Goal: Task Accomplishment & Management: Manage account settings

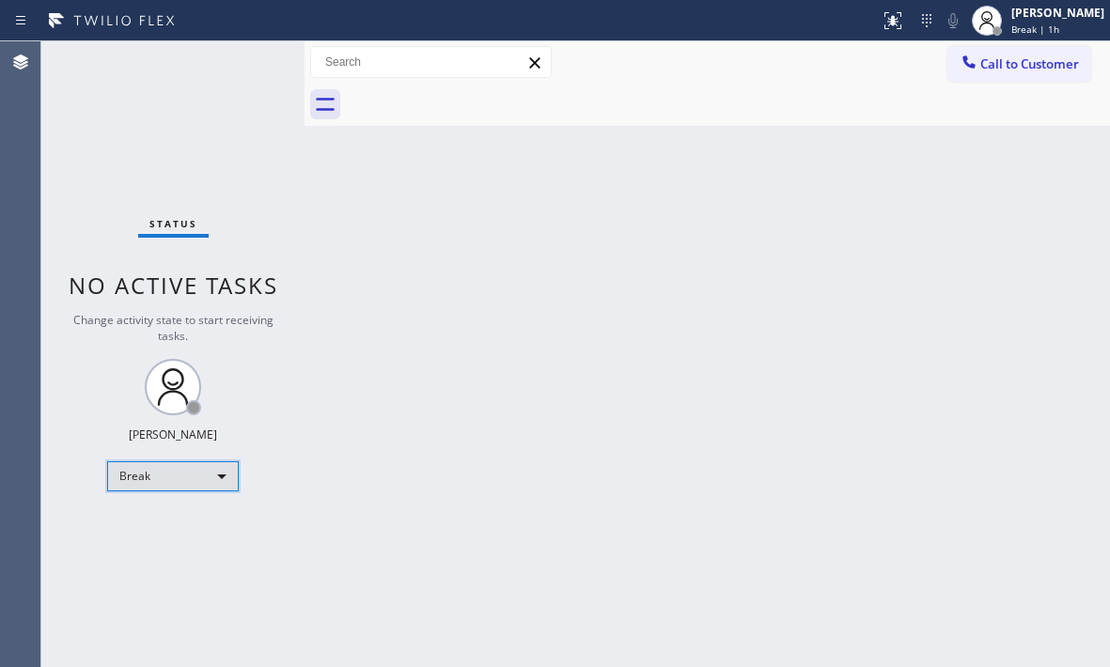
click at [210, 477] on div "Break" at bounding box center [173, 476] width 132 height 30
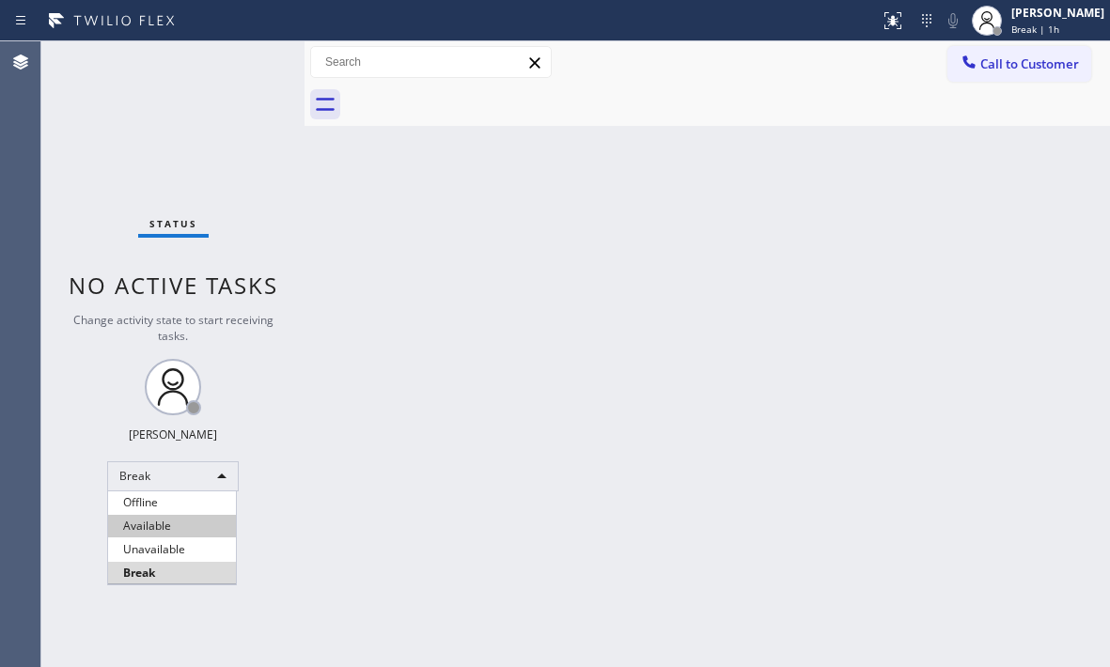
click at [195, 527] on li "Available" at bounding box center [172, 526] width 128 height 23
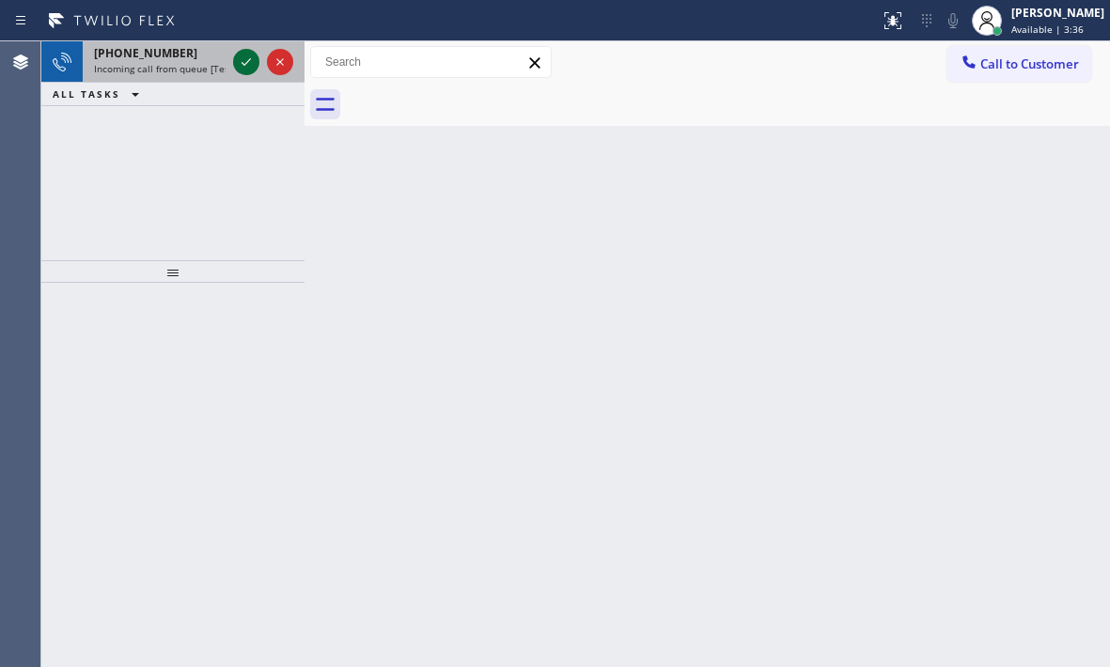
click at [249, 62] on icon at bounding box center [246, 62] width 23 height 23
click at [242, 62] on icon at bounding box center [246, 62] width 23 height 23
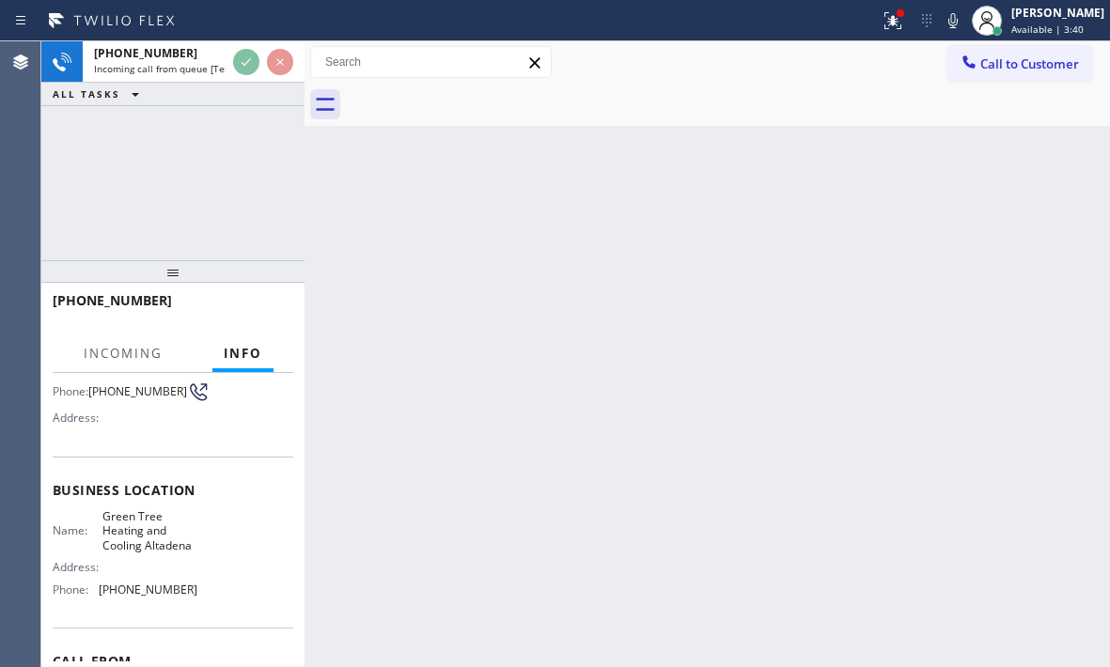
scroll to position [188, 0]
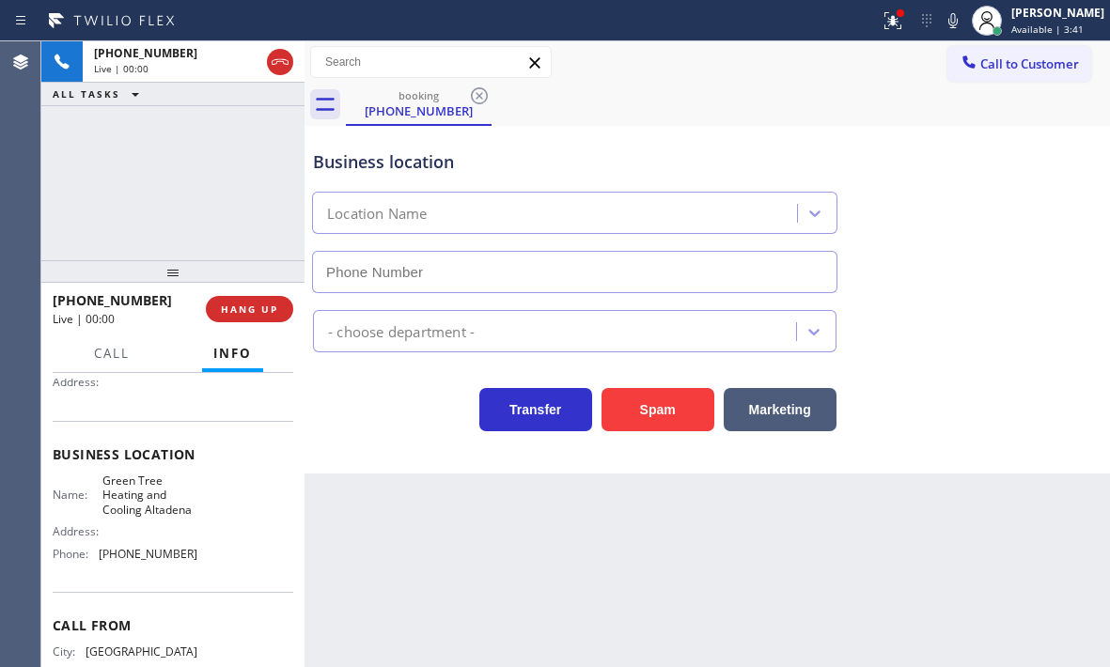
type input "[PHONE_NUMBER]"
click at [264, 294] on div "[PHONE_NUMBER] Live | 00:07 HANG UP" at bounding box center [173, 309] width 241 height 49
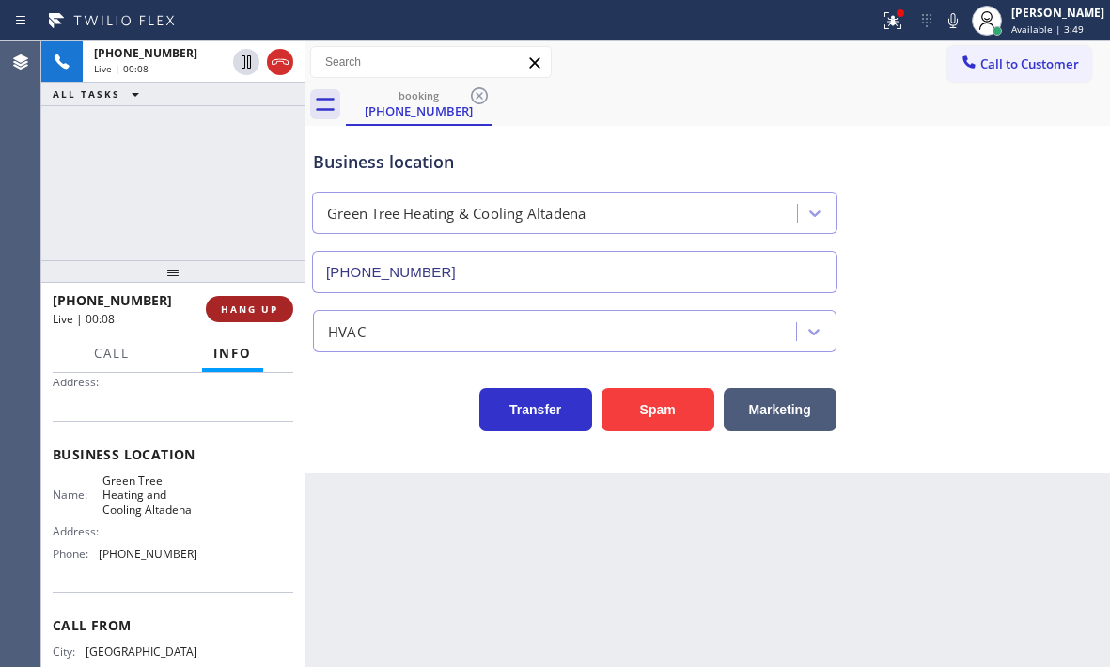
click at [264, 303] on span "HANG UP" at bounding box center [249, 309] width 57 height 13
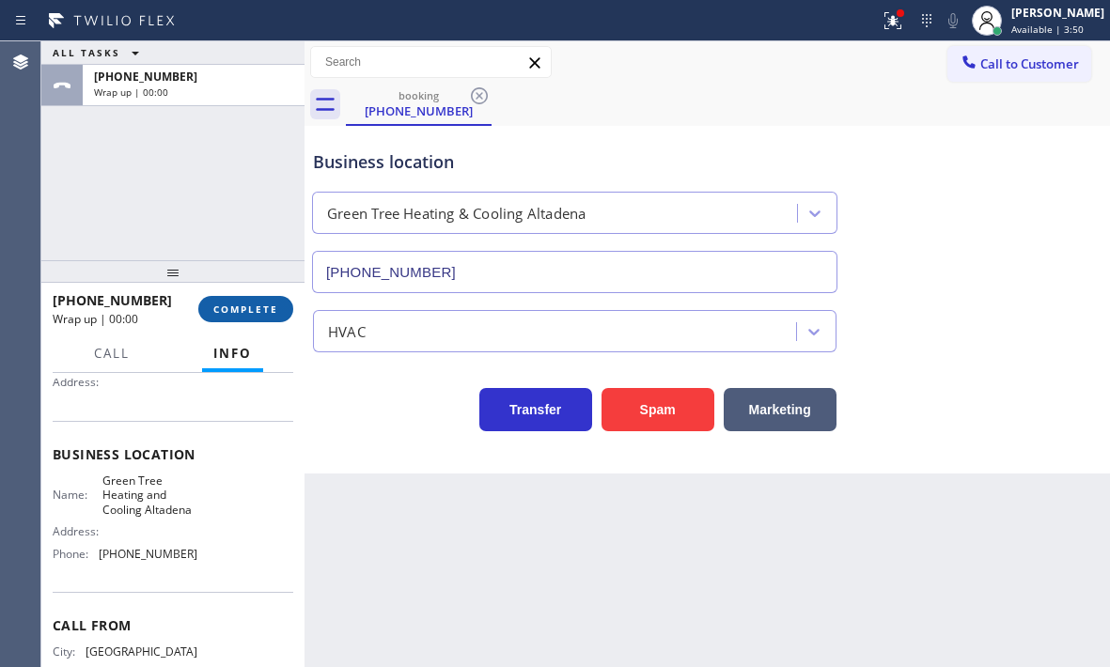
click at [255, 305] on span "COMPLETE" at bounding box center [245, 309] width 65 height 13
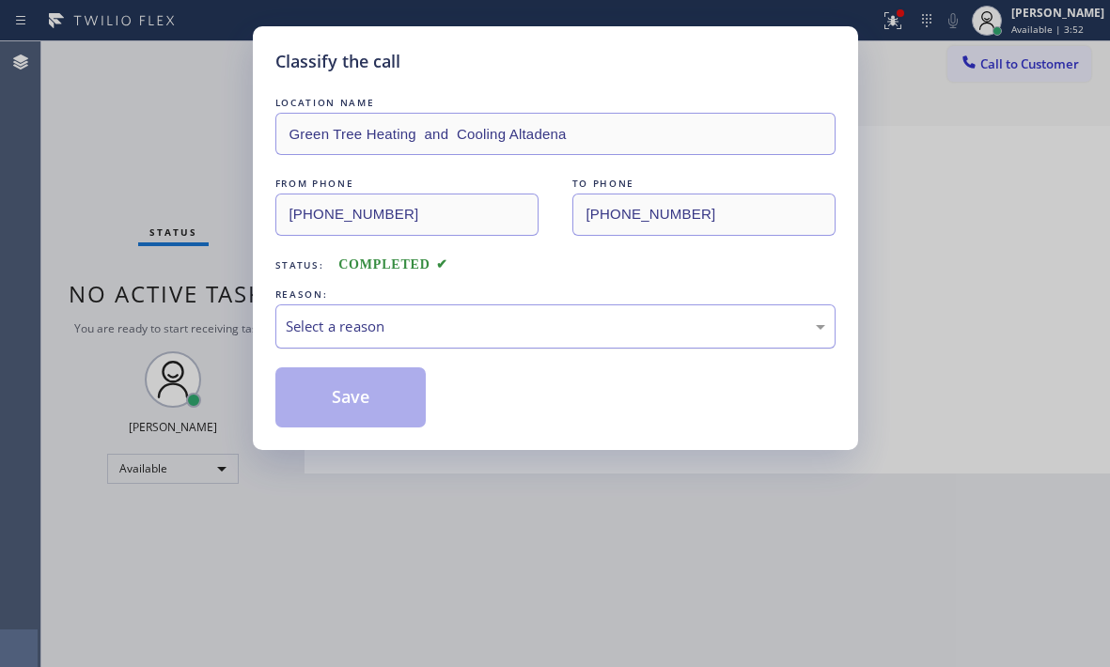
click at [345, 331] on div "Select a reason" at bounding box center [555, 327] width 539 height 22
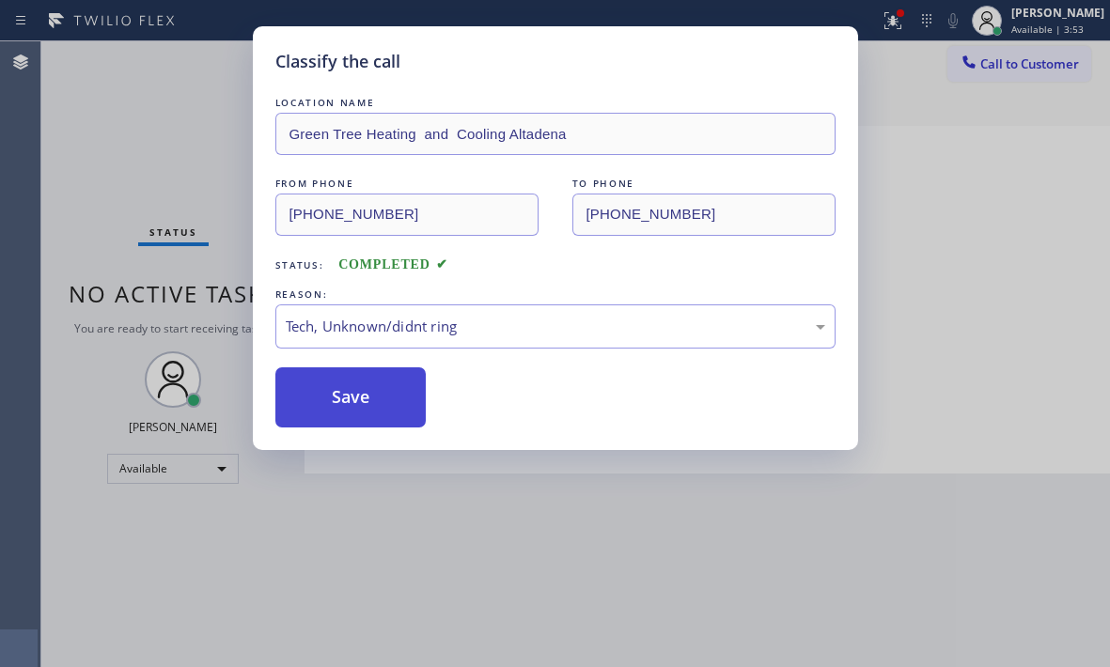
click at [355, 403] on button "Save" at bounding box center [350, 397] width 151 height 60
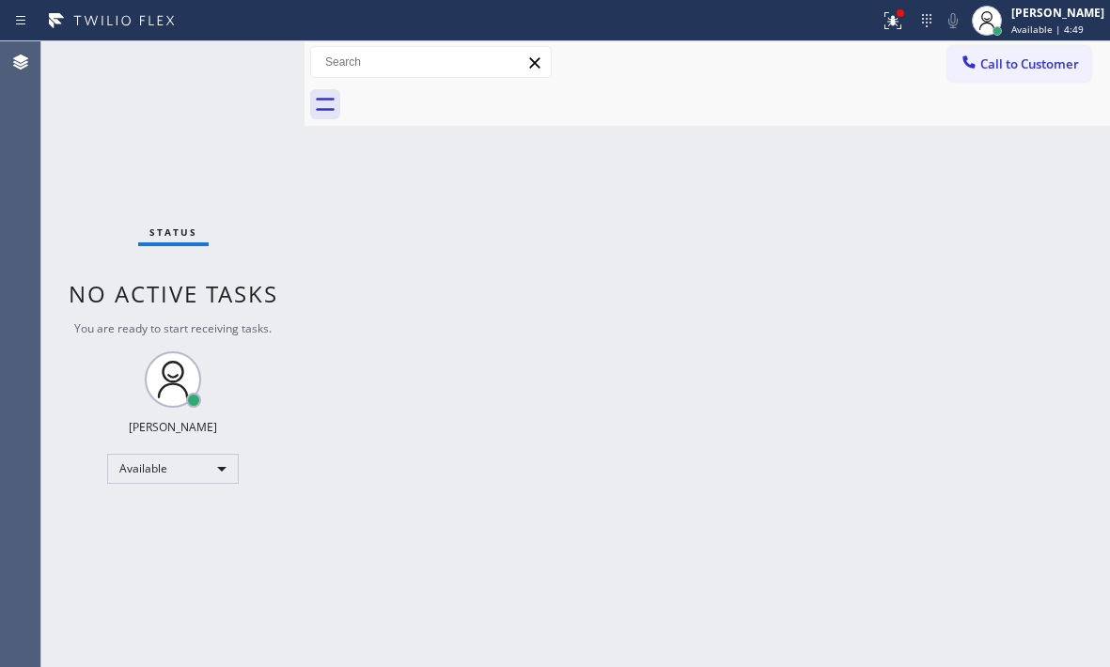
click at [187, 71] on div "Status No active tasks You are ready to start receiving tasks. [PERSON_NAME] Av…" at bounding box center [172, 354] width 263 height 626
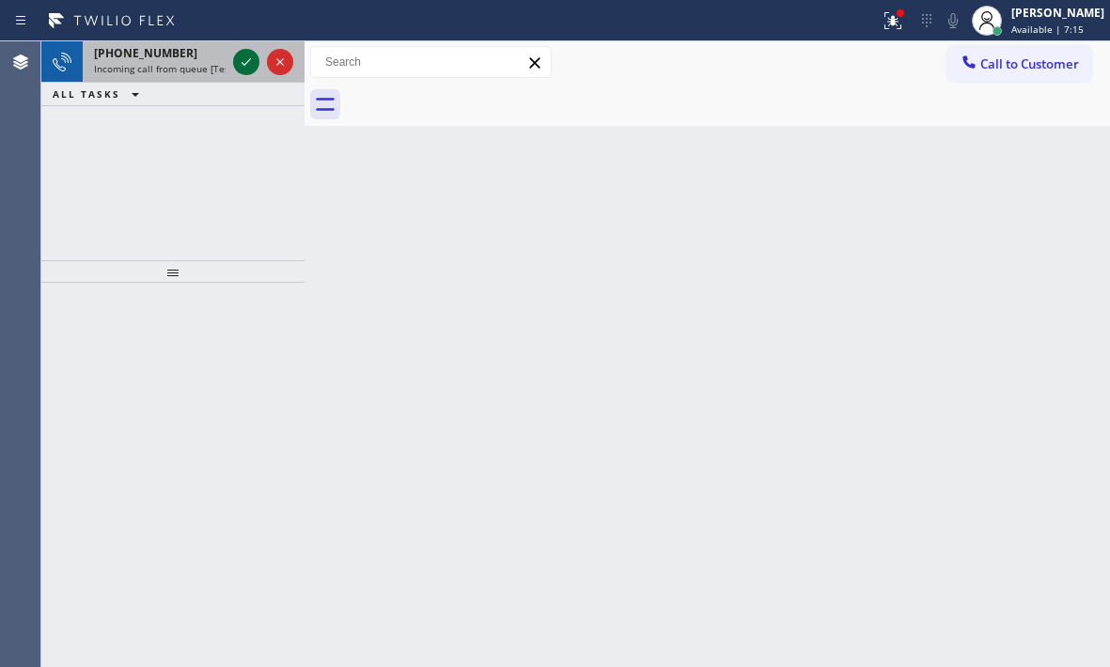
click at [242, 63] on icon at bounding box center [245, 62] width 9 height 8
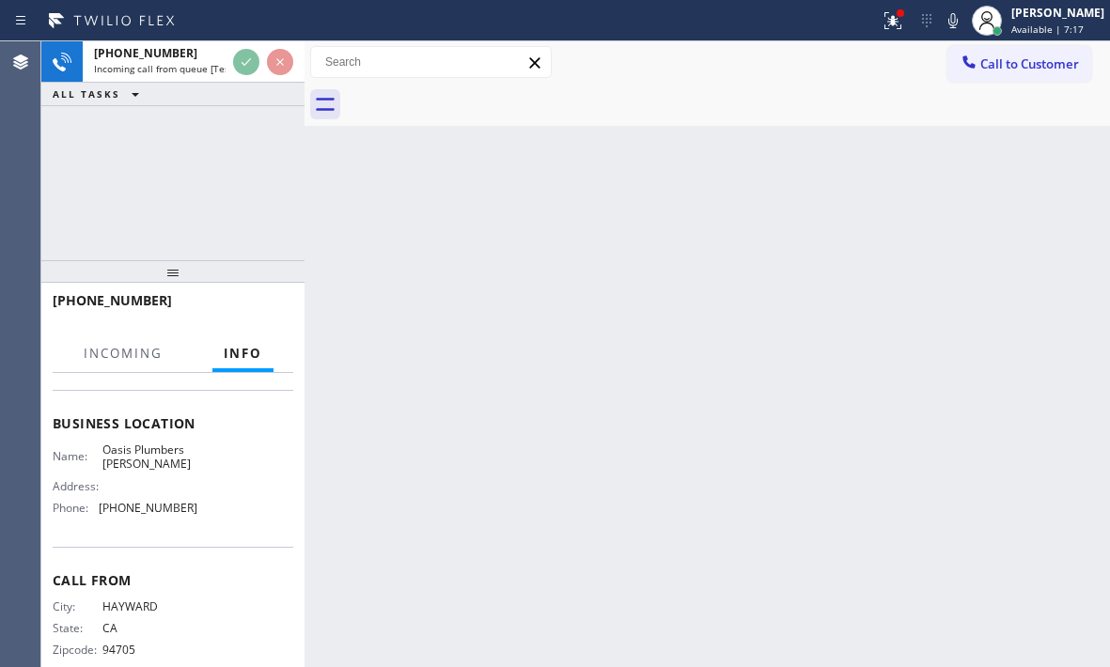
scroll to position [282, 0]
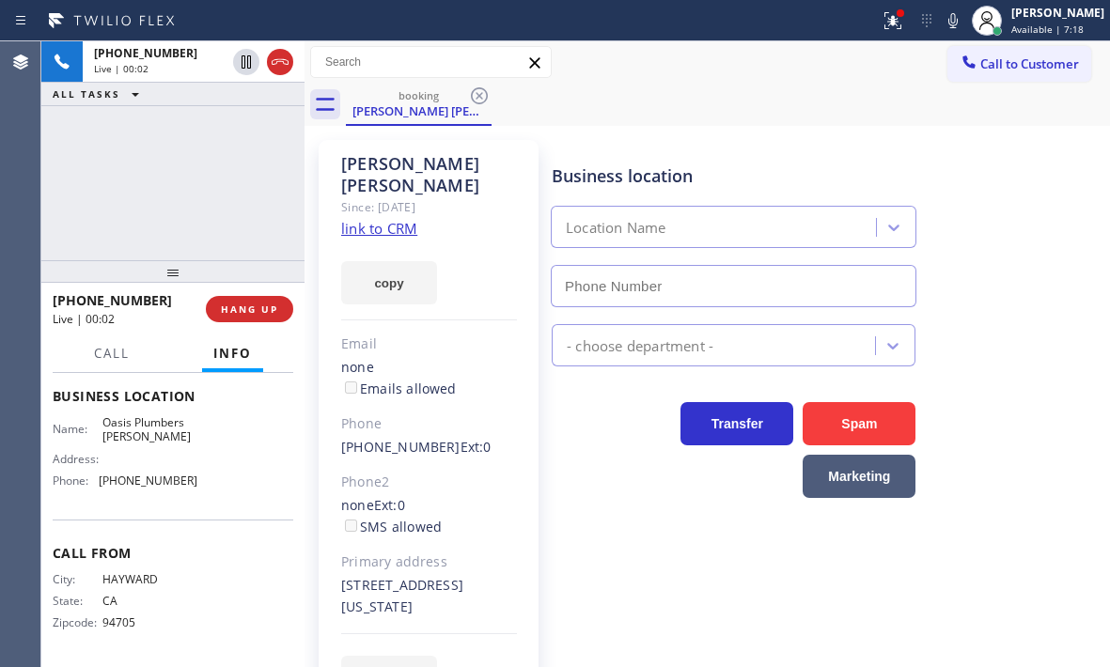
type input "[PHONE_NUMBER]"
click at [402, 219] on link "link to CRM" at bounding box center [379, 228] width 76 height 19
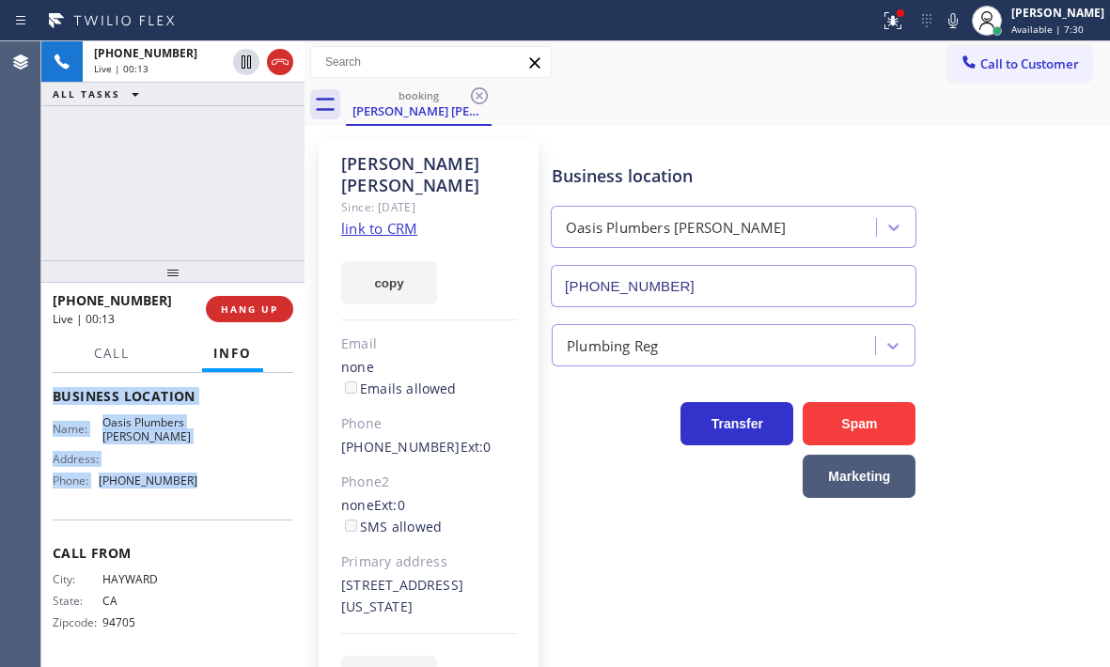
drag, startPoint x: 44, startPoint y: 382, endPoint x: 202, endPoint y: 520, distance: 209.1
click at [202, 520] on div "Context Queue: [Test] All Priority: 1 Customer Name: [PERSON_NAME] [PERSON_NAME…" at bounding box center [172, 520] width 263 height 294
click at [242, 314] on span "HANG UP" at bounding box center [249, 309] width 57 height 13
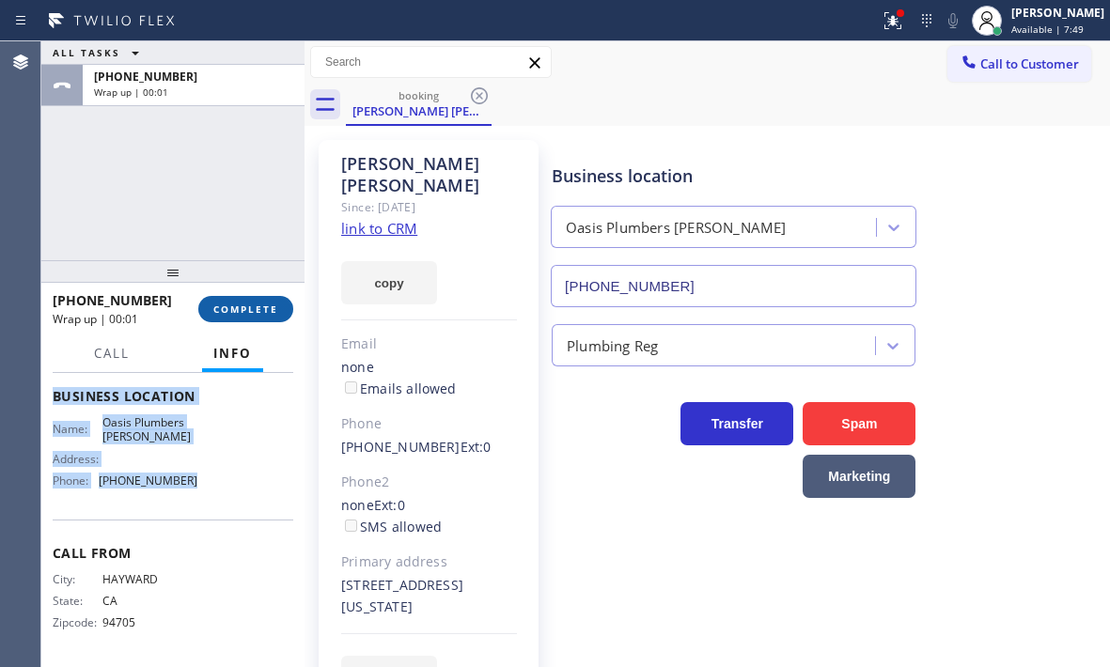
click at [246, 312] on span "COMPLETE" at bounding box center [245, 309] width 65 height 13
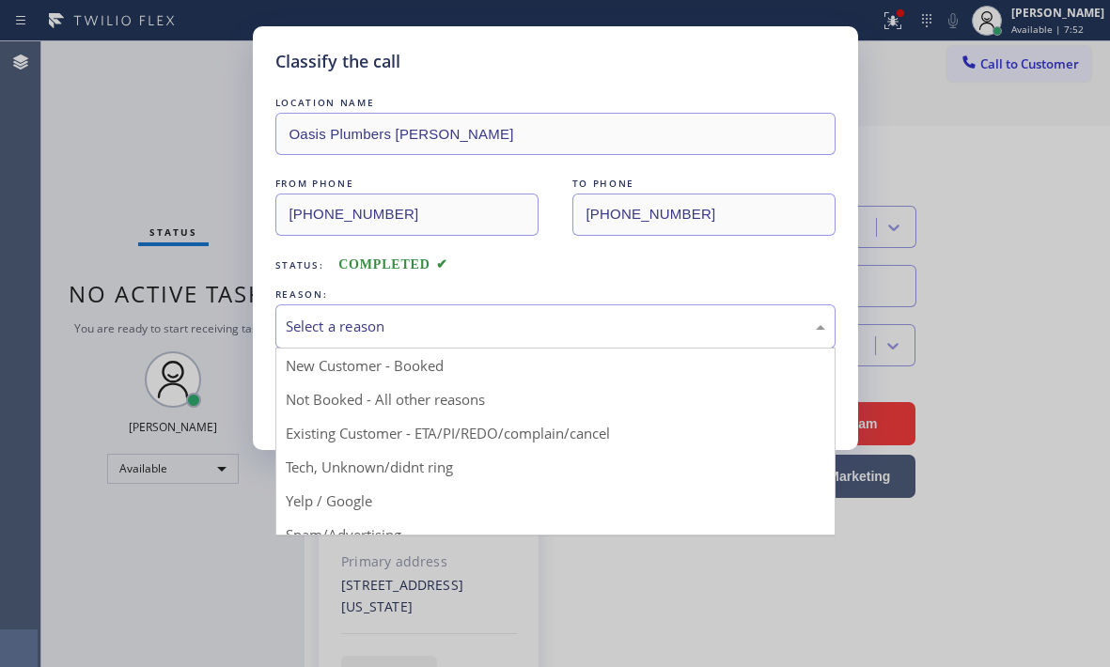
click at [505, 330] on div "Select a reason" at bounding box center [555, 327] width 539 height 22
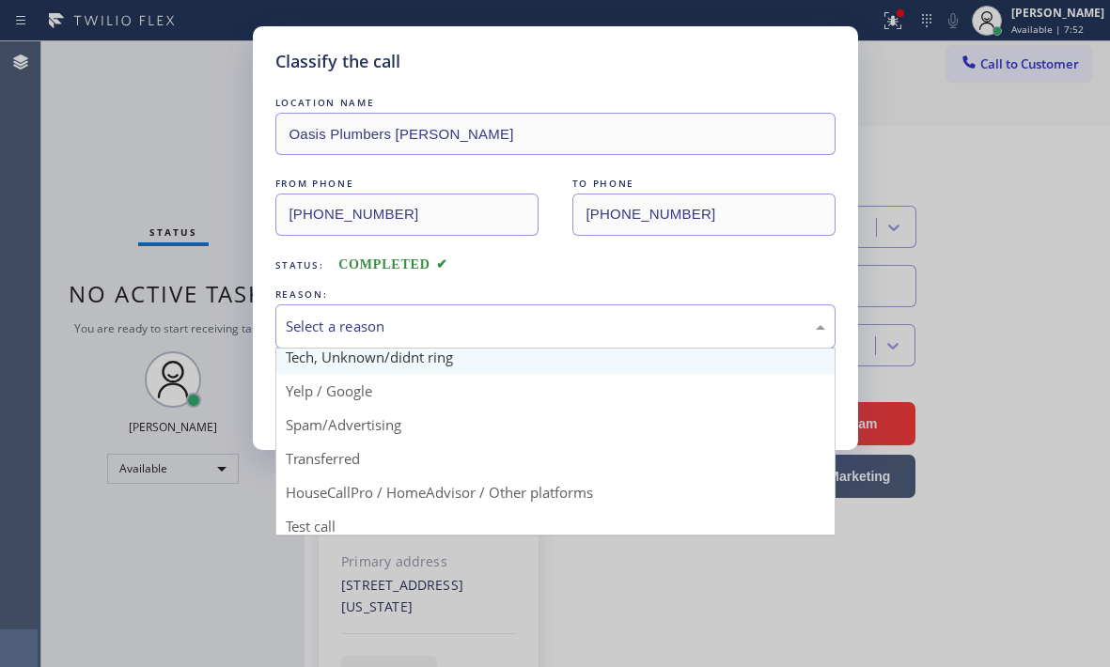
scroll to position [118, 0]
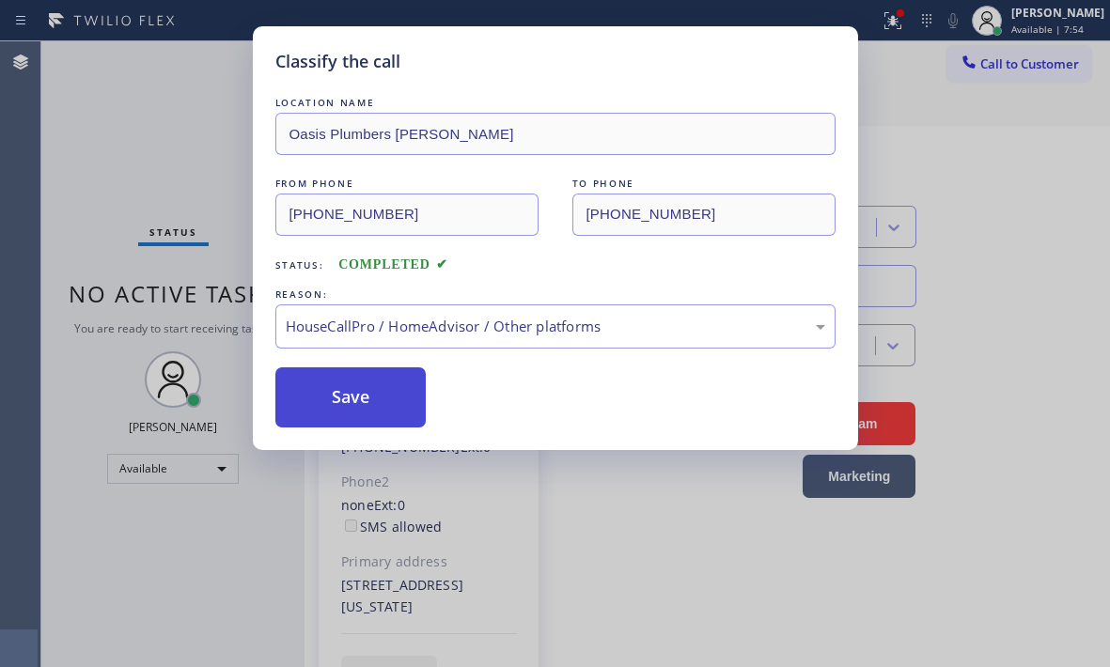
click at [332, 402] on button "Save" at bounding box center [350, 397] width 151 height 60
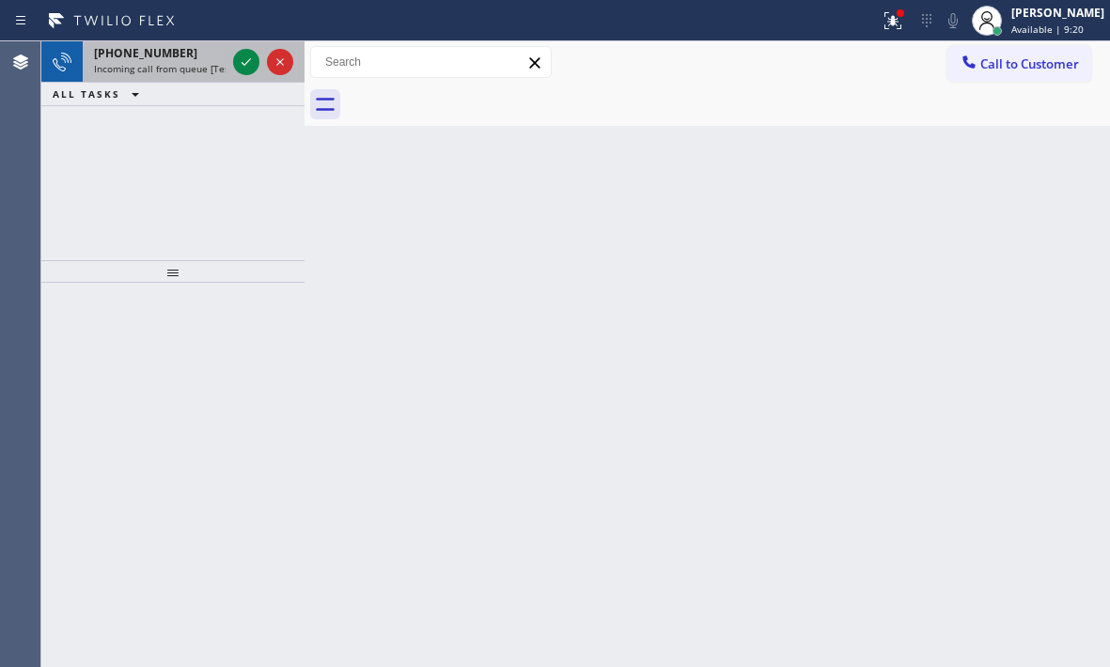
click at [185, 61] on div "[PHONE_NUMBER] Incoming call from queue [Test] All" at bounding box center [156, 61] width 147 height 41
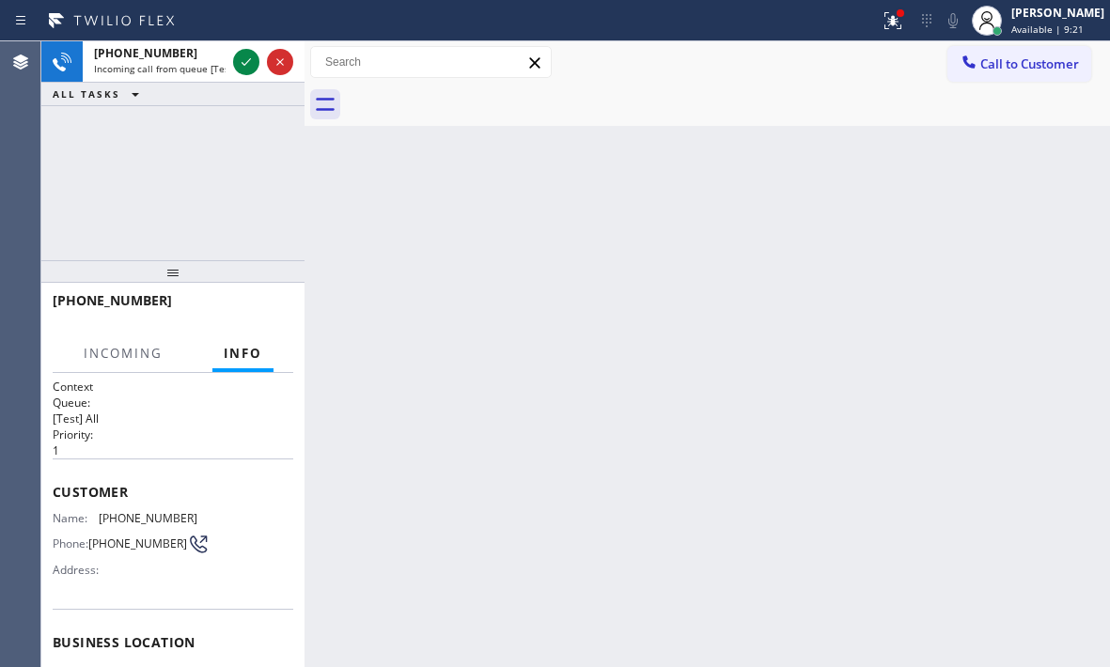
scroll to position [267, 0]
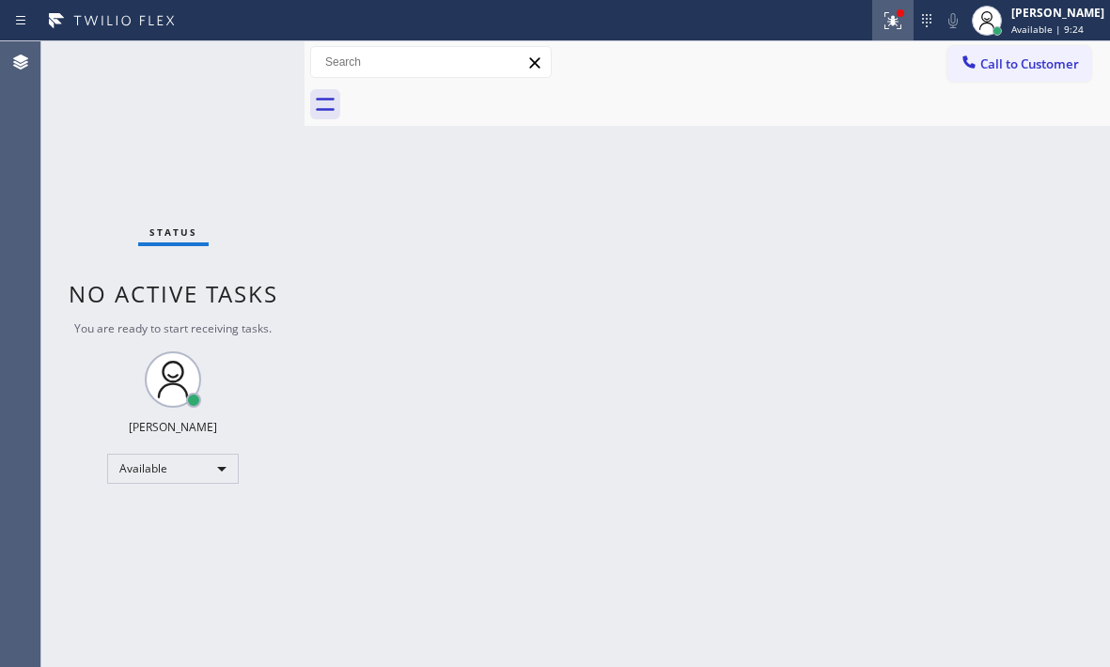
click at [884, 28] on icon at bounding box center [892, 20] width 17 height 17
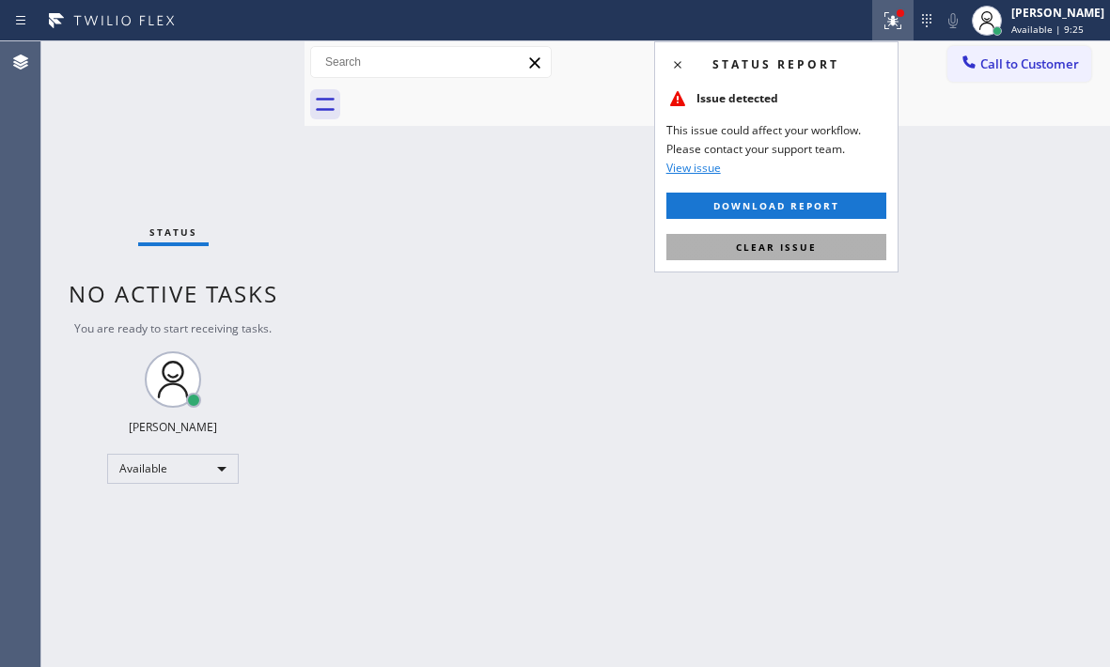
click at [775, 247] on span "Clear issue" at bounding box center [776, 247] width 81 height 13
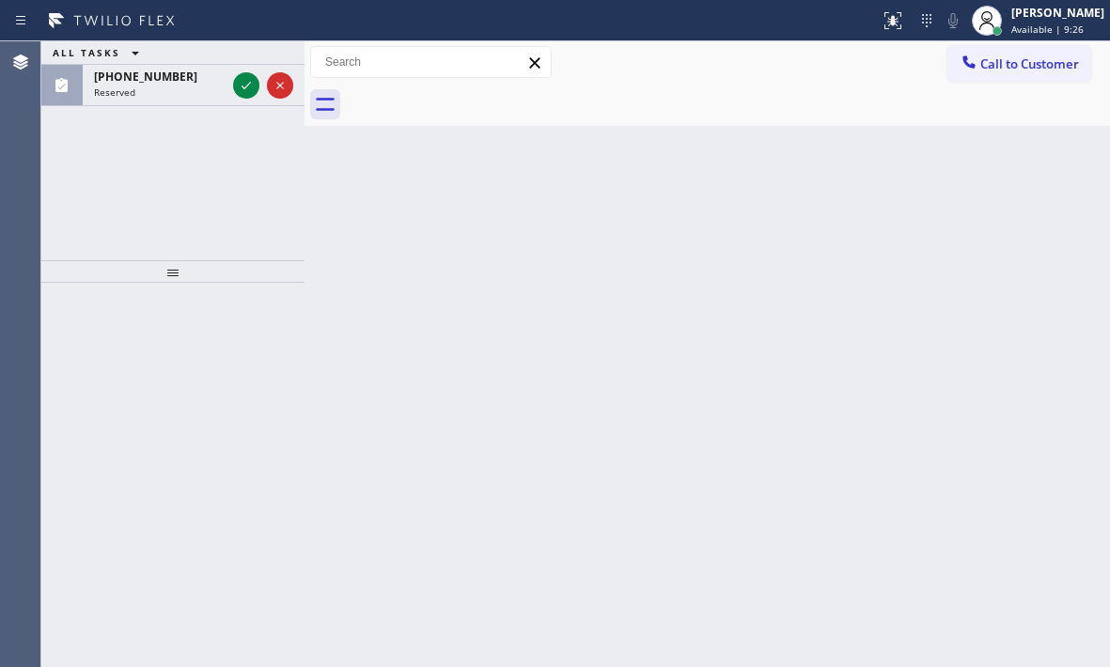
click at [241, 64] on div "ALL TASKS ALL TASKS ACTIVE TASKS TASKS IN WRAP UP" at bounding box center [172, 52] width 263 height 23
click at [241, 63] on div "ALL TASKS ALL TASKS ACTIVE TASKS TASKS IN WRAP UP" at bounding box center [172, 52] width 263 height 23
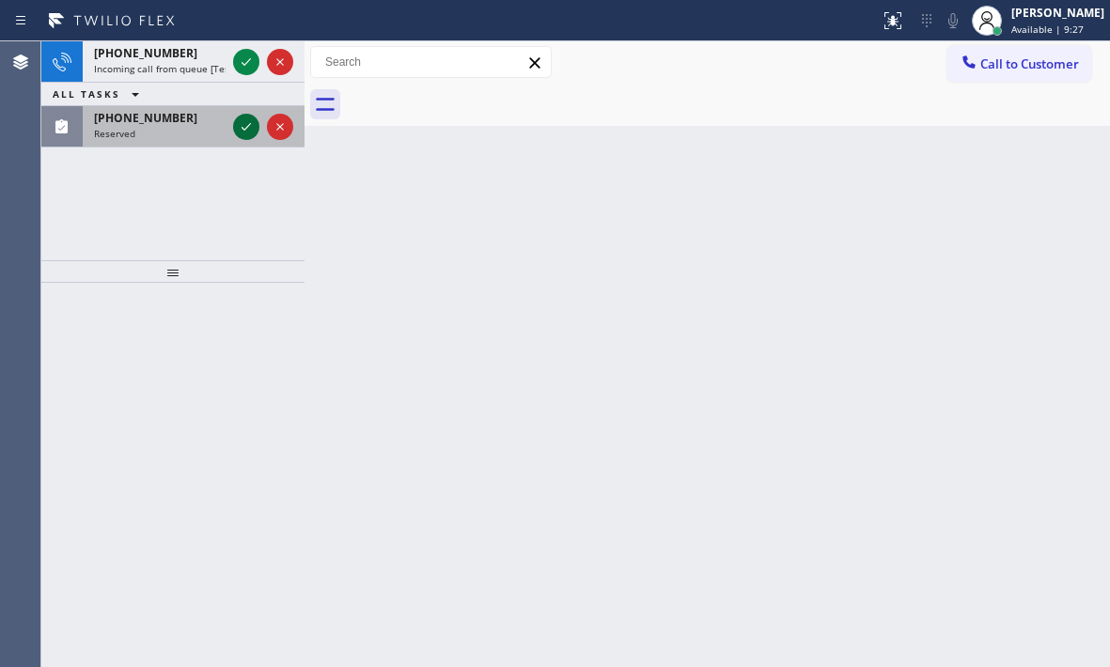
click at [239, 116] on icon at bounding box center [246, 127] width 23 height 23
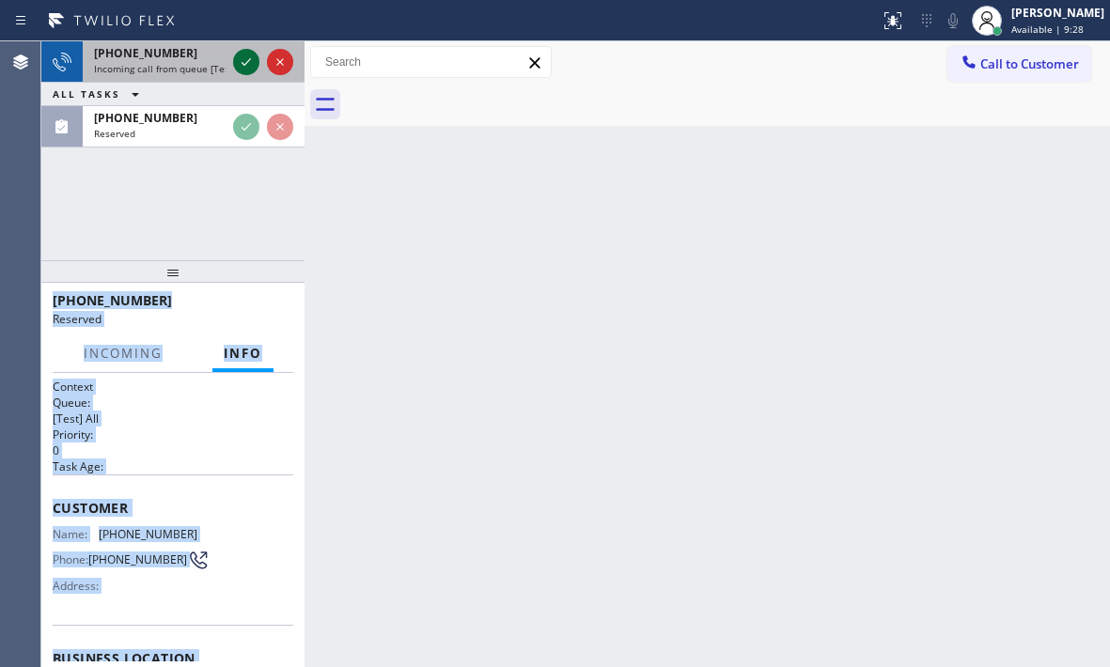
click at [242, 56] on icon at bounding box center [246, 62] width 23 height 23
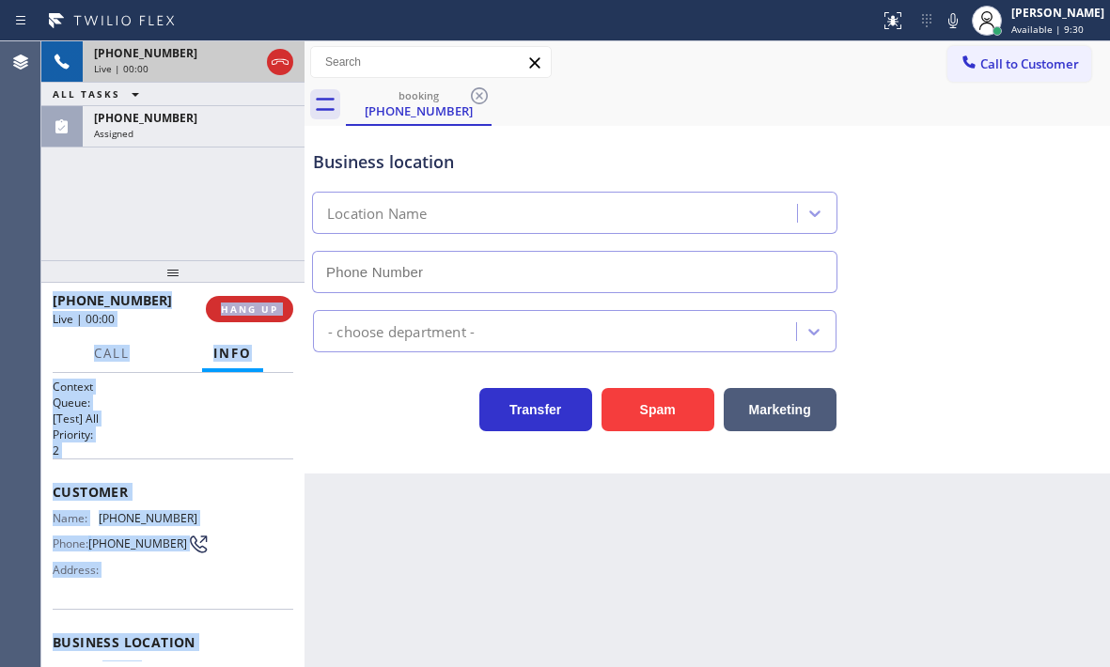
click at [184, 47] on div "[PHONE_NUMBER]" at bounding box center [176, 53] width 165 height 16
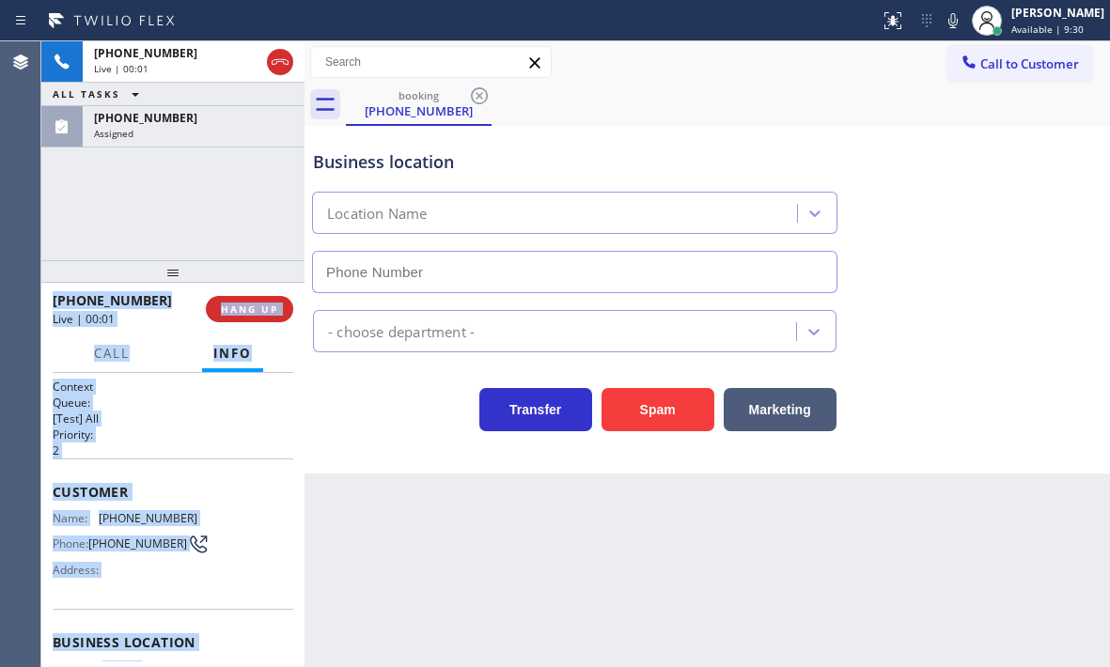
type input "[PHONE_NUMBER]"
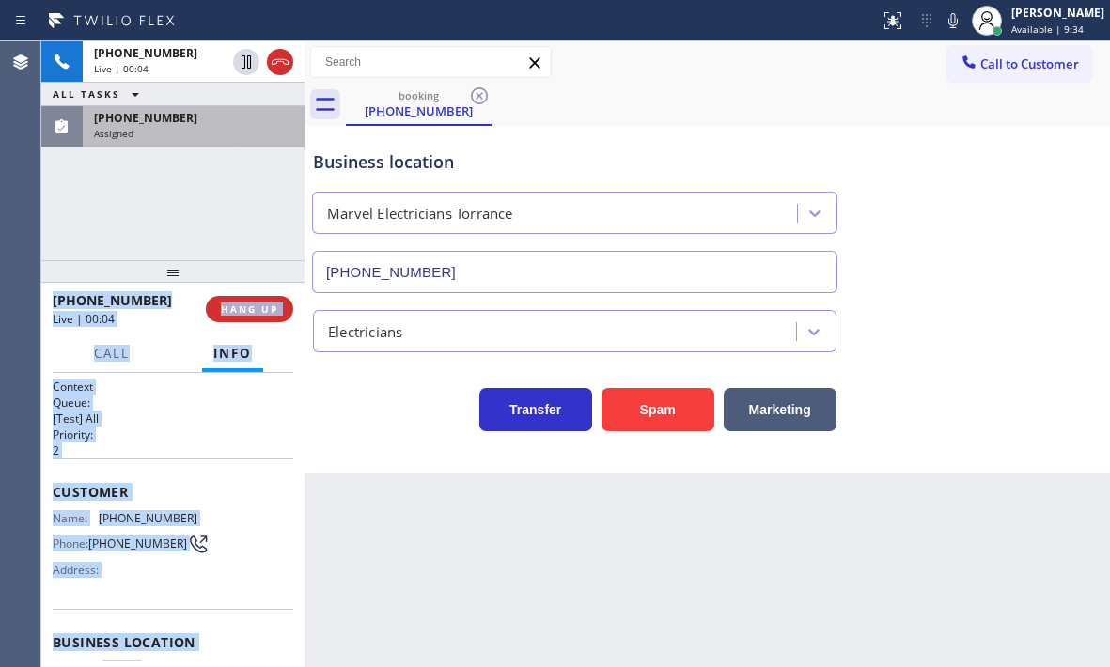
click at [202, 125] on div "[PHONE_NUMBER]" at bounding box center [193, 118] width 199 height 16
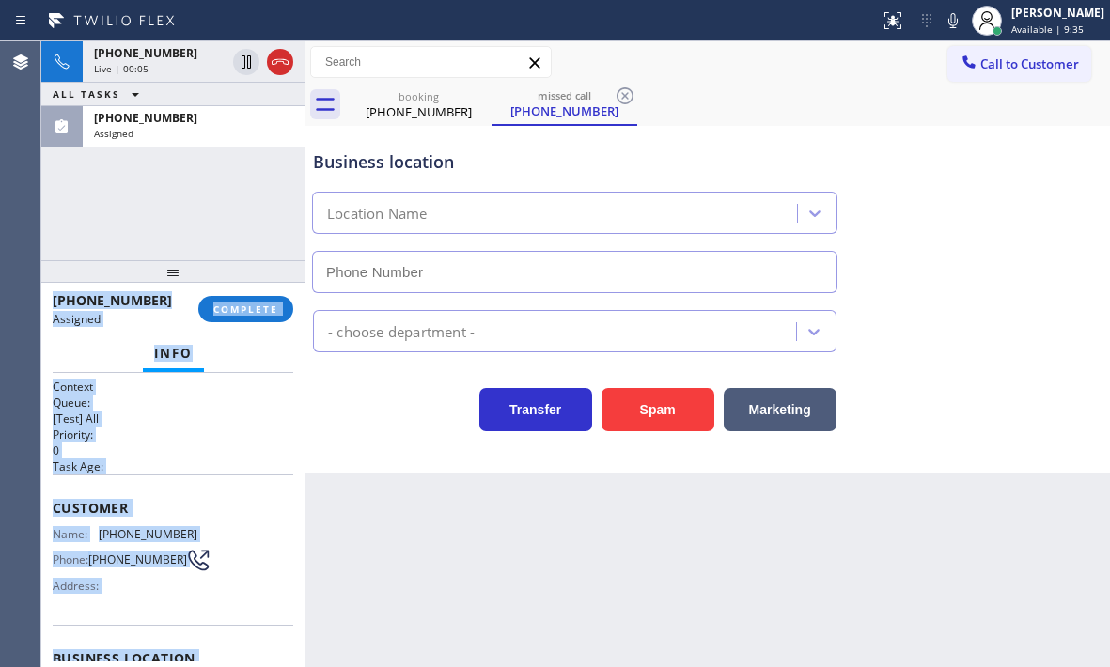
type input "[PHONE_NUMBER]"
click at [260, 503] on span "Customer" at bounding box center [173, 508] width 241 height 18
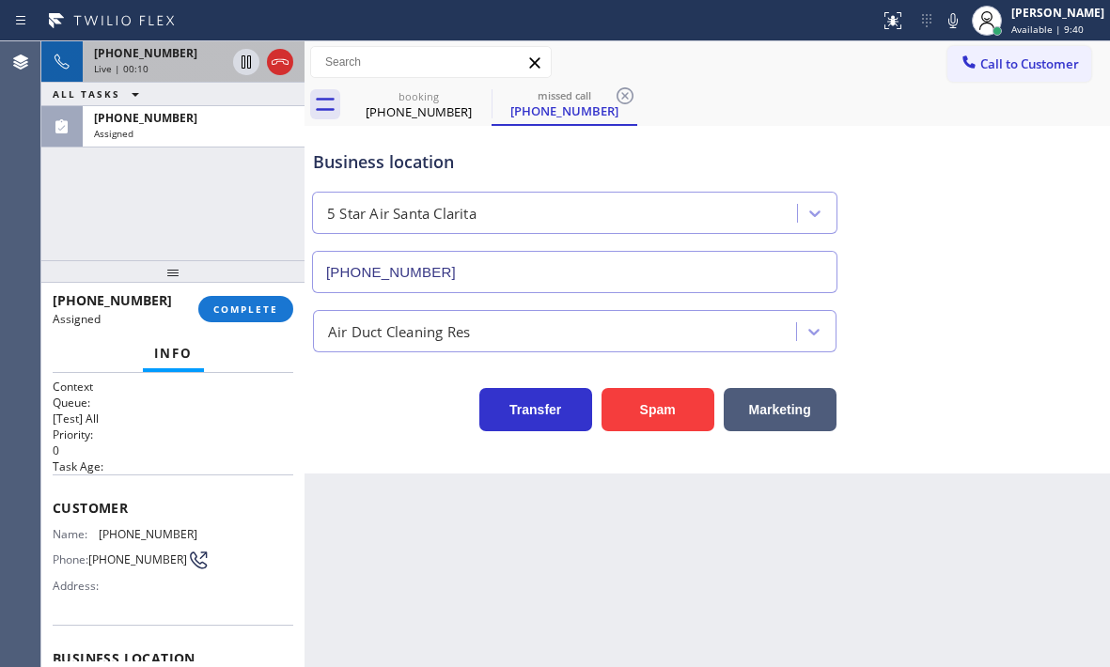
click at [177, 67] on div "Live | 00:10" at bounding box center [160, 68] width 132 height 13
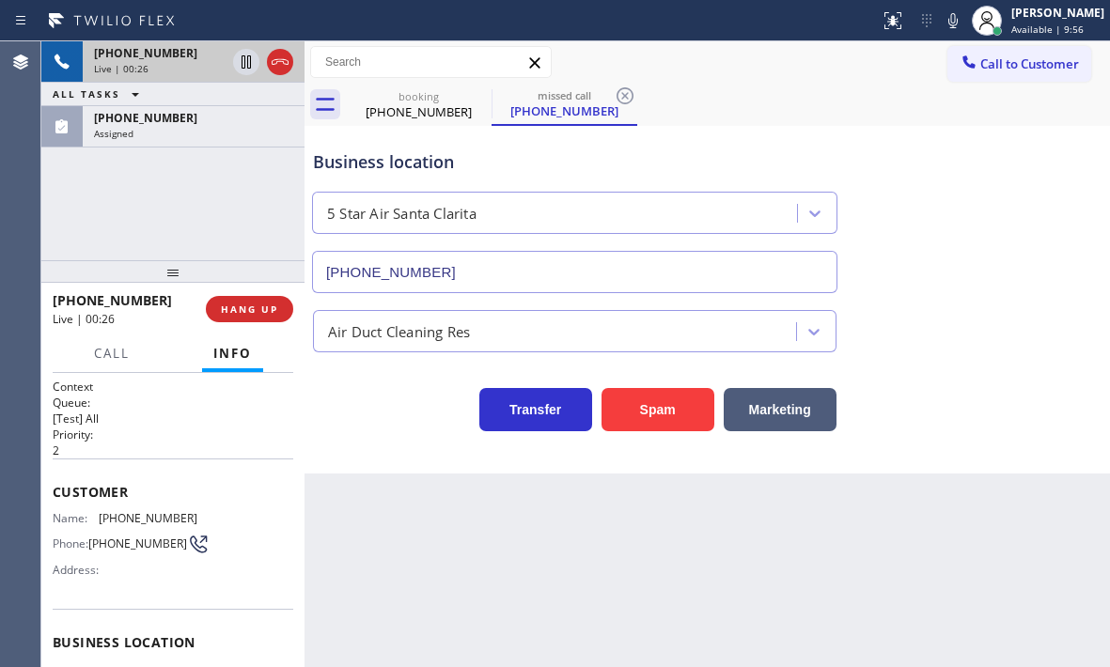
click at [159, 70] on div "Live | 00:26" at bounding box center [160, 68] width 132 height 13
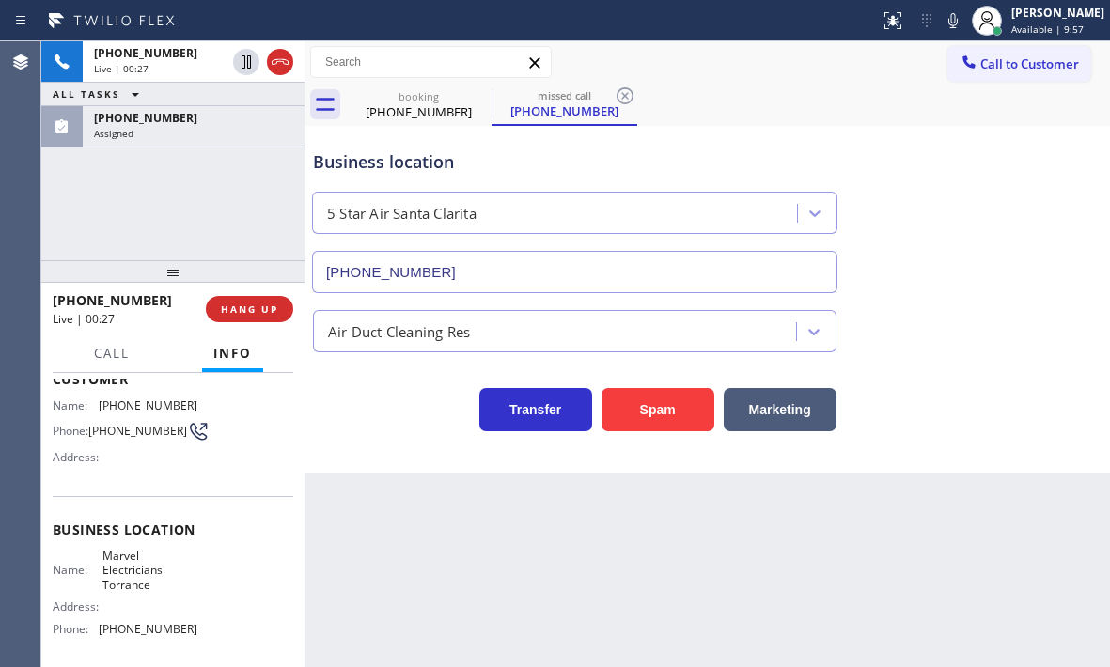
scroll to position [267, 0]
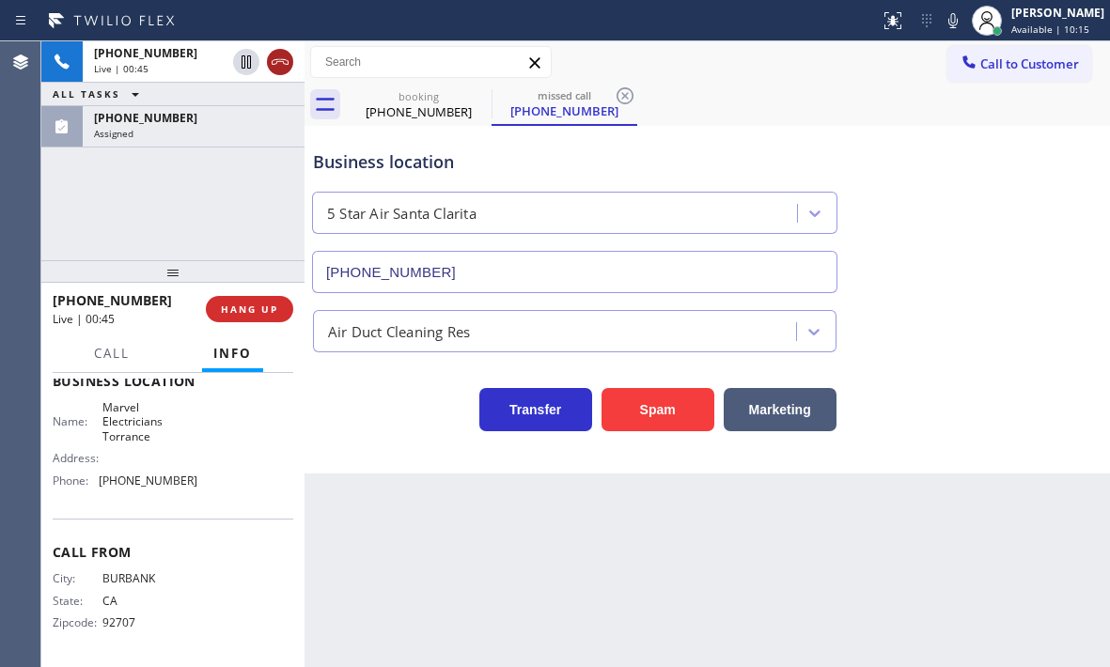
click at [278, 64] on icon at bounding box center [280, 62] width 23 height 23
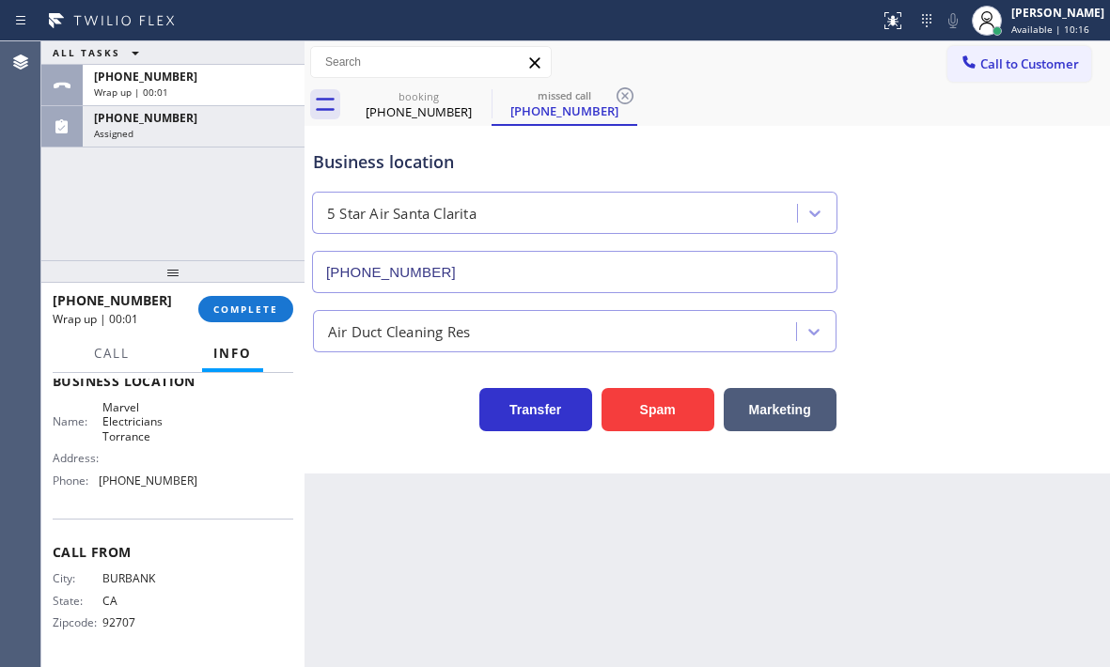
click at [218, 60] on div "ALL TASKS ALL TASKS ACTIVE TASKS TASKS IN WRAP UP" at bounding box center [172, 52] width 263 height 23
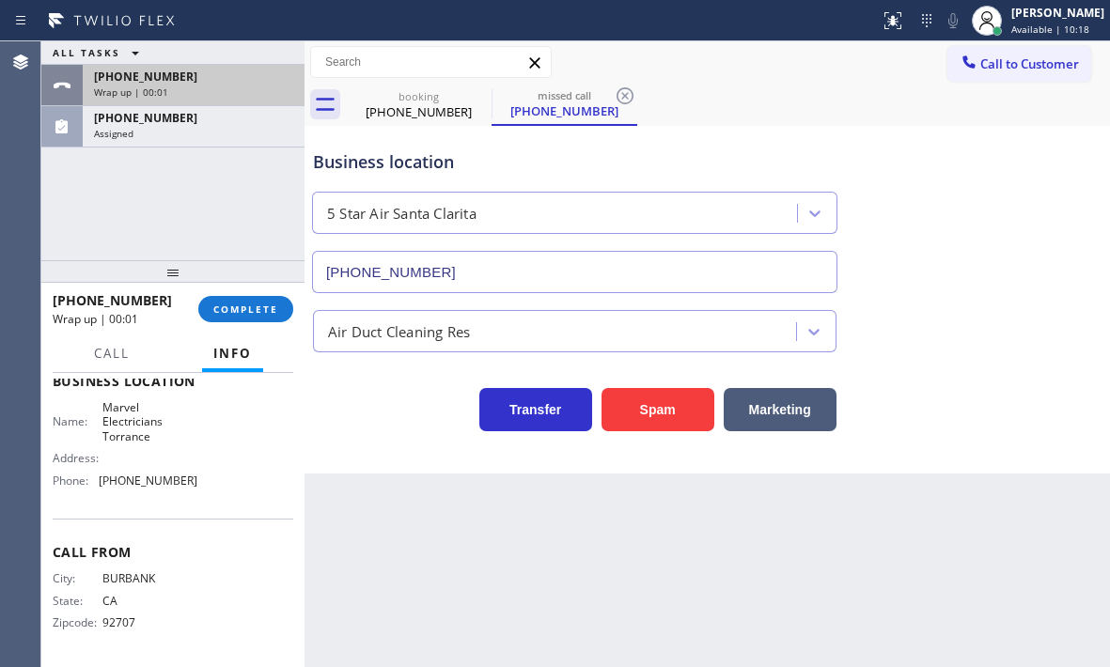
click at [218, 74] on div "[PHONE_NUMBER]" at bounding box center [193, 77] width 199 height 16
click at [227, 91] on div "Wrap up | 00:02" at bounding box center [193, 92] width 199 height 13
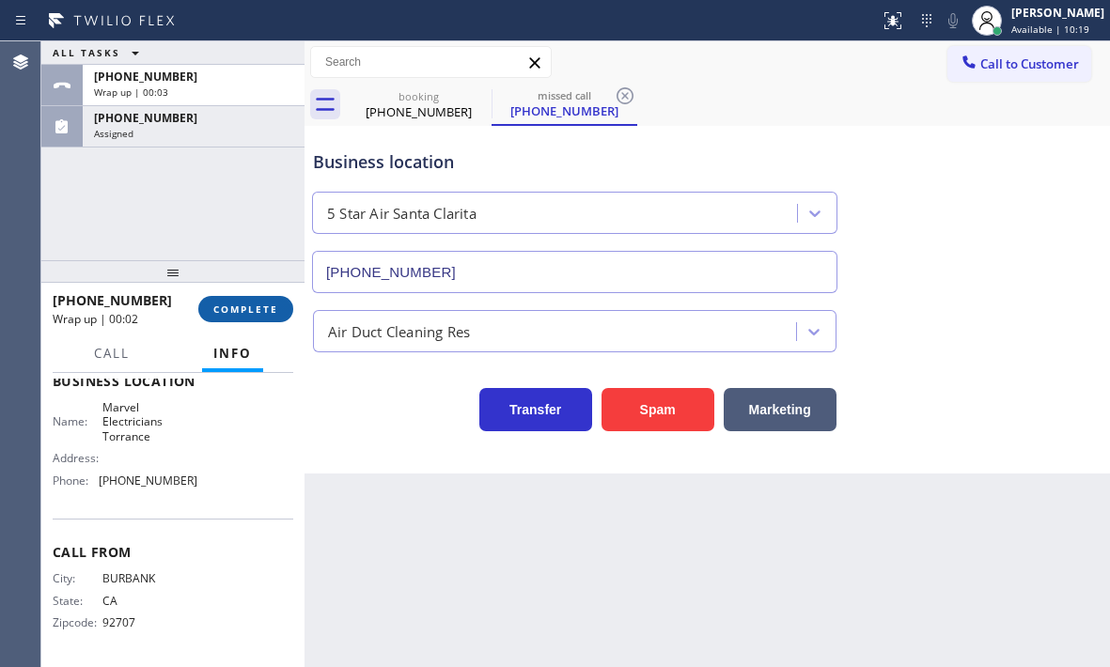
click at [241, 313] on span "COMPLETE" at bounding box center [245, 309] width 65 height 13
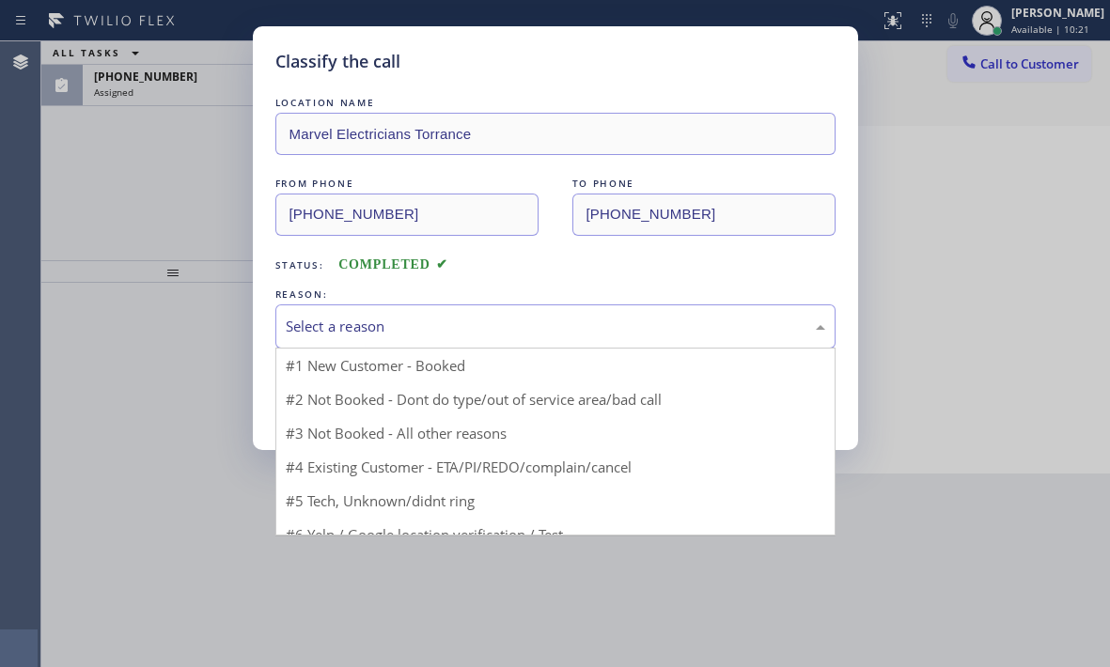
click at [493, 332] on div "Select a reason" at bounding box center [555, 327] width 539 height 22
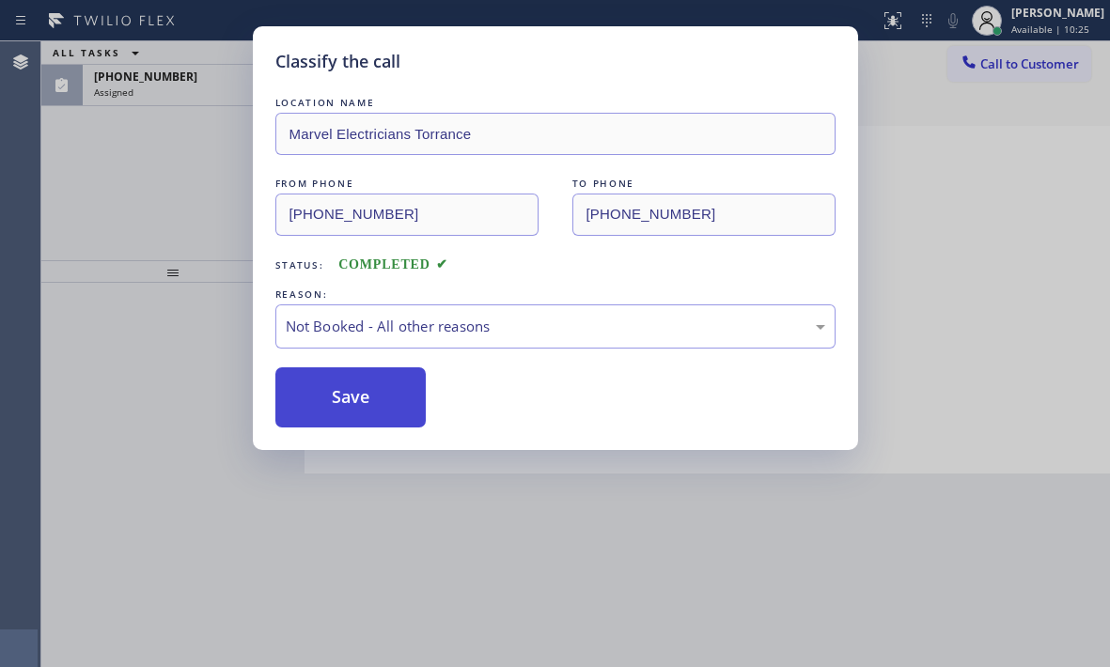
click at [350, 392] on button "Save" at bounding box center [350, 397] width 151 height 60
click at [190, 78] on div "Classify the call LOCATION NAME Marvel Electricians Torrance FROM PHONE [PHONE_…" at bounding box center [555, 333] width 1110 height 667
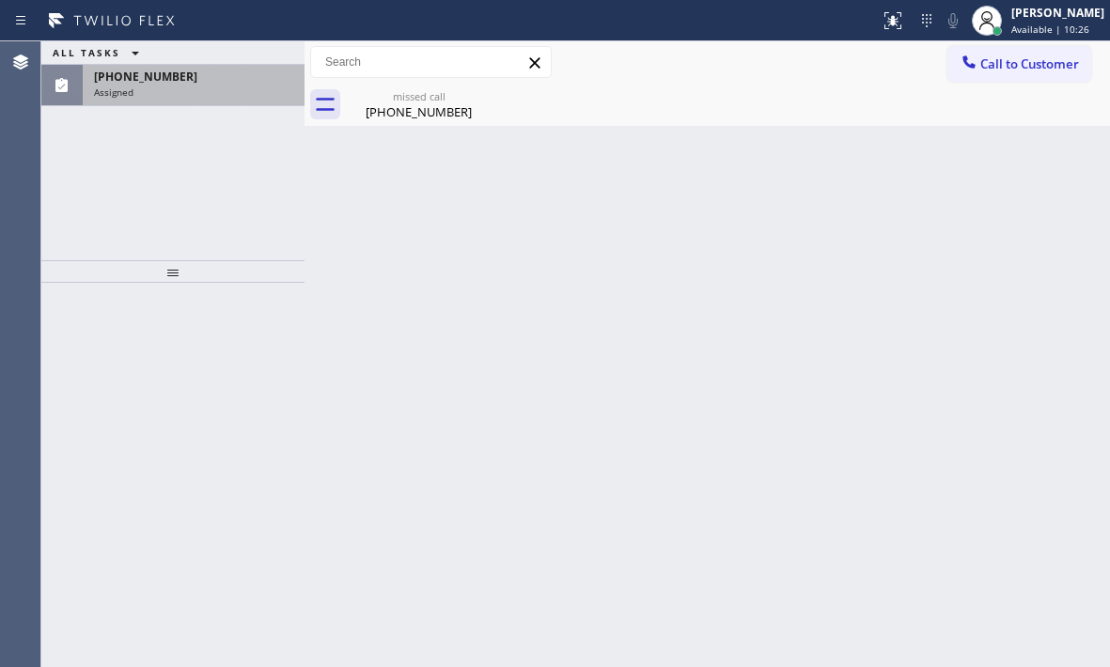
click at [190, 81] on div "[PHONE_NUMBER]" at bounding box center [193, 77] width 199 height 16
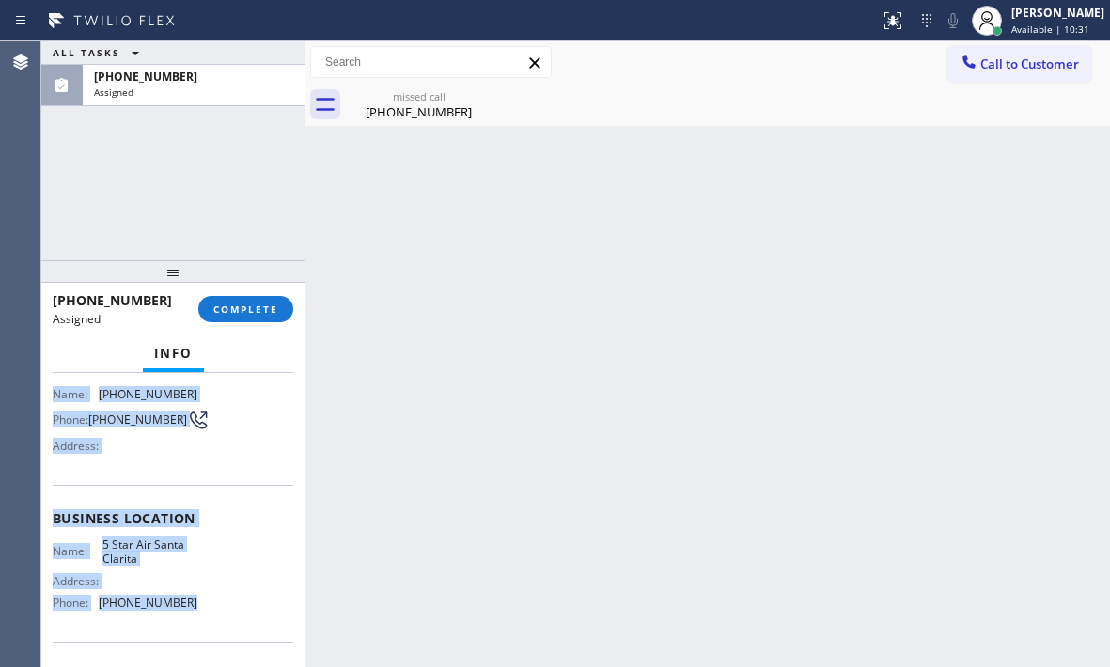
scroll to position [188, 0]
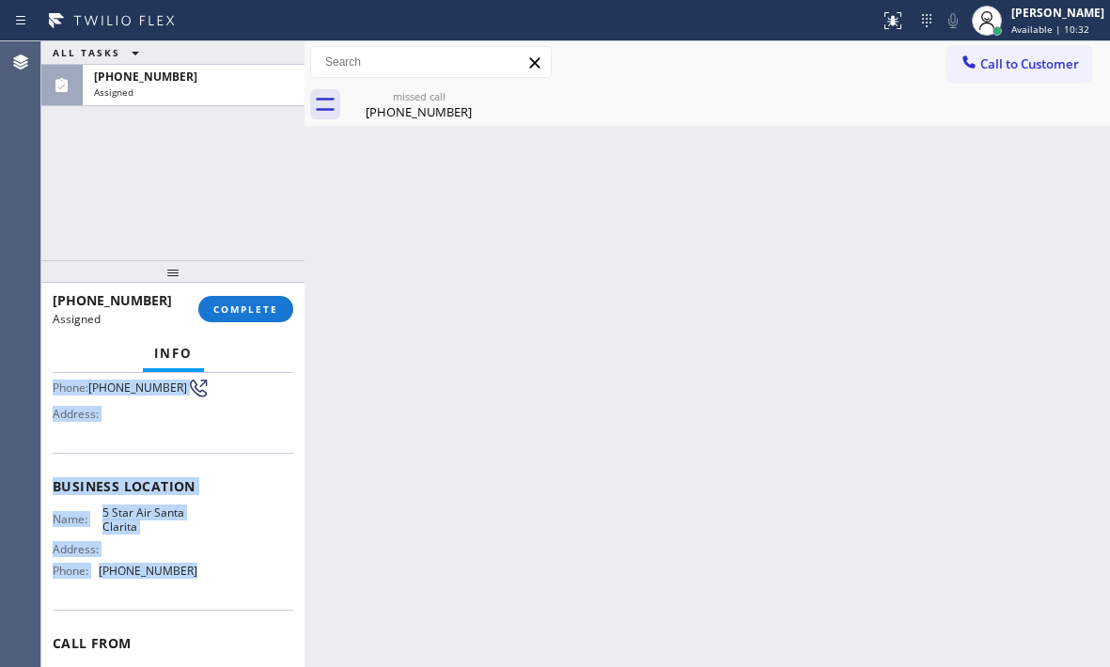
drag, startPoint x: 53, startPoint y: 519, endPoint x: 200, endPoint y: 579, distance: 159.3
click at [200, 579] on div "Context Queue: [Test] All Priority: 0 Task Age: [DEMOGRAPHIC_DATA] minute(s) Cu…" at bounding box center [173, 471] width 241 height 561
copy div "Customer Name: [PHONE_NUMBER] Phone: [PHONE_NUMBER] Address: Business location …"
click at [237, 312] on span "COMPLETE" at bounding box center [245, 309] width 65 height 13
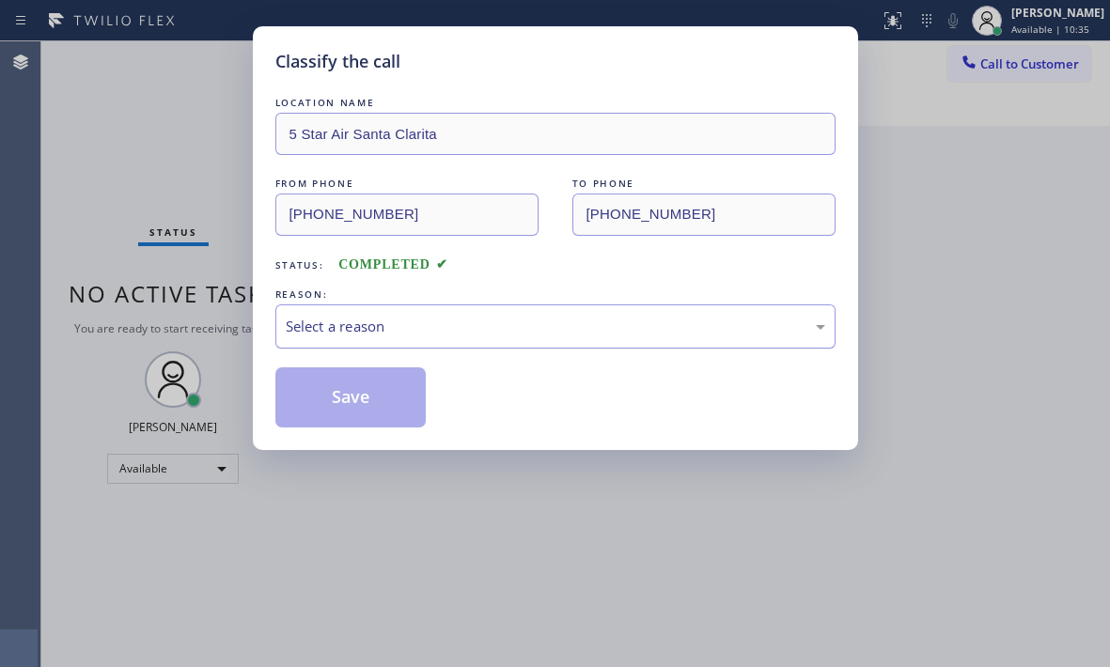
click at [482, 323] on div "Select a reason" at bounding box center [555, 327] width 539 height 22
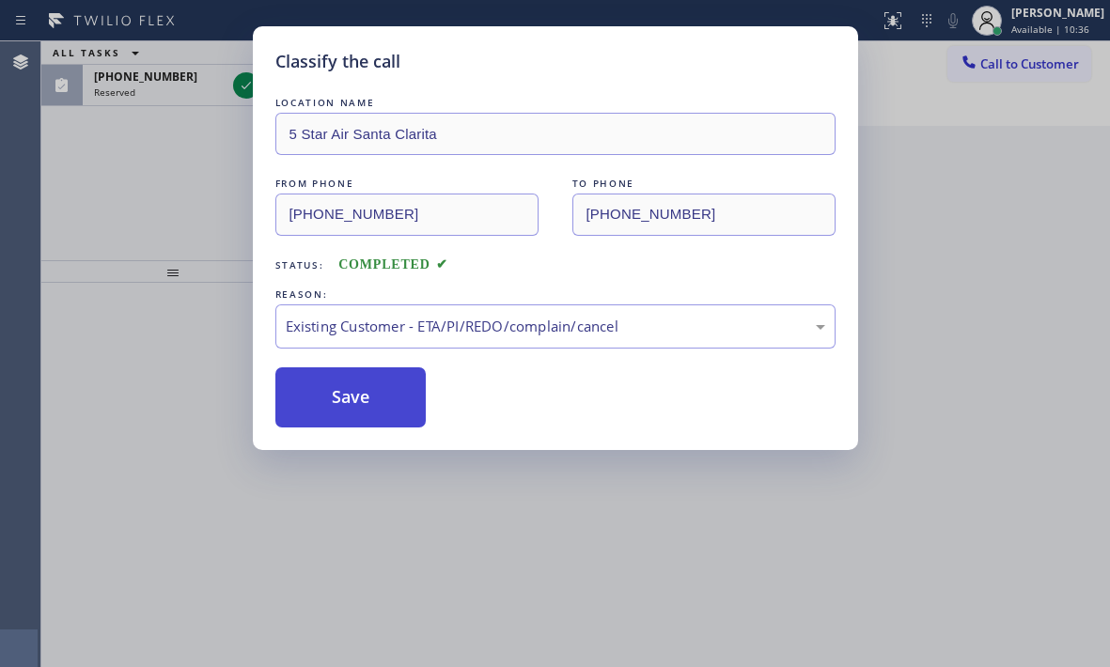
click at [347, 412] on button "Save" at bounding box center [350, 397] width 151 height 60
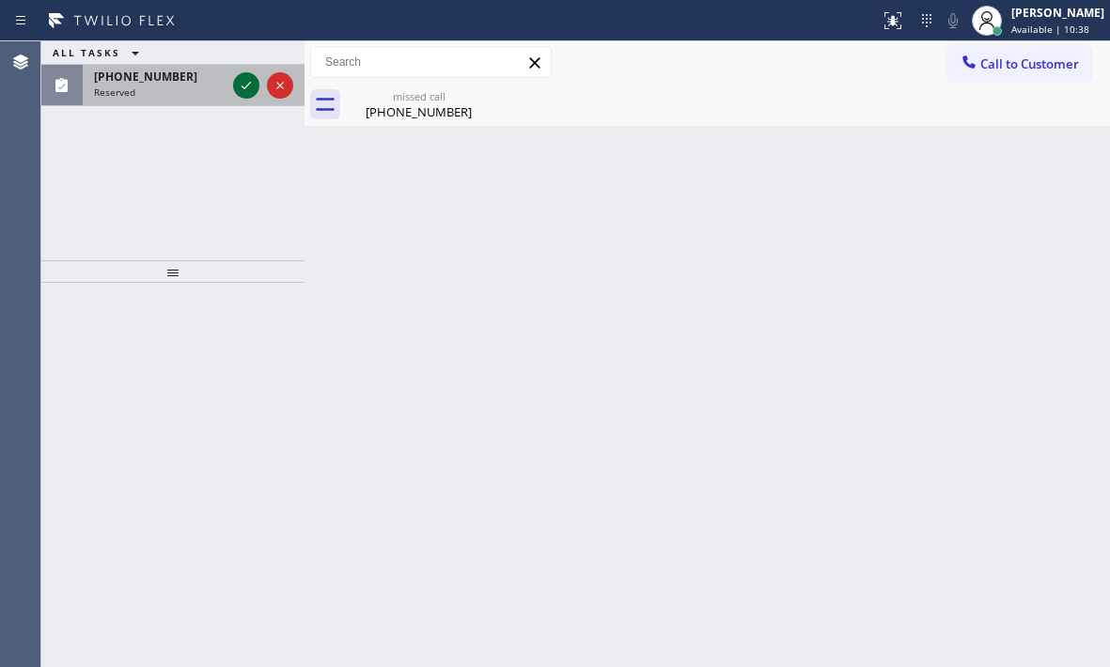
click at [238, 82] on icon at bounding box center [246, 85] width 23 height 23
click at [249, 86] on icon at bounding box center [246, 85] width 23 height 23
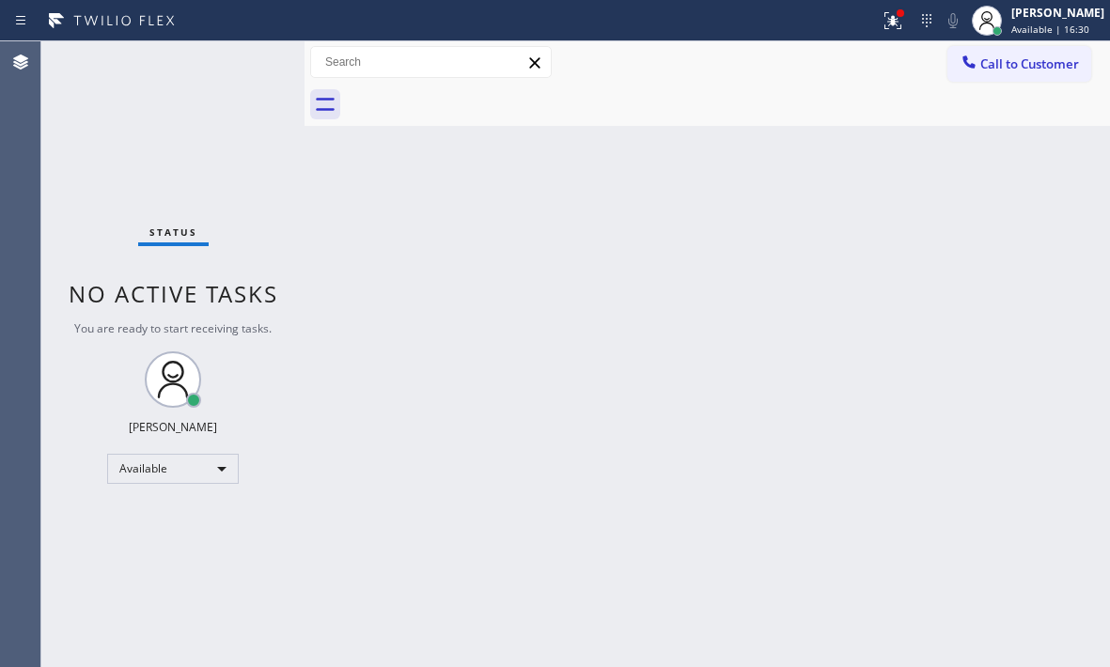
click at [216, 61] on div "Status No active tasks You are ready to start receiving tasks. [PERSON_NAME] Av…" at bounding box center [172, 354] width 263 height 626
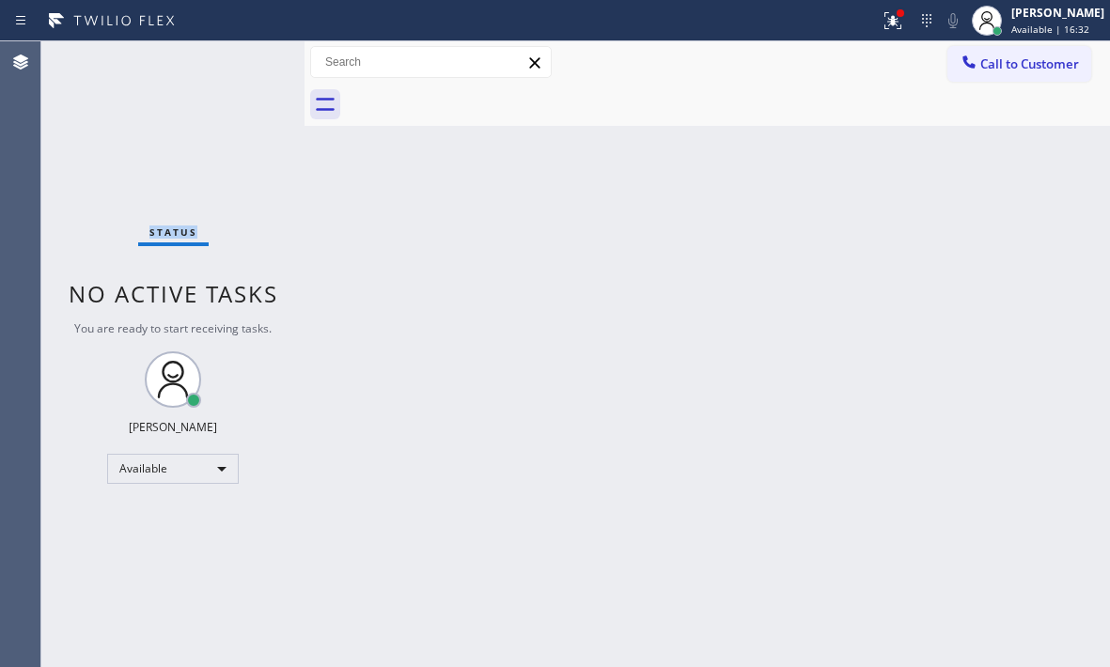
click at [216, 61] on div "Status No active tasks You are ready to start receiving tasks. [PERSON_NAME] Av…" at bounding box center [172, 354] width 263 height 626
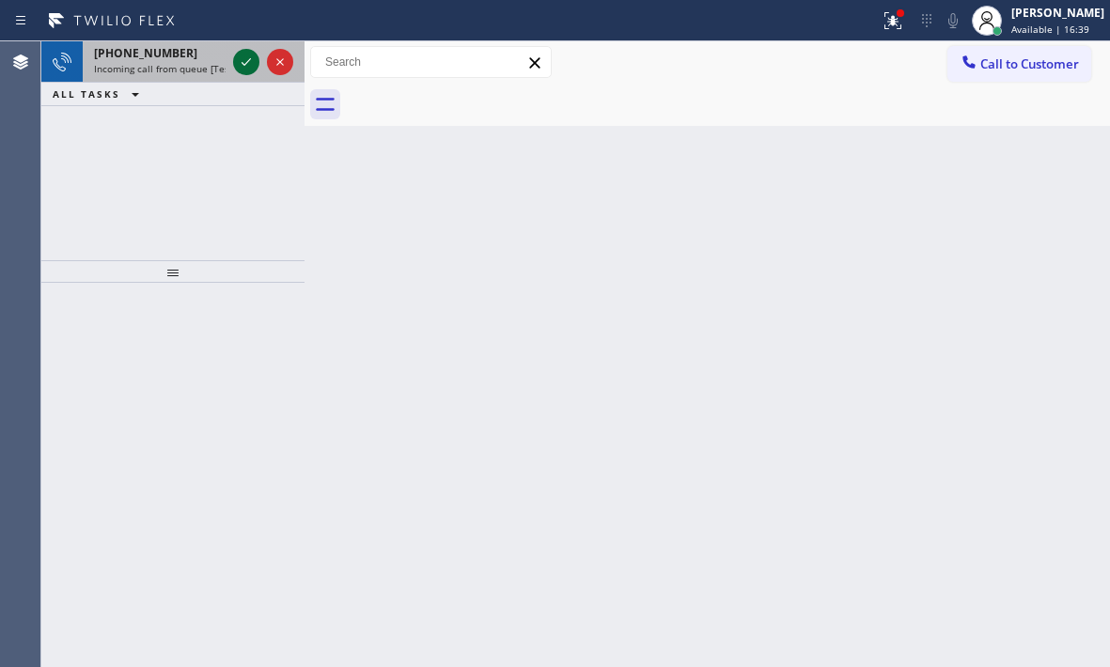
click at [251, 64] on icon at bounding box center [246, 62] width 23 height 23
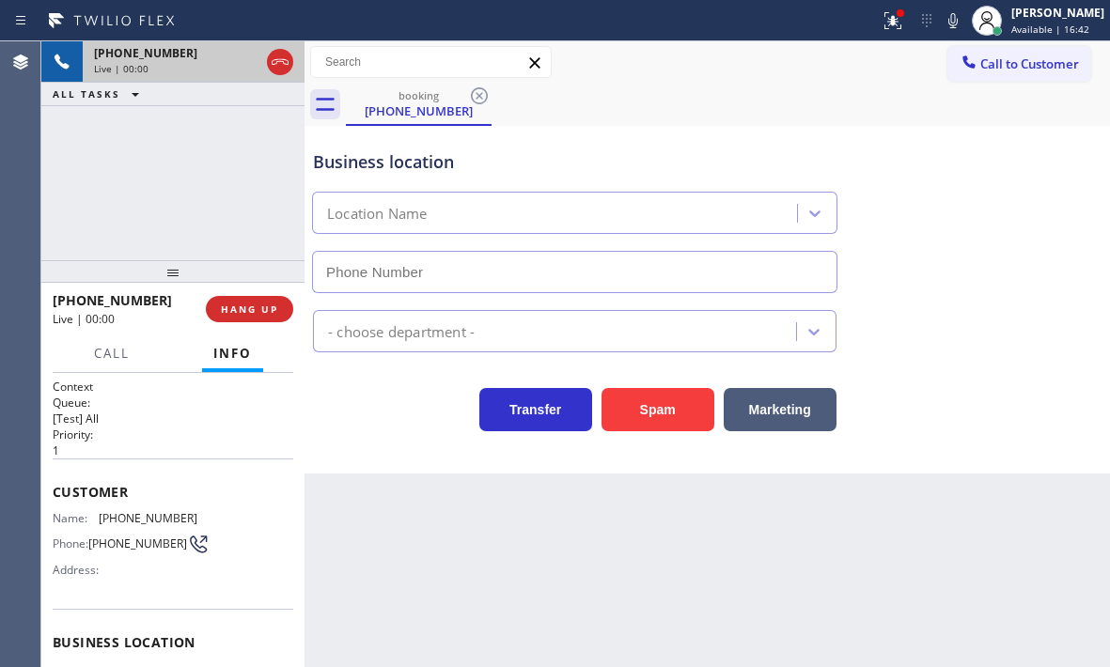
type input "[PHONE_NUMBER]"
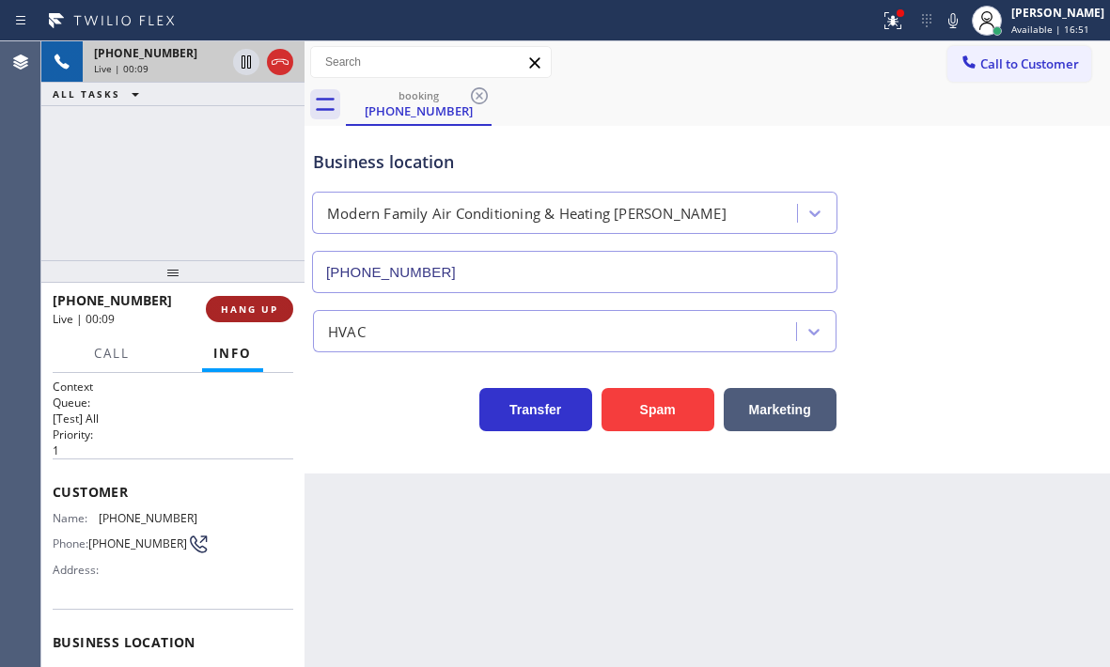
click at [257, 312] on span "HANG UP" at bounding box center [249, 309] width 57 height 13
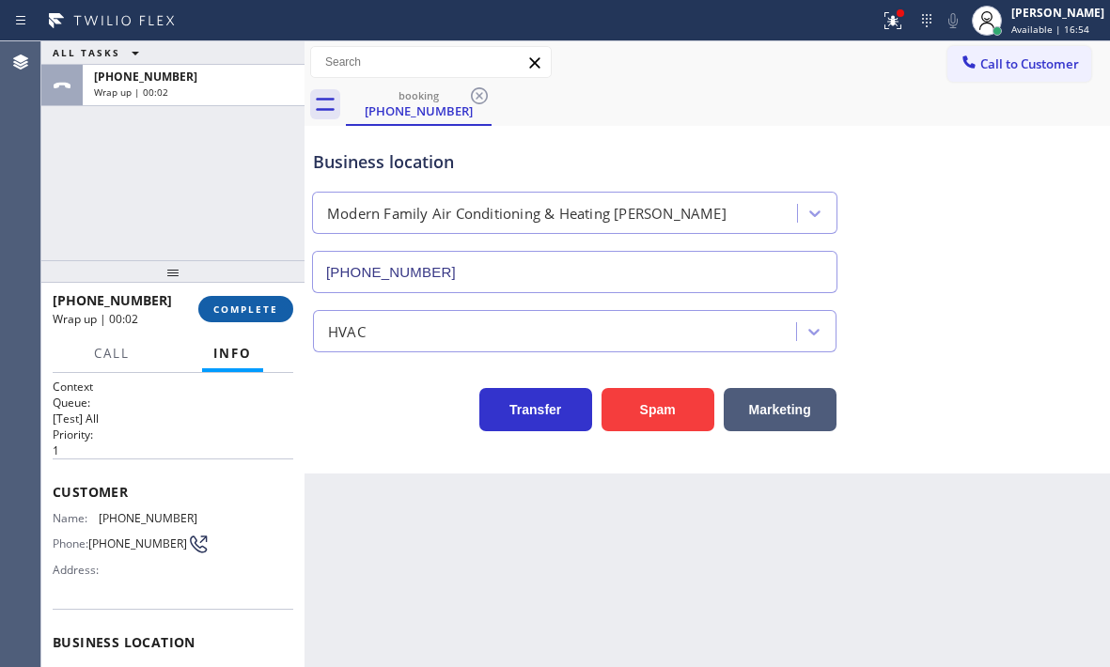
click at [243, 301] on button "COMPLETE" at bounding box center [245, 309] width 95 height 26
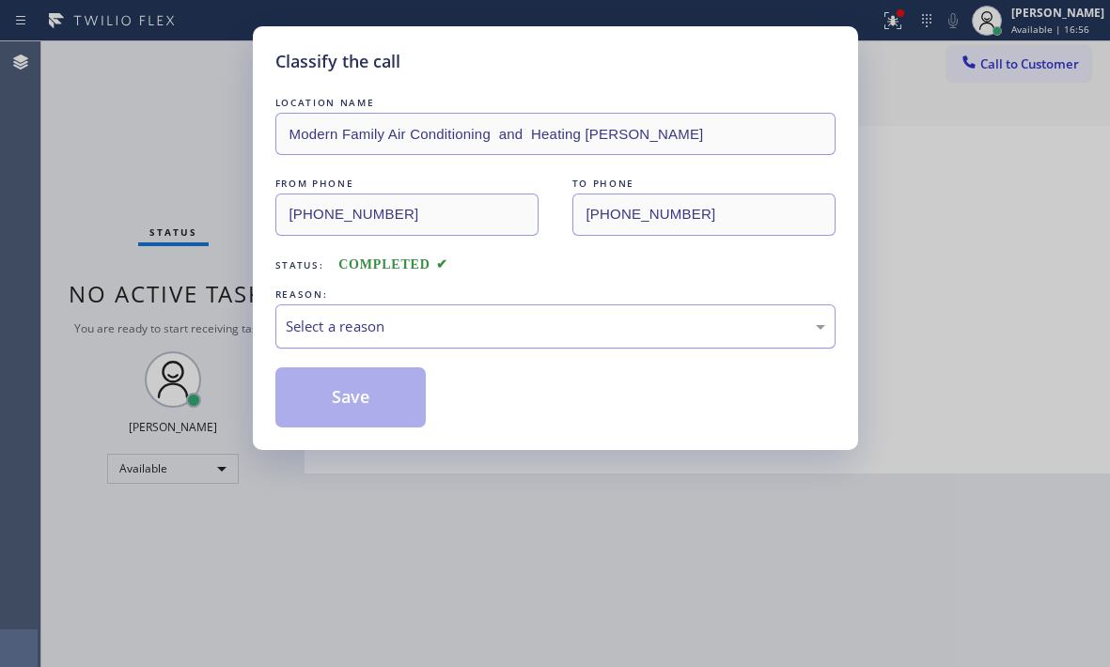
click at [638, 327] on div "Select a reason" at bounding box center [555, 327] width 539 height 22
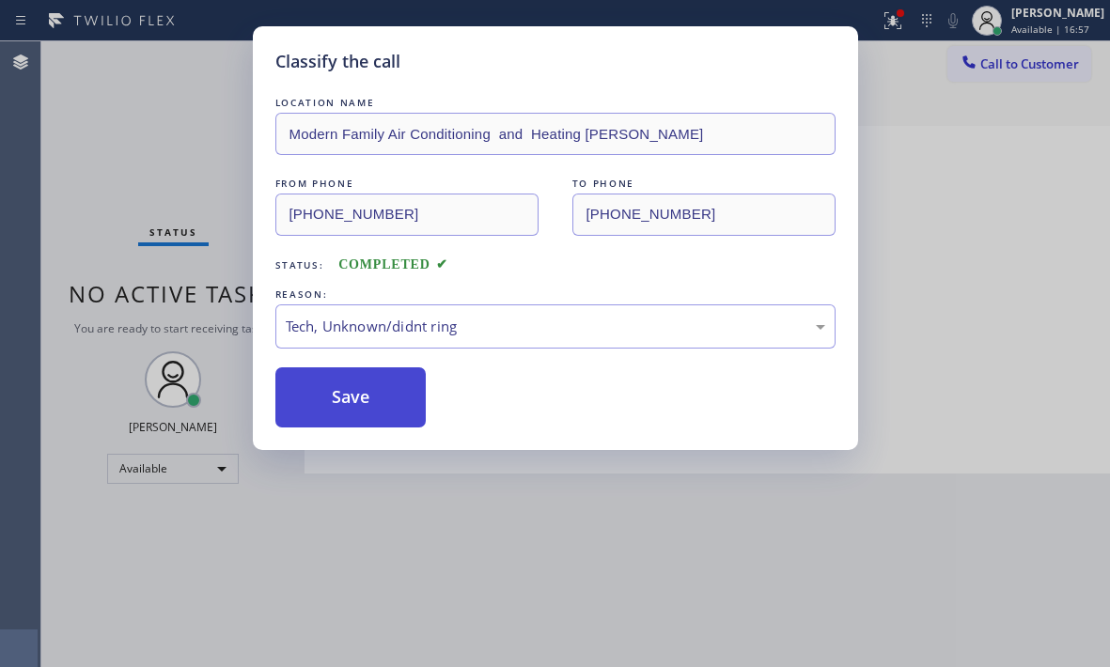
click at [363, 409] on button "Save" at bounding box center [350, 397] width 151 height 60
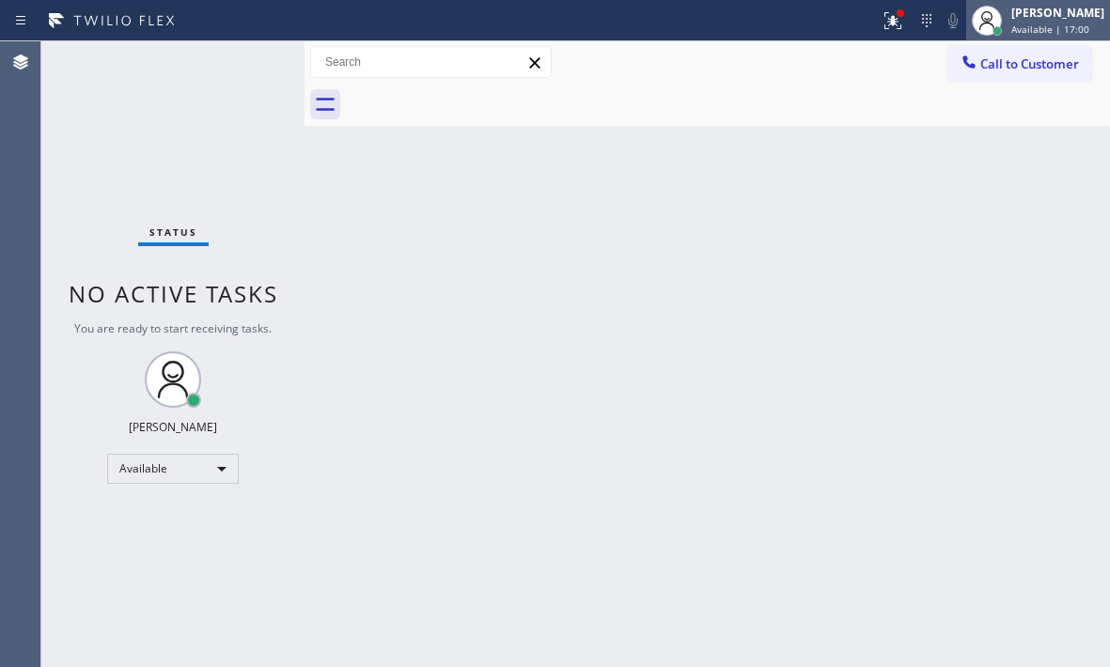
click at [1048, 27] on span "Available | 17:00" at bounding box center [1050, 29] width 78 height 13
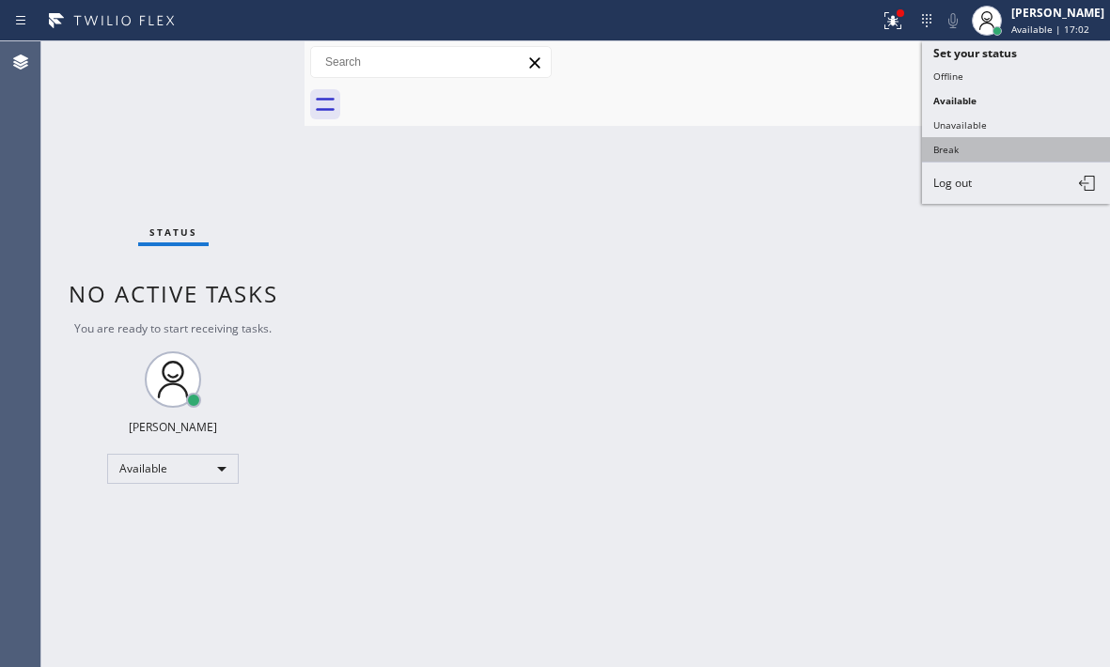
click at [981, 151] on button "Break" at bounding box center [1016, 149] width 188 height 24
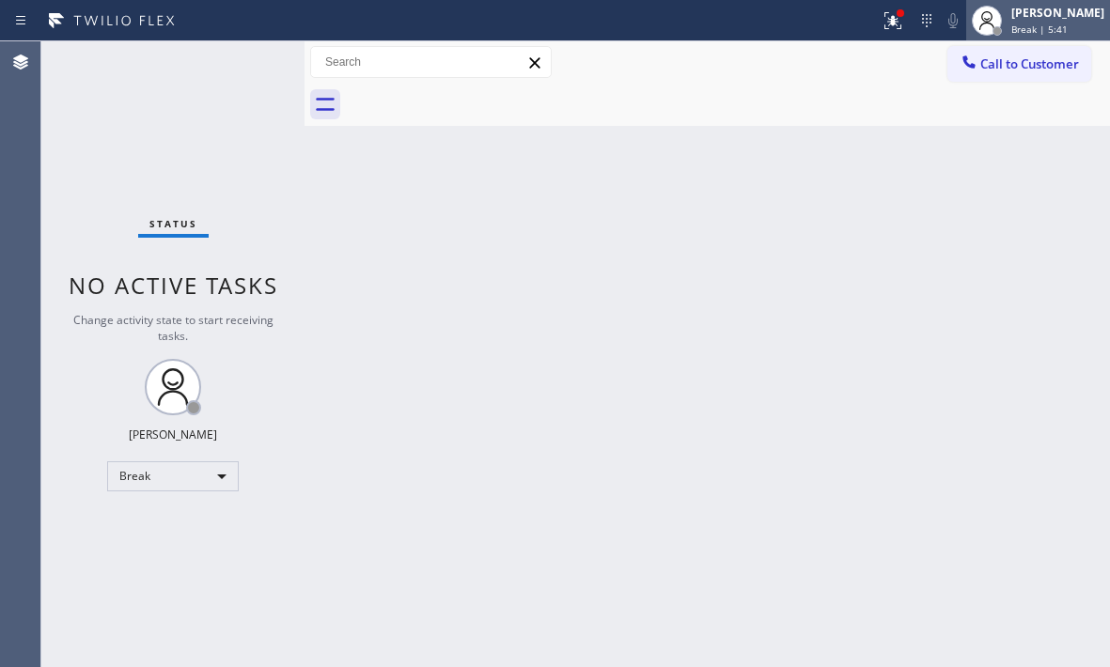
click at [1028, 23] on span "Break | 5:41" at bounding box center [1039, 29] width 56 height 13
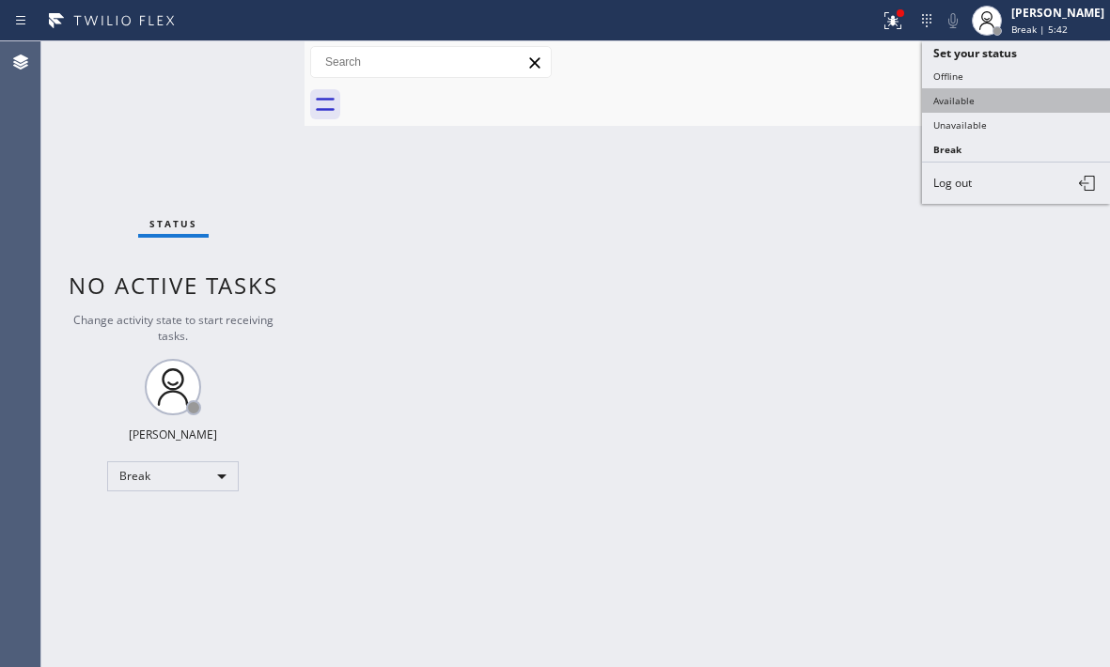
click at [972, 100] on button "Available" at bounding box center [1016, 100] width 188 height 24
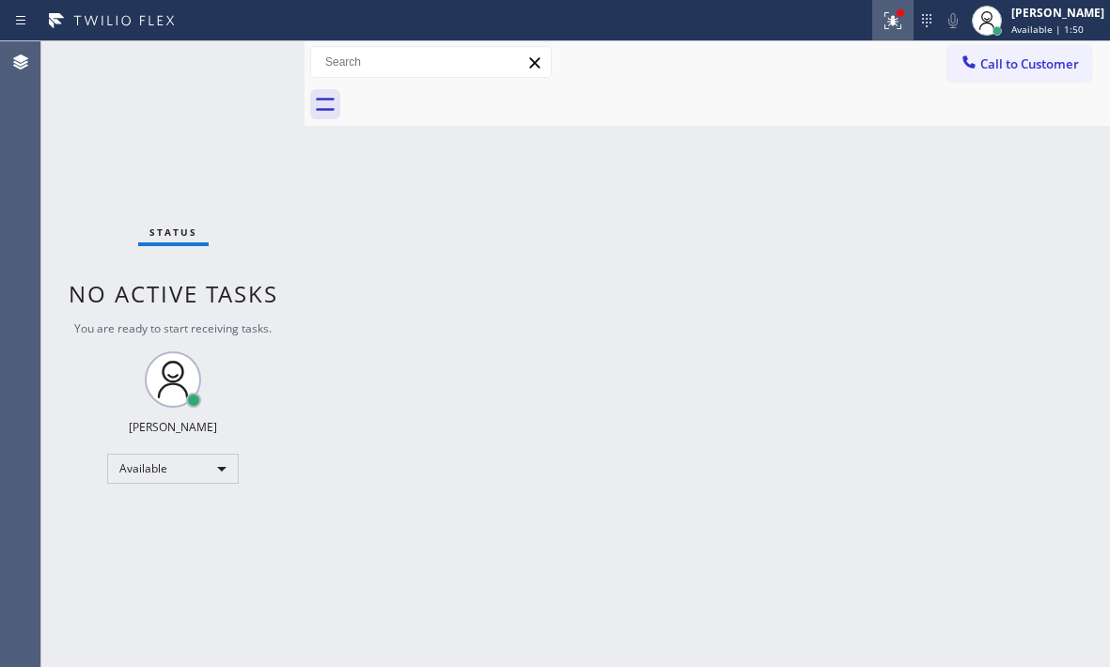
click at [887, 27] on icon at bounding box center [892, 20] width 23 height 23
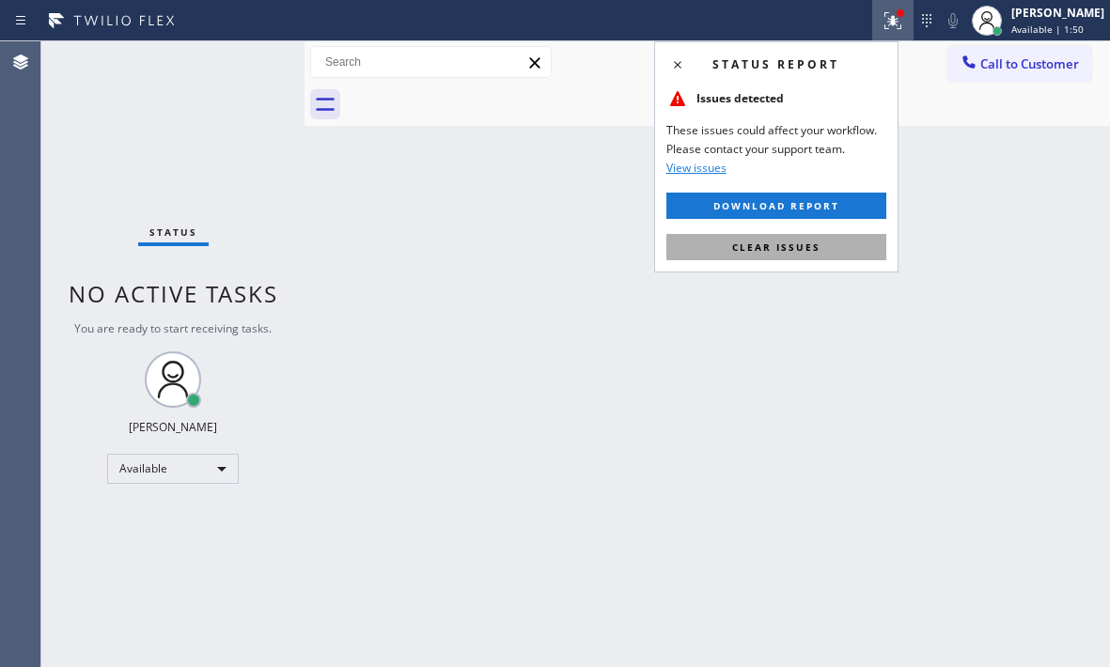
click at [847, 252] on button "Clear issues" at bounding box center [776, 247] width 220 height 26
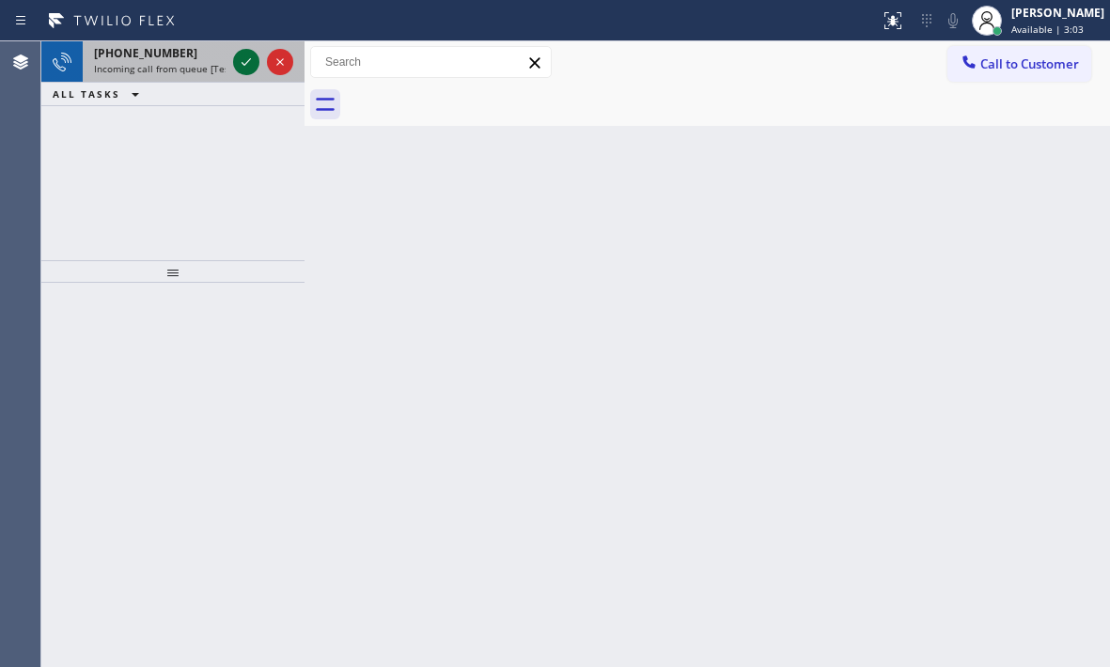
click at [239, 62] on icon at bounding box center [246, 62] width 23 height 23
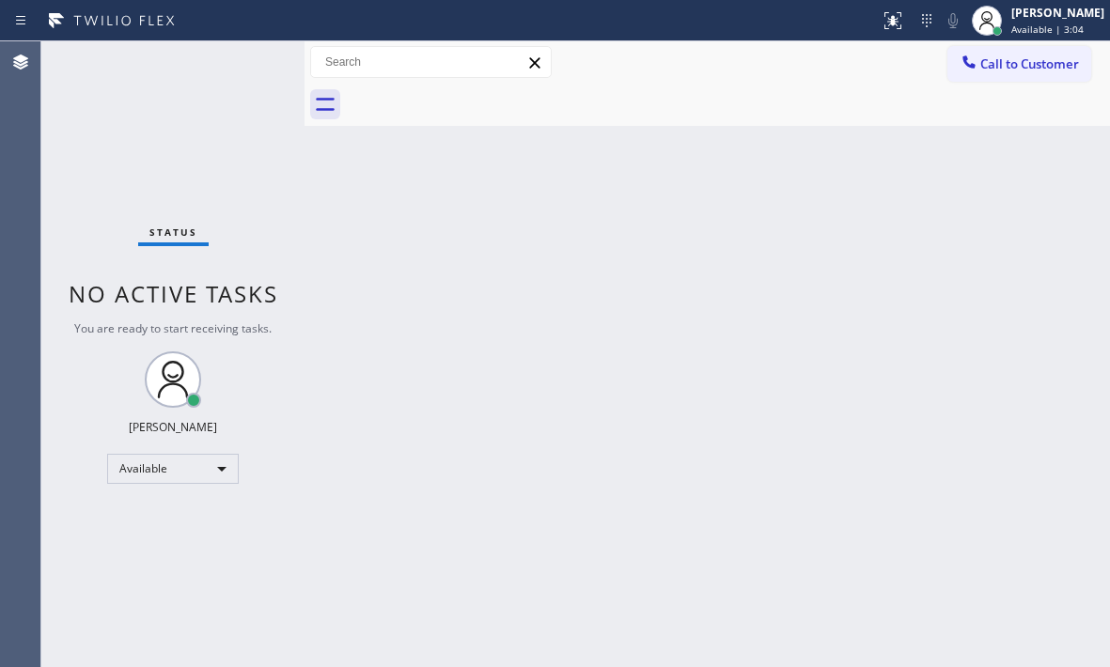
click at [239, 62] on div "Status No active tasks You are ready to start receiving tasks. [PERSON_NAME] Av…" at bounding box center [172, 354] width 263 height 626
click at [881, 26] on icon at bounding box center [892, 20] width 23 height 23
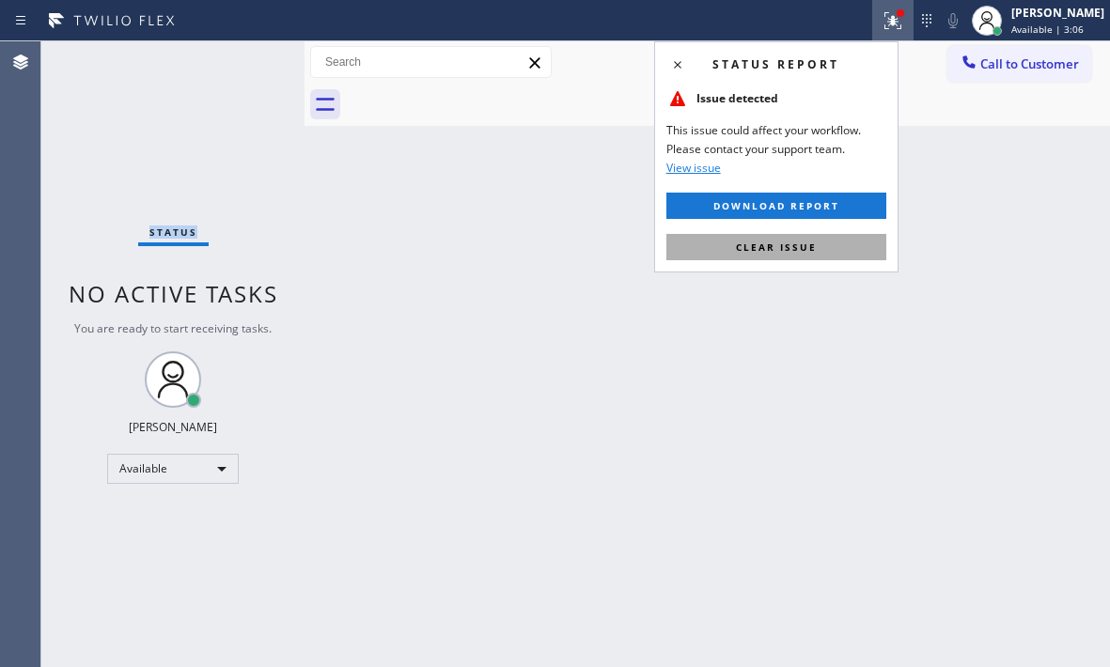
click at [785, 246] on span "Clear issue" at bounding box center [776, 247] width 81 height 13
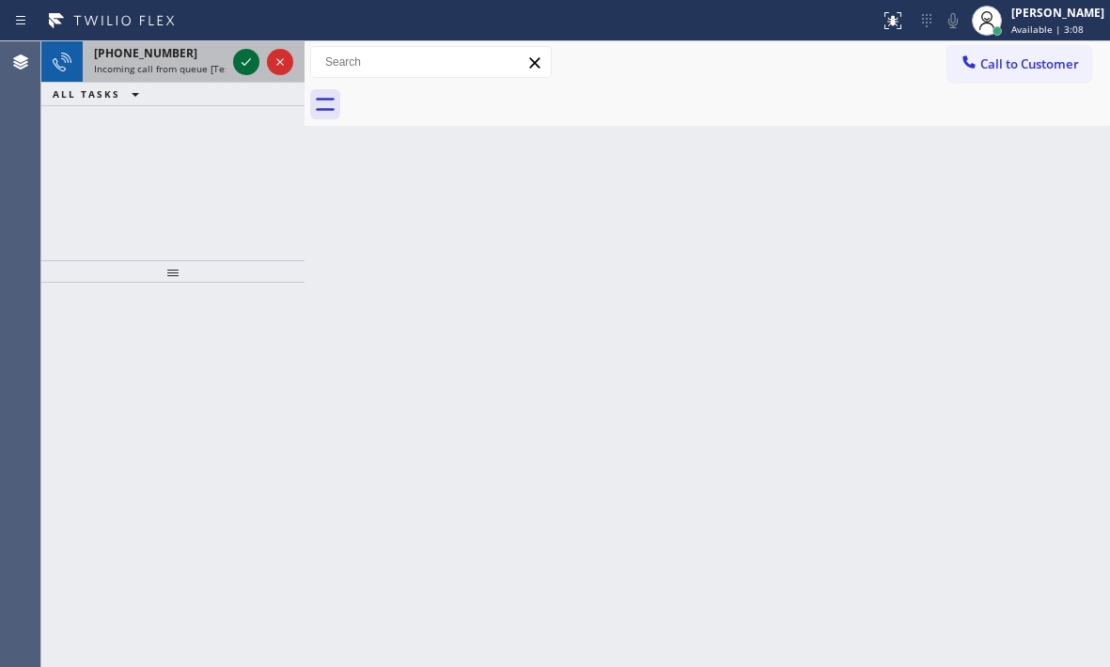
click at [236, 66] on icon at bounding box center [246, 62] width 23 height 23
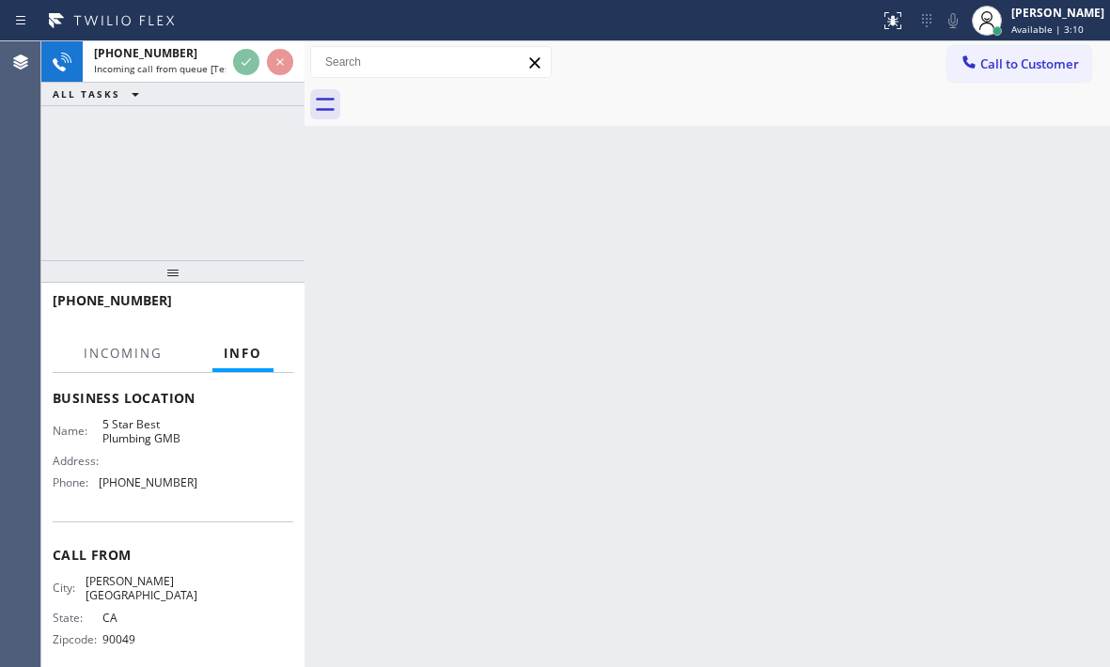
scroll to position [253, 0]
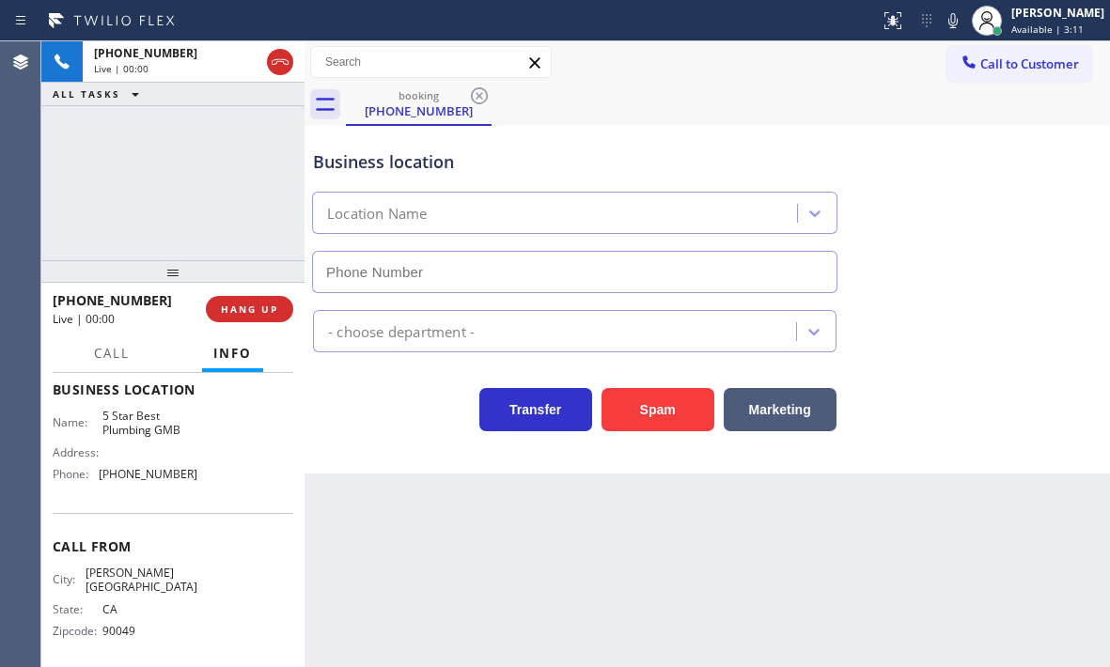
type input "[PHONE_NUMBER]"
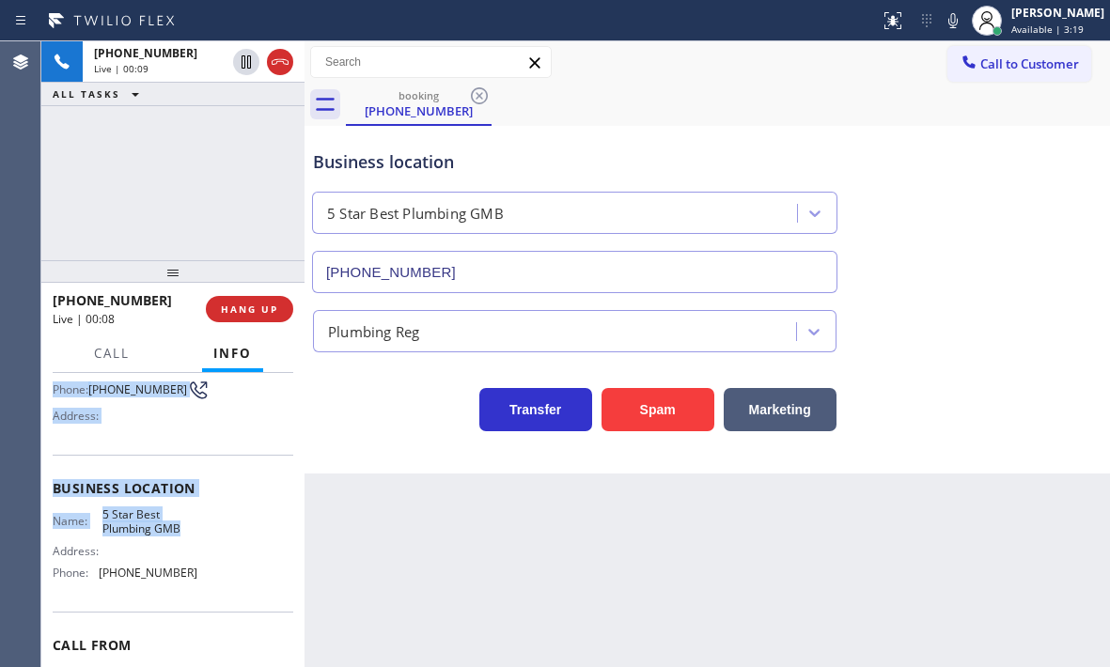
scroll to position [159, 0]
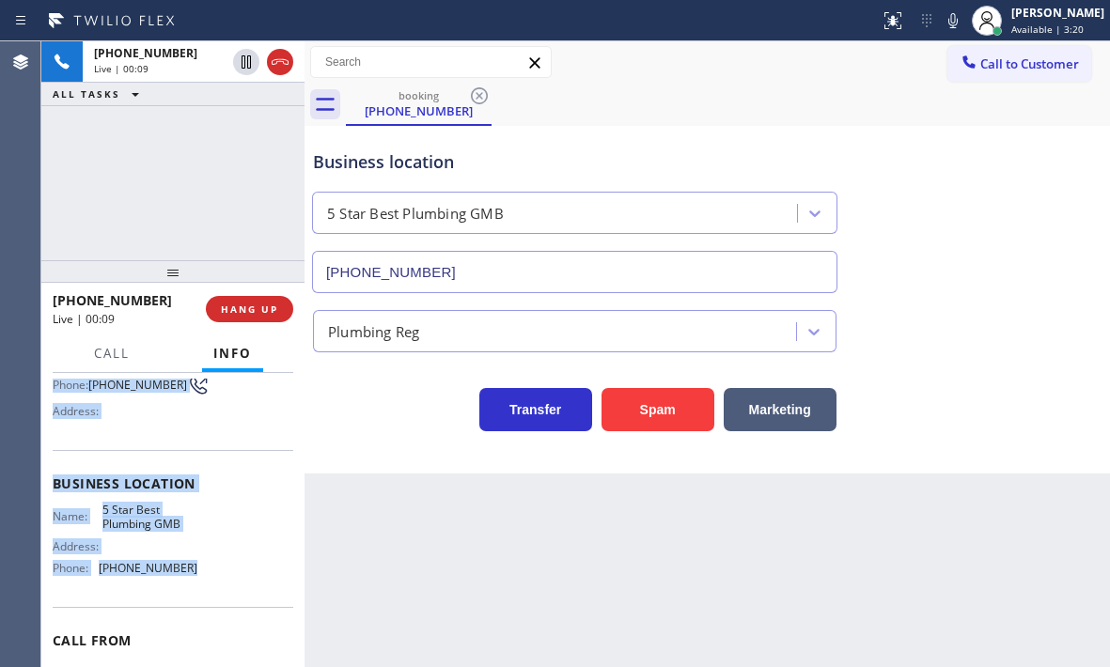
drag, startPoint x: 54, startPoint y: 420, endPoint x: 205, endPoint y: 575, distance: 216.6
click at [205, 575] on div "Context Queue: [Test] All Priority: 1 Customer Name: [PHONE_NUMBER] Phone: [PHO…" at bounding box center [173, 492] width 241 height 544
copy div "Customer Name: [PHONE_NUMBER] Phone: [PHONE_NUMBER] Address: Business location …"
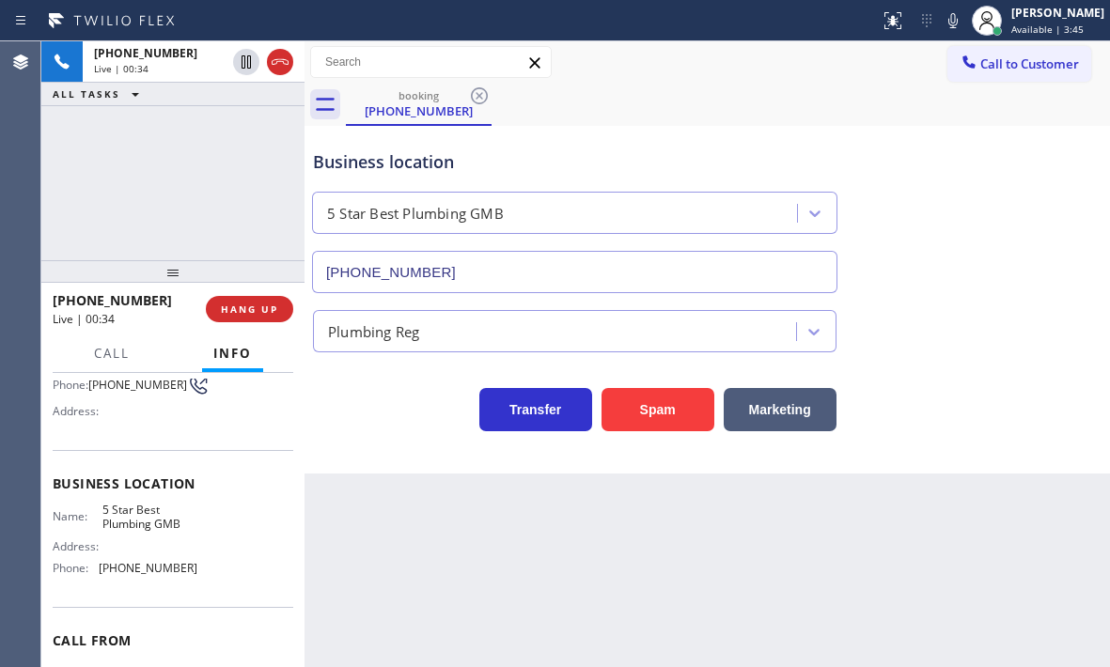
click at [1057, 194] on div "Business location 5 Star Best Plumbing GMB [PHONE_NUMBER]" at bounding box center [707, 208] width 796 height 170
click at [1003, 373] on div "Transfer Spam Marketing" at bounding box center [707, 401] width 796 height 60
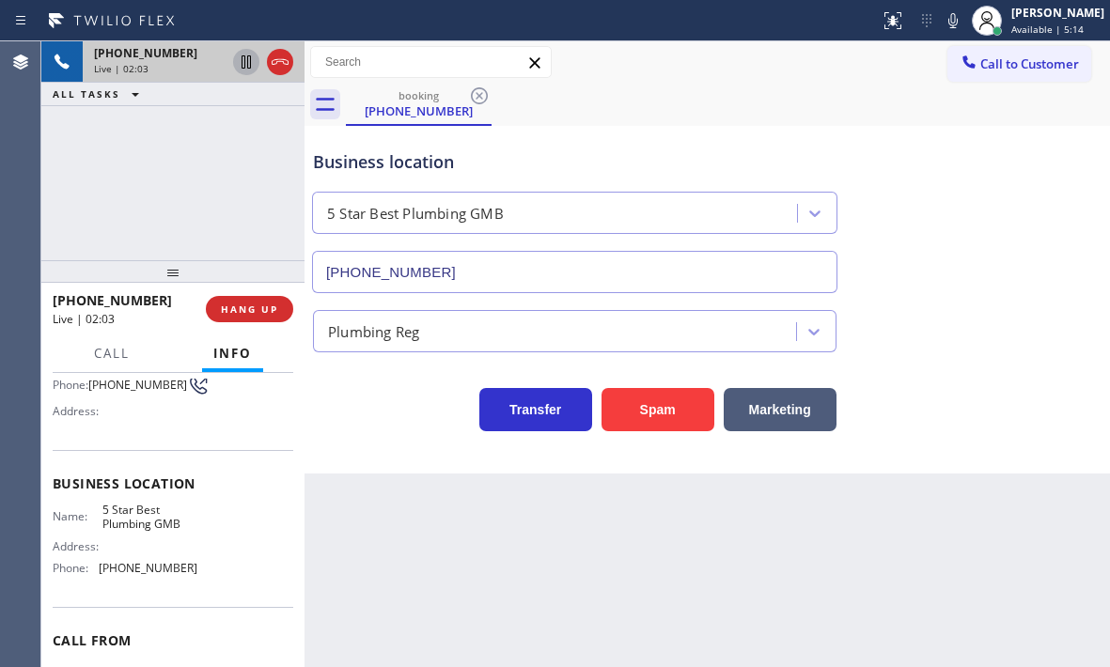
click at [248, 67] on icon at bounding box center [245, 61] width 9 height 13
click at [241, 63] on icon at bounding box center [246, 61] width 13 height 13
click at [285, 69] on icon at bounding box center [280, 62] width 23 height 23
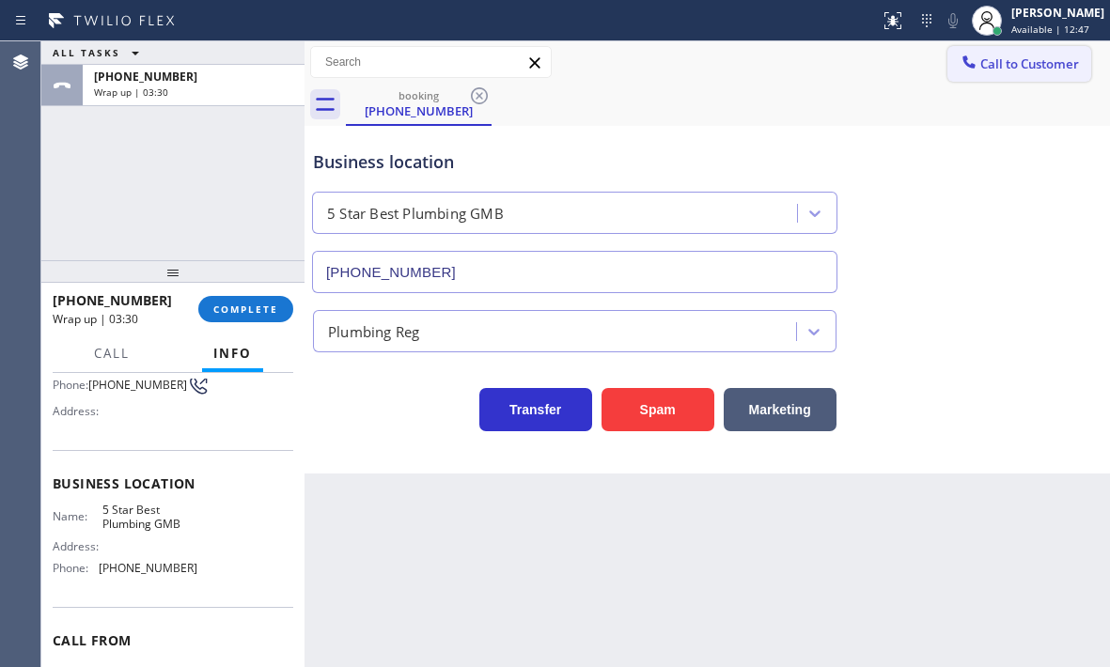
click at [1018, 78] on button "Call to Customer" at bounding box center [1019, 64] width 144 height 36
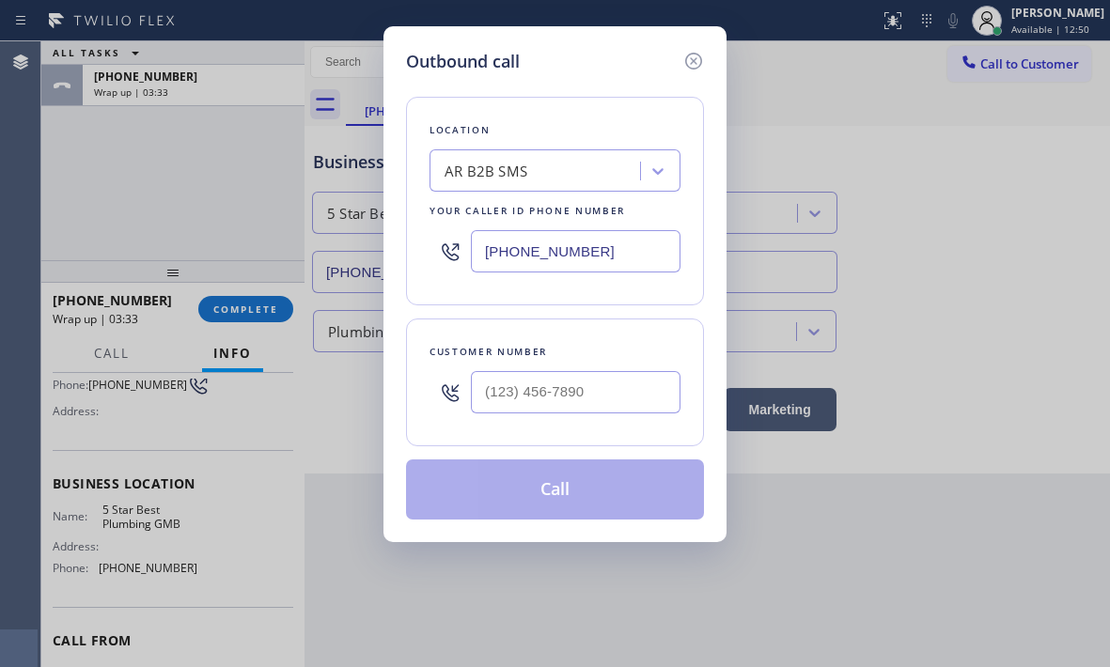
click at [575, 256] on input "[PHONE_NUMBER]" at bounding box center [576, 251] width 210 height 42
paste input "213) 600-7224"
type input "[PHONE_NUMBER]"
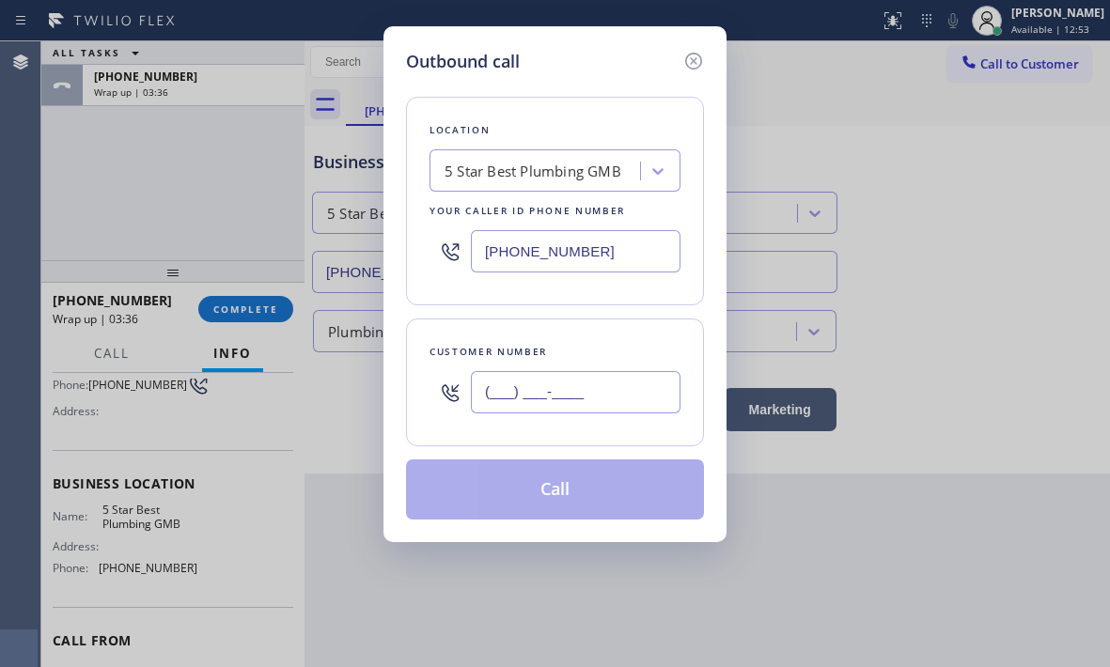
click at [645, 403] on input "(___) ___-____" at bounding box center [576, 392] width 210 height 42
paste input "310) 270-1256"
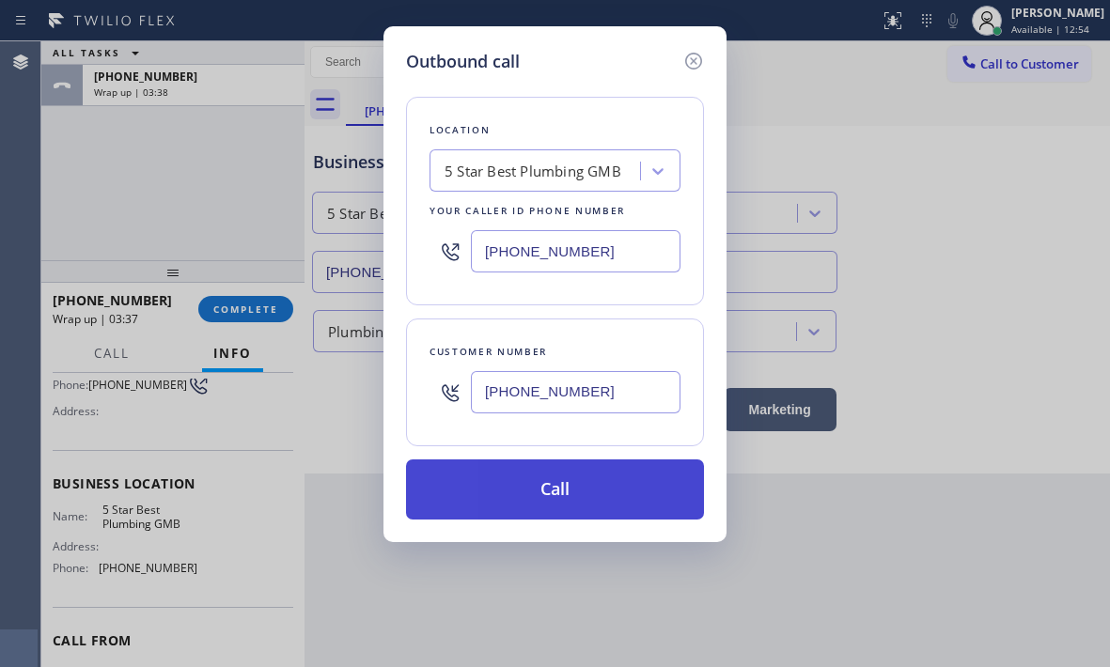
type input "[PHONE_NUMBER]"
click at [573, 496] on button "Call" at bounding box center [555, 489] width 298 height 60
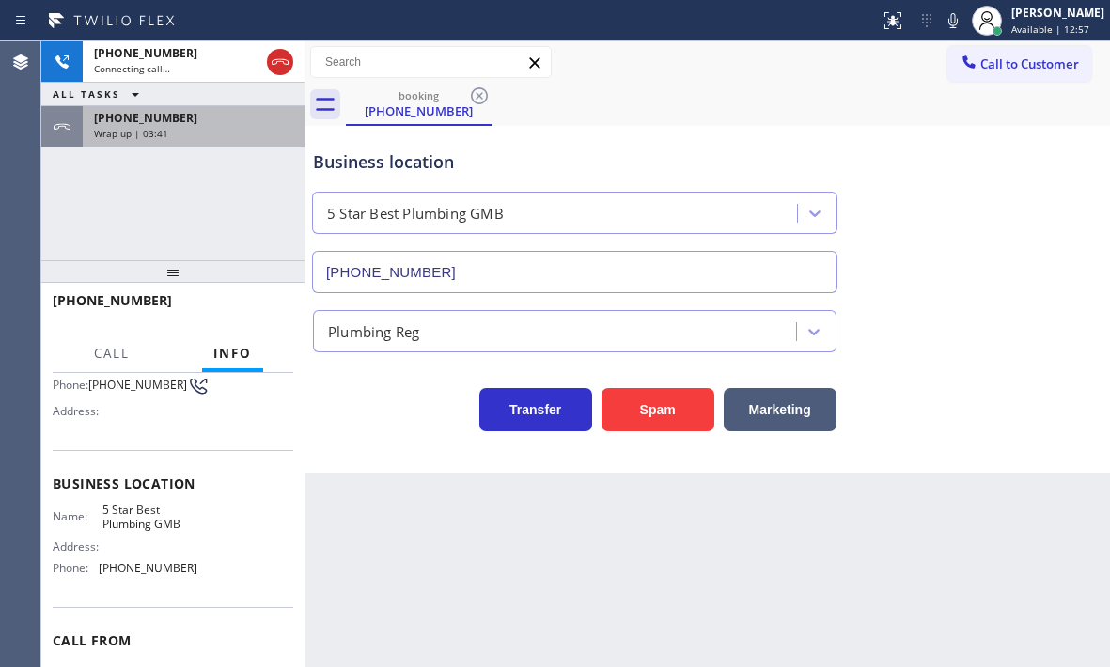
click at [213, 133] on div "Wrap up | 03:41" at bounding box center [193, 133] width 199 height 13
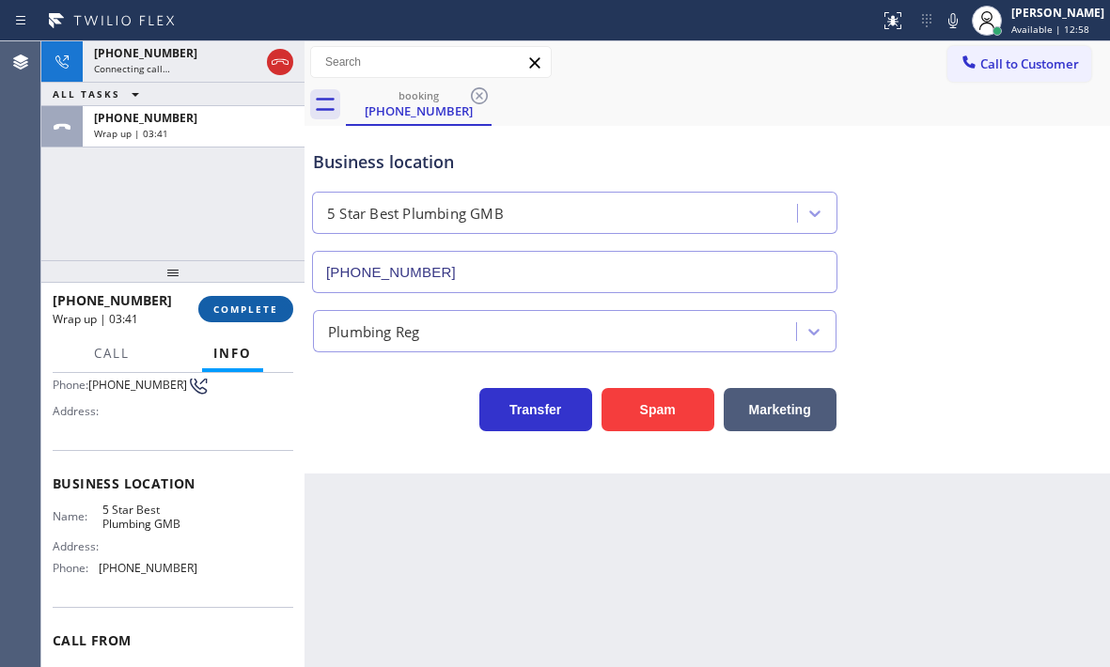
click at [248, 306] on span "COMPLETE" at bounding box center [245, 309] width 65 height 13
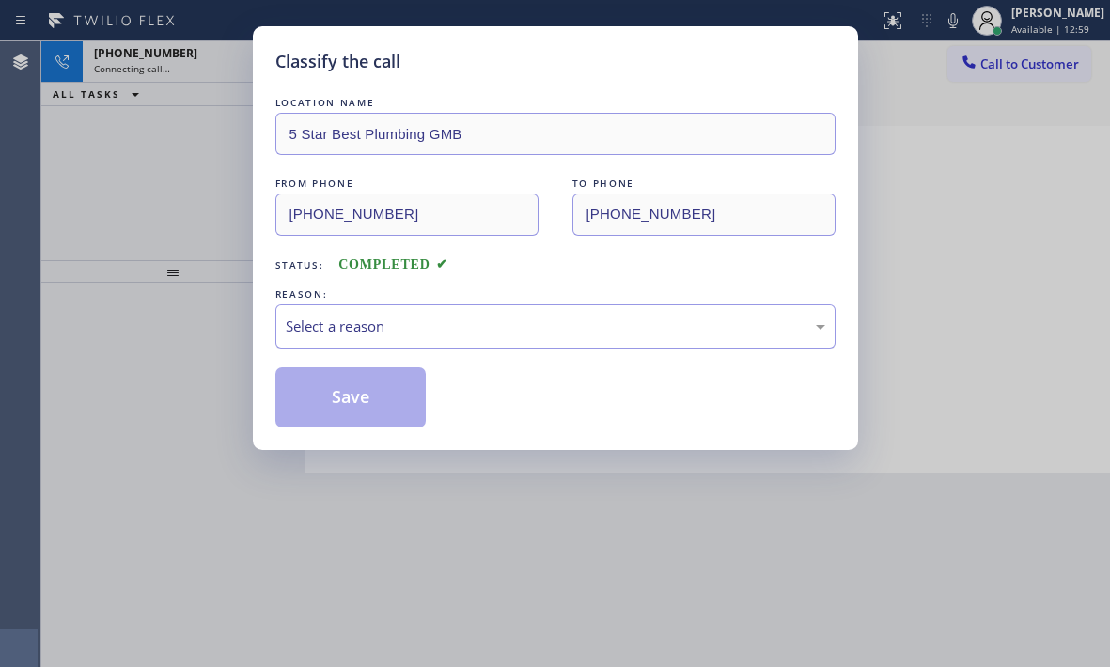
click at [416, 325] on div "Select a reason" at bounding box center [555, 327] width 539 height 22
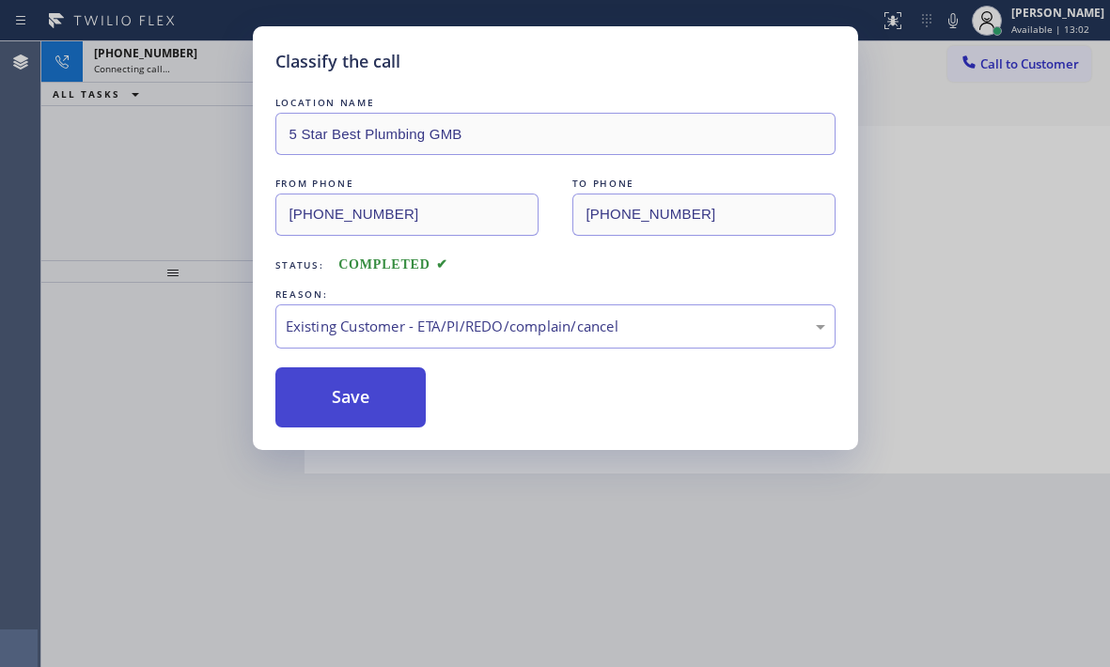
click at [372, 394] on button "Save" at bounding box center [350, 397] width 151 height 60
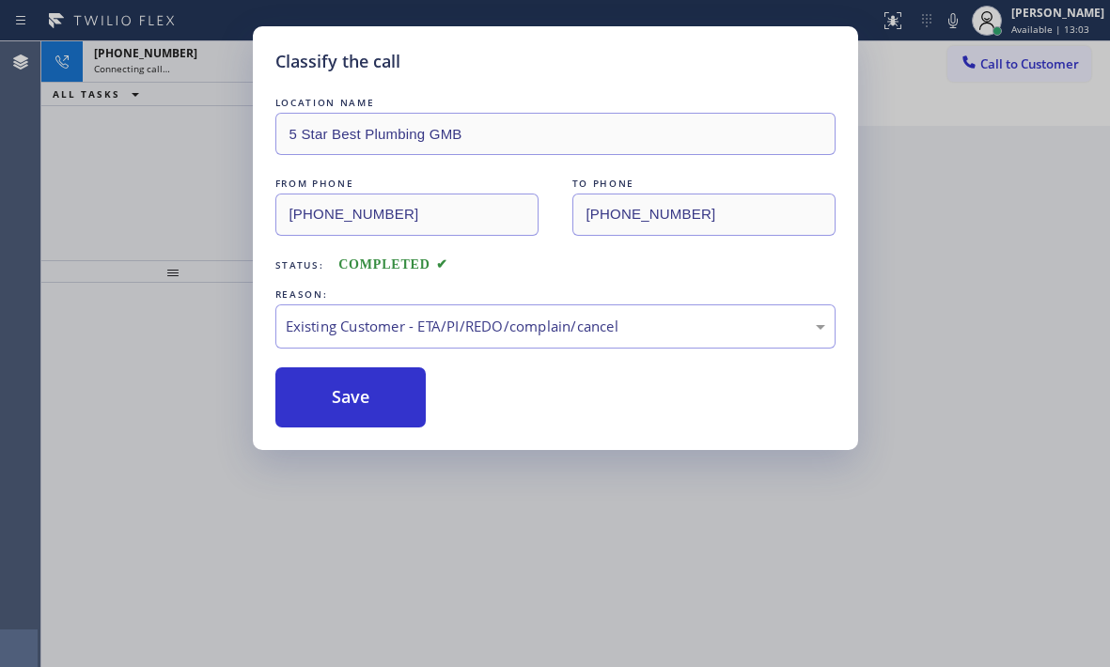
click at [194, 62] on div "Classify the call LOCATION NAME 5 Star Best Plumbing GMB FROM PHONE [PHONE_NUMB…" at bounding box center [555, 333] width 1110 height 667
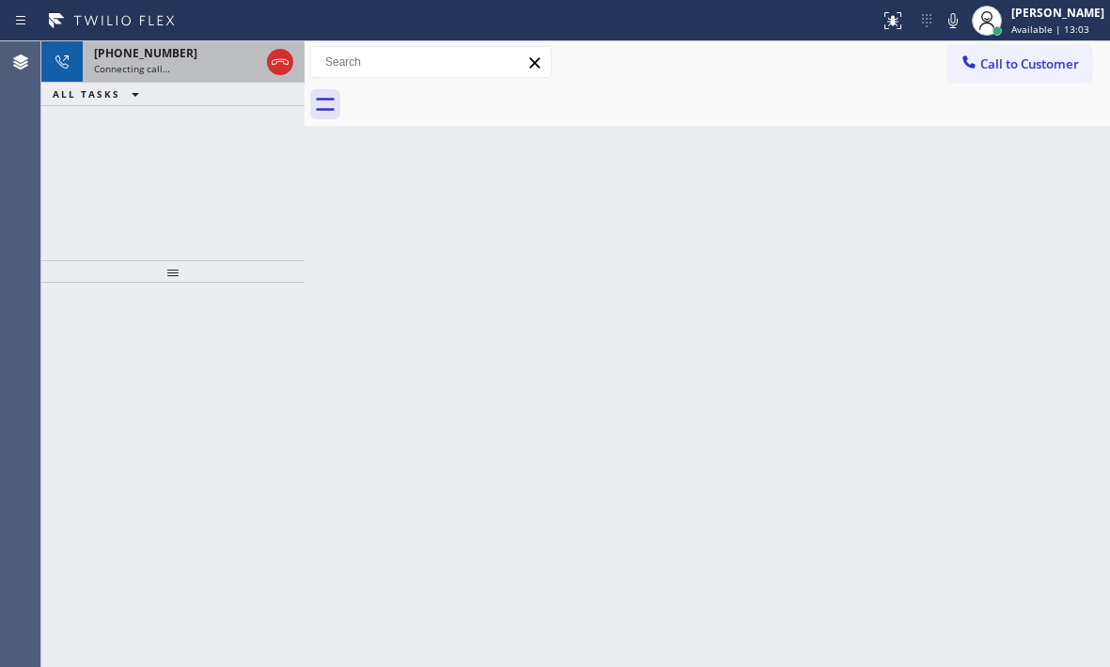
click at [202, 64] on div "Connecting call…" at bounding box center [176, 68] width 165 height 13
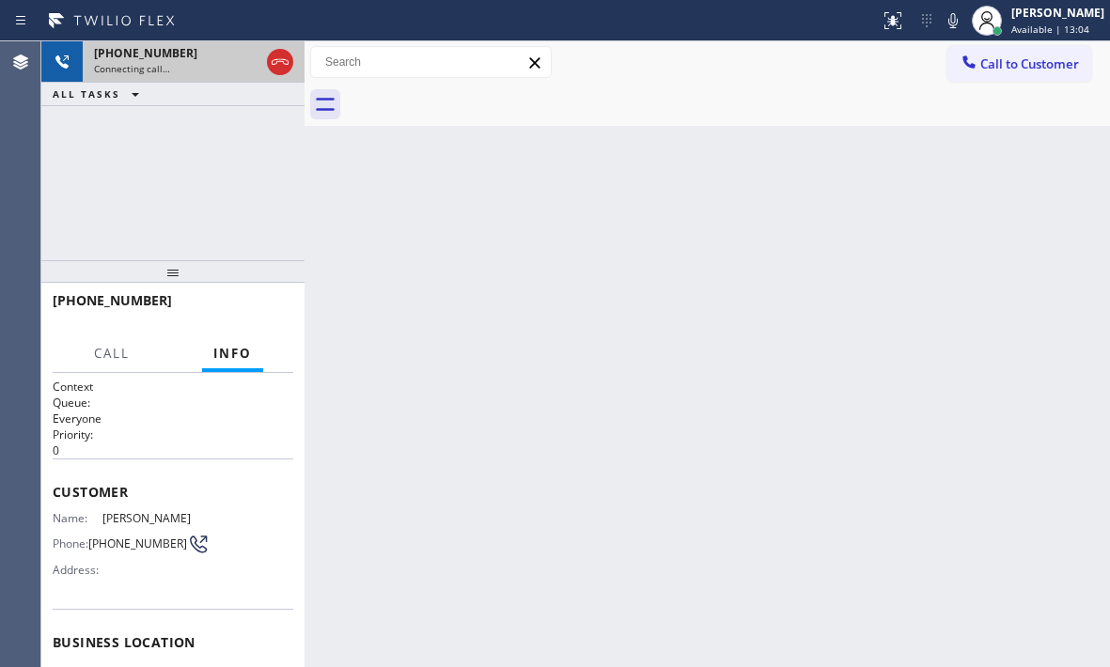
click at [202, 64] on div "Connecting call…" at bounding box center [176, 68] width 165 height 13
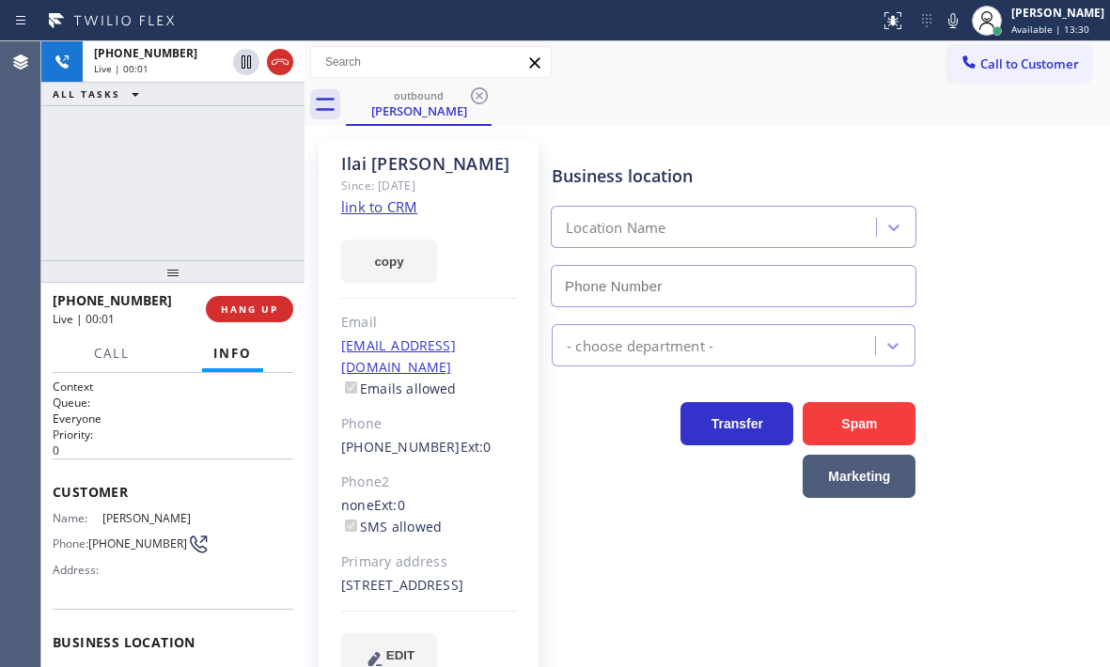
type input "[PHONE_NUMBER]"
click at [268, 312] on span "HANG UP" at bounding box center [249, 309] width 57 height 13
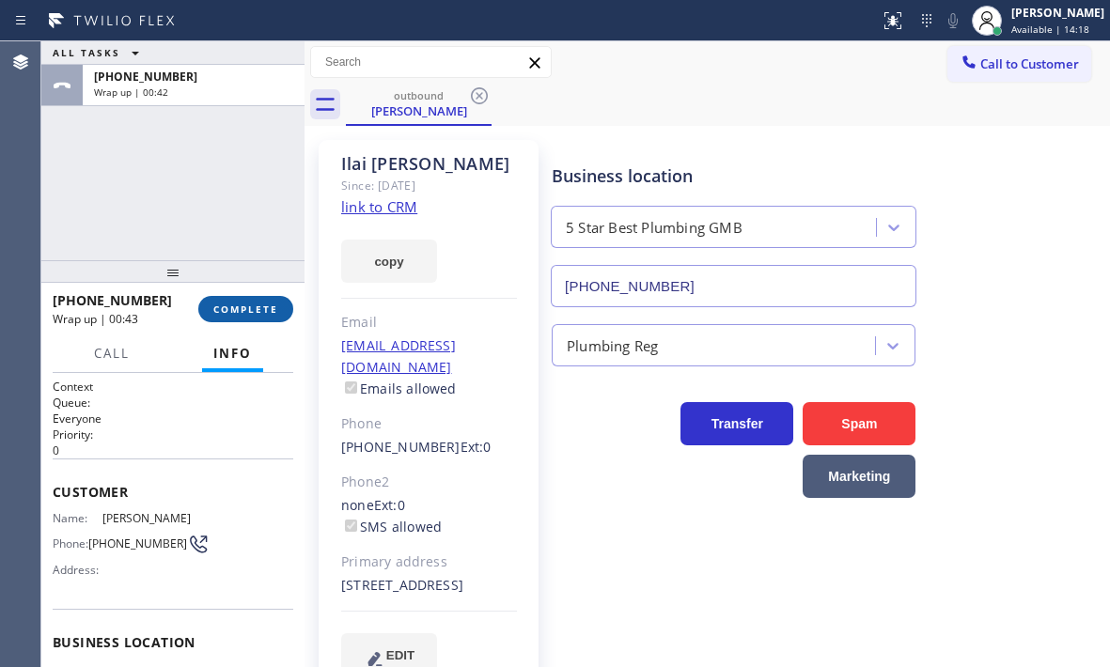
click at [272, 313] on span "COMPLETE" at bounding box center [245, 309] width 65 height 13
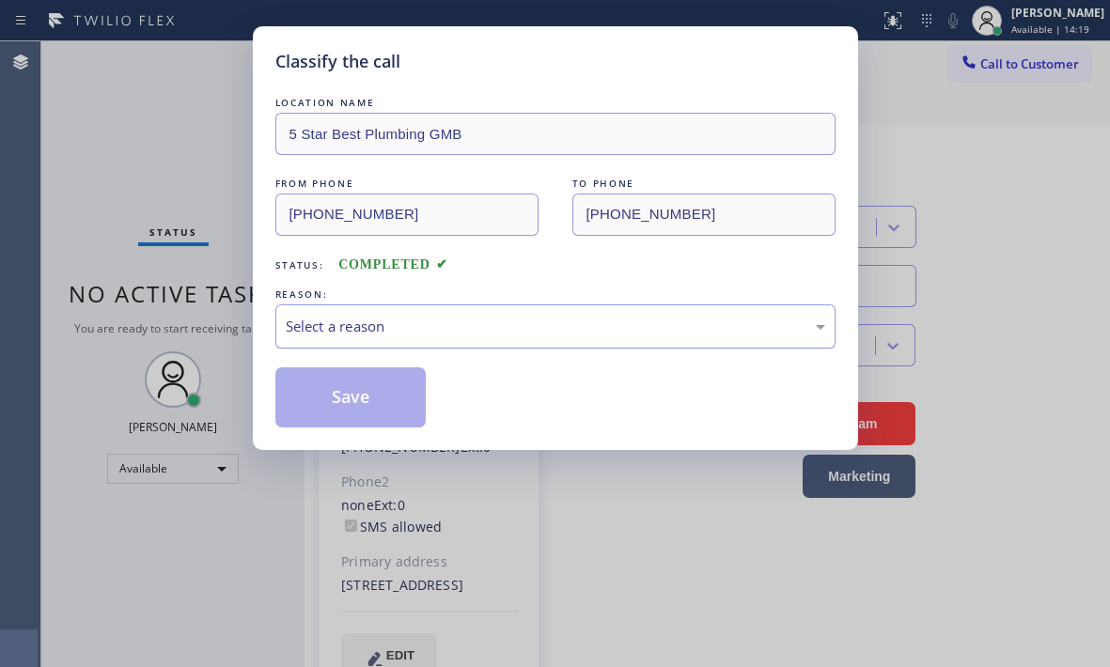
click at [431, 335] on div "Select a reason" at bounding box center [555, 327] width 539 height 22
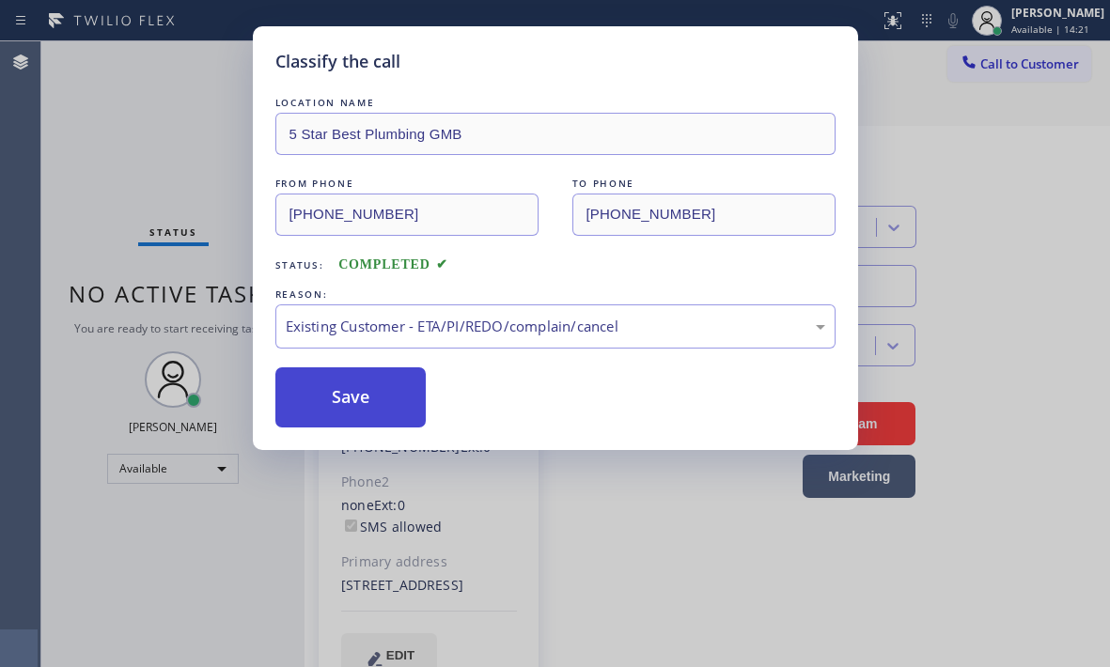
click at [294, 404] on button "Save" at bounding box center [350, 397] width 151 height 60
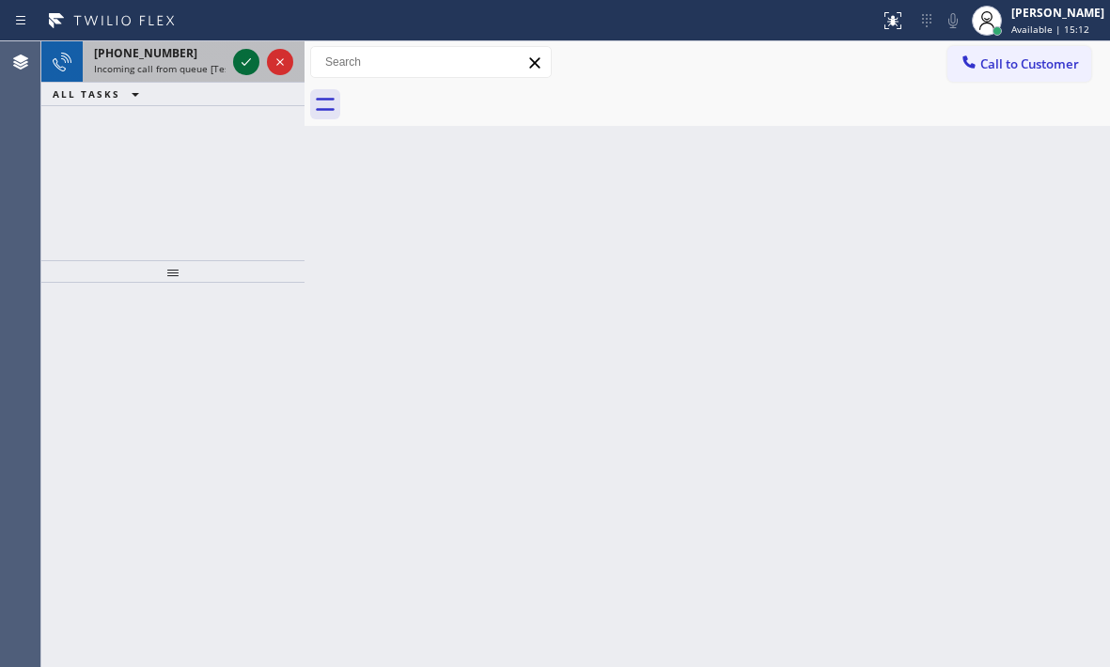
click at [250, 64] on icon at bounding box center [246, 62] width 23 height 23
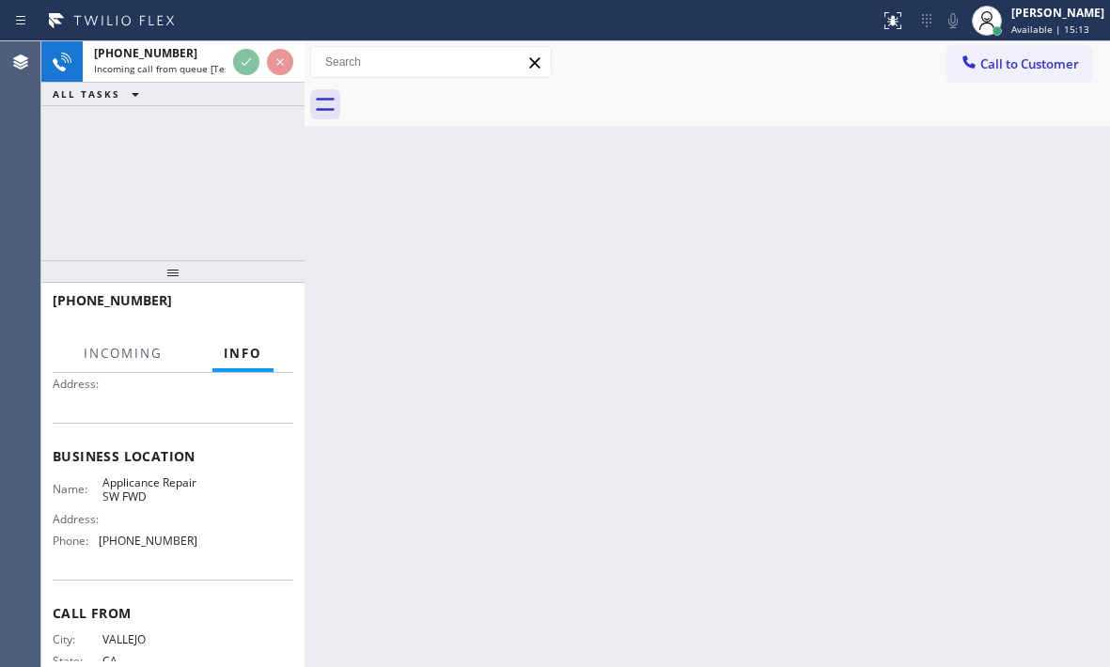
scroll to position [188, 0]
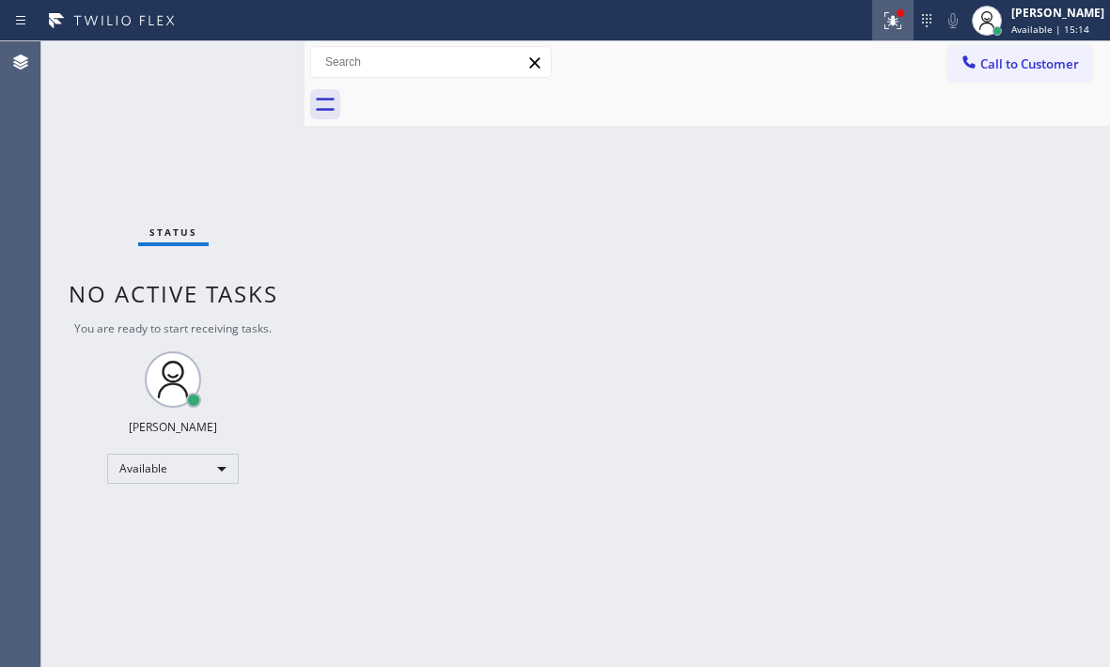
click at [883, 33] on button at bounding box center [892, 20] width 41 height 41
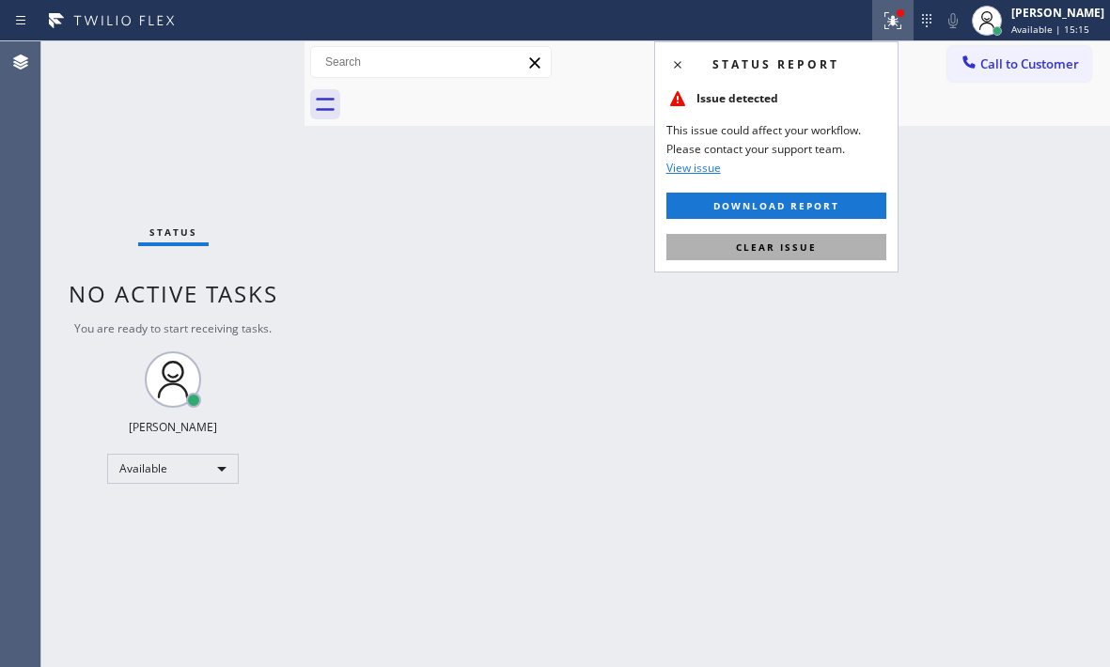
click at [803, 252] on span "Clear issue" at bounding box center [776, 247] width 81 height 13
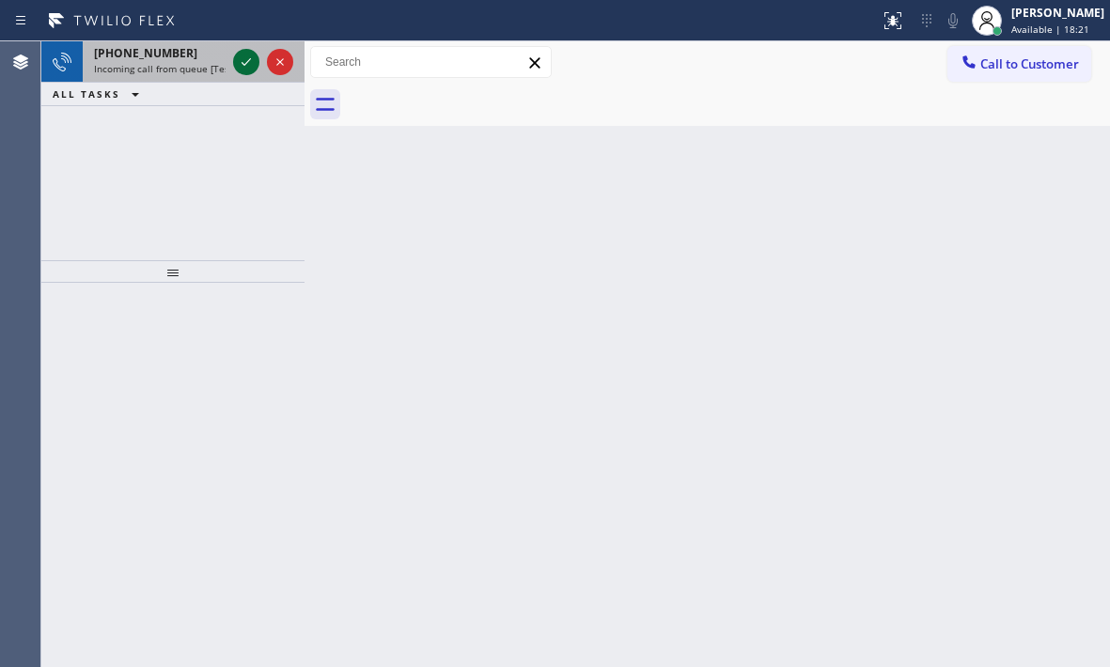
click at [246, 62] on icon at bounding box center [246, 62] width 23 height 23
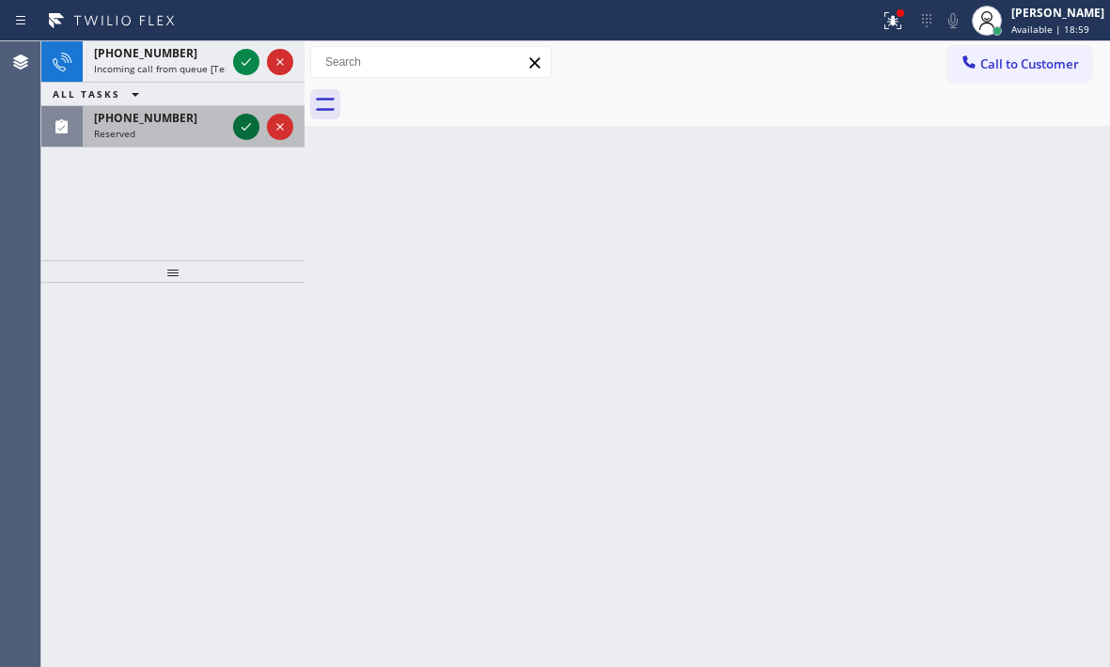
click at [255, 124] on icon at bounding box center [246, 127] width 23 height 23
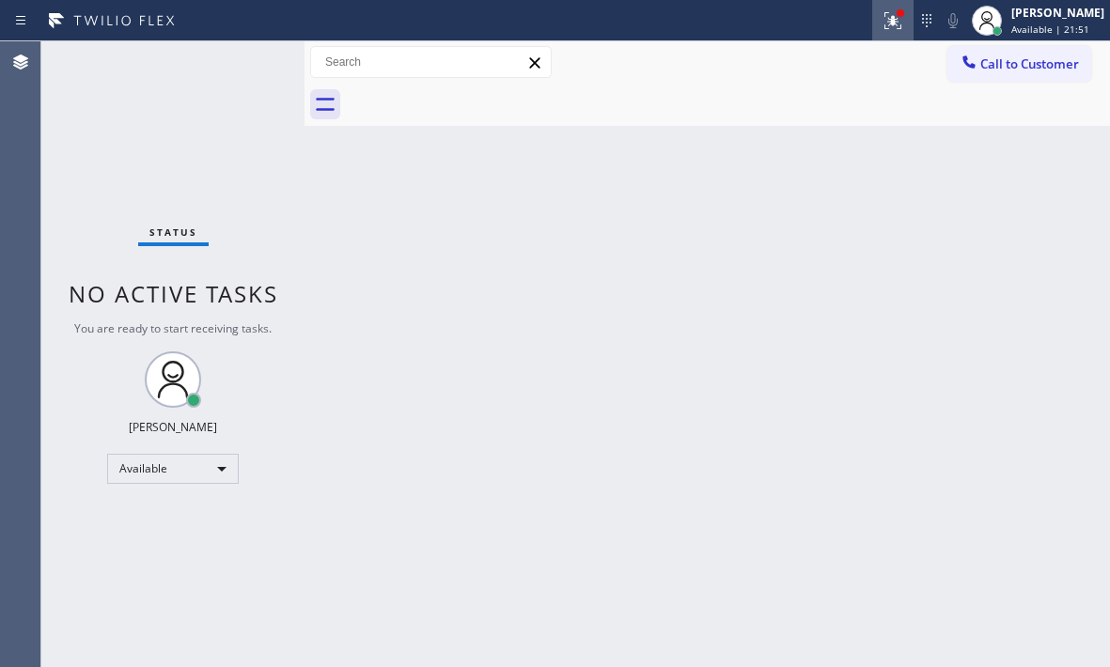
drag, startPoint x: 877, startPoint y: 12, endPoint x: 876, endPoint y: 23, distance: 10.4
click at [881, 12] on icon at bounding box center [892, 20] width 23 height 23
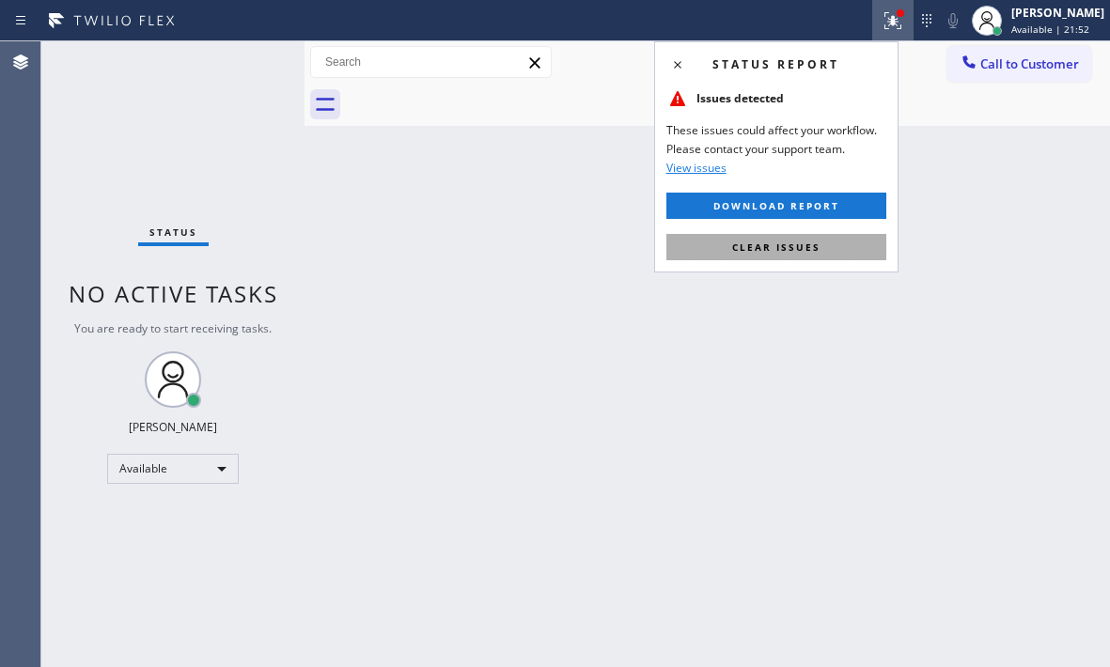
click at [842, 238] on button "Clear issues" at bounding box center [776, 247] width 220 height 26
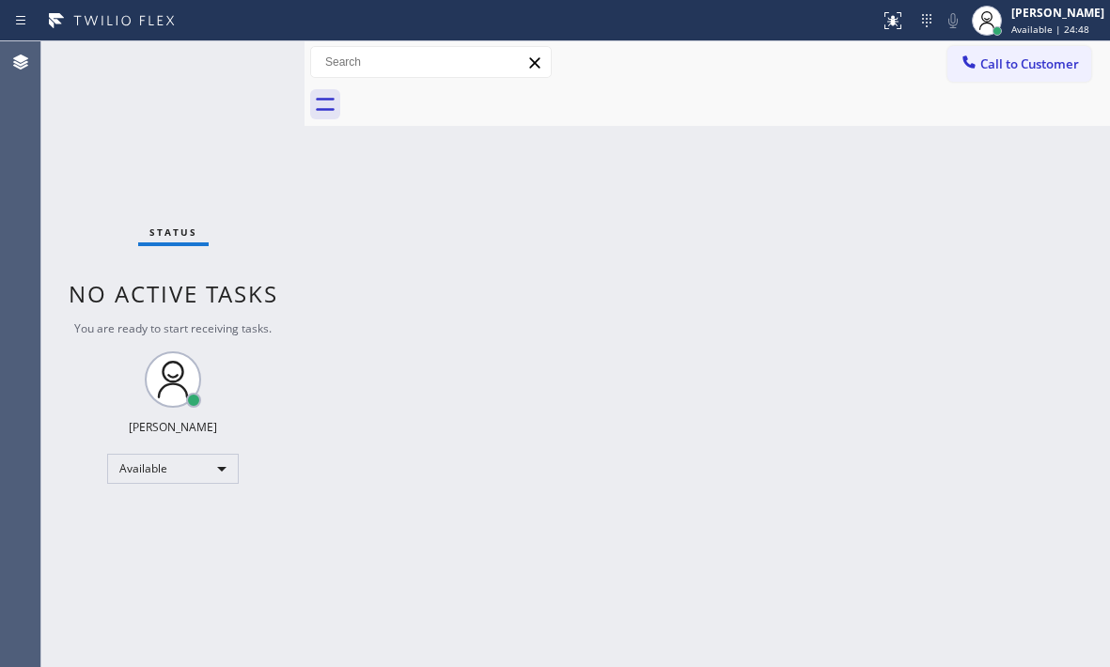
click at [766, 279] on div "Back to Dashboard Change Sender ID Customers Technicians Select a contact Outbo…" at bounding box center [706, 354] width 805 height 626
click at [692, 274] on div "Back to Dashboard Change Sender ID Customers Technicians Select a contact Outbo…" at bounding box center [706, 354] width 805 height 626
click at [952, 334] on div "Back to Dashboard Change Sender ID Customers Technicians Select a contact Outbo…" at bounding box center [706, 354] width 805 height 626
click at [577, 306] on div "Back to Dashboard Change Sender ID Customers Technicians Select a contact Outbo…" at bounding box center [706, 354] width 805 height 626
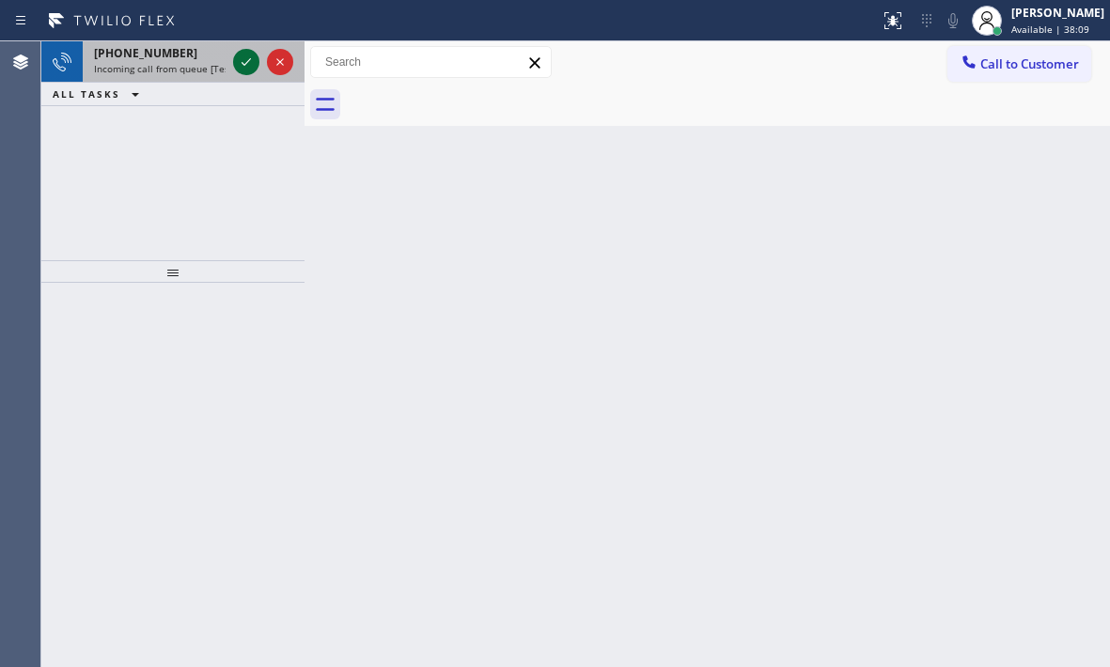
drag, startPoint x: 1109, startPoint y: 554, endPoint x: 240, endPoint y: 66, distance: 997.0
click at [240, 66] on icon at bounding box center [246, 62] width 23 height 23
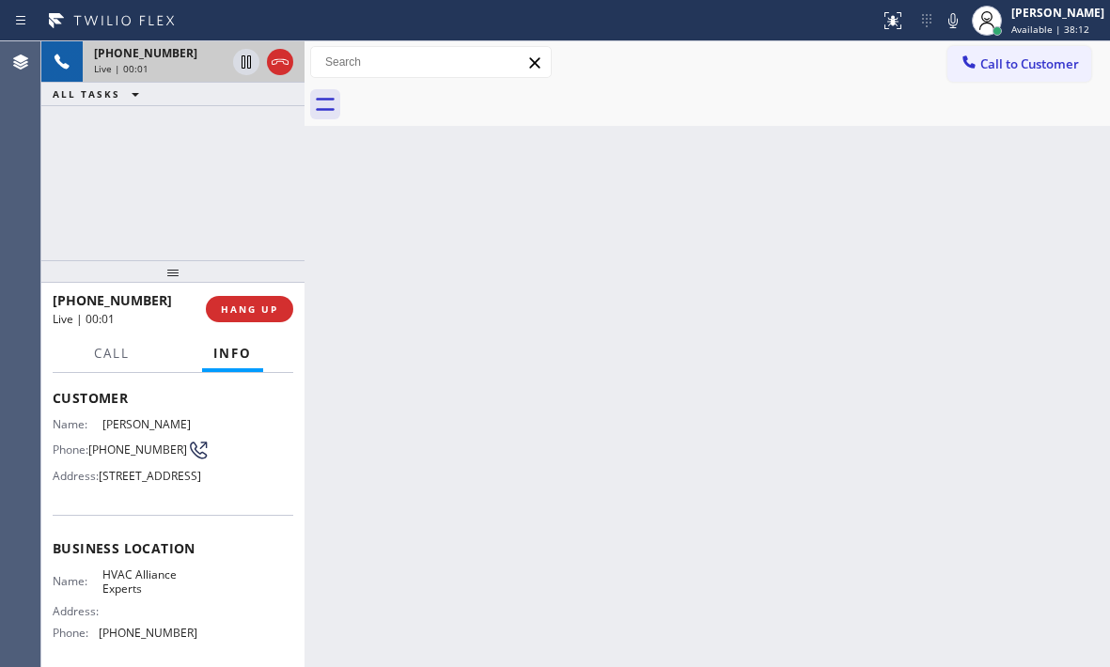
scroll to position [188, 0]
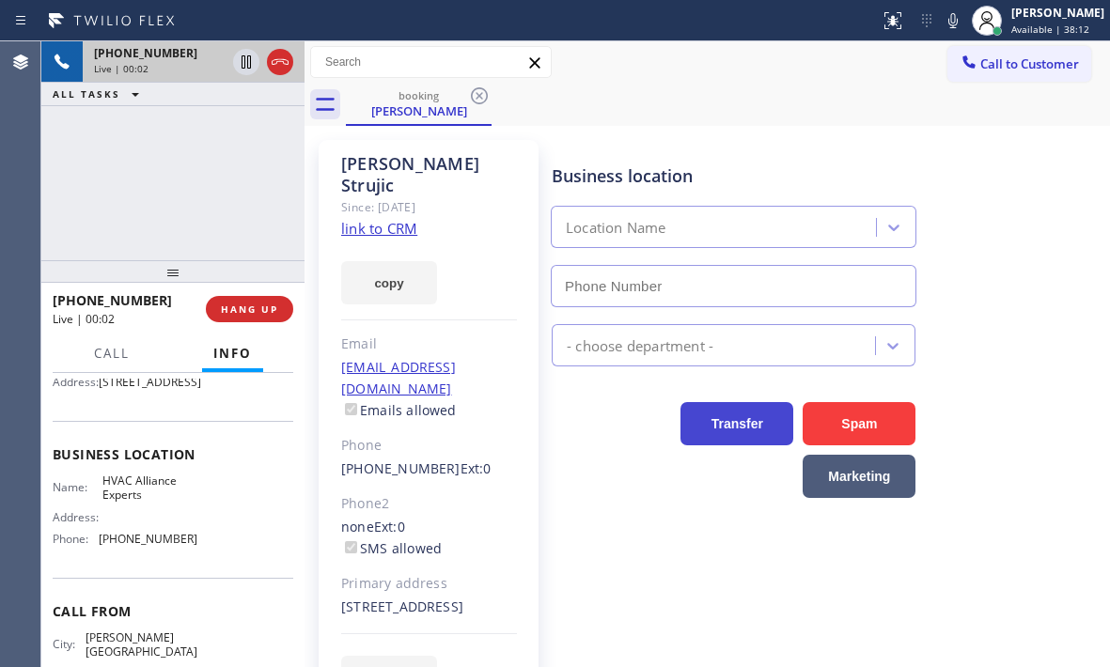
type input "[PHONE_NUMBER]"
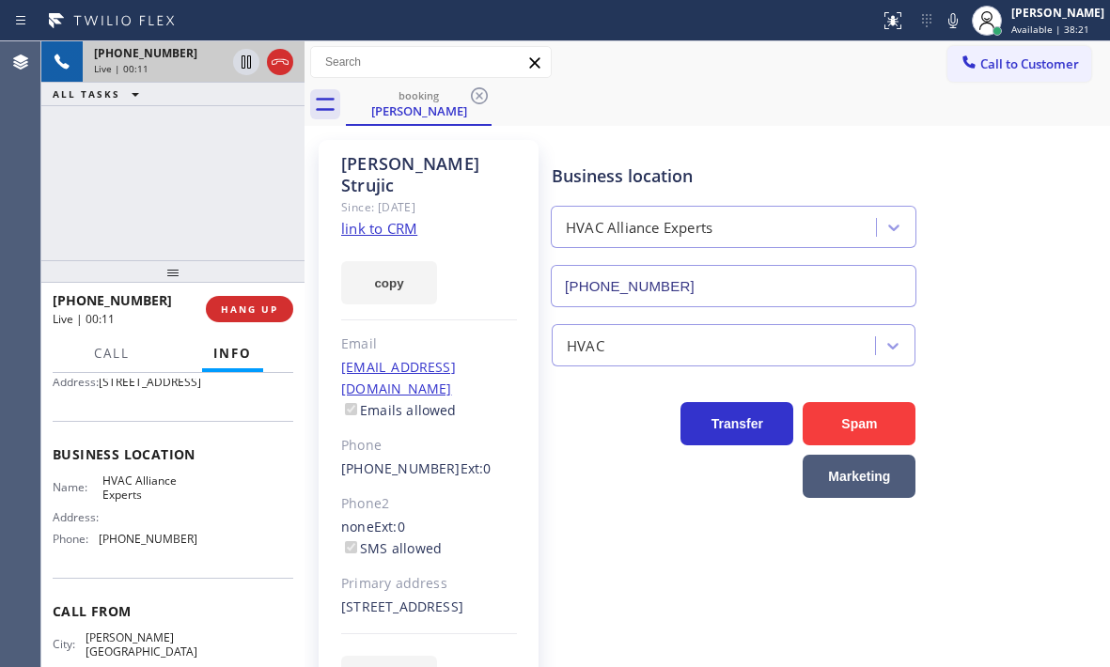
drag, startPoint x: 1080, startPoint y: 389, endPoint x: 389, endPoint y: 207, distance: 714.2
click at [389, 219] on link "link to CRM" at bounding box center [379, 228] width 76 height 19
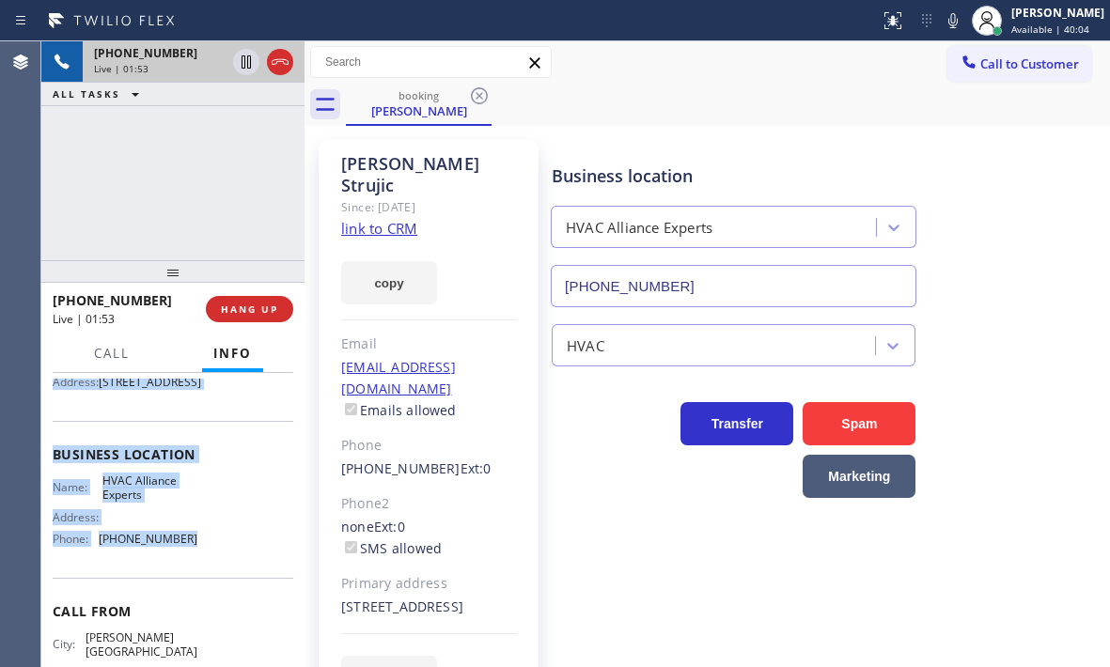
drag, startPoint x: 54, startPoint y: 491, endPoint x: 207, endPoint y: 586, distance: 179.4
click at [207, 586] on div "Context Queue: [Test] All Priority: 1 Customer Name: [PERSON_NAME] Phone: [PHON…" at bounding box center [173, 463] width 241 height 544
copy div "Customer Name: [PERSON_NAME] Phone: [PHONE_NUMBER] Address: [STREET_ADDRESS] Bu…"
click at [242, 63] on icon at bounding box center [245, 61] width 9 height 13
click at [252, 64] on icon at bounding box center [246, 62] width 23 height 23
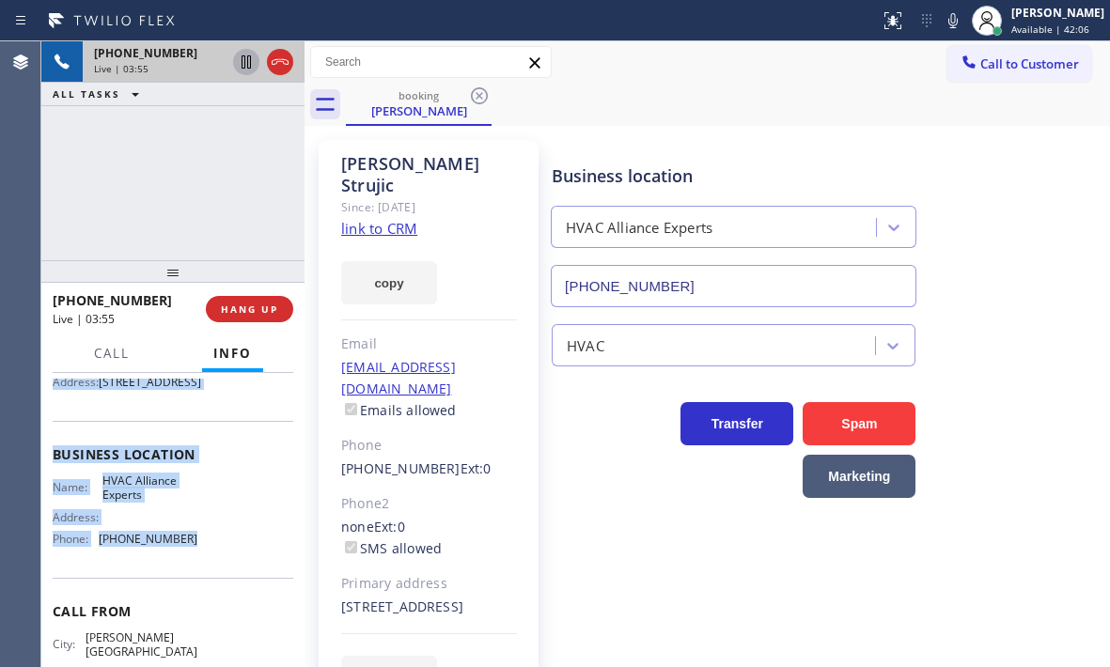
click at [243, 64] on icon at bounding box center [246, 62] width 23 height 23
click at [244, 65] on icon at bounding box center [246, 62] width 23 height 23
click at [286, 72] on icon at bounding box center [280, 62] width 23 height 23
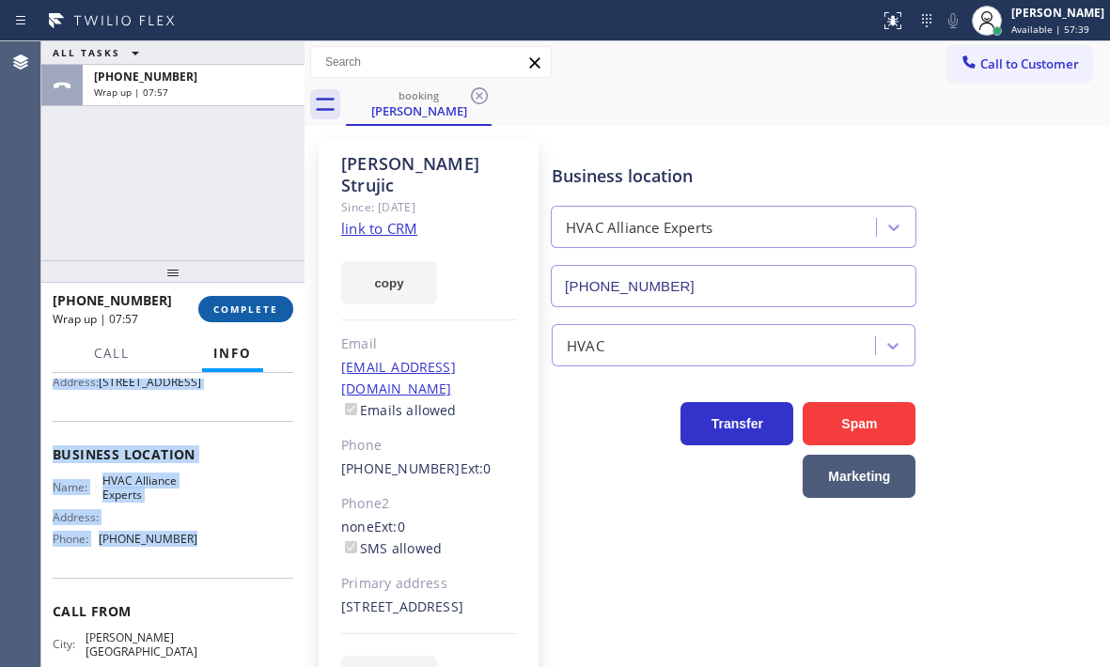
click at [253, 301] on button "COMPLETE" at bounding box center [245, 309] width 95 height 26
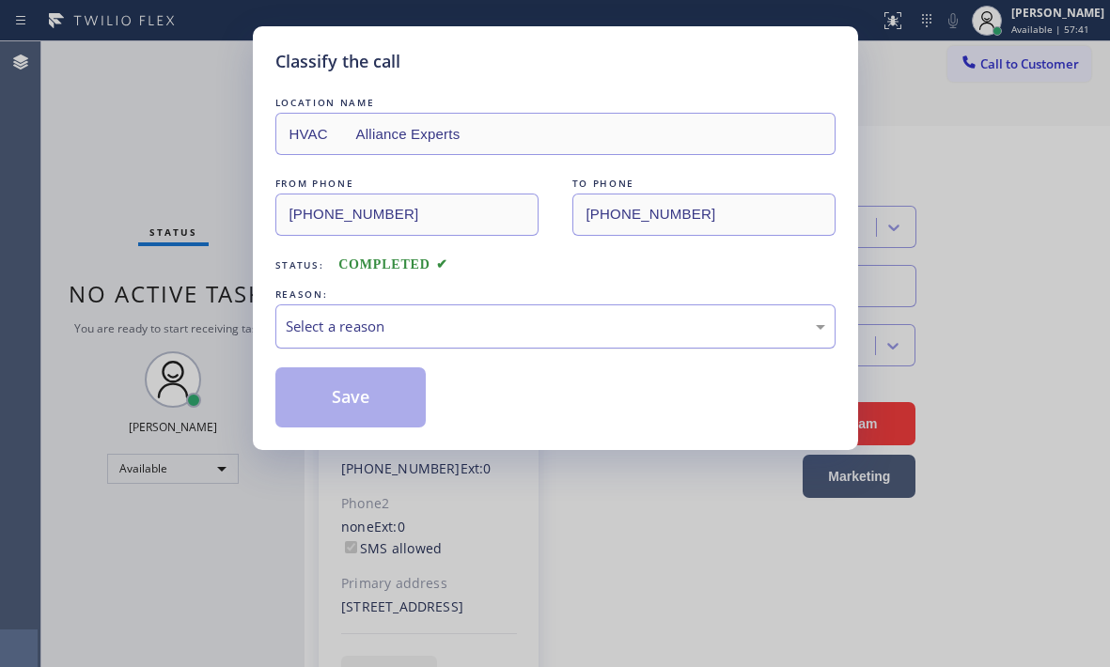
click at [391, 311] on div "Select a reason" at bounding box center [555, 326] width 560 height 44
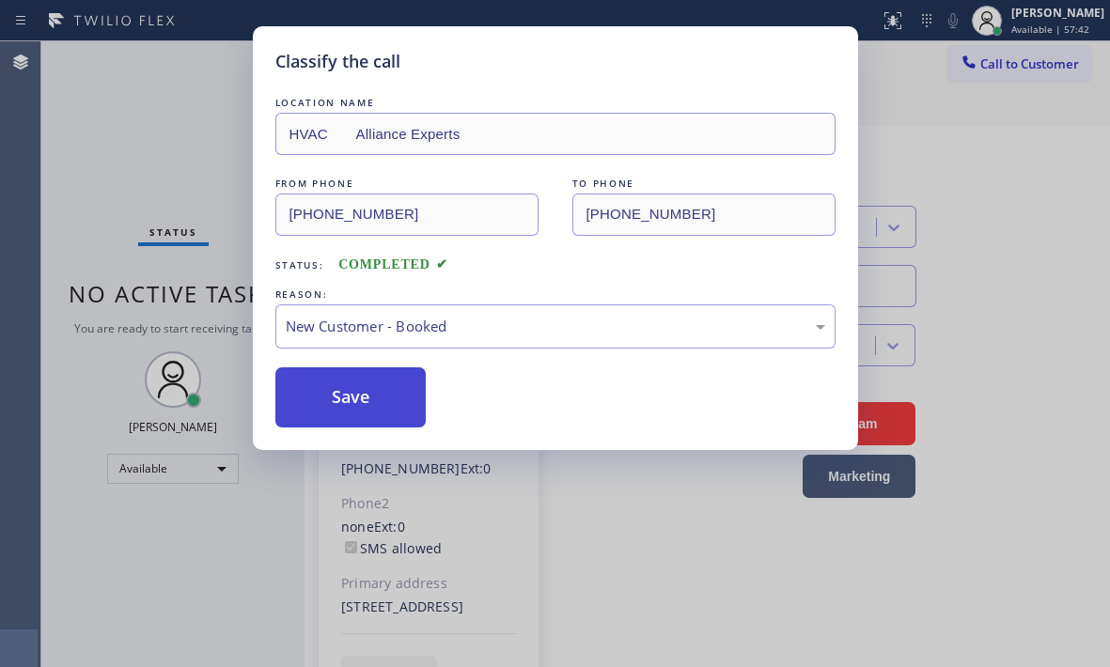
click at [355, 367] on button "Save" at bounding box center [350, 397] width 151 height 60
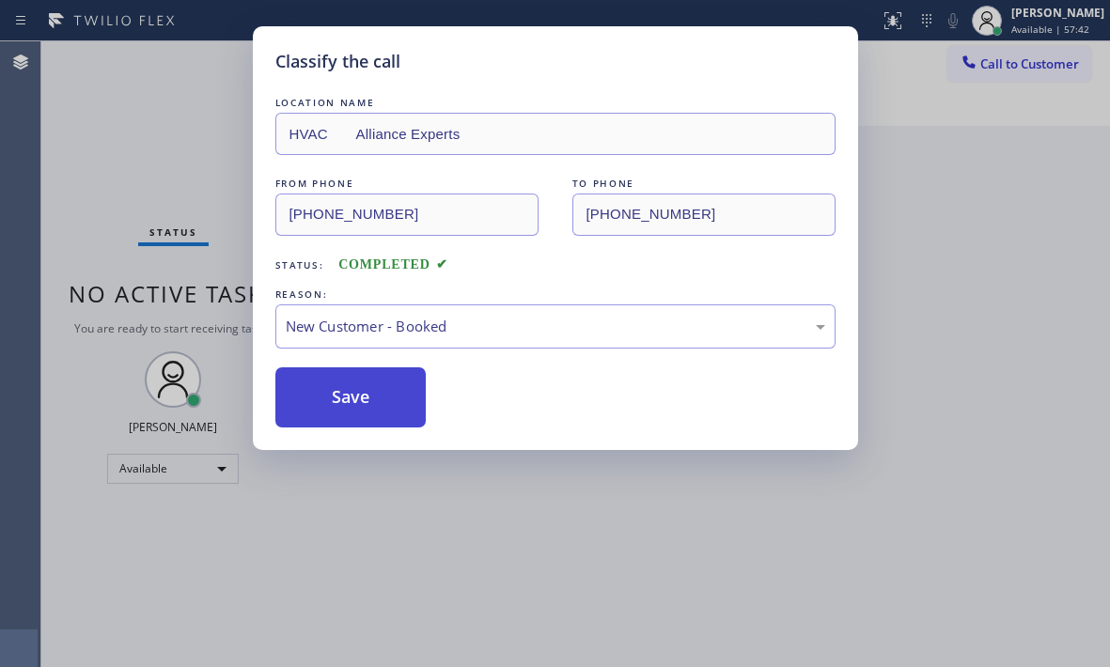
click at [395, 386] on button "Save" at bounding box center [350, 397] width 151 height 60
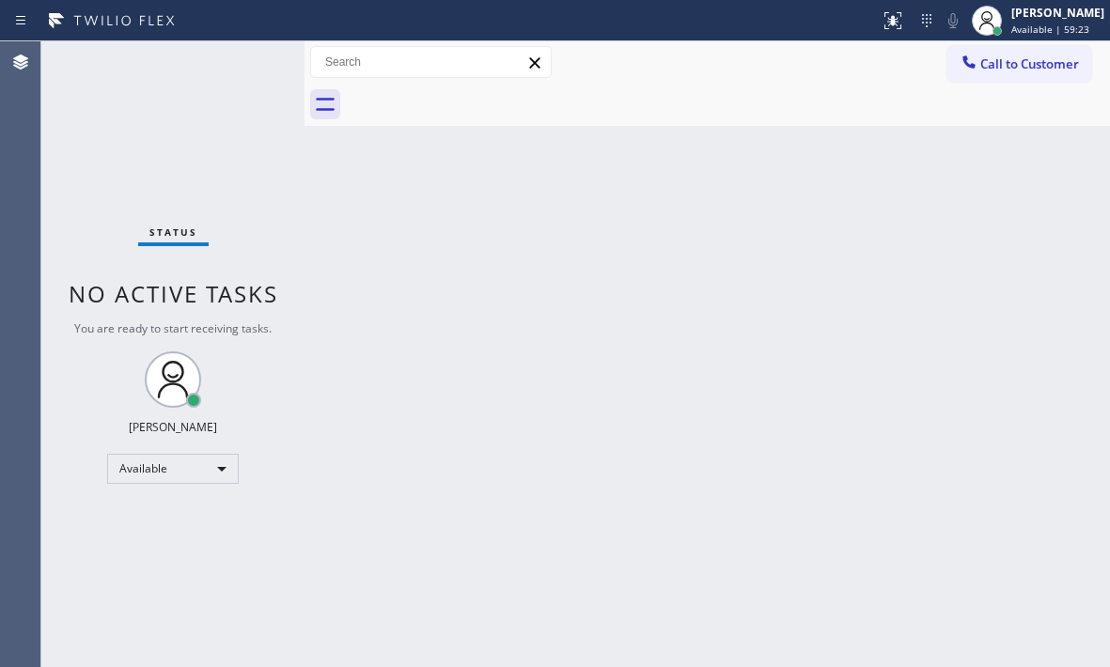
click at [694, 386] on div "Back to Dashboard Change Sender ID Customers Technicians Select a contact Outbo…" at bounding box center [706, 354] width 805 height 626
click at [222, 479] on div "Available" at bounding box center [173, 469] width 132 height 30
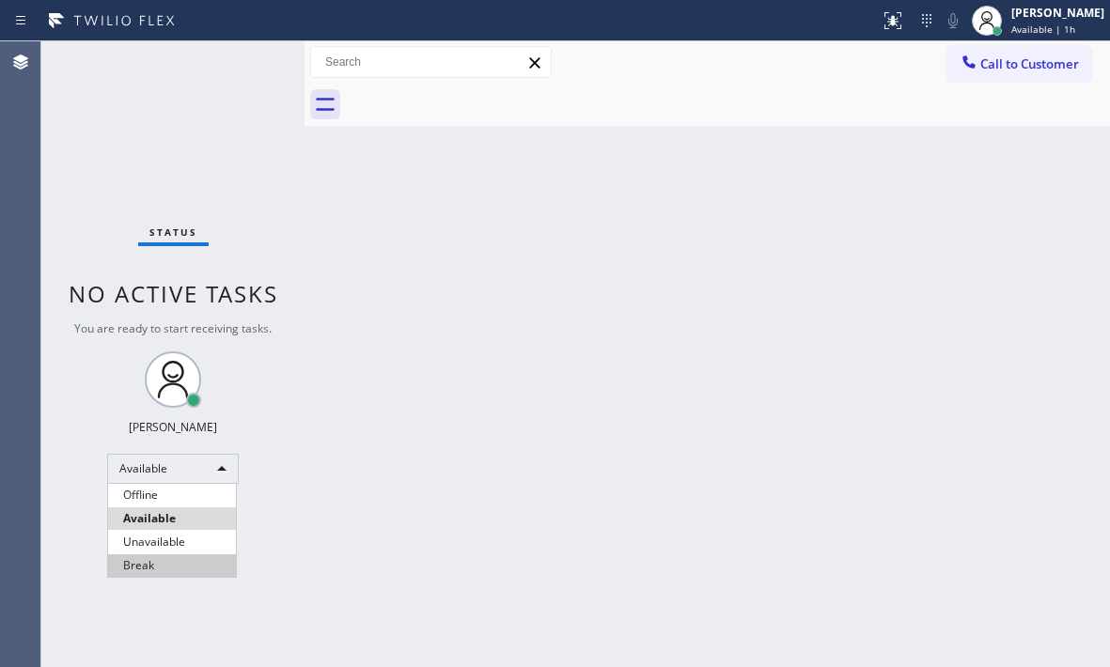
click at [144, 562] on li "Break" at bounding box center [172, 565] width 128 height 23
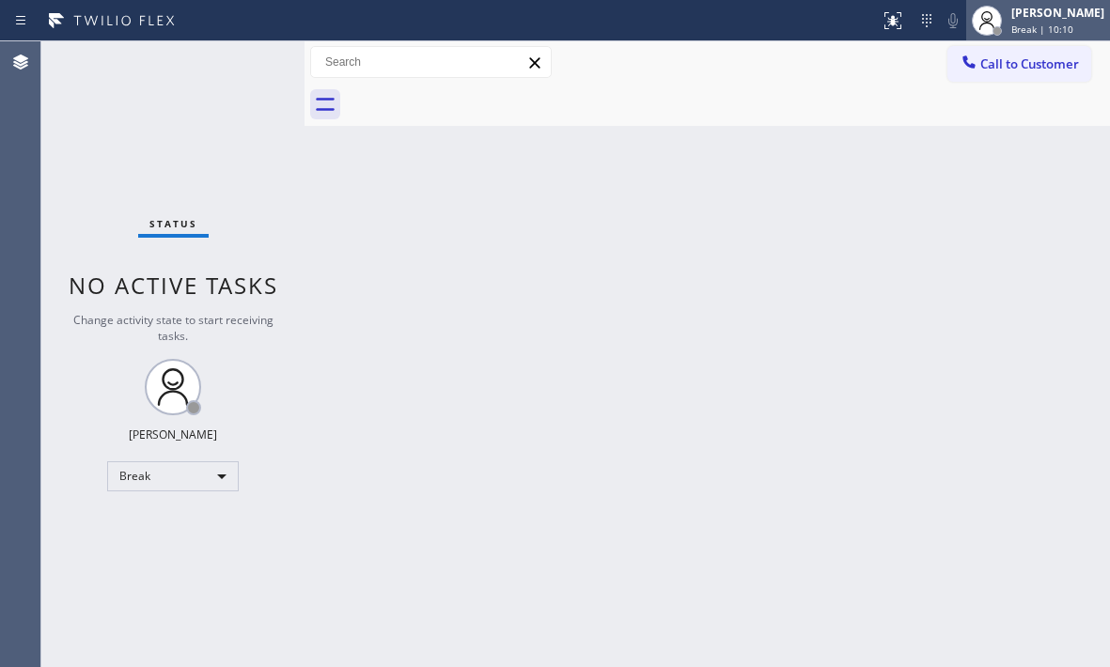
click at [1011, 20] on div "[PERSON_NAME]" at bounding box center [1057, 13] width 93 height 16
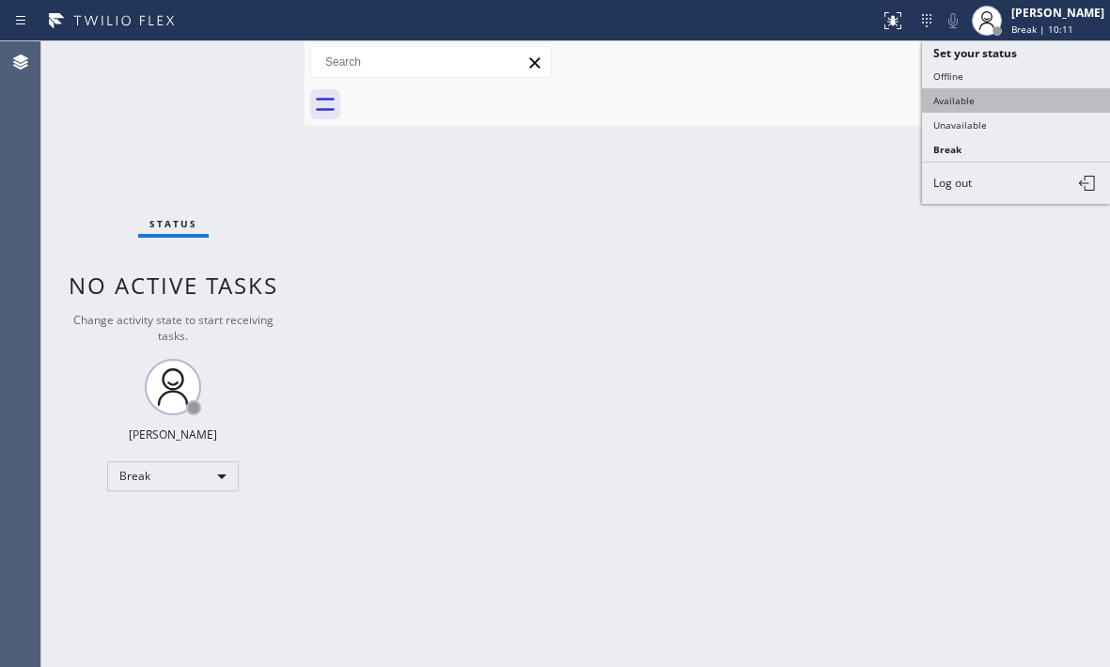
click at [974, 103] on button "Available" at bounding box center [1016, 100] width 188 height 24
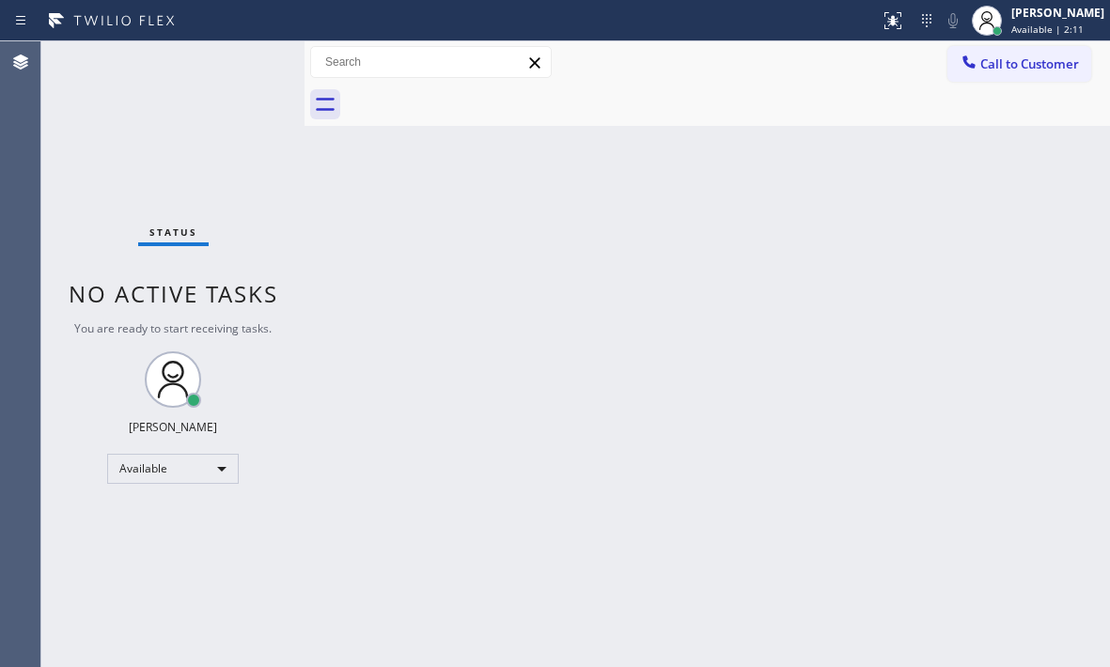
click at [926, 303] on div "Back to Dashboard Change Sender ID Customers Technicians Select a contact Outbo…" at bounding box center [706, 354] width 805 height 626
click at [1011, 20] on div "[PERSON_NAME]" at bounding box center [1057, 13] width 93 height 16
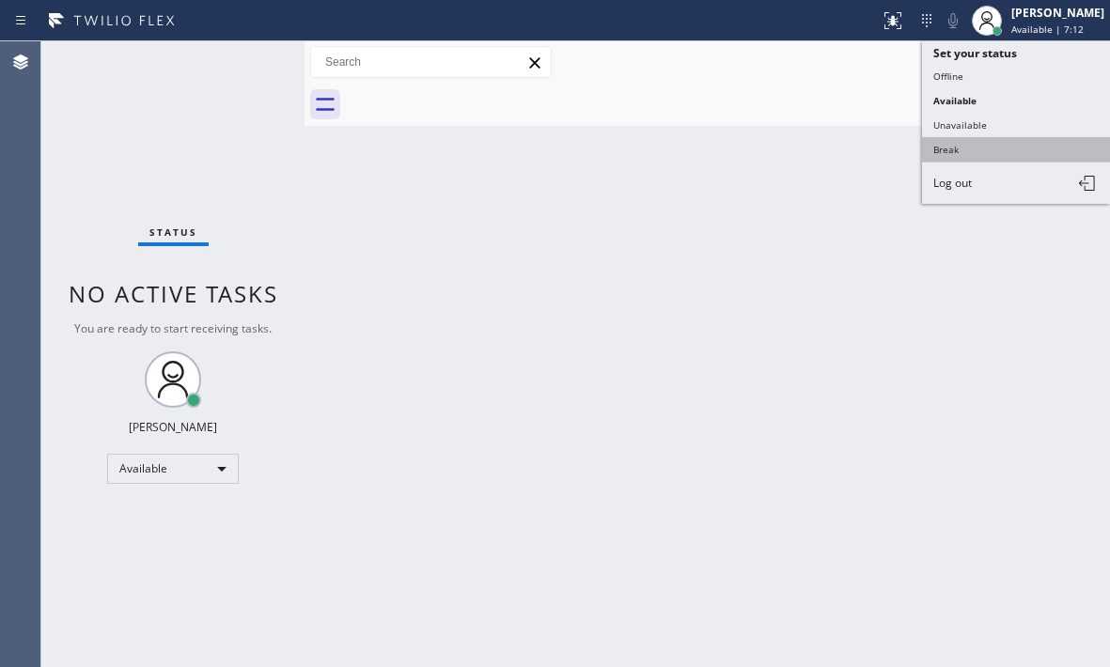
click at [987, 156] on button "Break" at bounding box center [1016, 149] width 188 height 24
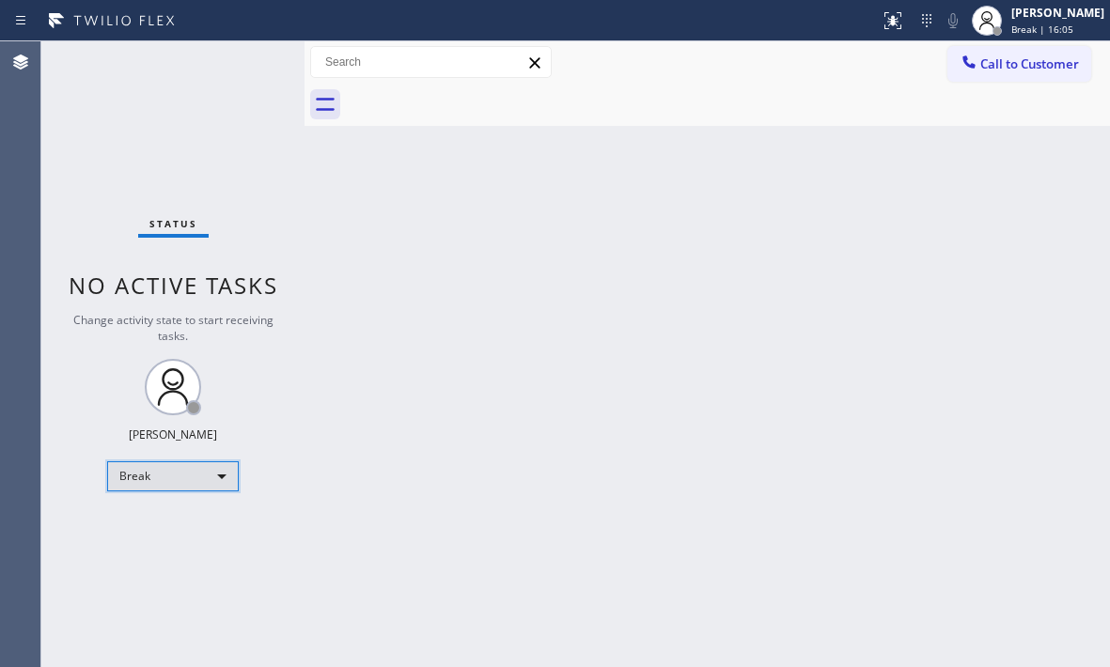
click at [221, 473] on div "Break" at bounding box center [173, 476] width 132 height 30
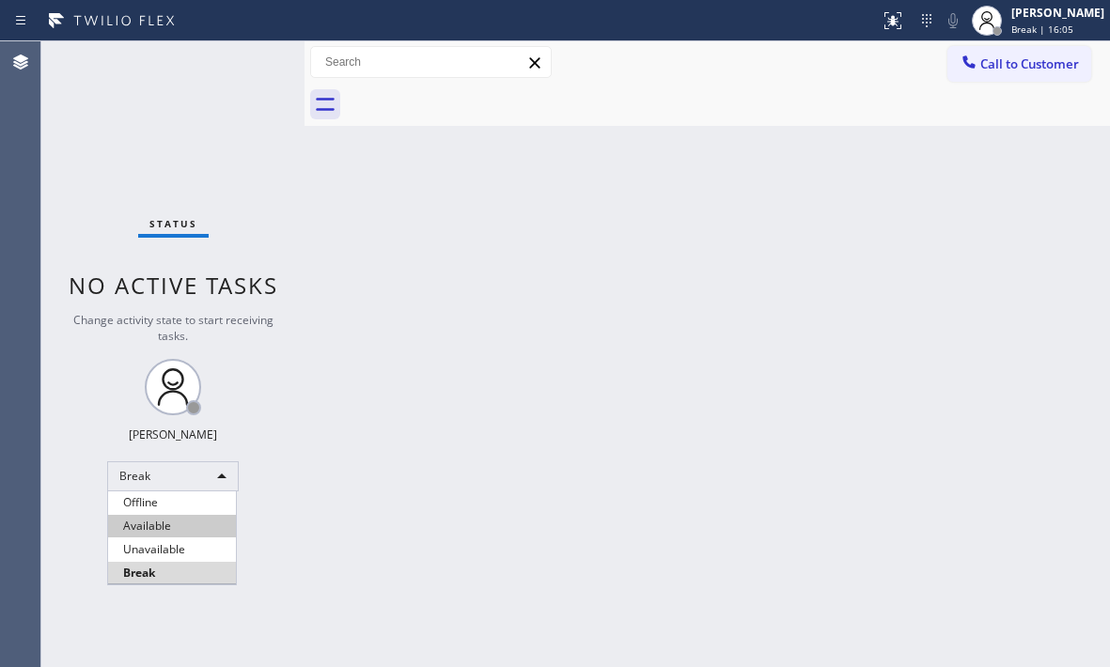
click at [164, 524] on li "Available" at bounding box center [172, 526] width 128 height 23
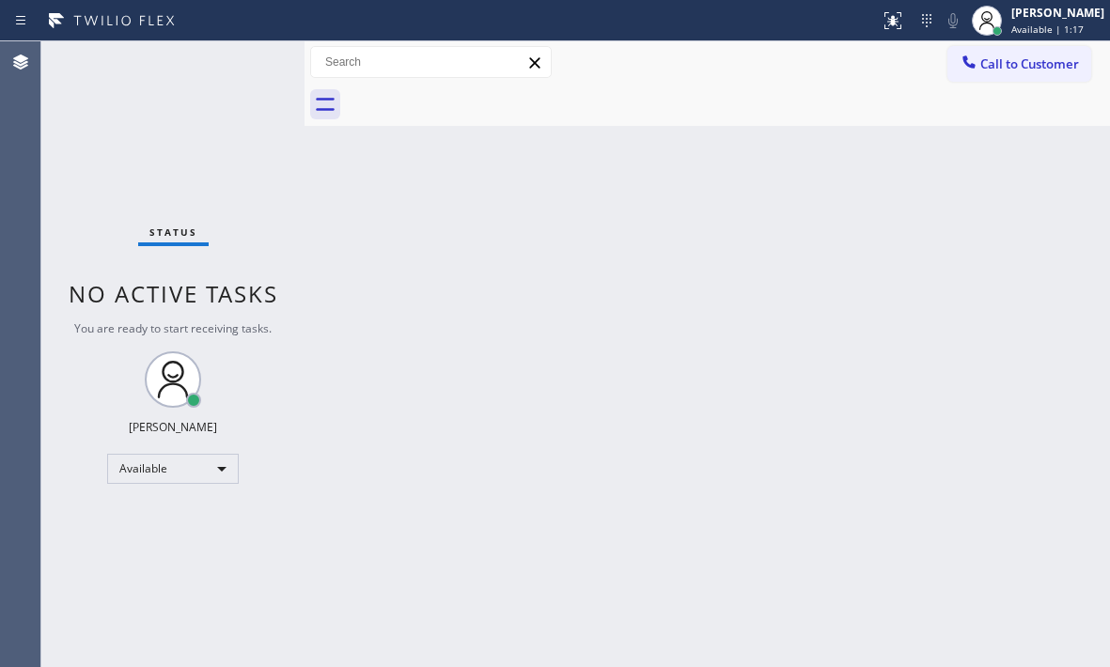
click at [233, 77] on div "Status No active tasks You are ready to start receiving tasks. [PERSON_NAME] Av…" at bounding box center [172, 354] width 263 height 626
click at [235, 76] on div "Status No active tasks You are ready to start receiving tasks. [PERSON_NAME] Av…" at bounding box center [172, 354] width 263 height 626
click at [240, 65] on div "Status No active tasks You are ready to start receiving tasks. [PERSON_NAME] Av…" at bounding box center [172, 354] width 263 height 626
click at [600, 350] on div "Back to Dashboard Change Sender ID Customers Technicians Select a contact Outbo…" at bounding box center [706, 354] width 805 height 626
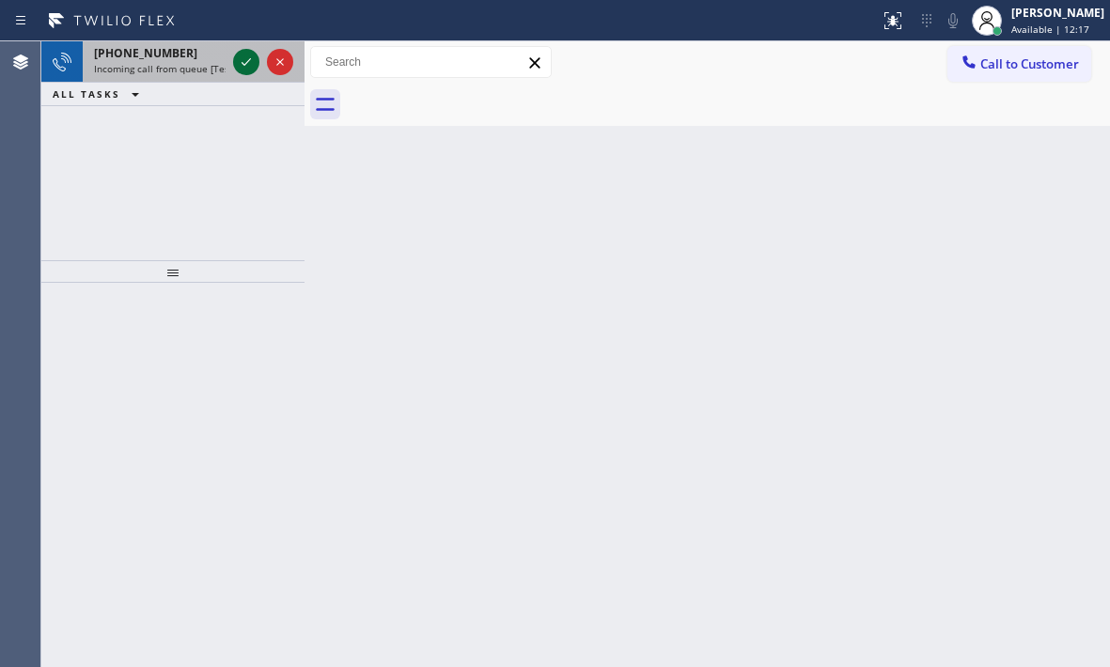
click at [235, 67] on icon at bounding box center [246, 62] width 23 height 23
click at [242, 69] on icon at bounding box center [246, 62] width 23 height 23
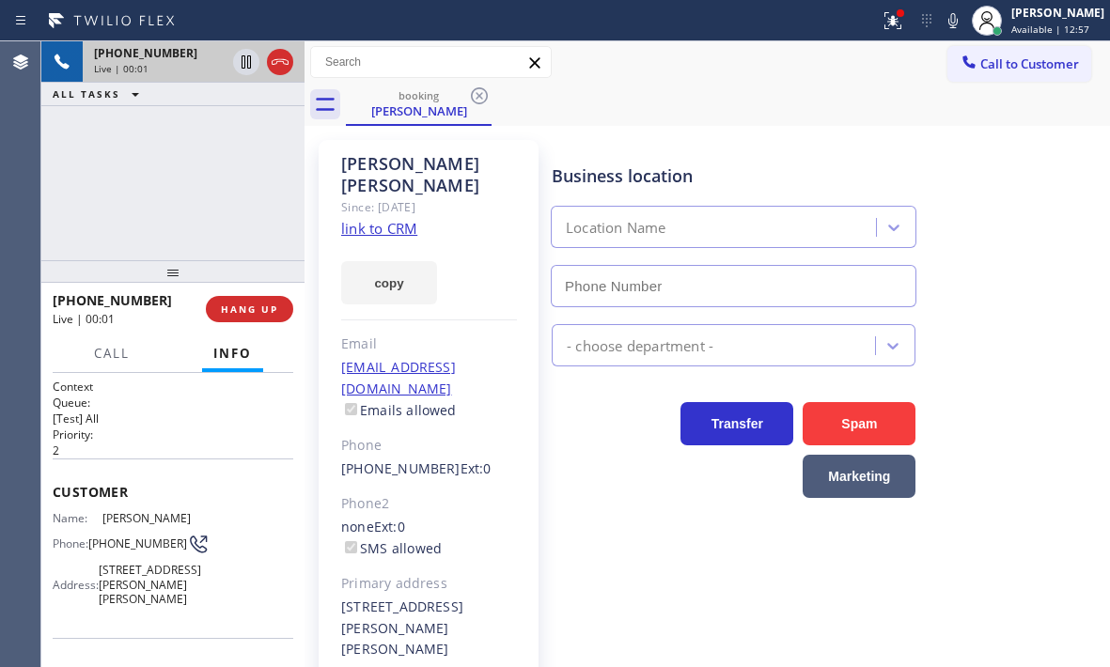
type input "[PHONE_NUMBER]"
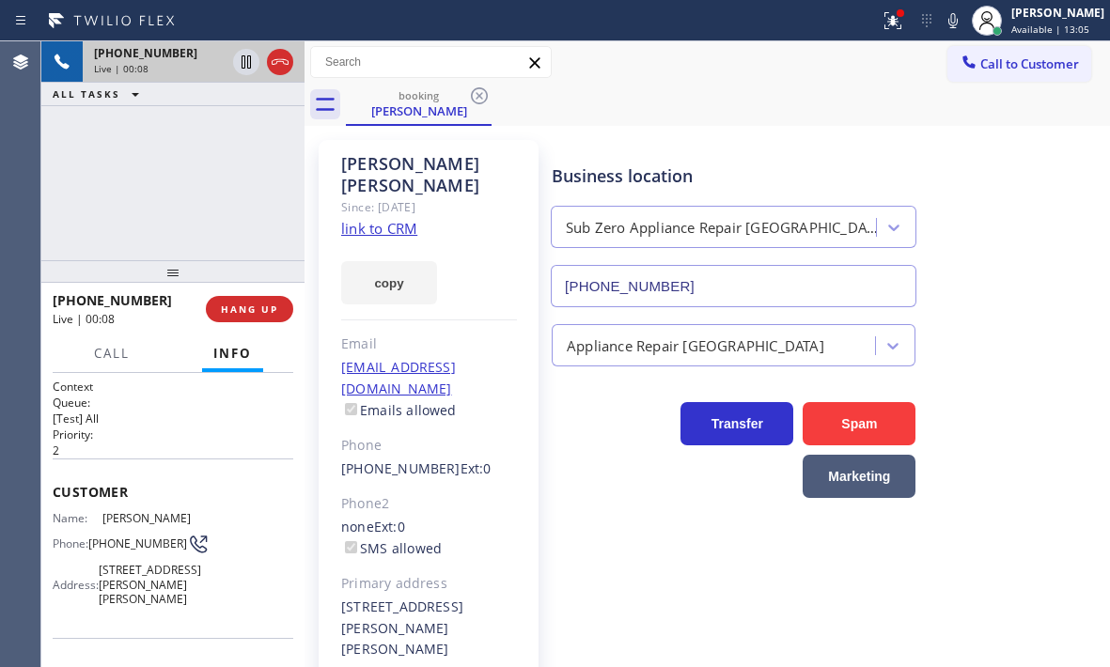
click at [380, 219] on link "link to CRM" at bounding box center [379, 228] width 76 height 19
click at [245, 68] on icon at bounding box center [245, 61] width 9 height 13
click at [249, 71] on icon at bounding box center [246, 62] width 23 height 23
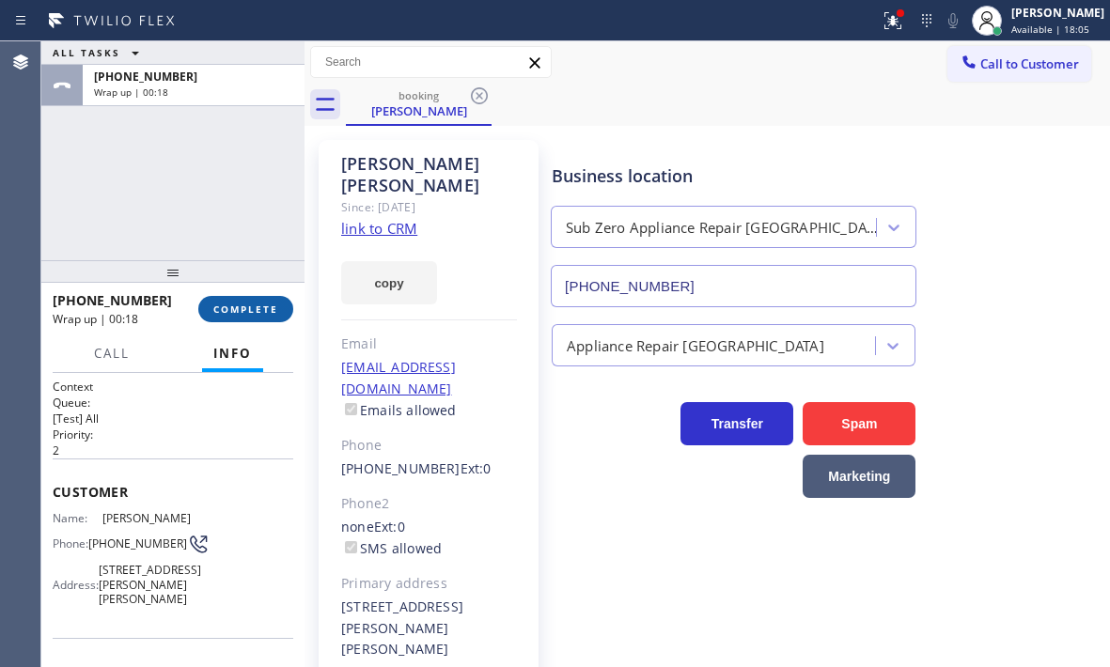
click at [254, 315] on span "COMPLETE" at bounding box center [245, 309] width 65 height 13
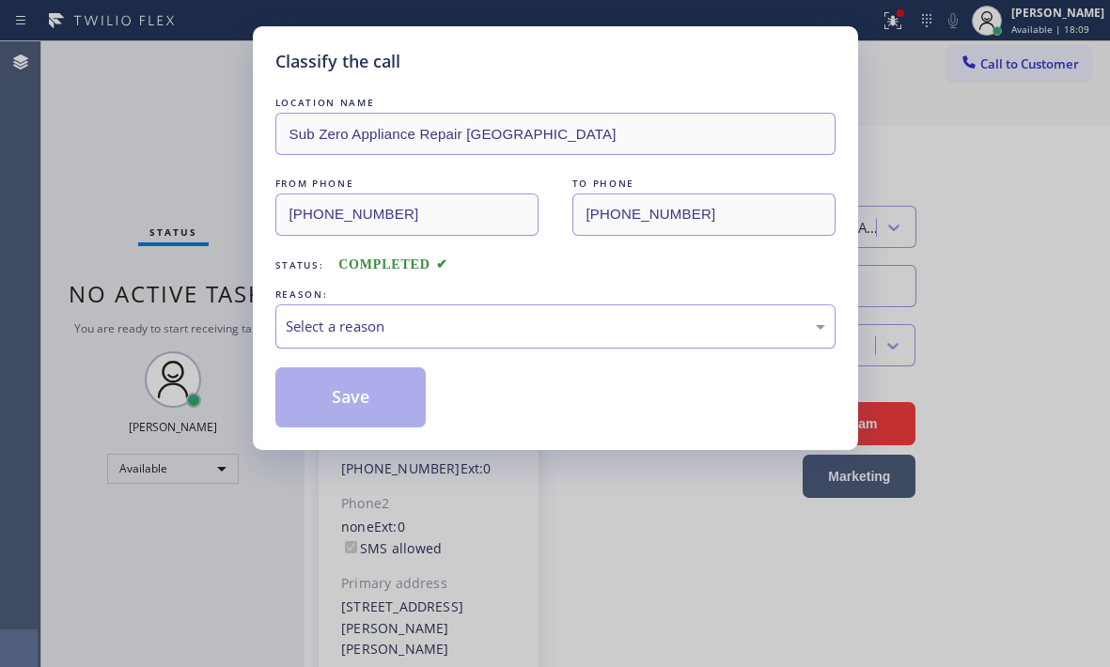
click at [474, 328] on div "Select a reason" at bounding box center [555, 327] width 539 height 22
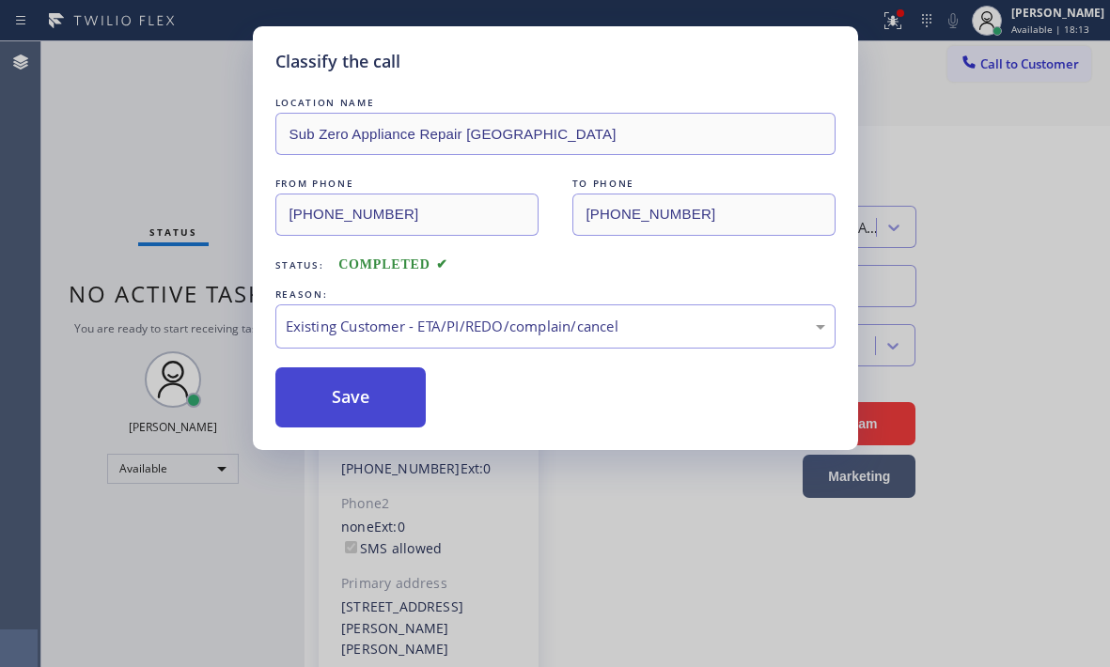
click at [331, 397] on button "Save" at bounding box center [350, 397] width 151 height 60
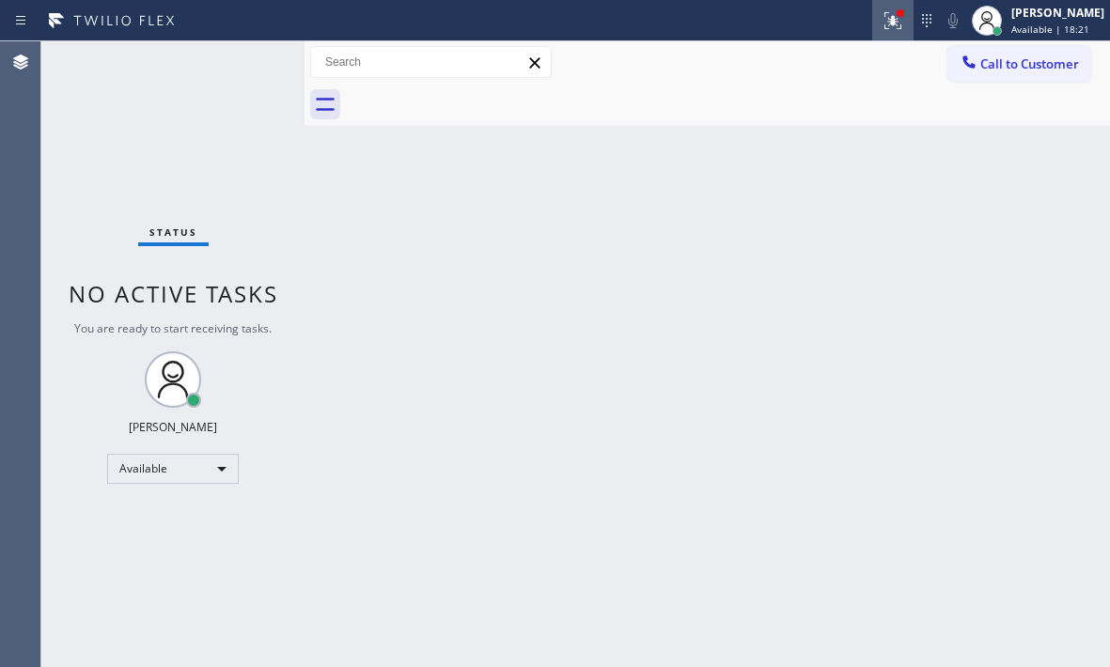
click at [878, 33] on button at bounding box center [892, 20] width 41 height 41
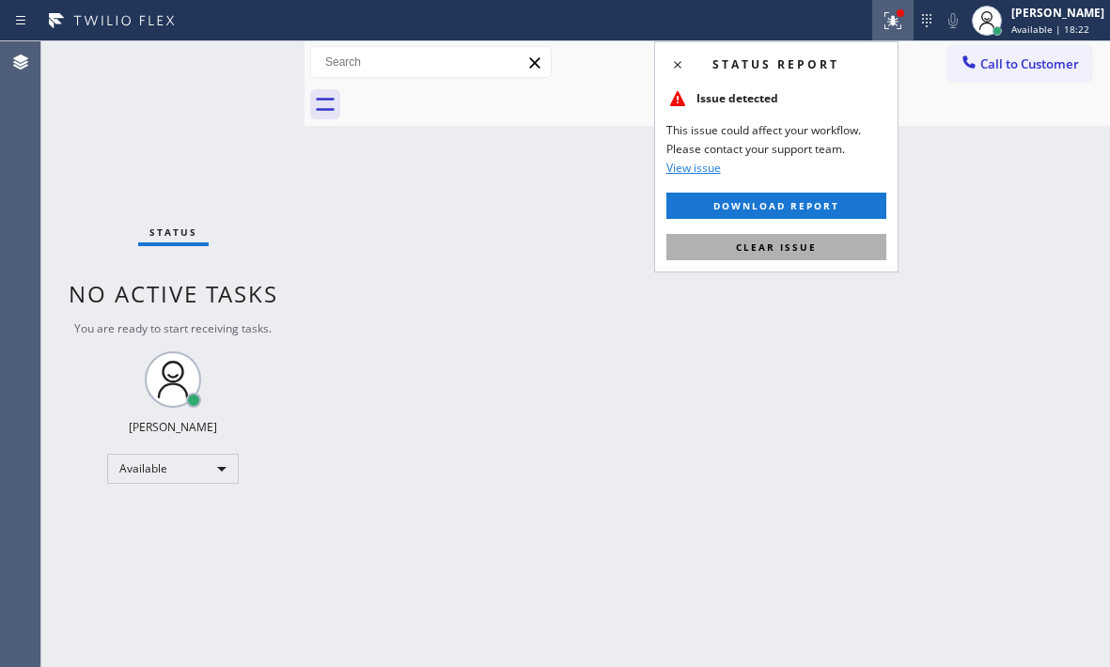
click at [838, 235] on button "Clear issue" at bounding box center [776, 247] width 220 height 26
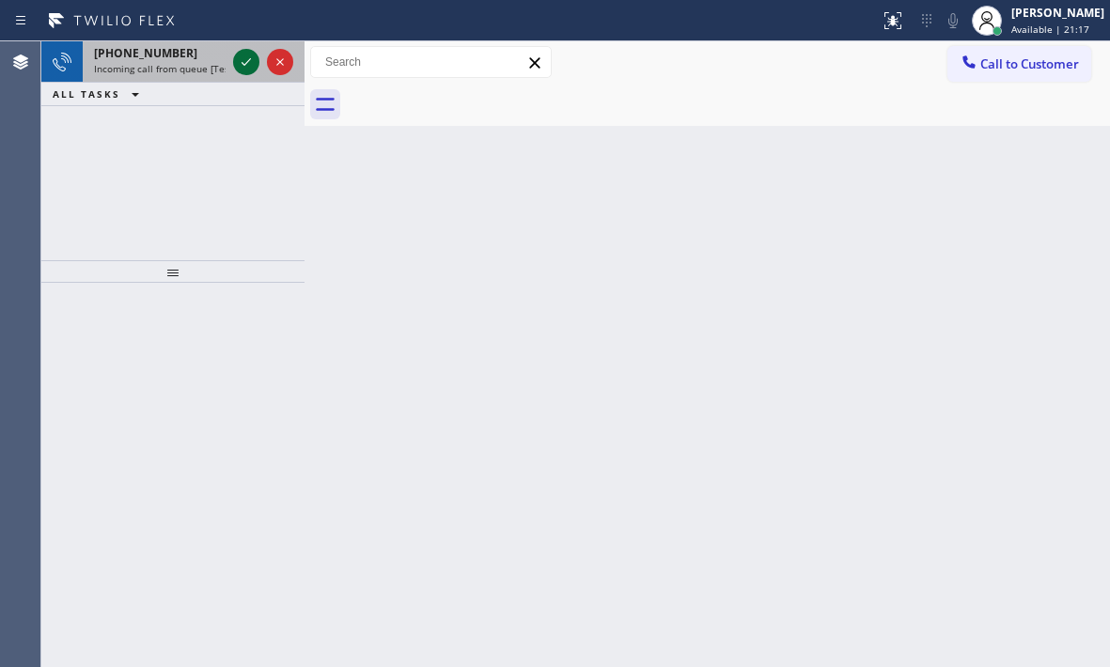
click at [248, 61] on icon at bounding box center [245, 62] width 9 height 8
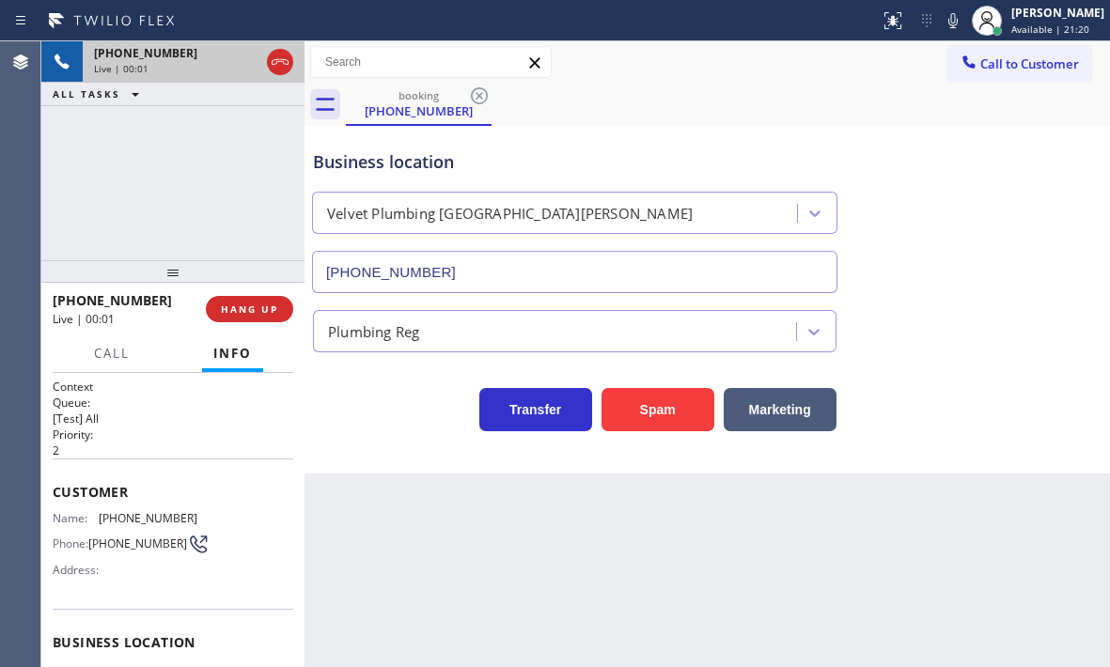
type input "[PHONE_NUMBER]"
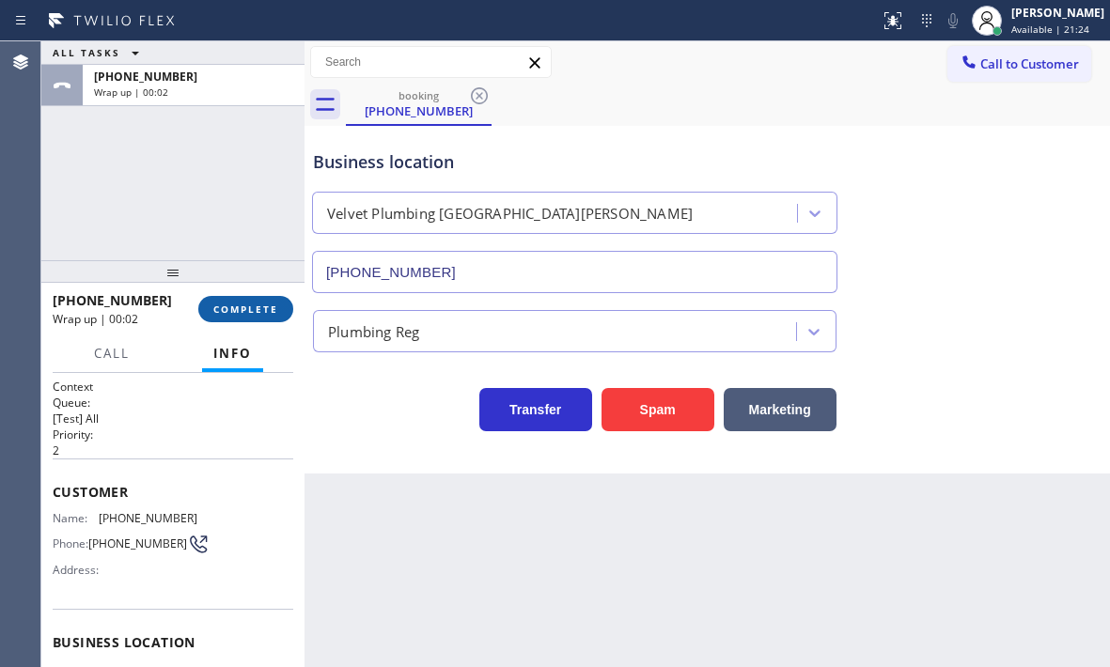
click at [259, 317] on button "COMPLETE" at bounding box center [245, 309] width 95 height 26
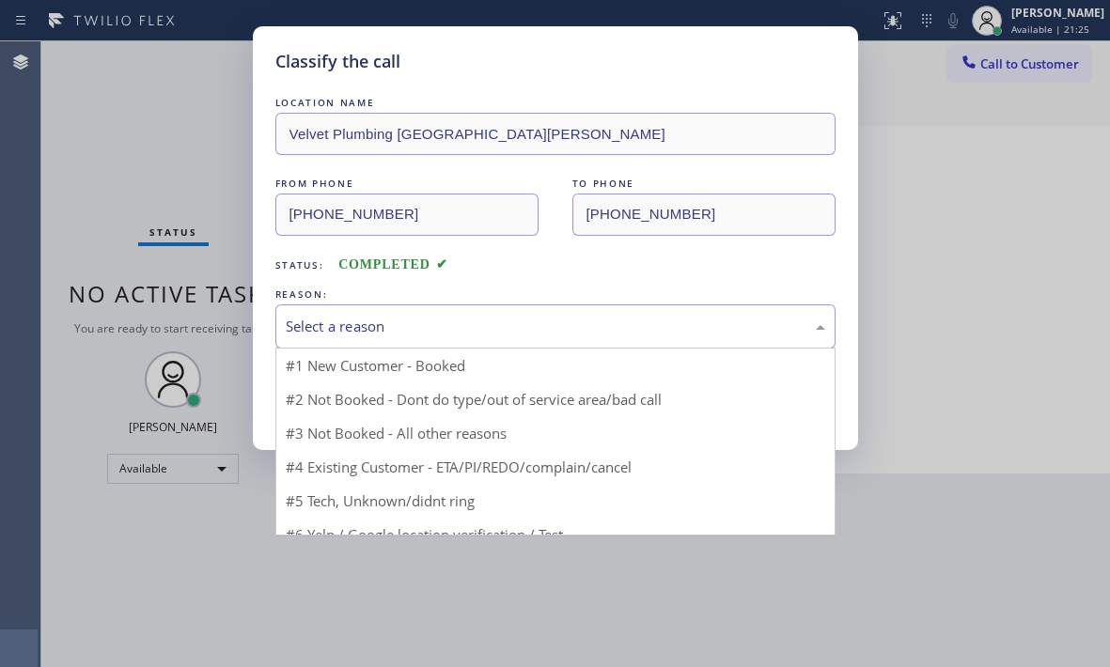
click at [478, 327] on div "Select a reason" at bounding box center [555, 327] width 539 height 22
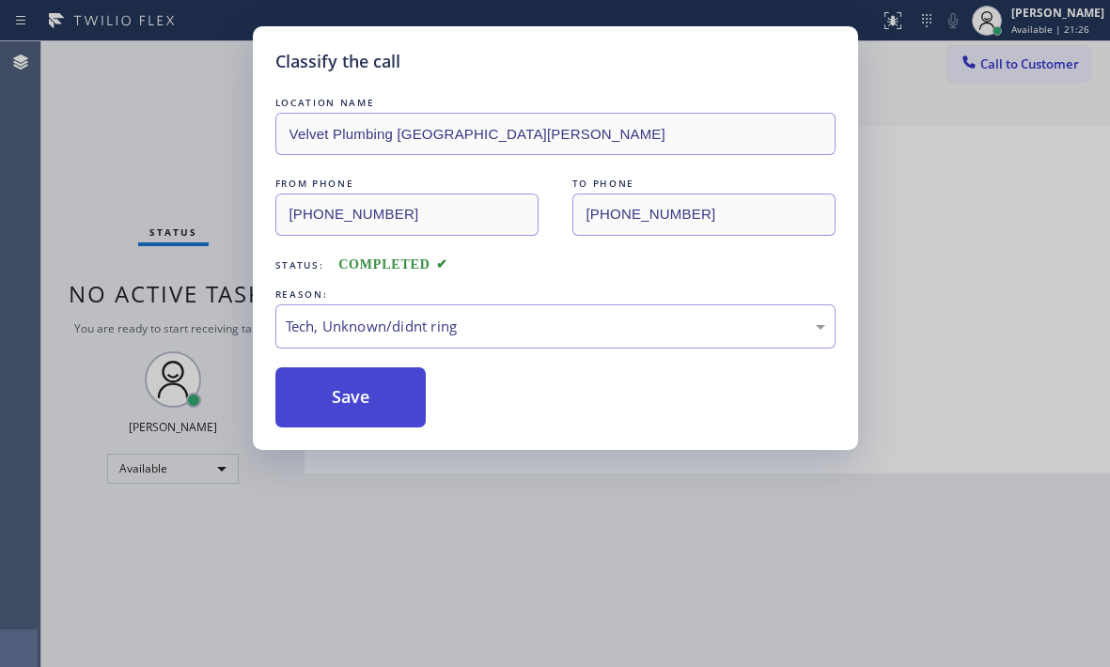
click at [353, 415] on button "Save" at bounding box center [350, 397] width 151 height 60
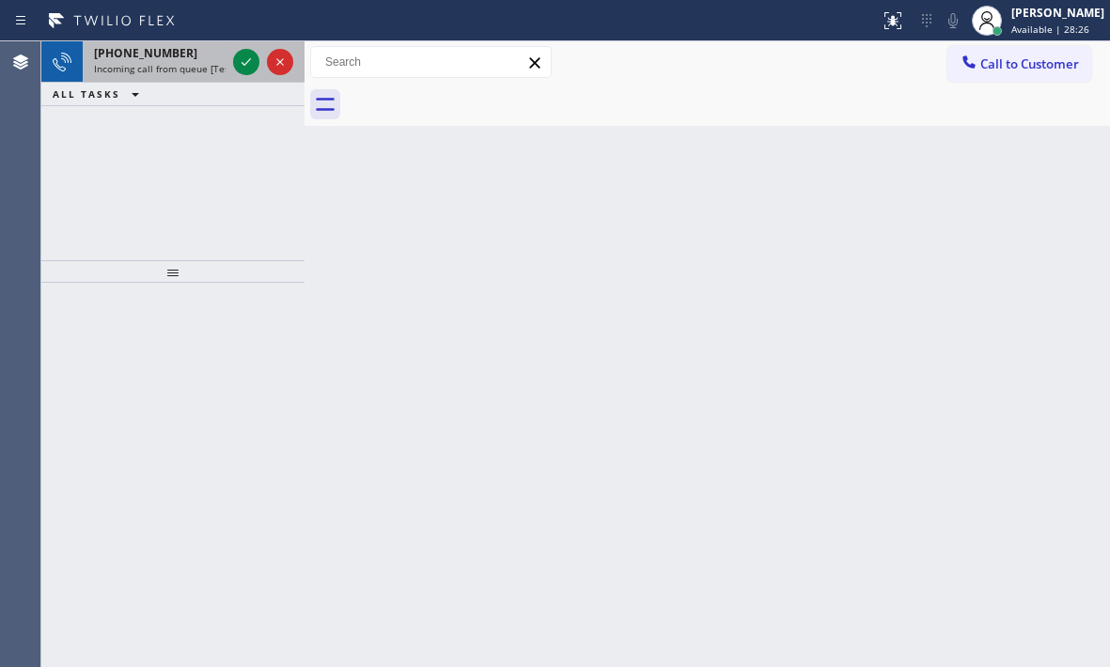
click at [261, 62] on div at bounding box center [263, 61] width 68 height 41
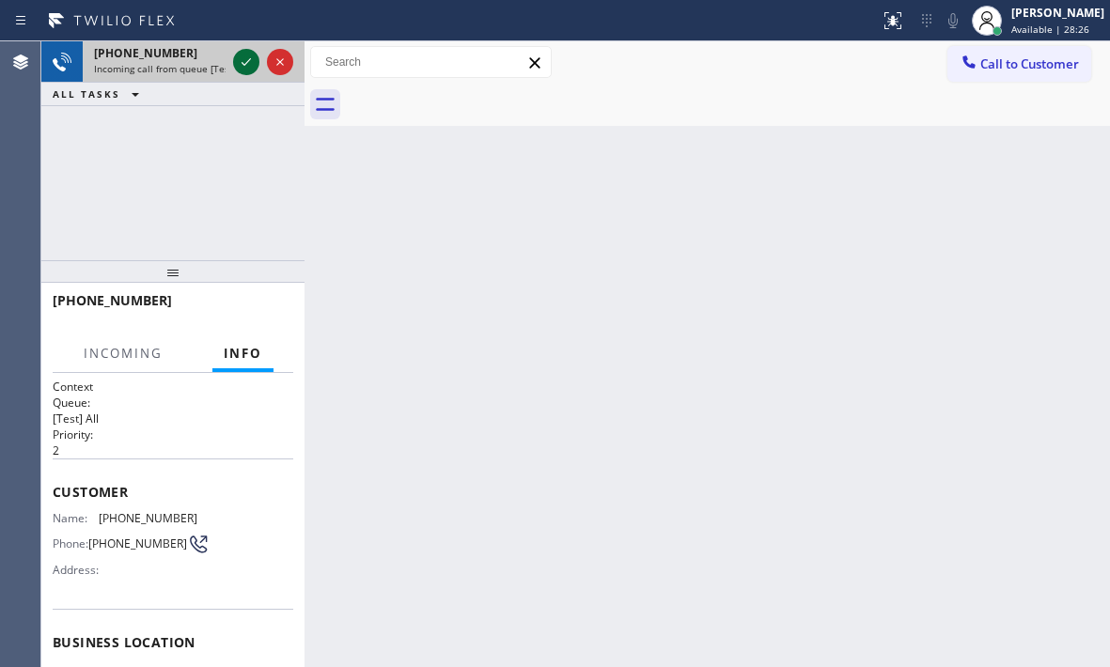
click at [248, 61] on icon at bounding box center [245, 62] width 9 height 8
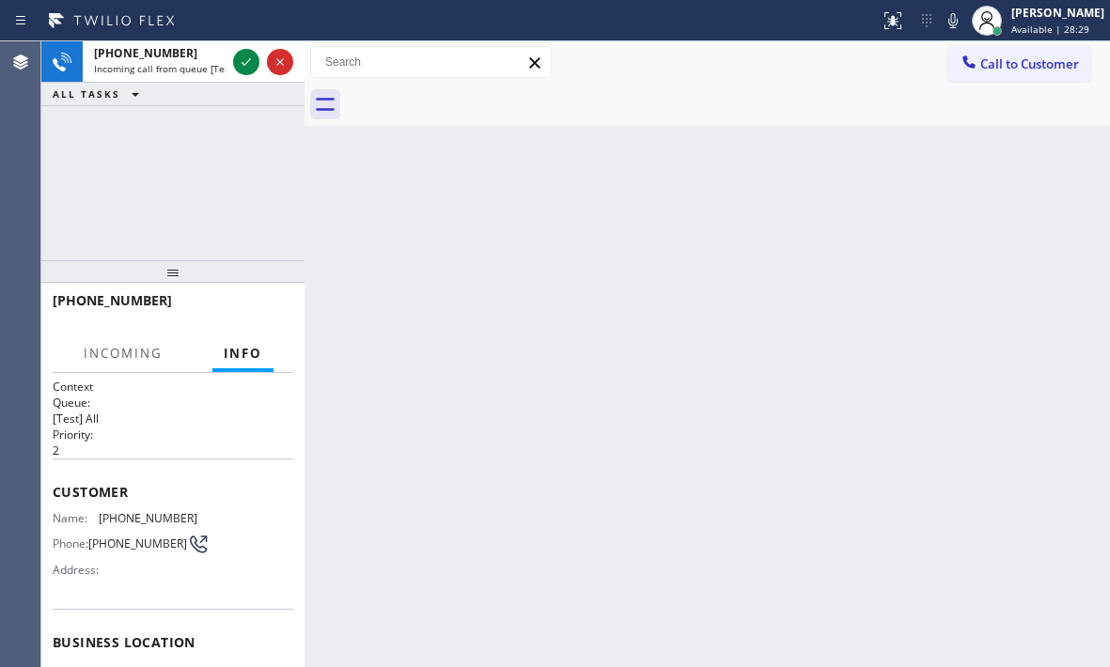
scroll to position [188, 0]
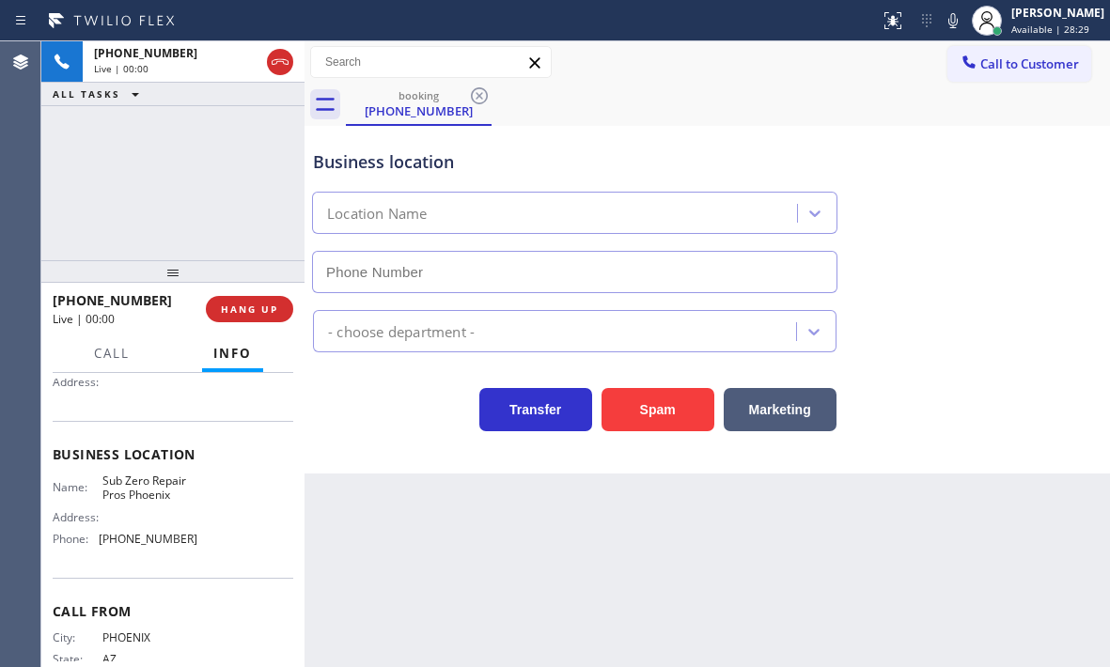
type input "[PHONE_NUMBER]"
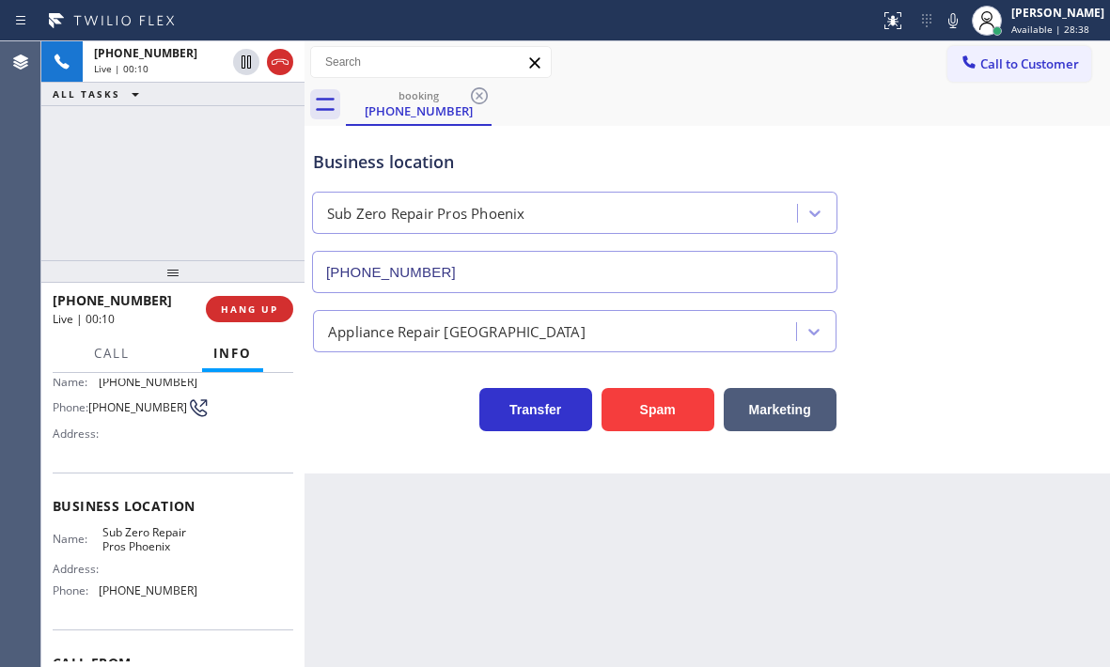
scroll to position [94, 0]
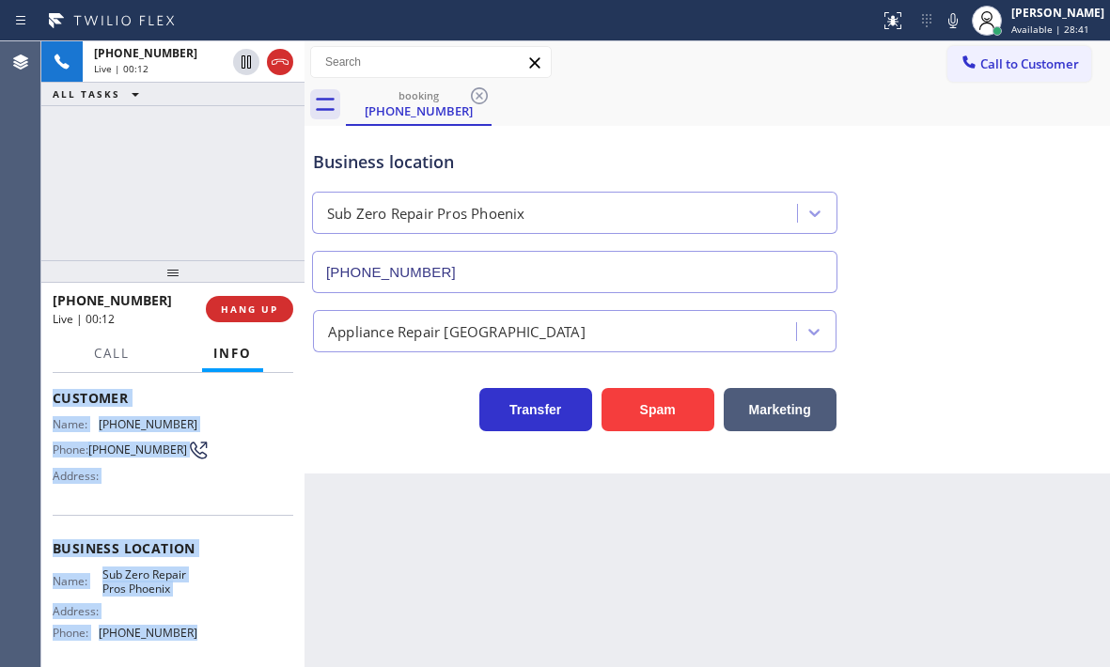
drag, startPoint x: 49, startPoint y: 386, endPoint x: 199, endPoint y: 641, distance: 295.7
click at [197, 641] on div "Context Queue: [Test] All Priority: 2 Customer Name: [PHONE_NUMBER] Phone: [PHO…" at bounding box center [172, 520] width 263 height 294
copy div "Customer Name: [PHONE_NUMBER] Phone: [PHONE_NUMBER] Address: Business location …"
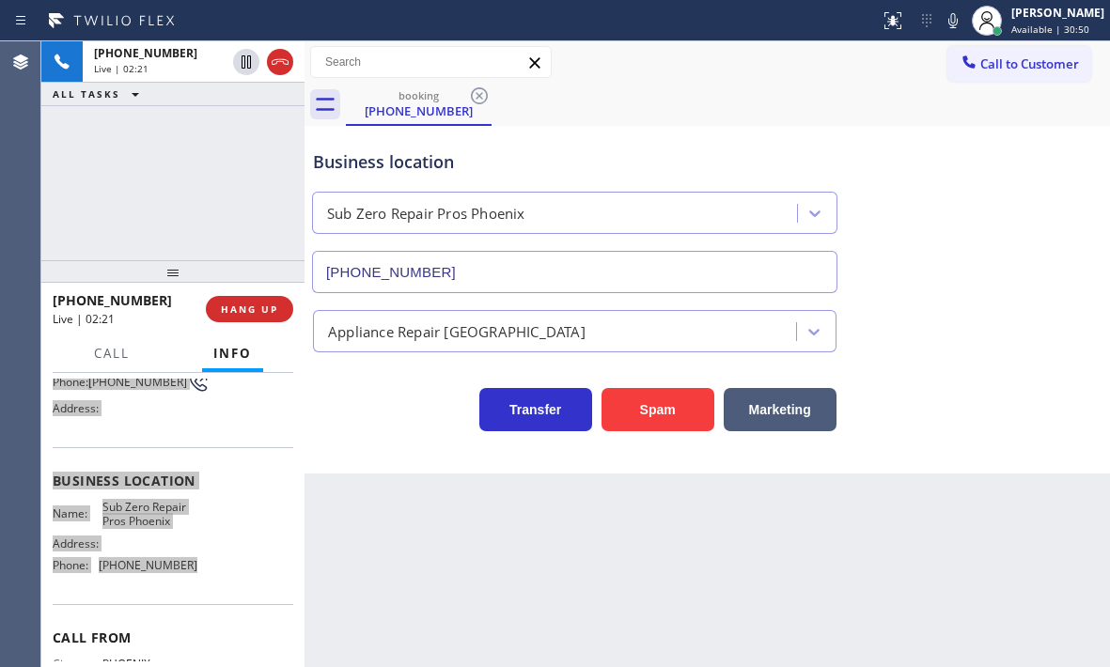
scroll to position [253, 0]
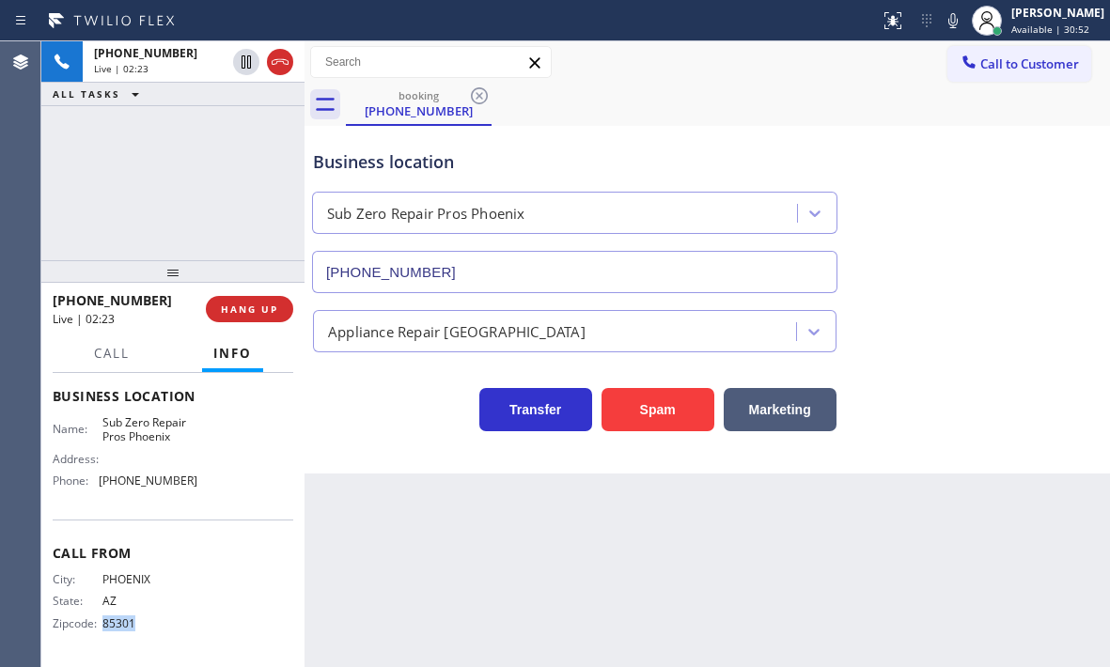
drag, startPoint x: 140, startPoint y: 627, endPoint x: 100, endPoint y: 622, distance: 40.7
click at [102, 622] on span "85301" at bounding box center [149, 623] width 94 height 14
copy span "85301"
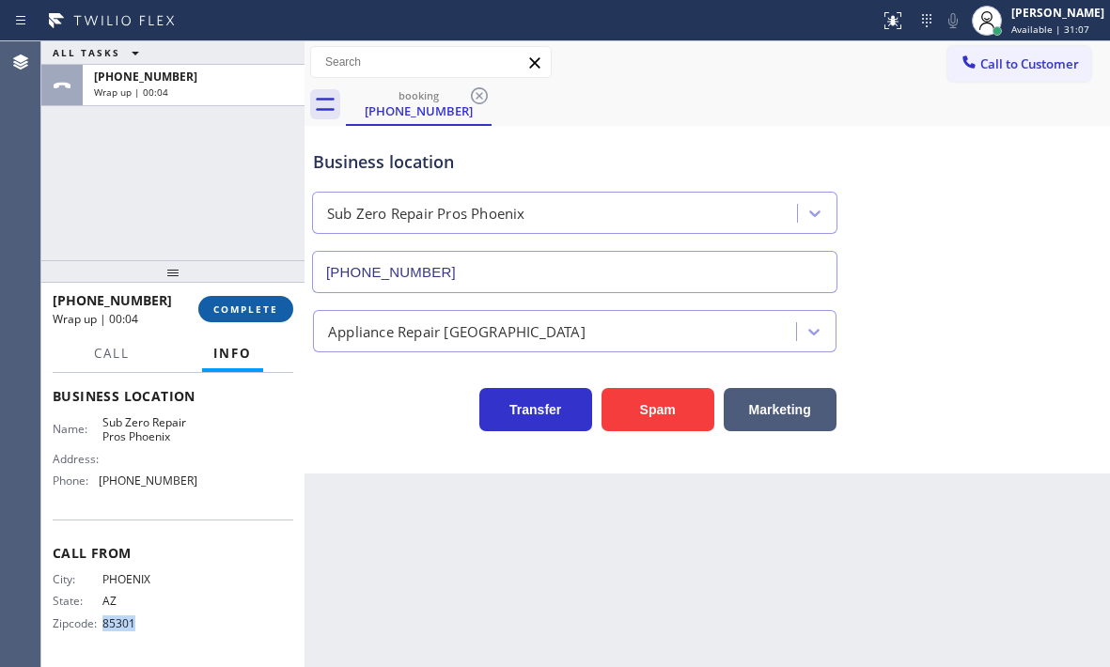
click at [239, 301] on button "COMPLETE" at bounding box center [245, 309] width 95 height 26
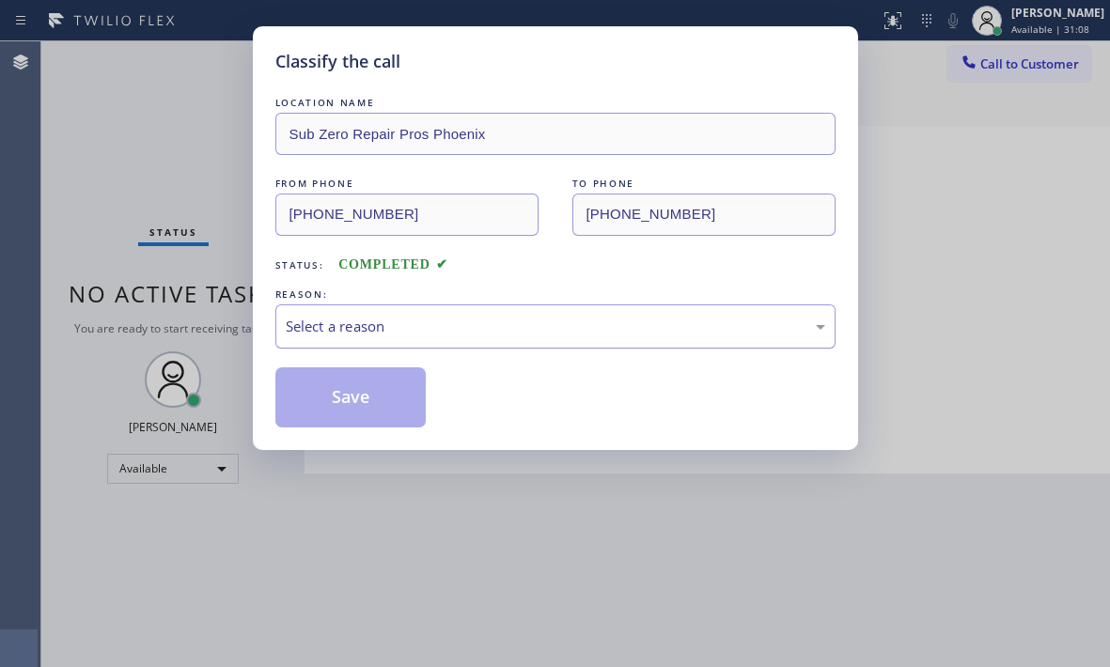
click at [550, 332] on div "Select a reason" at bounding box center [555, 327] width 539 height 22
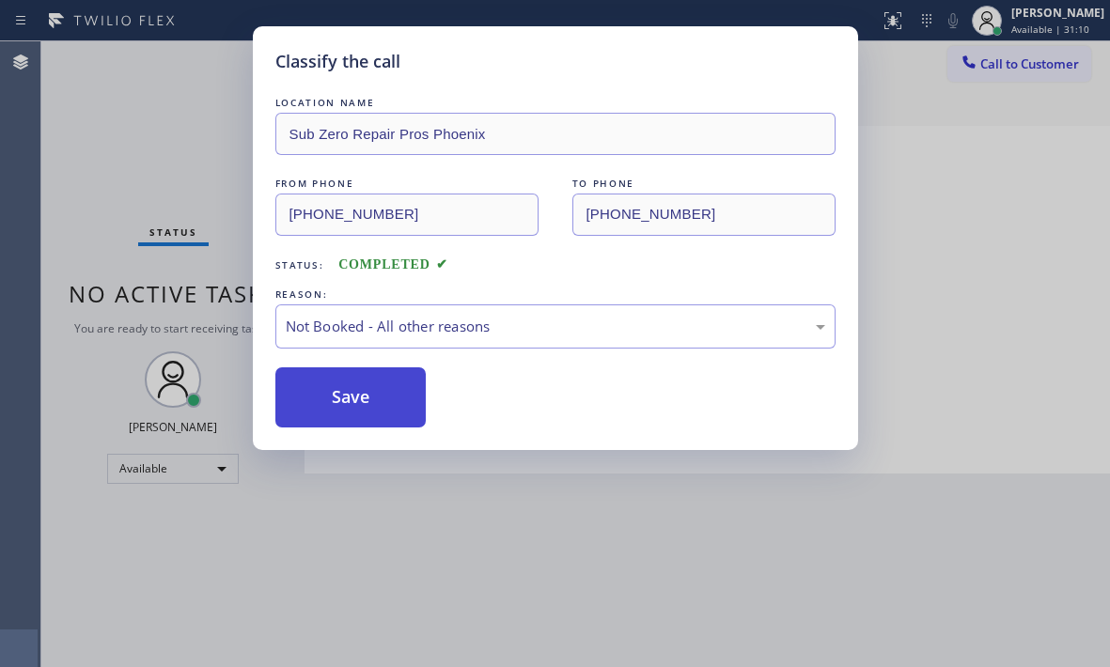
click at [349, 412] on button "Save" at bounding box center [350, 397] width 151 height 60
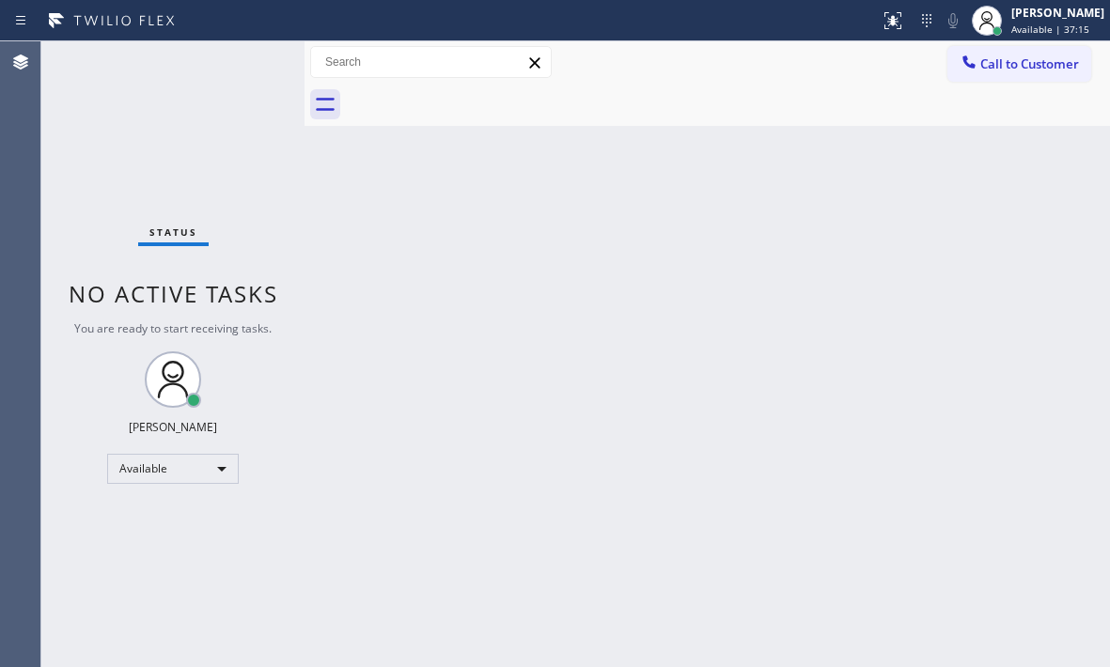
click at [225, 62] on div "Status No active tasks You are ready to start receiving tasks. [PERSON_NAME] Av…" at bounding box center [172, 354] width 263 height 626
click at [233, 62] on div "Status No active tasks You are ready to start receiving tasks. [PERSON_NAME] Av…" at bounding box center [172, 354] width 263 height 626
click at [655, 393] on div "Back to Dashboard Change Sender ID Customers Technicians Select a contact Outbo…" at bounding box center [706, 354] width 805 height 626
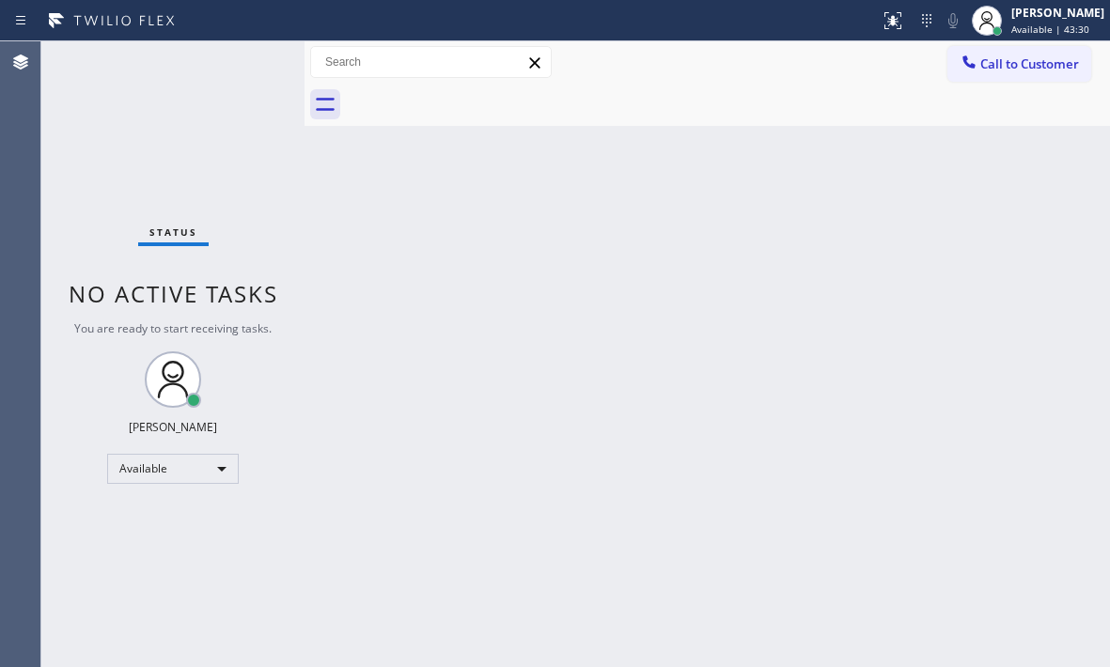
click at [225, 60] on div "Status No active tasks You are ready to start receiving tasks. [PERSON_NAME] Av…" at bounding box center [172, 354] width 263 height 626
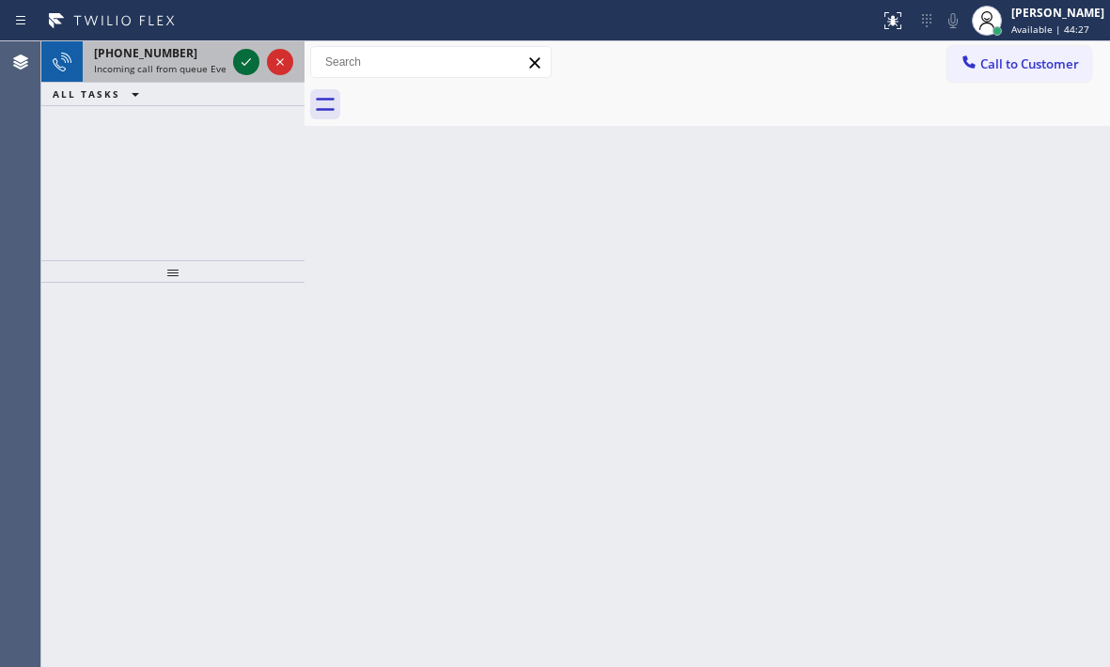
click at [250, 65] on icon at bounding box center [246, 62] width 23 height 23
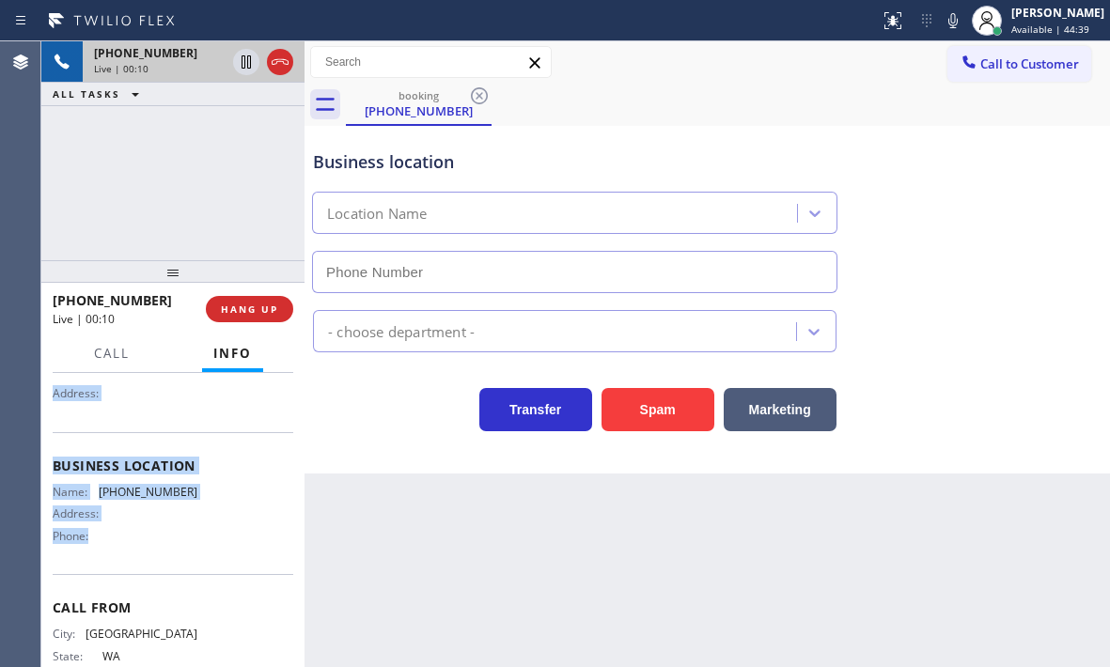
scroll to position [188, 0]
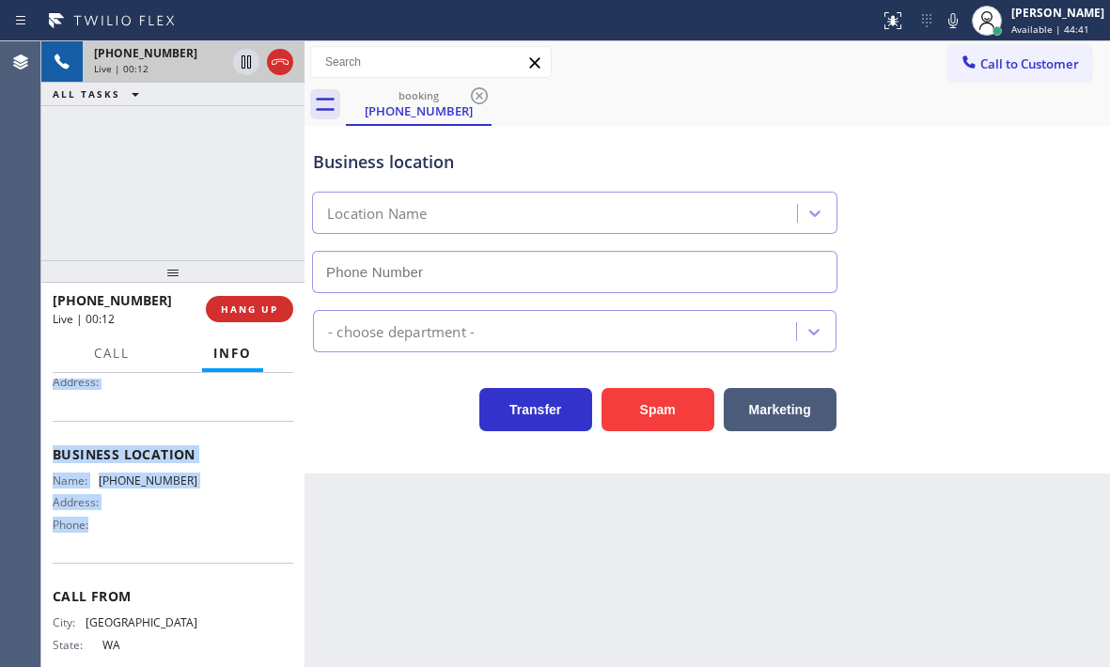
drag, startPoint x: 49, startPoint y: 486, endPoint x: 191, endPoint y: 541, distance: 152.3
click at [191, 541] on div "Context Queue: Everybody Priority: 1 Customer Name: [PHONE_NUMBER] Phone: [PHON…" at bounding box center [172, 520] width 263 height 294
copy div "Customer Name: [PHONE_NUMBER] Phone: [PHONE_NUMBER] Address: Business location …"
click at [247, 67] on icon at bounding box center [245, 61] width 9 height 13
click at [237, 57] on icon at bounding box center [246, 62] width 23 height 23
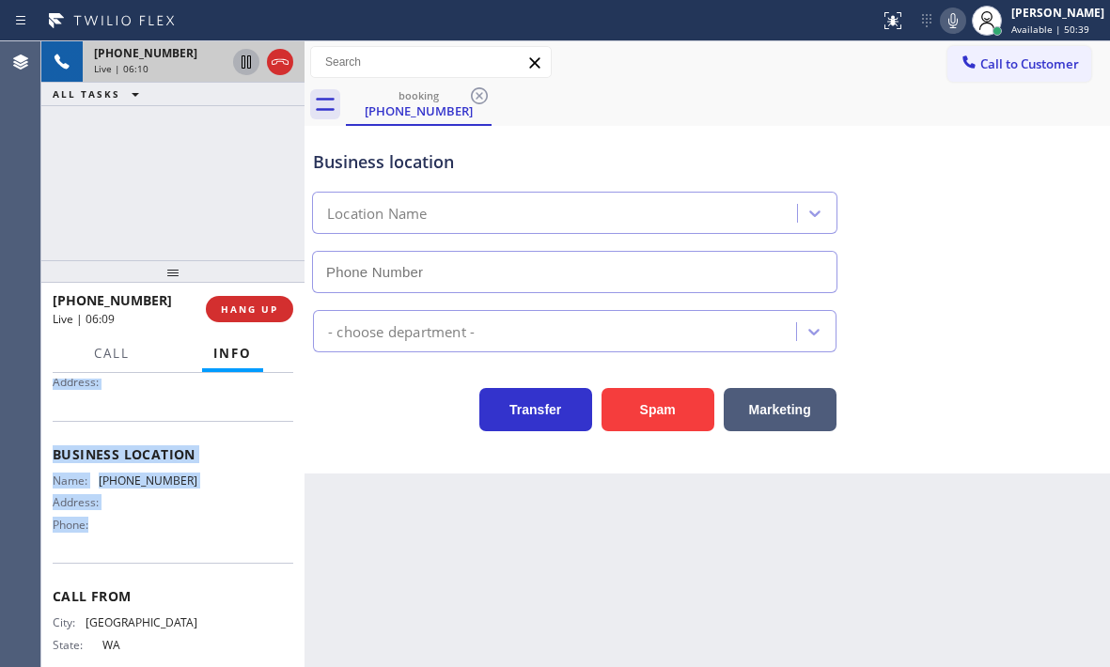
click at [948, 25] on icon at bounding box center [952, 20] width 9 height 15
click at [941, 23] on icon at bounding box center [952, 20] width 23 height 23
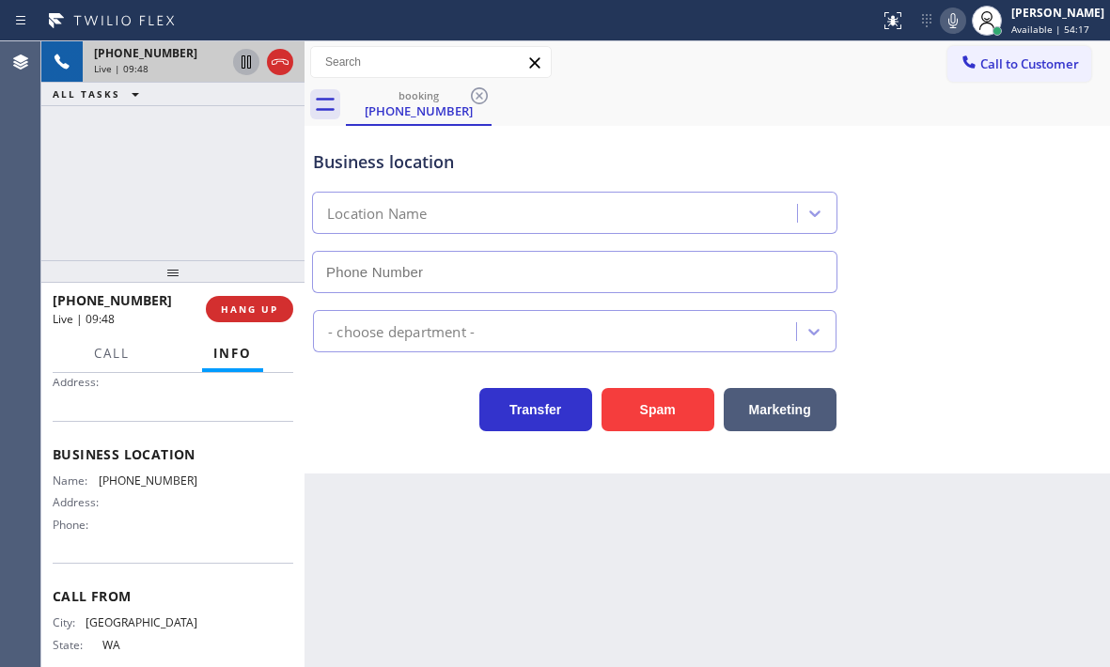
click at [218, 168] on div "[PHONE_NUMBER] Live | 09:48 ALL TASKS ALL TASKS ACTIVE TASKS TASKS IN WRAP UP" at bounding box center [172, 150] width 263 height 219
click at [262, 315] on span "HANG UP" at bounding box center [249, 309] width 57 height 13
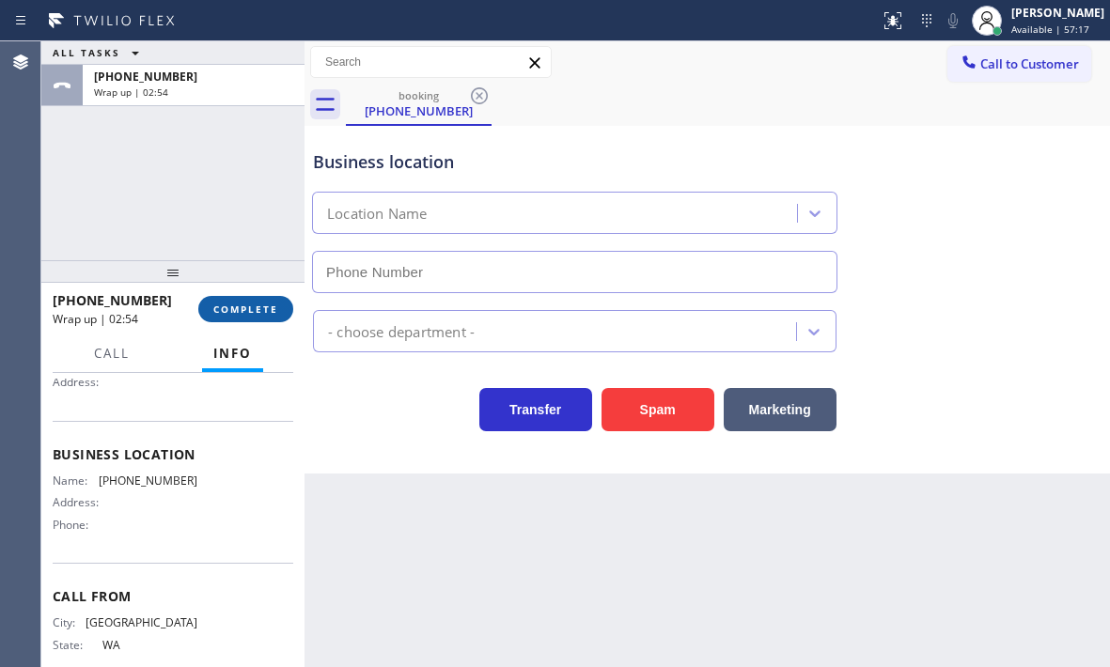
click at [257, 307] on span "COMPLETE" at bounding box center [245, 309] width 65 height 13
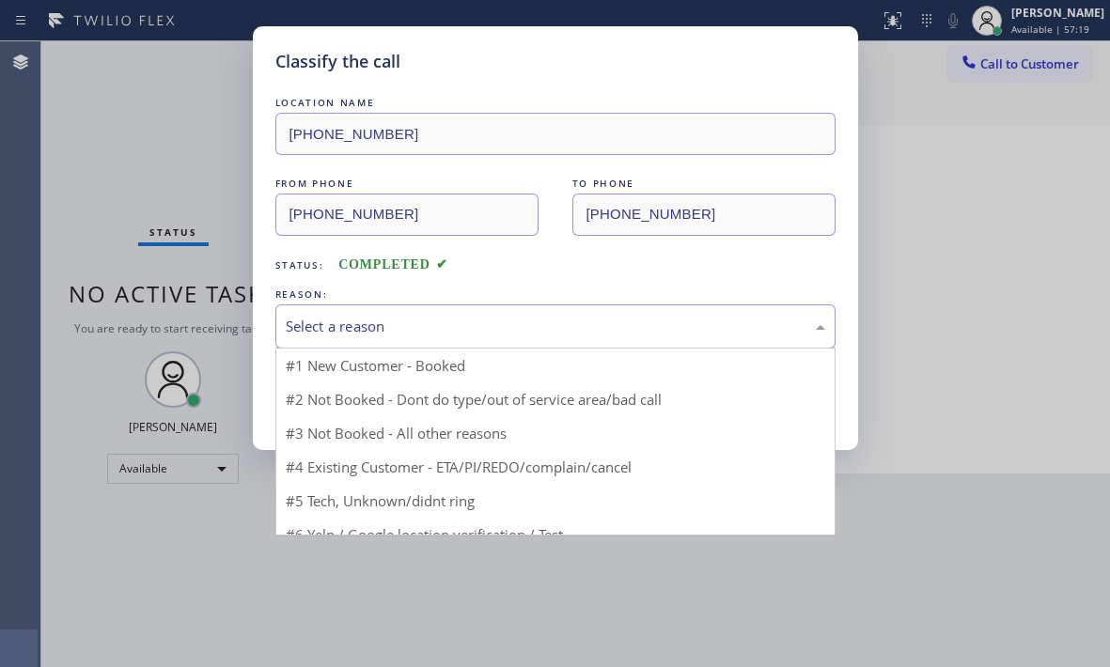
click at [452, 333] on div "Select a reason" at bounding box center [555, 327] width 539 height 22
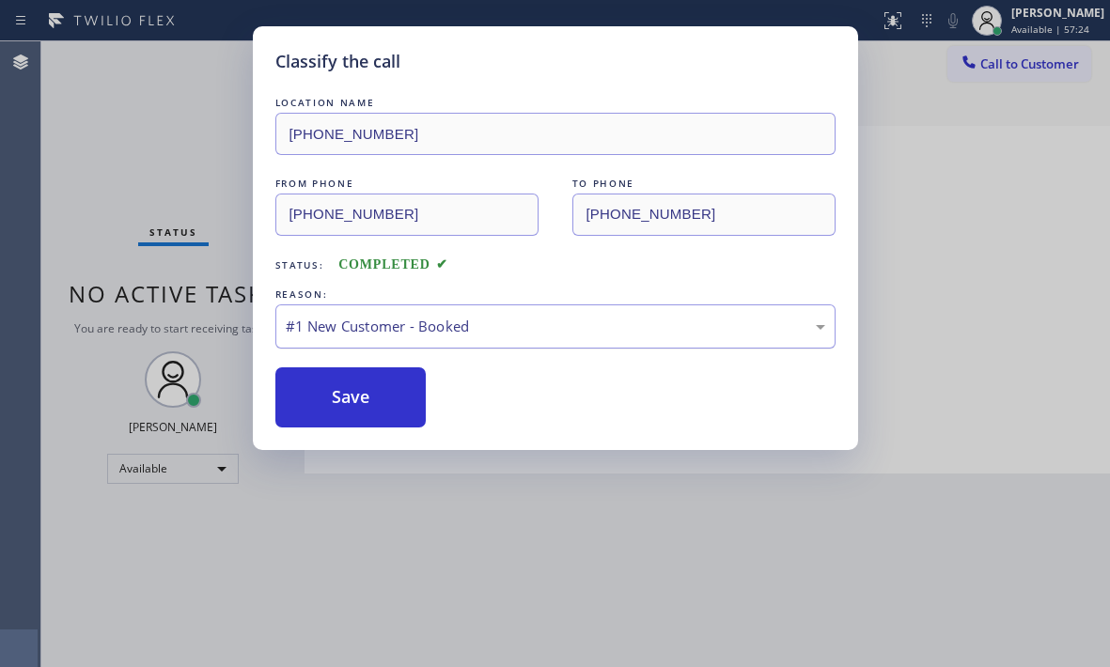
click at [418, 332] on div "#1 New Customer - Booked" at bounding box center [555, 327] width 539 height 22
click at [350, 403] on button "Save" at bounding box center [350, 397] width 151 height 60
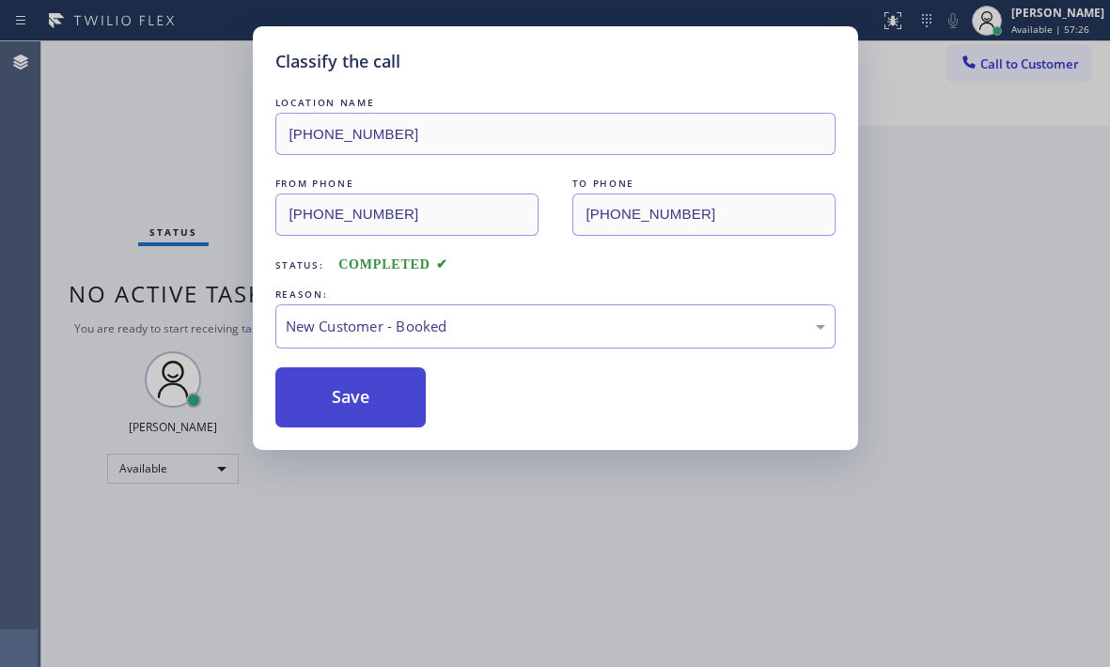
click at [350, 401] on button "Save" at bounding box center [350, 397] width 151 height 60
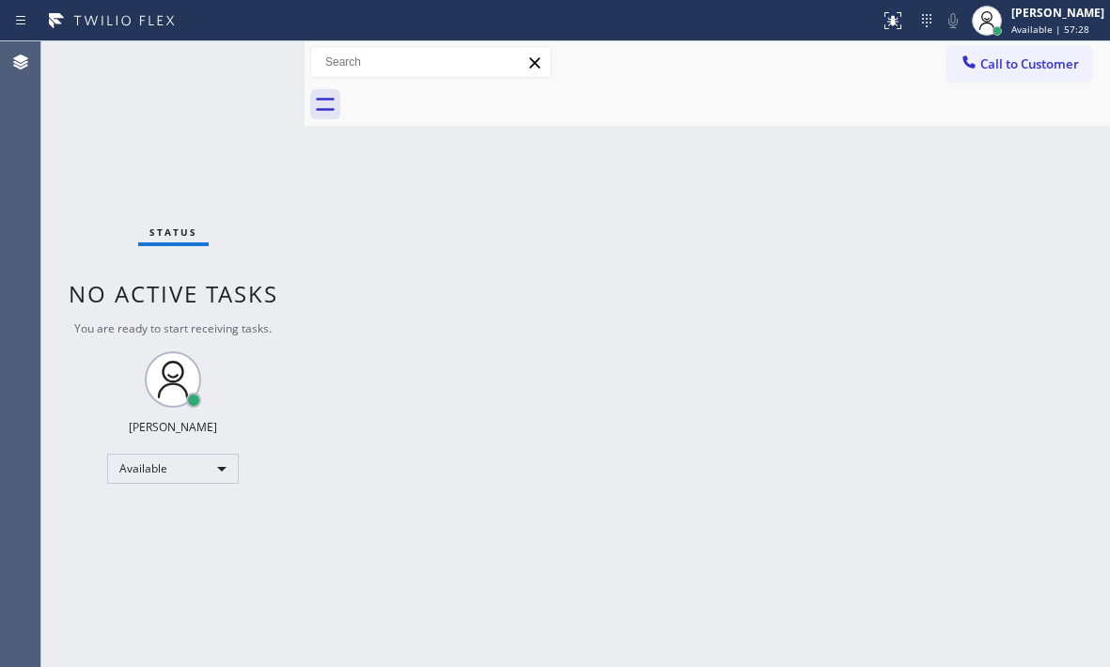
click at [1004, 340] on div "Back to Dashboard Change Sender ID Customers Technicians Select a contact Outbo…" at bounding box center [706, 354] width 805 height 626
click at [487, 350] on div "Back to Dashboard Change Sender ID Customers Technicians Select a contact Outbo…" at bounding box center [706, 354] width 805 height 626
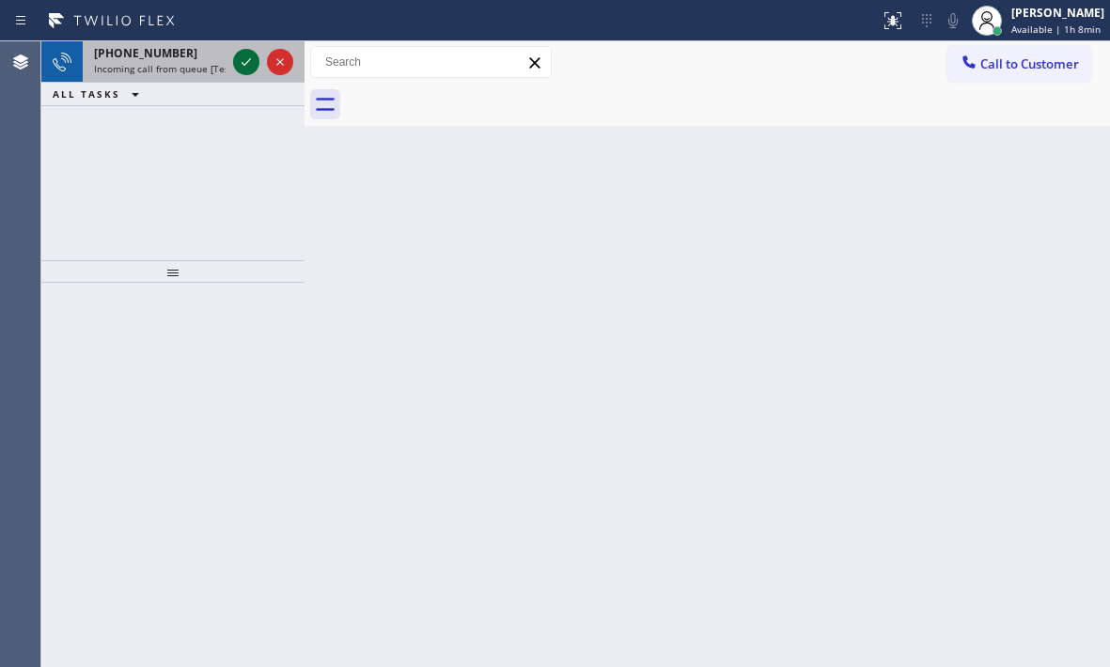
click at [252, 63] on icon at bounding box center [246, 62] width 23 height 23
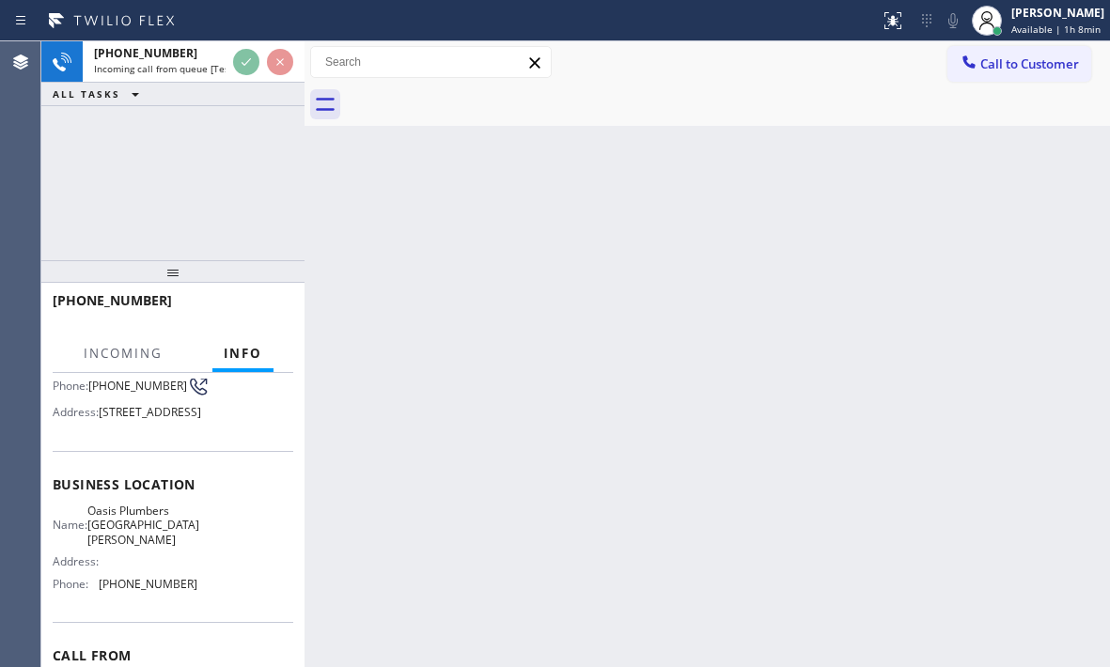
scroll to position [282, 0]
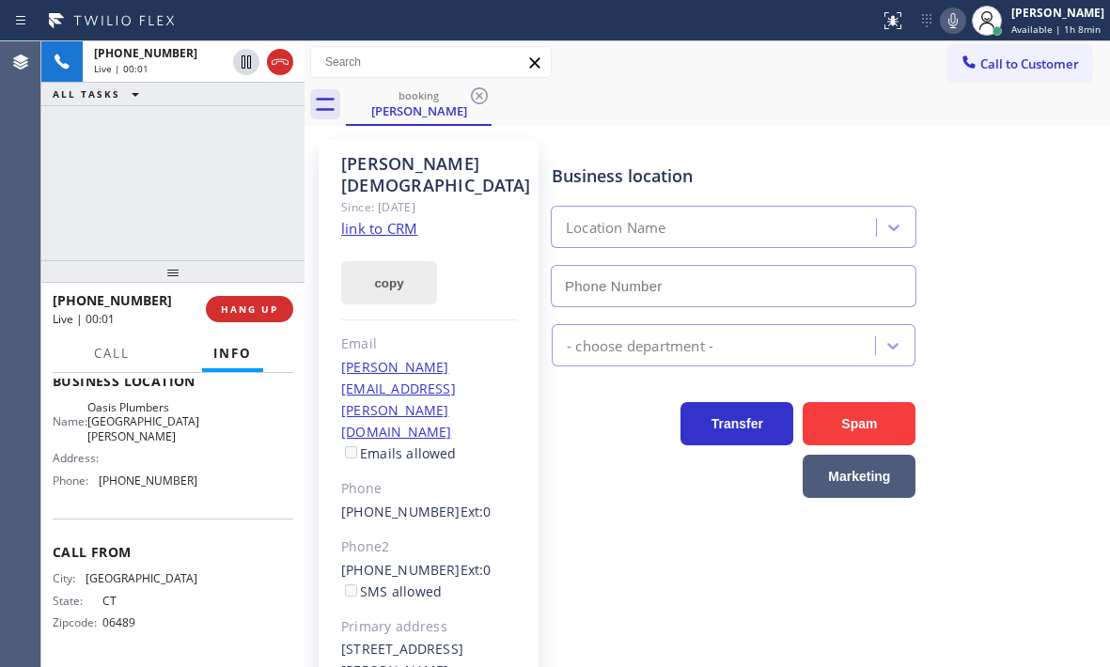
type input "[PHONE_NUMBER]"
click at [384, 219] on link "link to CRM" at bounding box center [379, 228] width 76 height 19
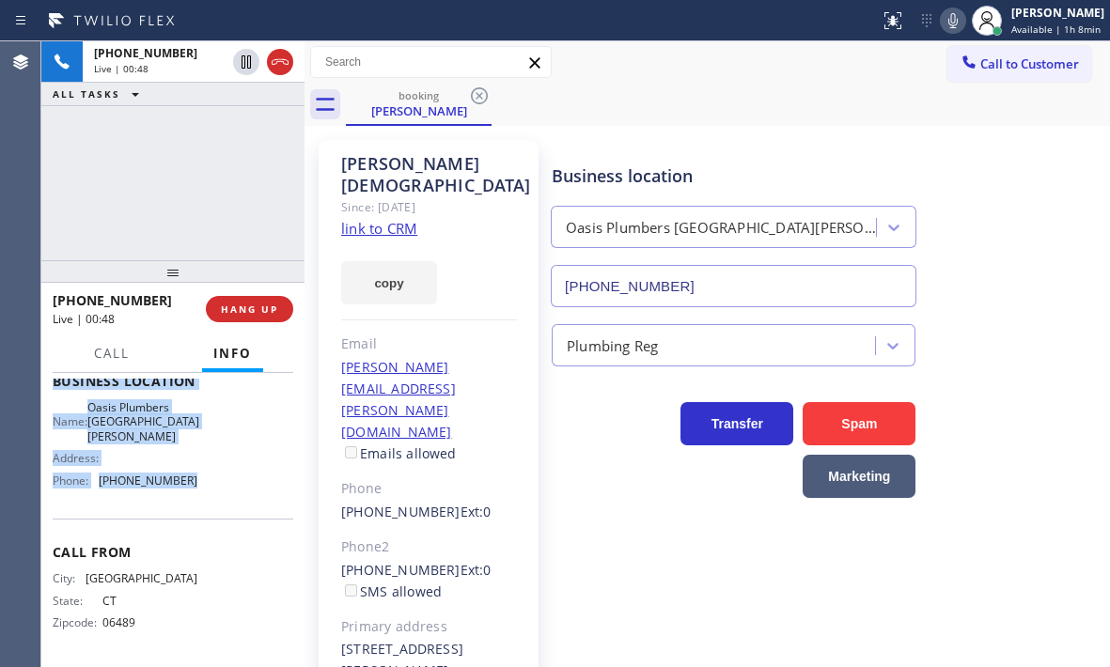
drag, startPoint x: 69, startPoint y: 496, endPoint x: 196, endPoint y: 491, distance: 127.9
click at [196, 491] on div "Context Queue: [Test] All Priority: 1 Customer Name: [PERSON_NAME] Phone: [PHON…" at bounding box center [172, 520] width 263 height 294
copy div "Customer Name: [PERSON_NAME] Phone: [PHONE_NUMBER] Address: [STREET_ADDRESS] Bu…"
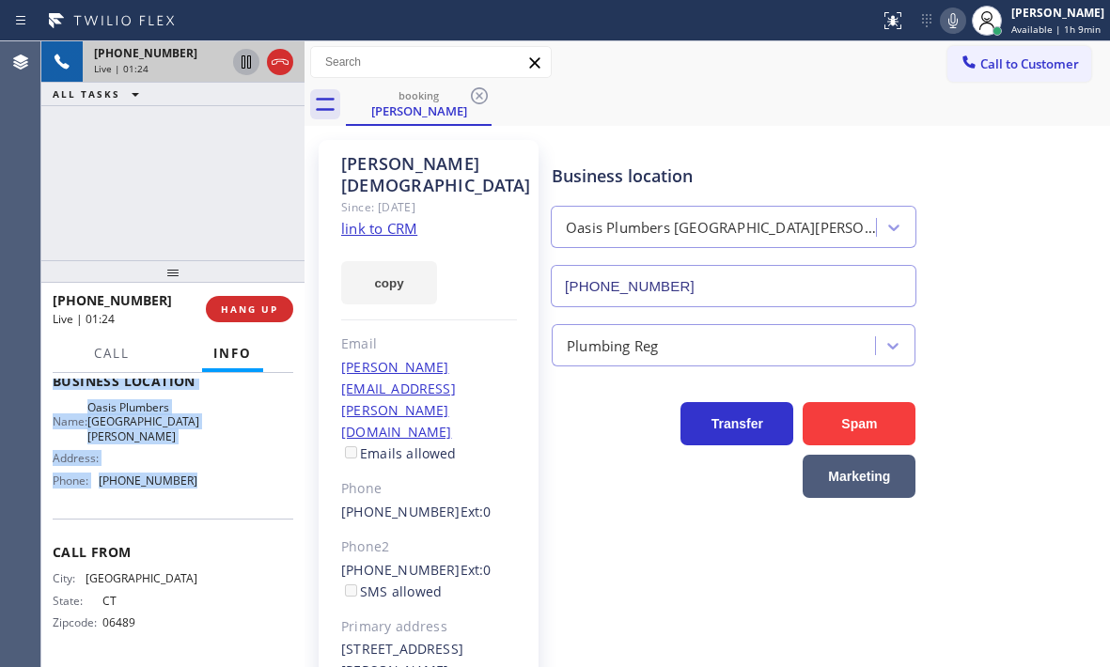
click at [243, 66] on icon at bounding box center [246, 62] width 23 height 23
click at [241, 63] on icon at bounding box center [246, 61] width 13 height 13
click at [244, 69] on icon at bounding box center [245, 61] width 9 height 13
click at [239, 61] on icon at bounding box center [246, 62] width 23 height 23
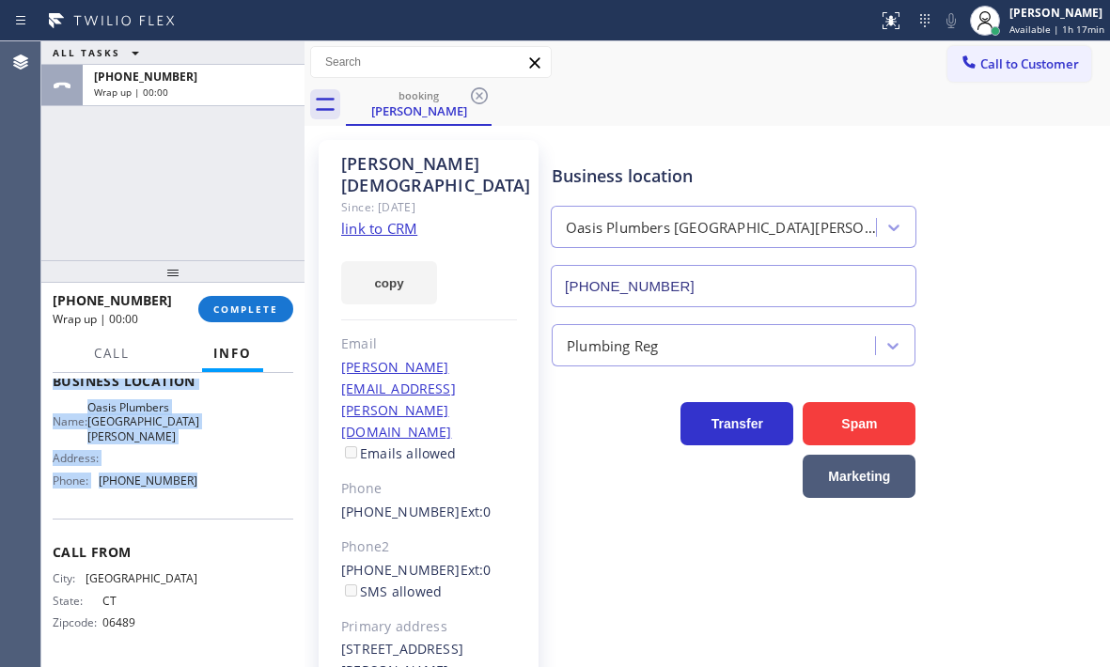
drag, startPoint x: 286, startPoint y: 63, endPoint x: 910, endPoint y: 131, distance: 628.5
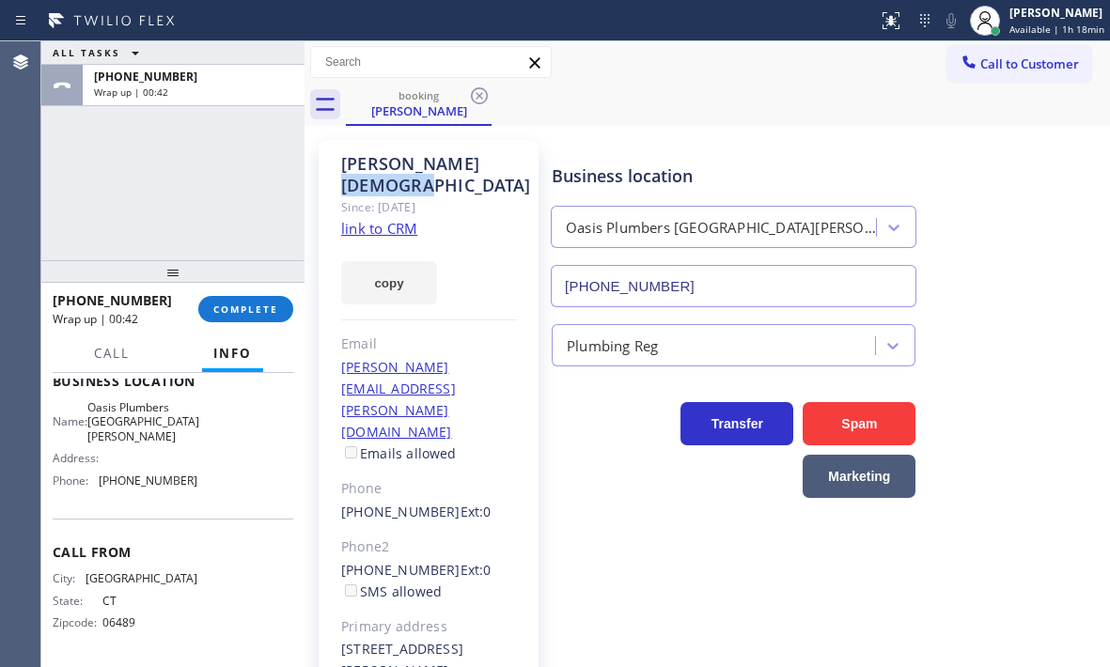
drag, startPoint x: 485, startPoint y: 164, endPoint x: 389, endPoint y: 164, distance: 95.8
click at [389, 164] on div "[PERSON_NAME]" at bounding box center [429, 174] width 176 height 43
copy div "[DEMOGRAPHIC_DATA]"
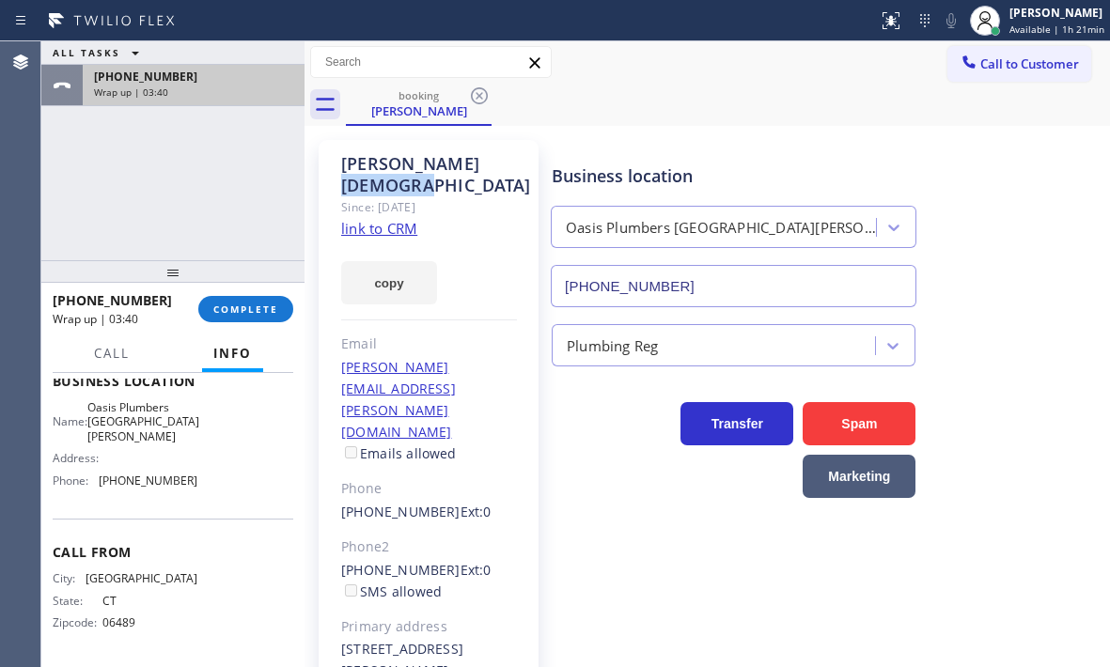
click at [232, 88] on div "Wrap up | 03:40" at bounding box center [193, 92] width 199 height 13
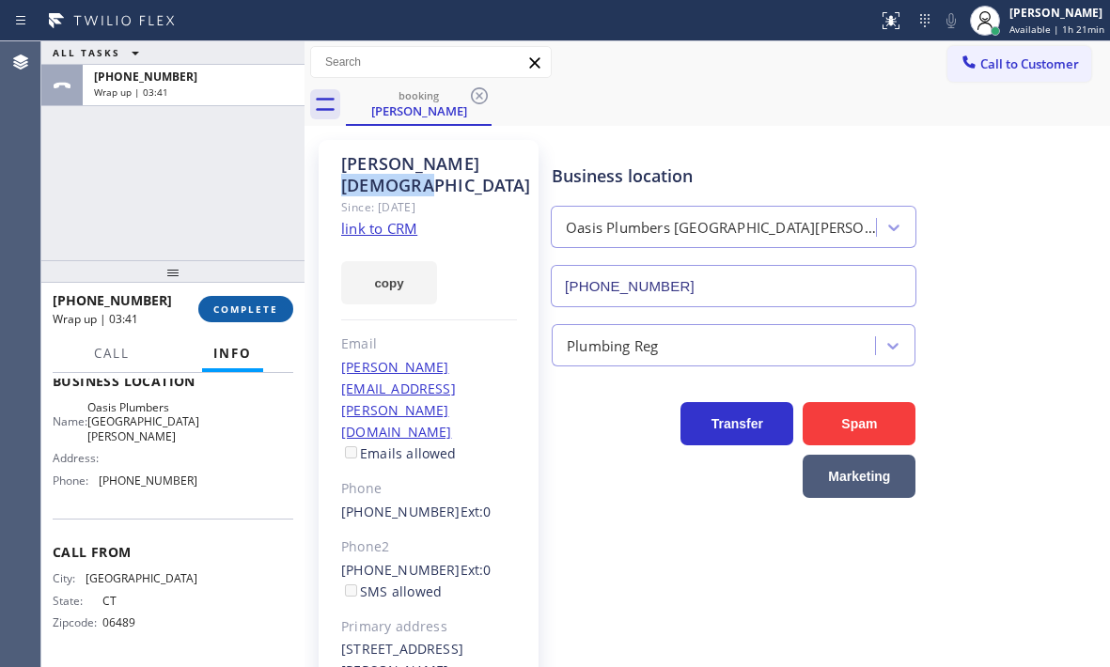
click at [257, 310] on span "COMPLETE" at bounding box center [245, 309] width 65 height 13
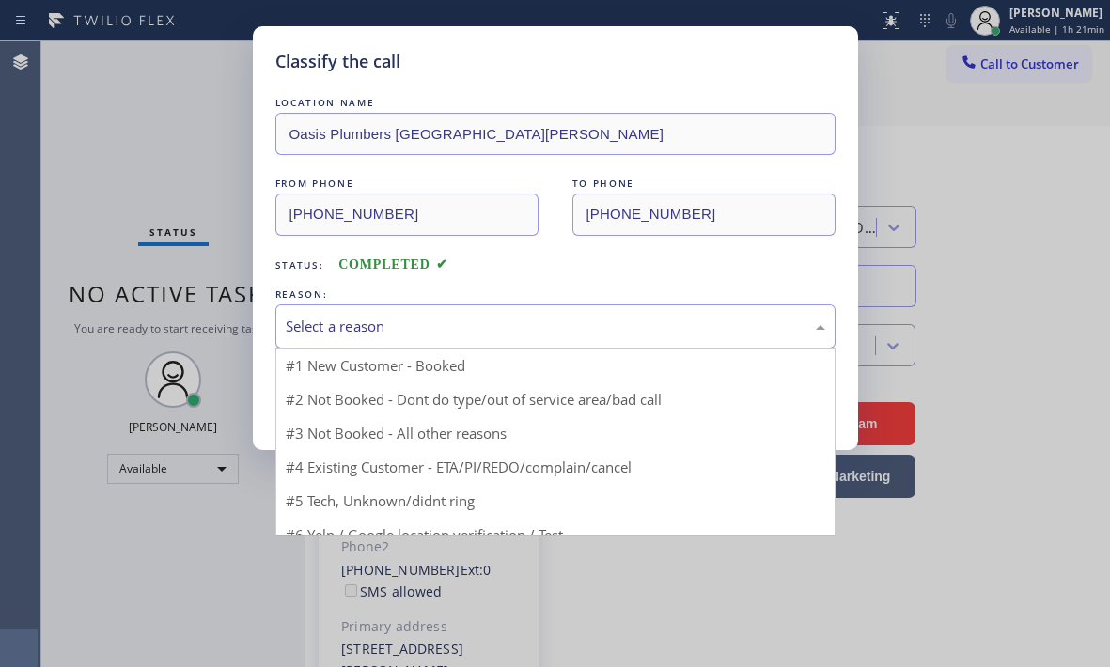
click at [445, 316] on div "Select a reason" at bounding box center [555, 327] width 539 height 22
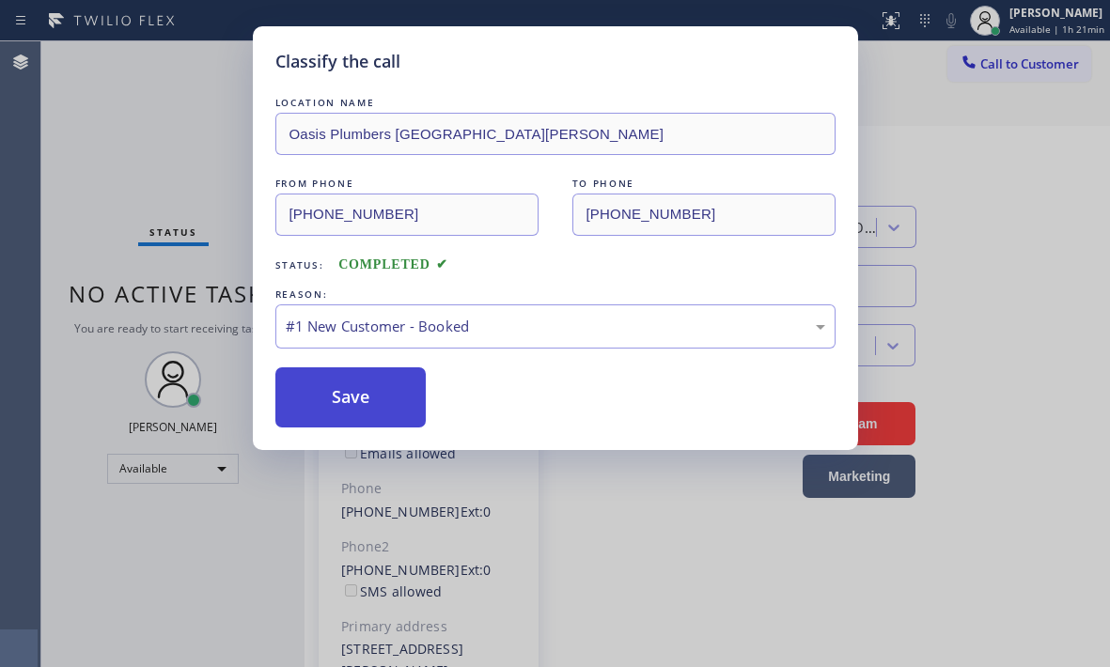
click at [350, 375] on button "Save" at bounding box center [350, 397] width 151 height 60
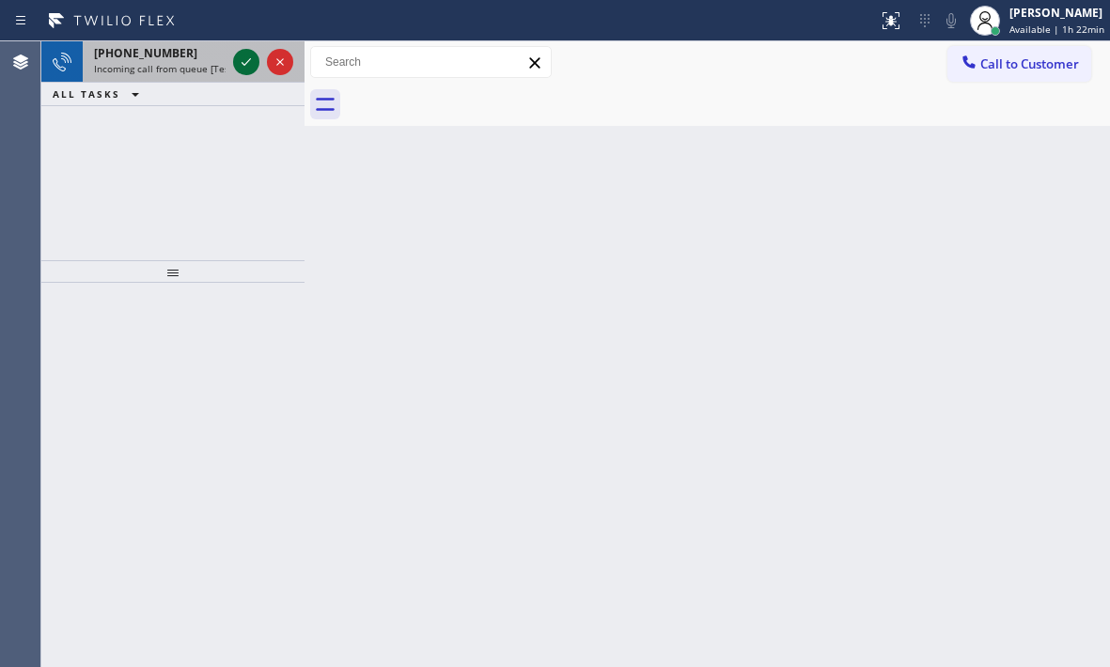
click at [243, 65] on icon at bounding box center [245, 62] width 9 height 8
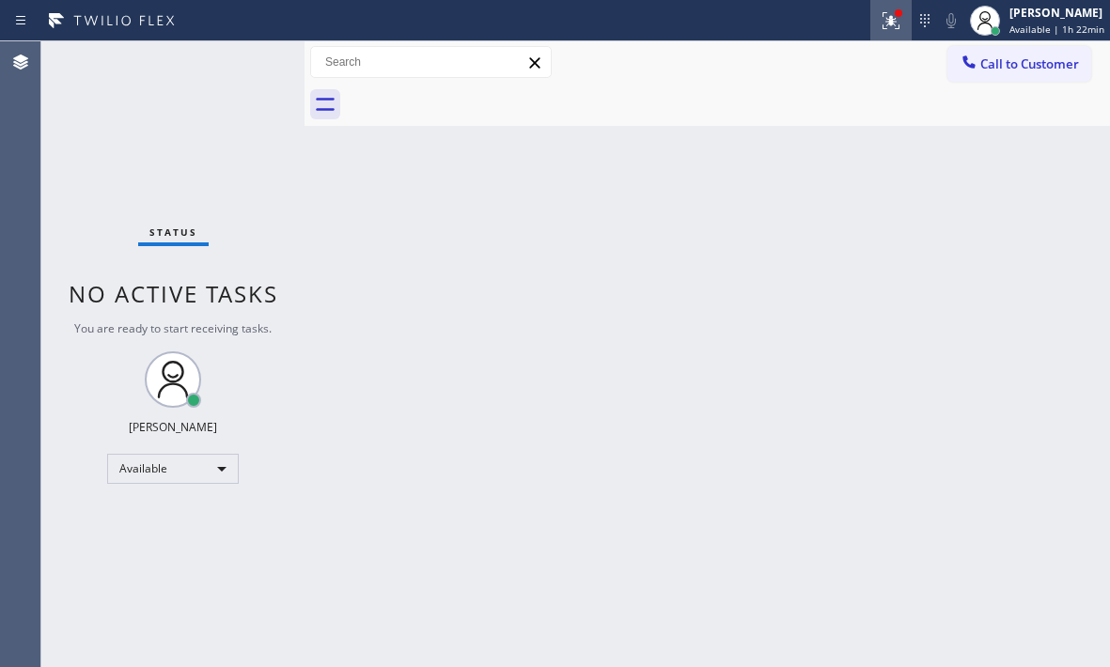
click at [882, 27] on icon at bounding box center [890, 20] width 17 height 17
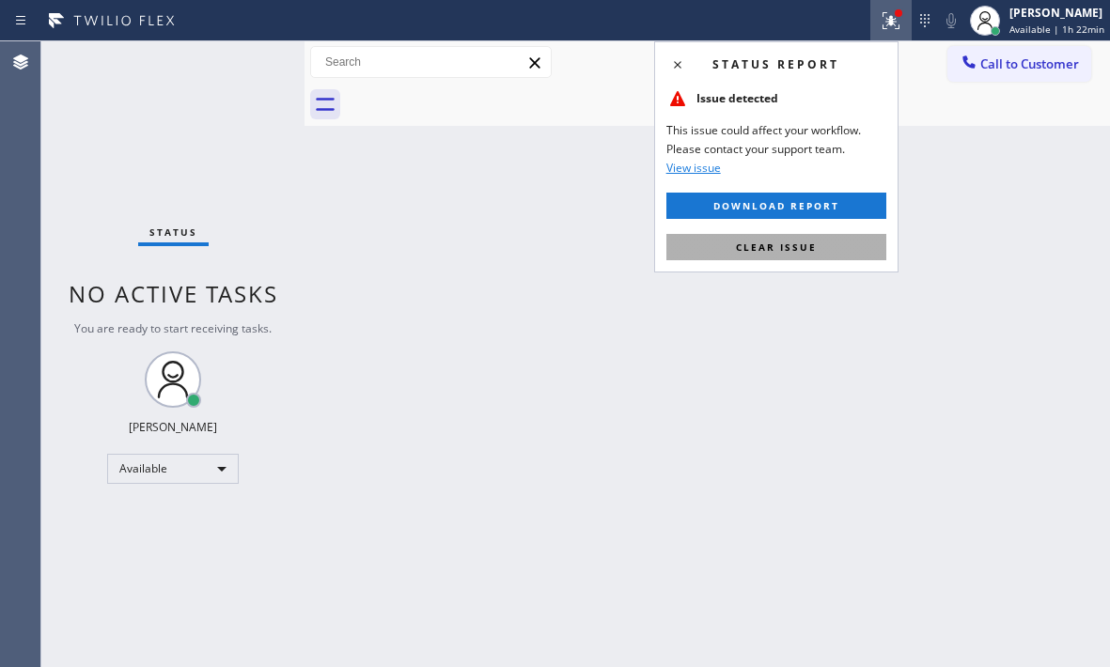
click at [835, 249] on button "Clear issue" at bounding box center [776, 247] width 220 height 26
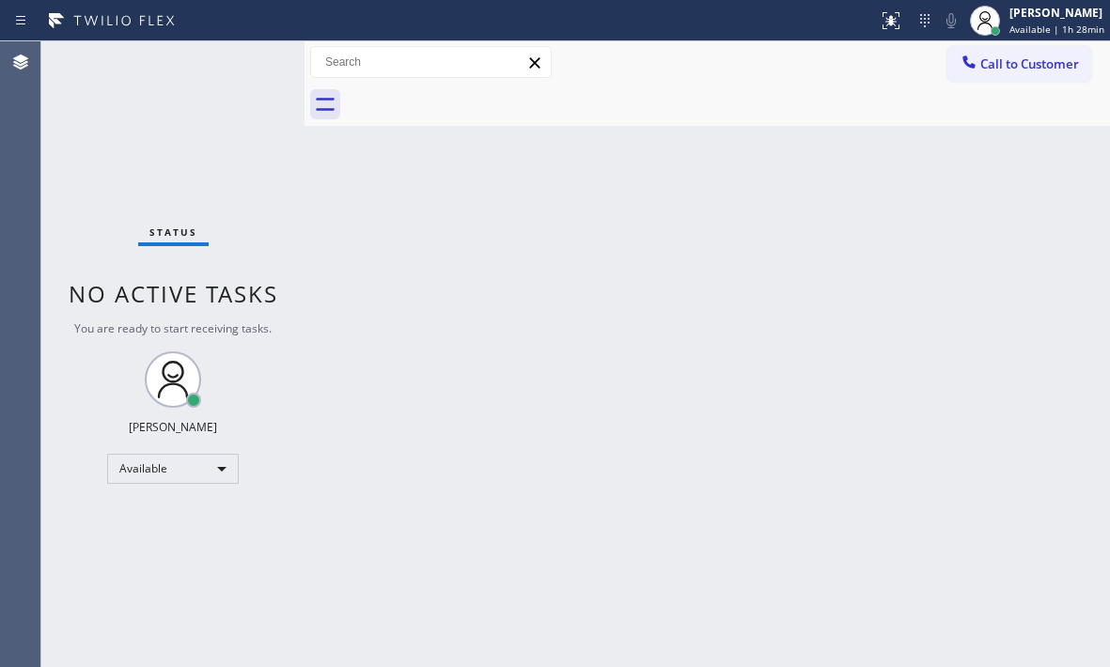
click at [122, 160] on div "Status No active tasks You are ready to start receiving tasks. [PERSON_NAME] Av…" at bounding box center [172, 354] width 263 height 626
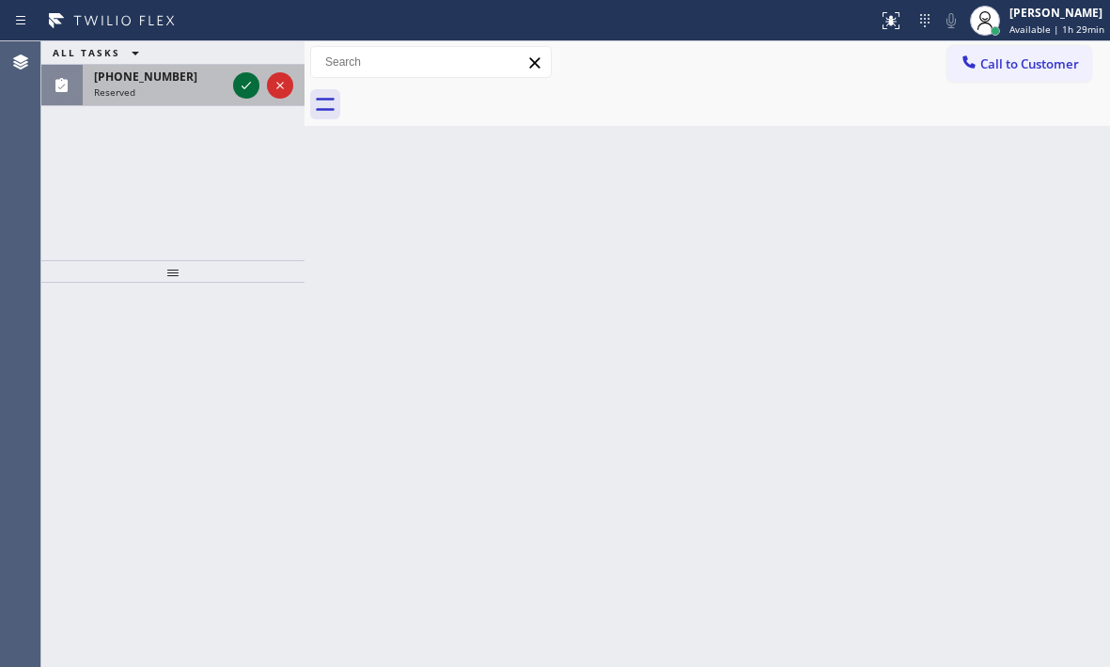
click at [246, 87] on icon at bounding box center [245, 86] width 9 height 8
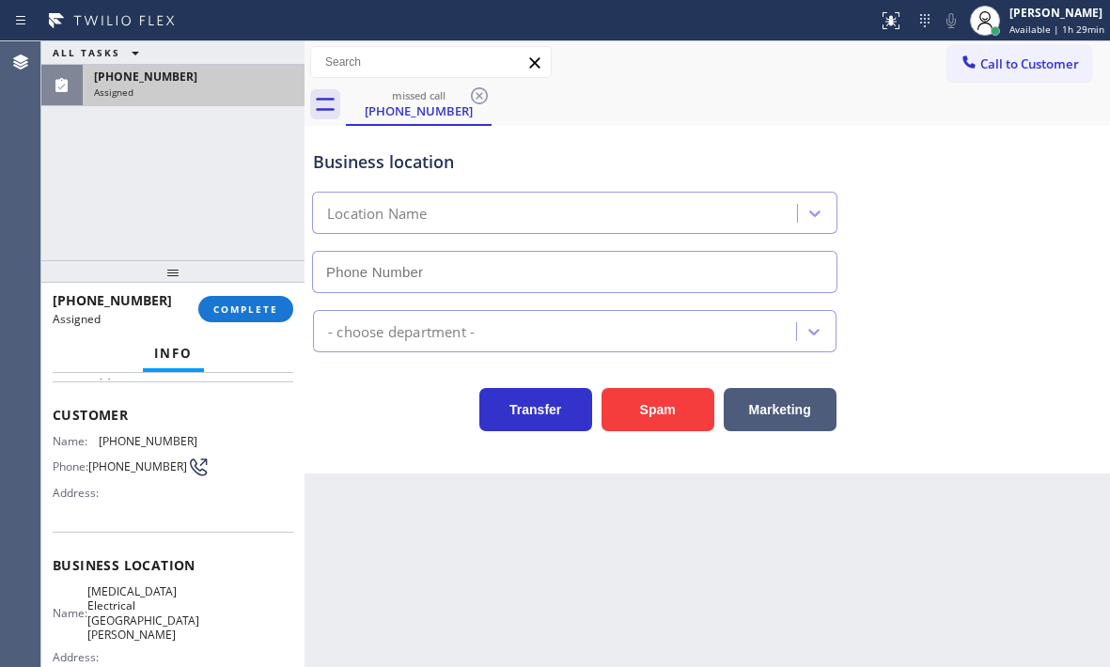
type input "[PHONE_NUMBER]"
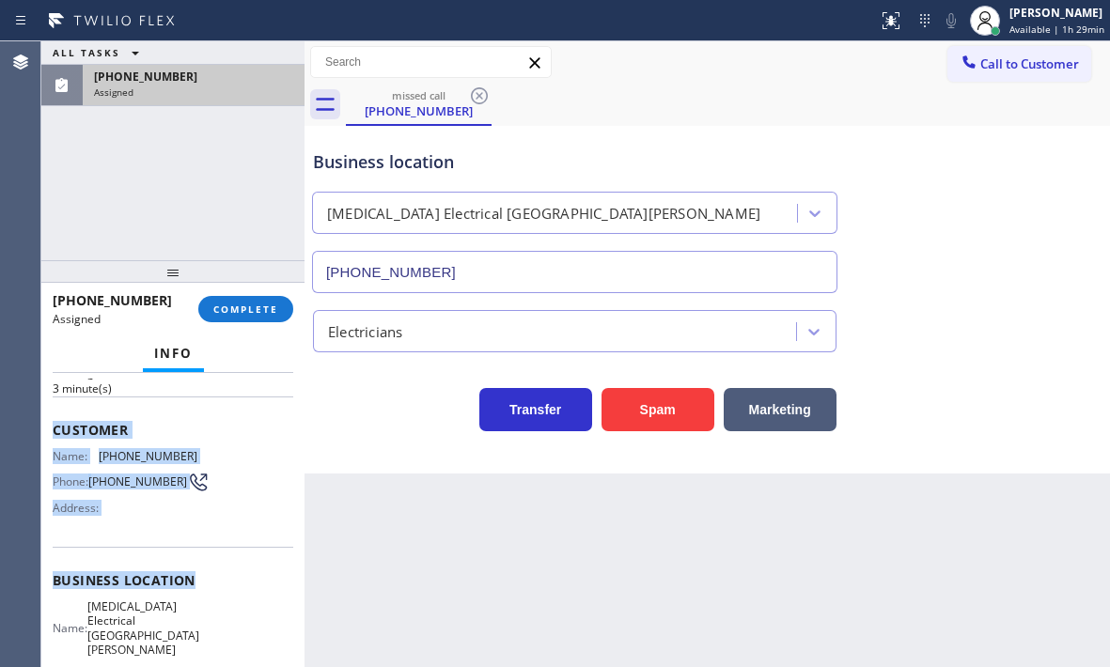
scroll to position [188, 0]
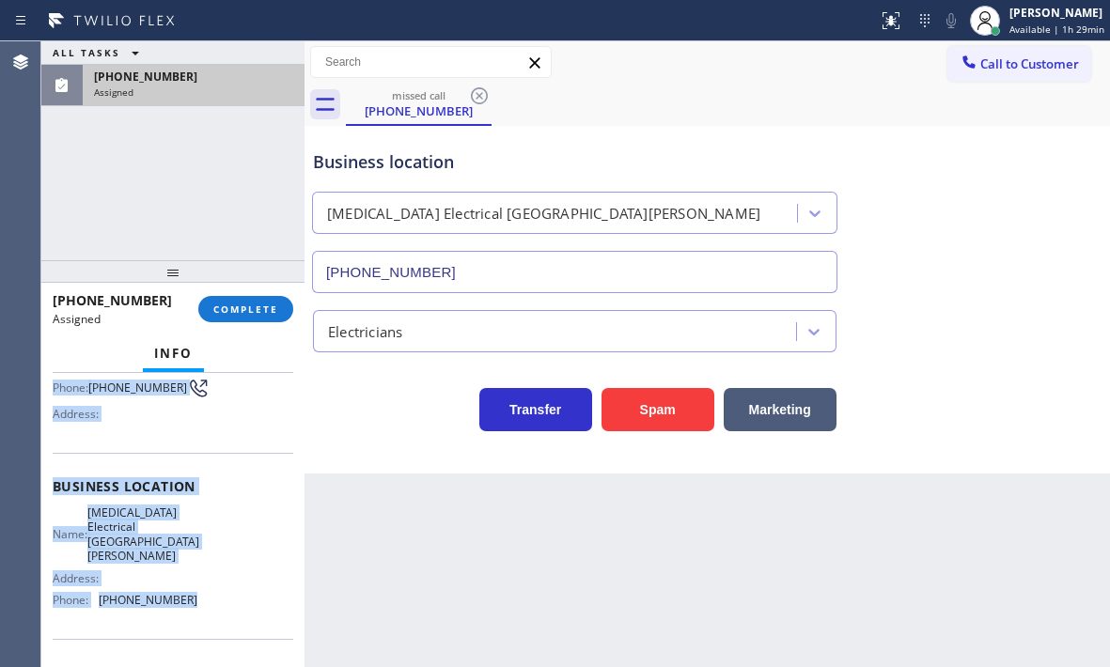
drag, startPoint x: 53, startPoint y: 425, endPoint x: 201, endPoint y: 584, distance: 218.1
click at [201, 584] on div "Context Queue: [Test] All Priority: 0 Task Age: [DEMOGRAPHIC_DATA] minute(s) Cu…" at bounding box center [173, 486] width 241 height 590
copy div "Customer Name: [PHONE_NUMBER] Phone: [PHONE_NUMBER] Address: Business location …"
click at [219, 304] on span "COMPLETE" at bounding box center [245, 309] width 65 height 13
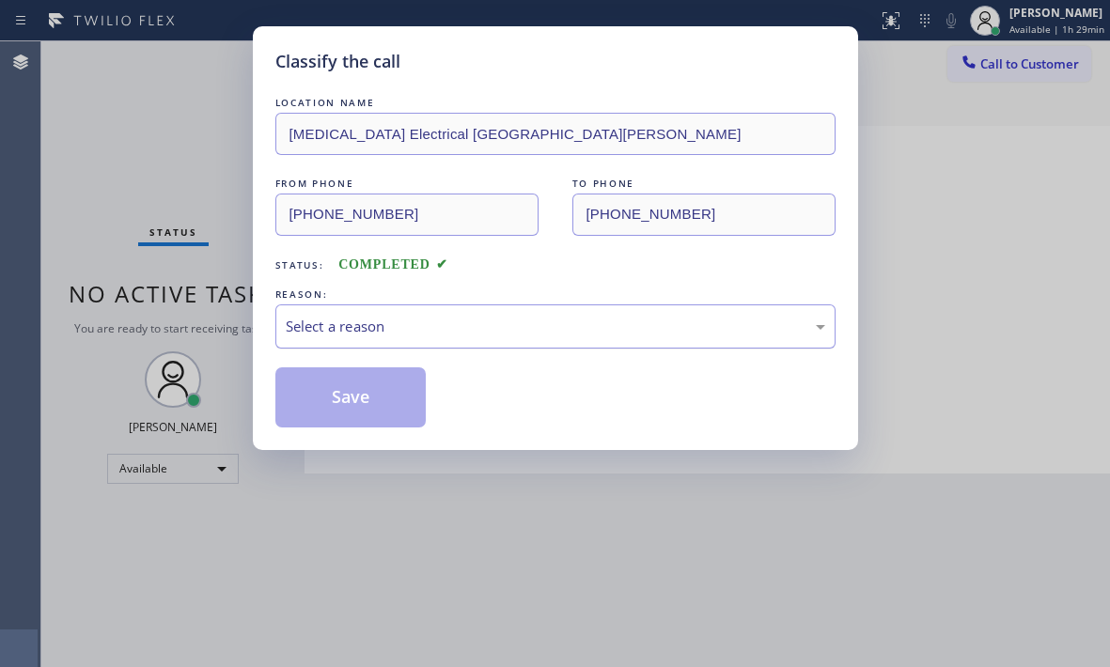
click at [495, 326] on div "Select a reason" at bounding box center [555, 327] width 539 height 22
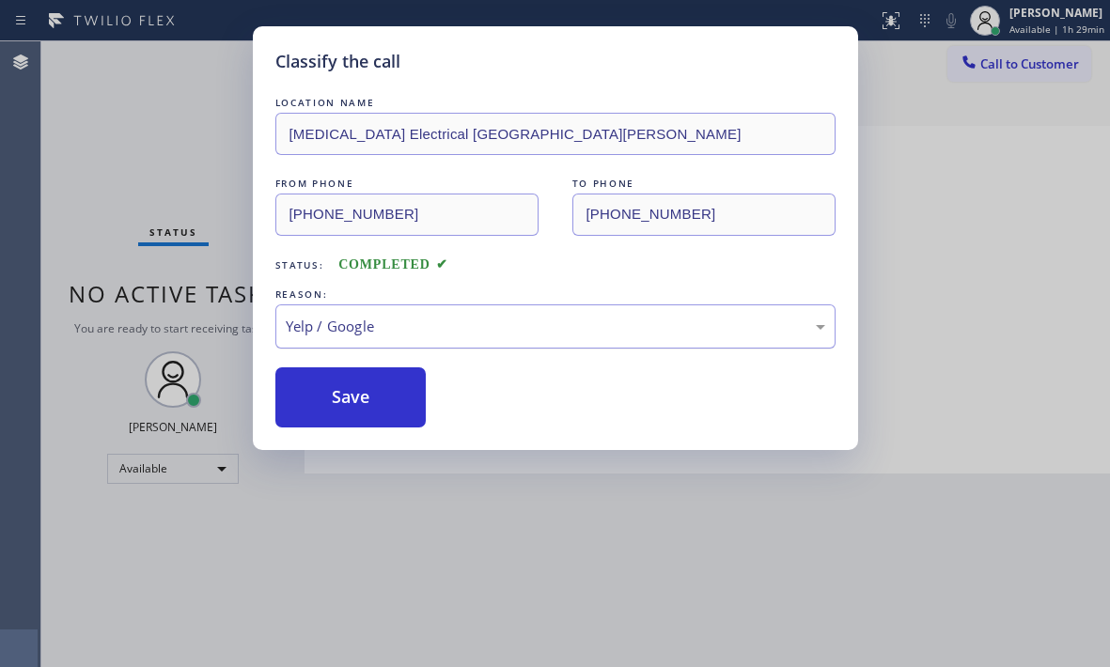
click at [411, 327] on div "Yelp / Google" at bounding box center [555, 327] width 539 height 22
click at [355, 398] on button "Save" at bounding box center [350, 397] width 151 height 60
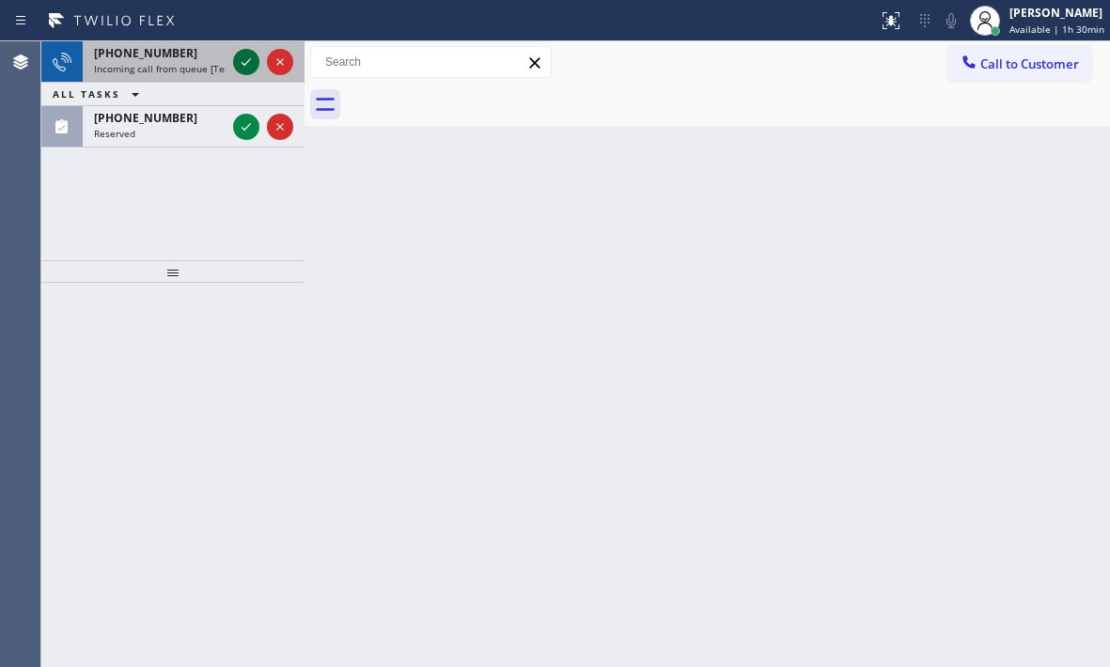
click at [241, 61] on icon at bounding box center [246, 62] width 23 height 23
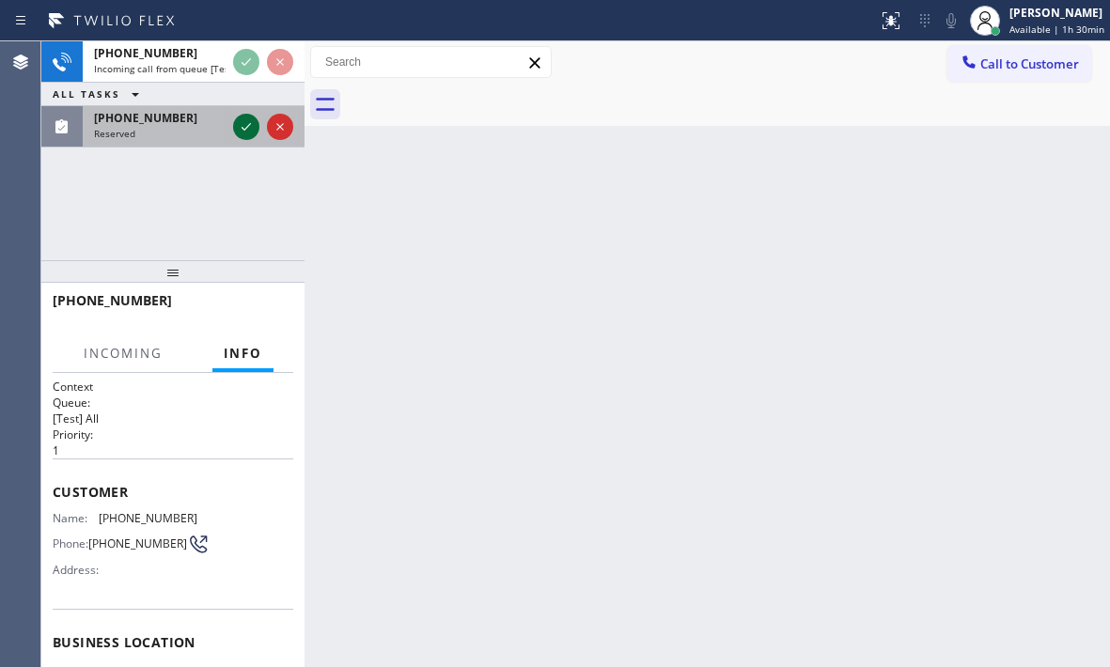
click at [251, 128] on icon at bounding box center [246, 127] width 23 height 23
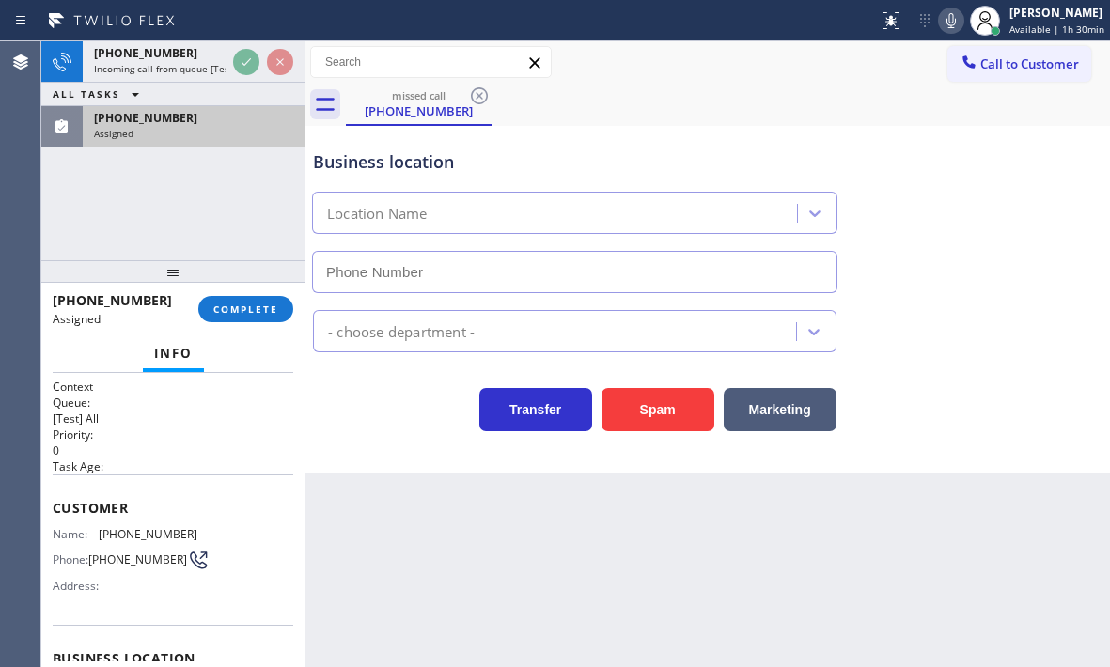
type input "[PHONE_NUMBER]"
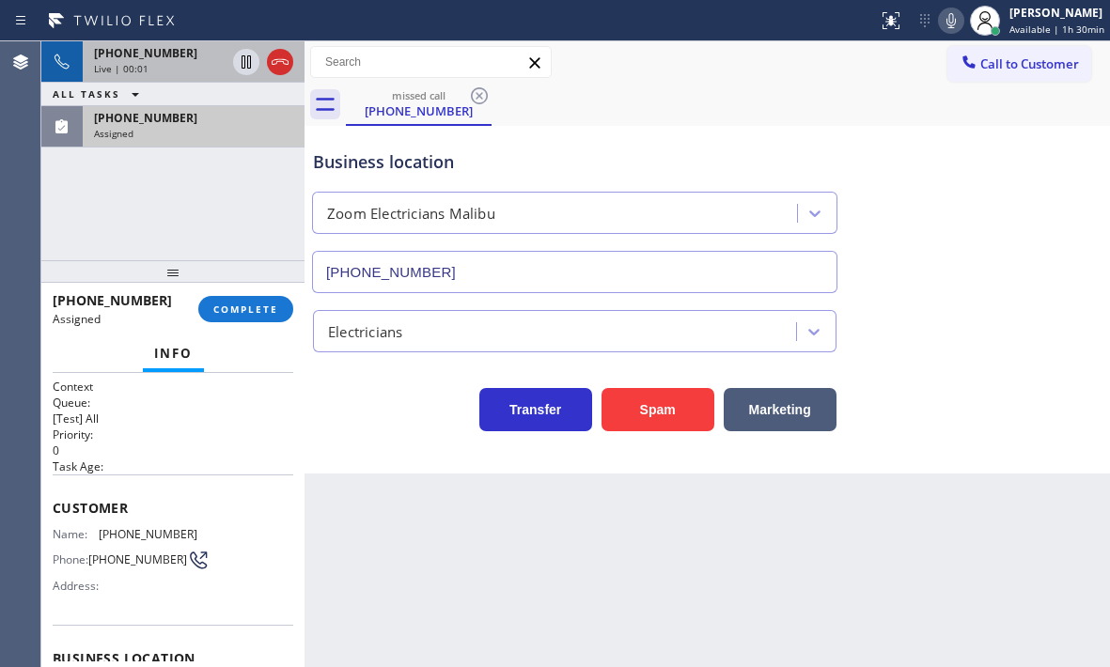
click at [179, 48] on div "[PHONE_NUMBER]" at bounding box center [160, 53] width 132 height 16
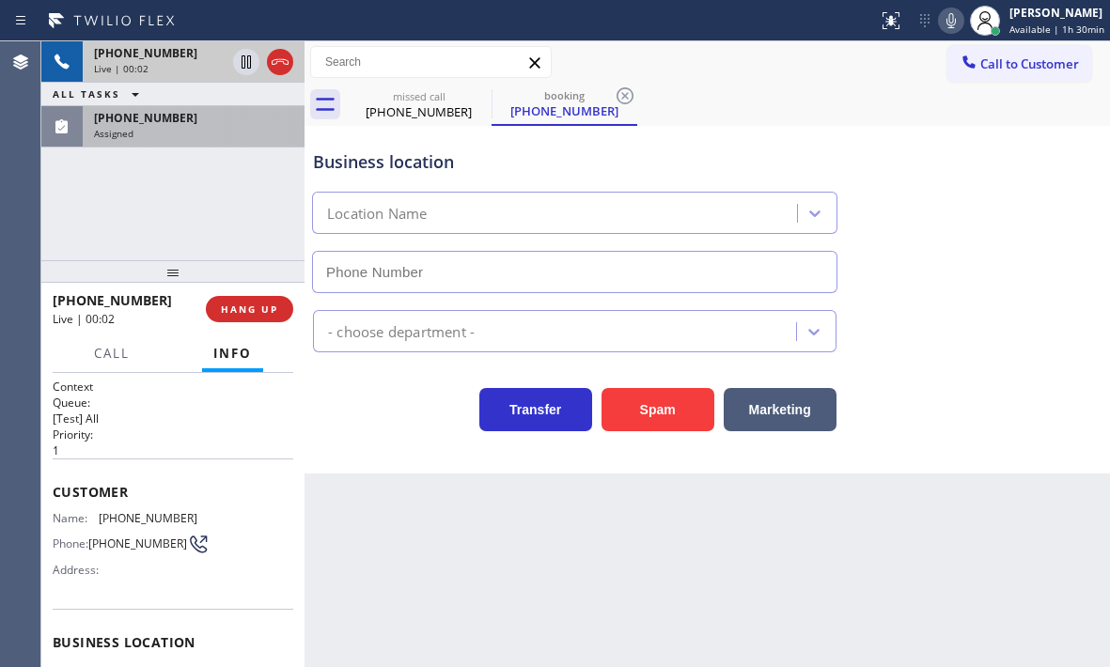
click at [179, 48] on div "[PHONE_NUMBER]" at bounding box center [160, 53] width 132 height 16
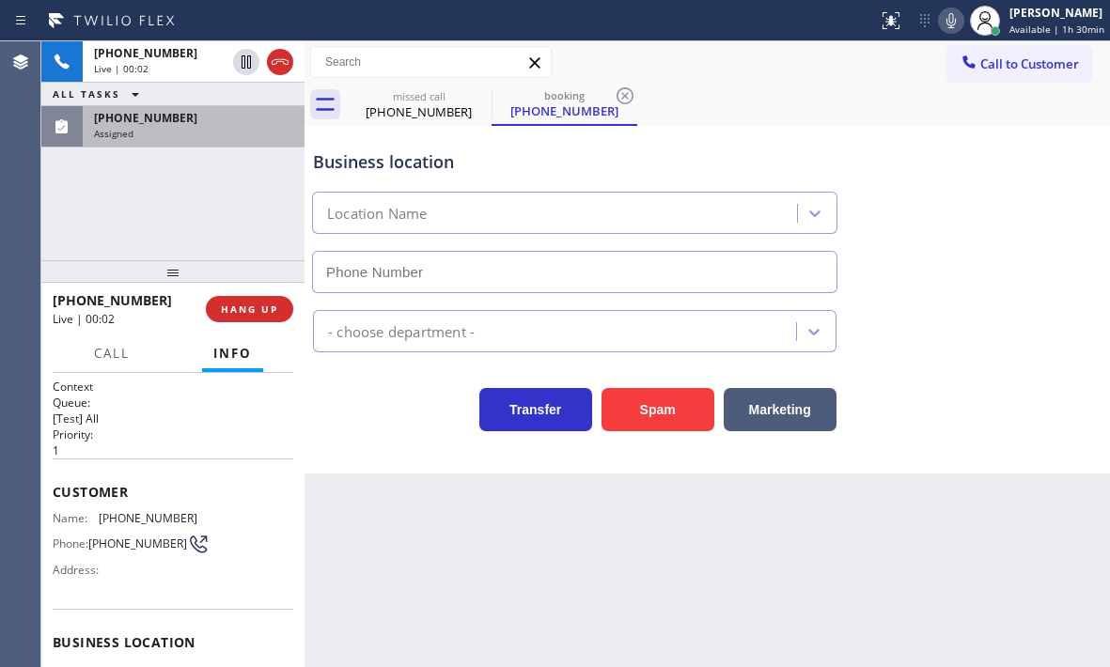
type input "[PHONE_NUMBER]"
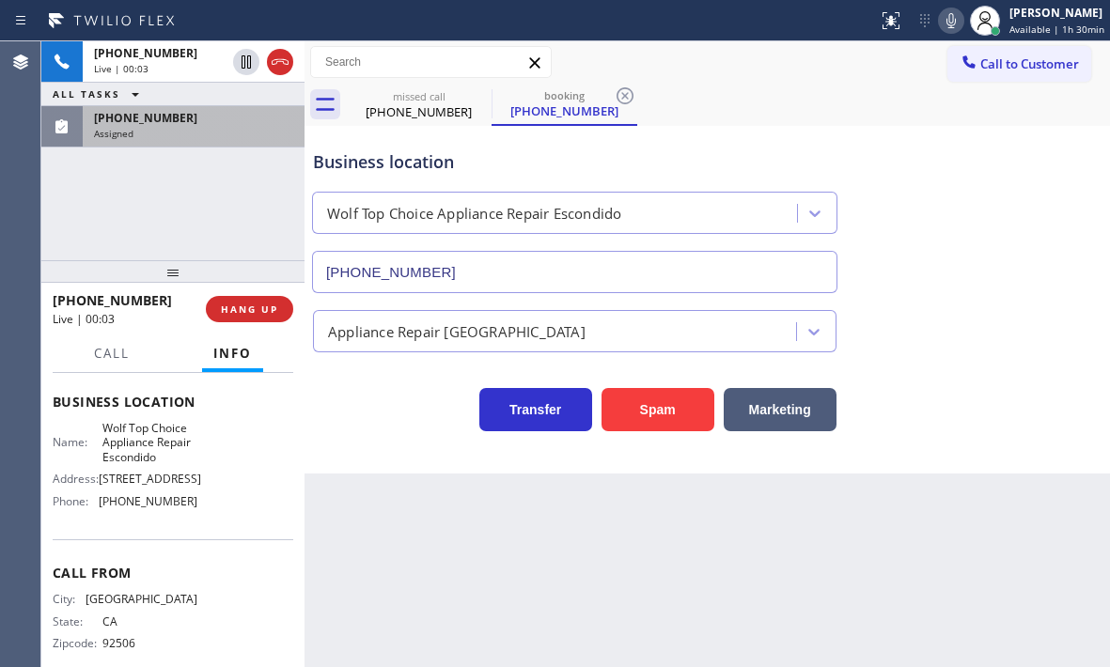
scroll to position [267, 0]
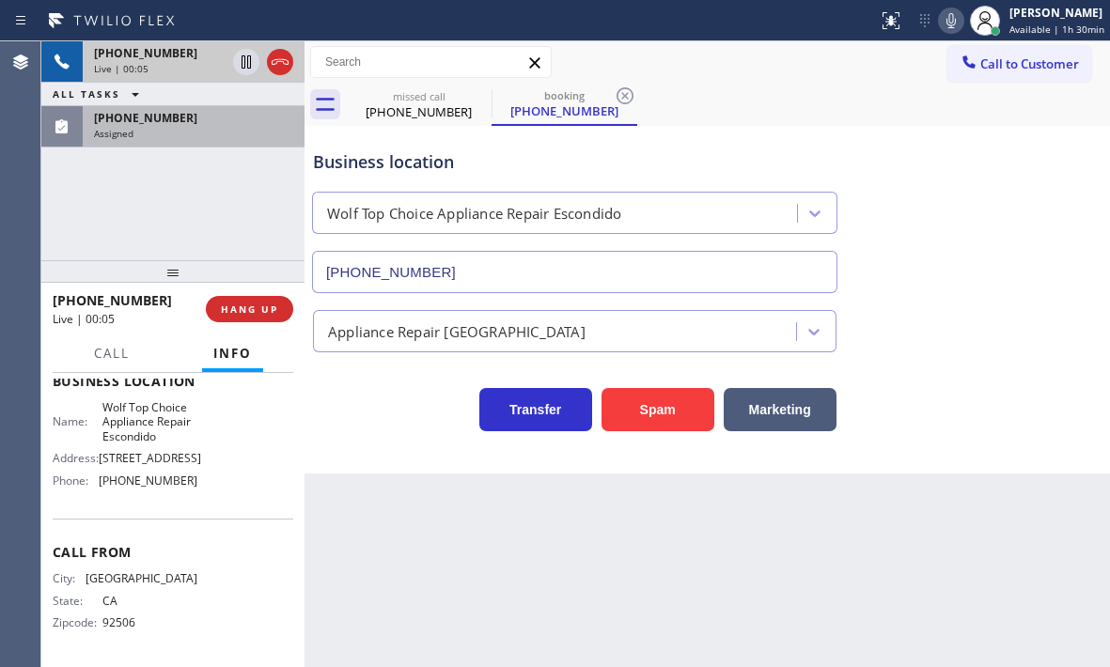
click at [205, 63] on div "Live | 00:05" at bounding box center [160, 68] width 132 height 13
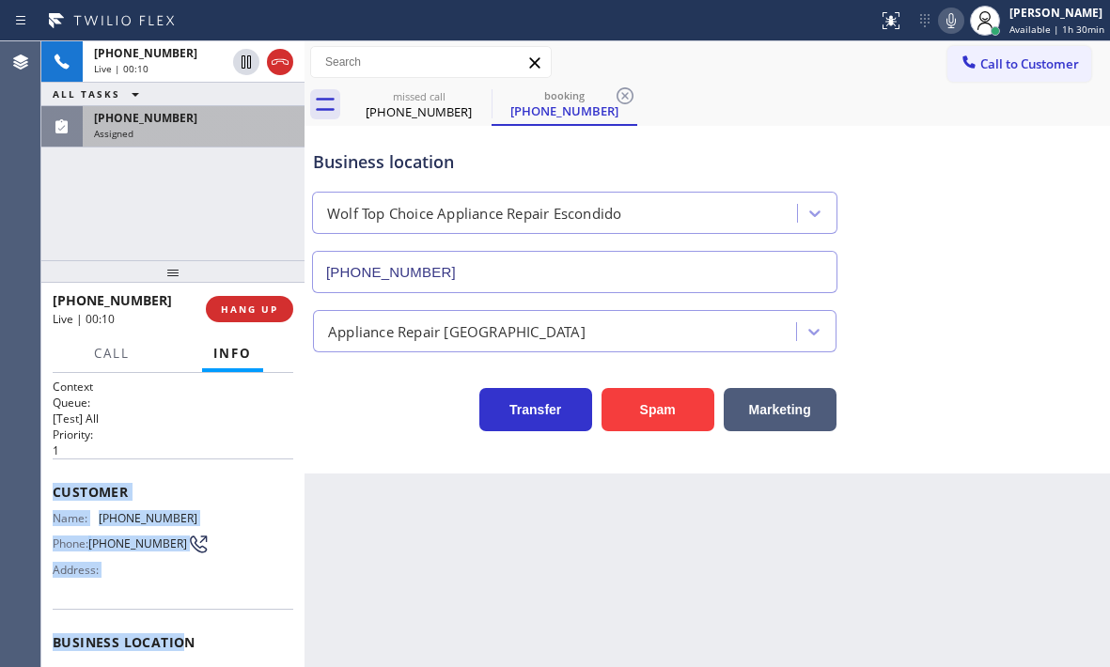
scroll to position [188, 0]
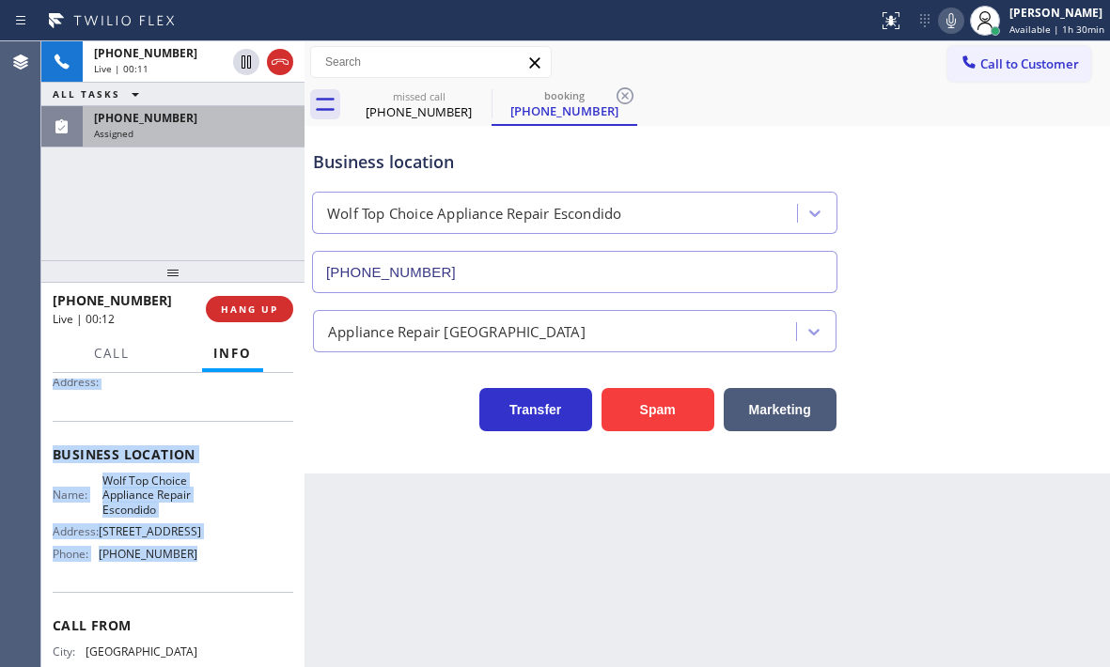
drag, startPoint x: 50, startPoint y: 489, endPoint x: 193, endPoint y: 576, distance: 167.4
click at [193, 576] on div "Context Queue: [Test] All Priority: 1 Customer Name: [PHONE_NUMBER] Phone: [PHO…" at bounding box center [172, 520] width 263 height 294
copy div "Customer Name: [PHONE_NUMBER] Phone: [PHONE_NUMBER] Address: Business location …"
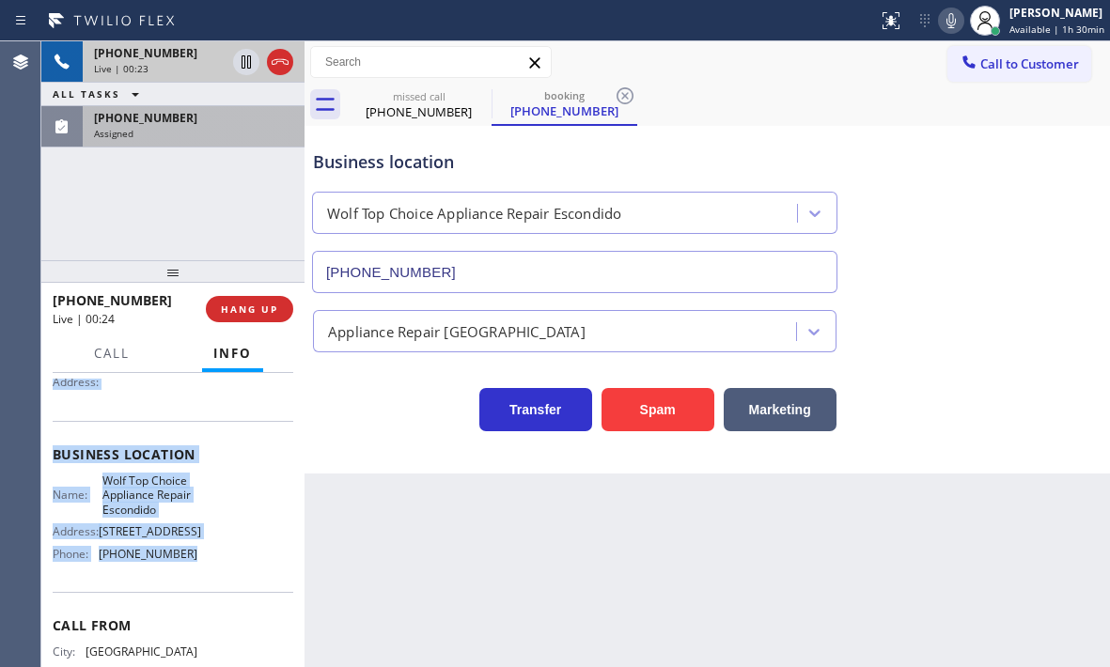
click at [177, 61] on div "[PHONE_NUMBER] Live | 00:23" at bounding box center [156, 61] width 147 height 41
click at [285, 61] on icon at bounding box center [280, 62] width 23 height 23
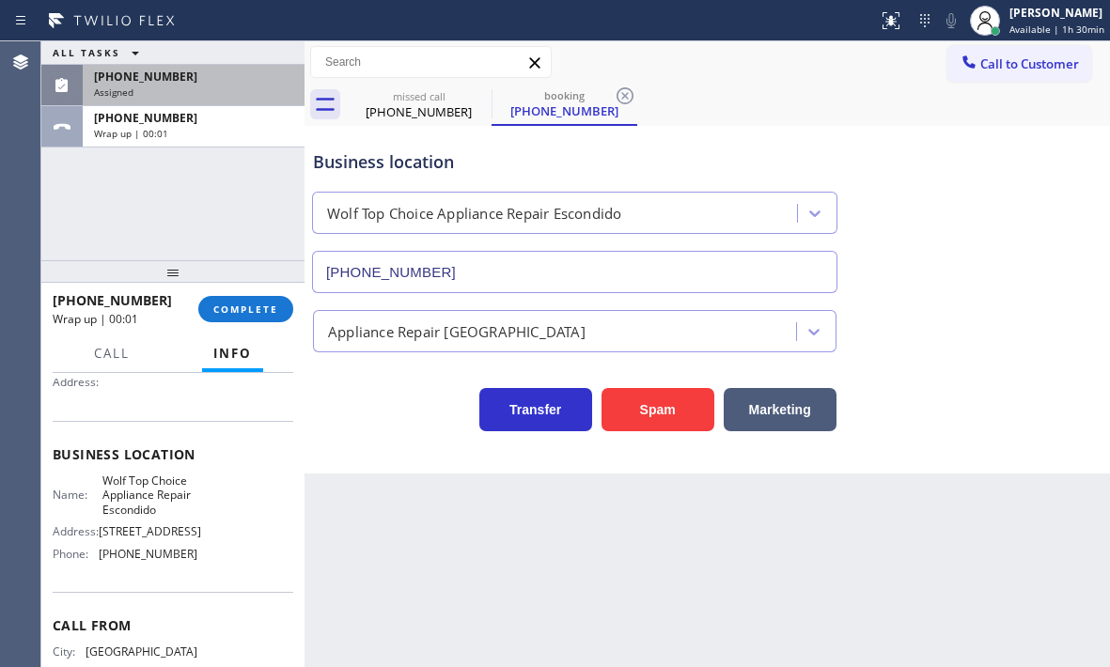
click at [248, 64] on div "ALL TASKS ALL TASKS ACTIVE TASKS TASKS IN WRAP UP" at bounding box center [172, 52] width 263 height 23
click at [243, 122] on div "[PHONE_NUMBER]" at bounding box center [193, 118] width 199 height 16
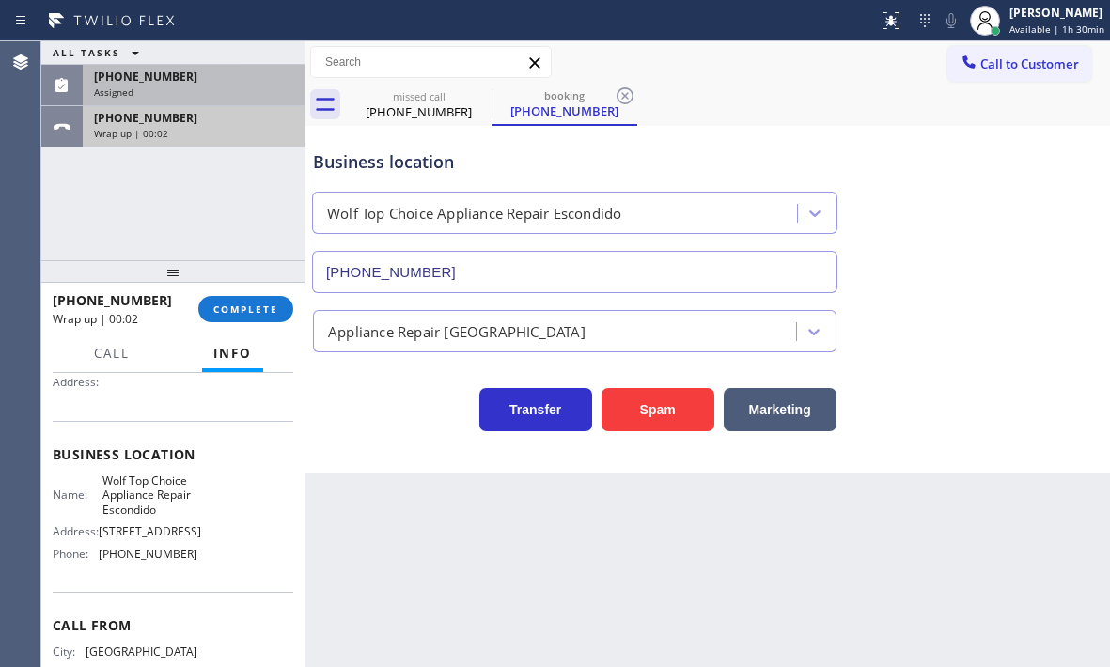
click at [258, 127] on div "Wrap up | 00:02" at bounding box center [193, 133] width 199 height 13
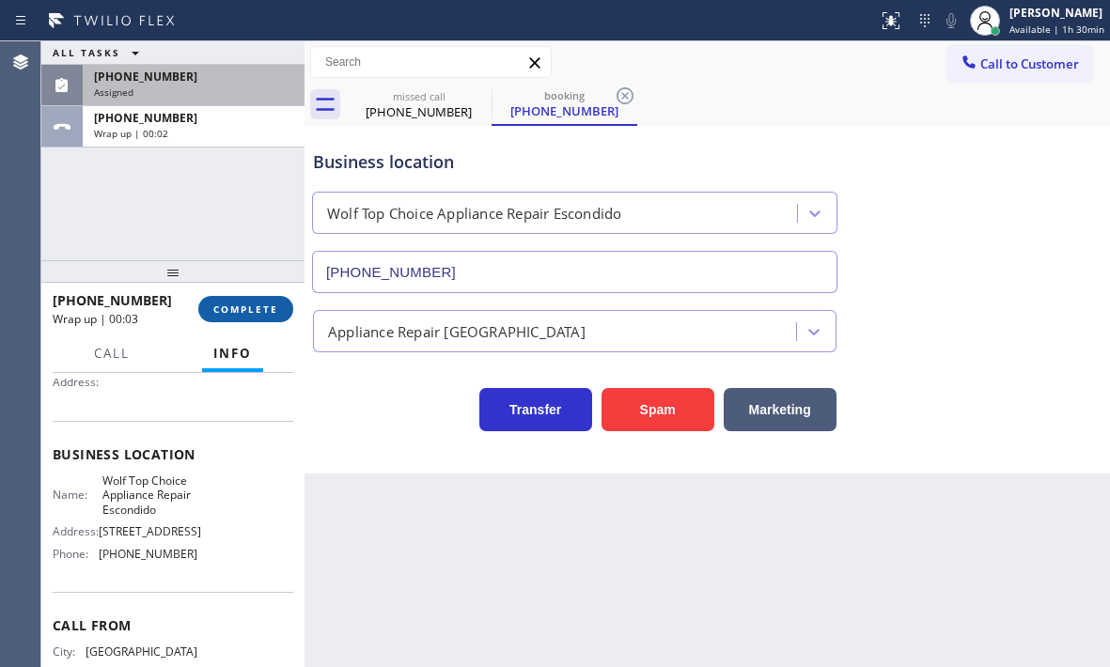
click at [255, 303] on span "COMPLETE" at bounding box center [245, 309] width 65 height 13
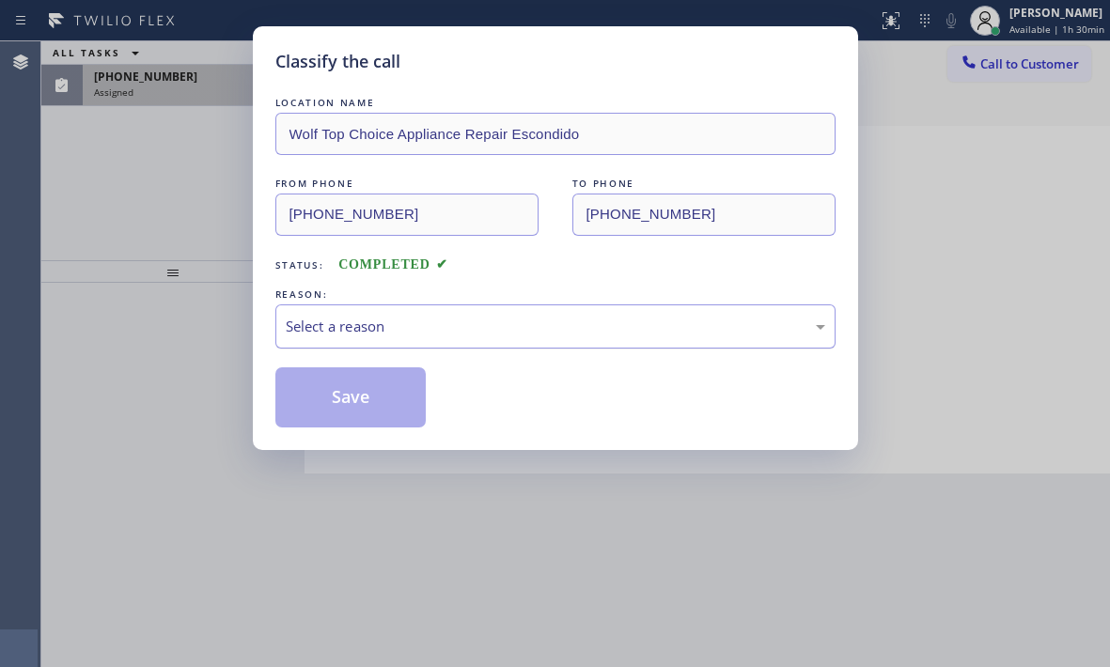
click at [442, 321] on div "Select a reason" at bounding box center [555, 327] width 539 height 22
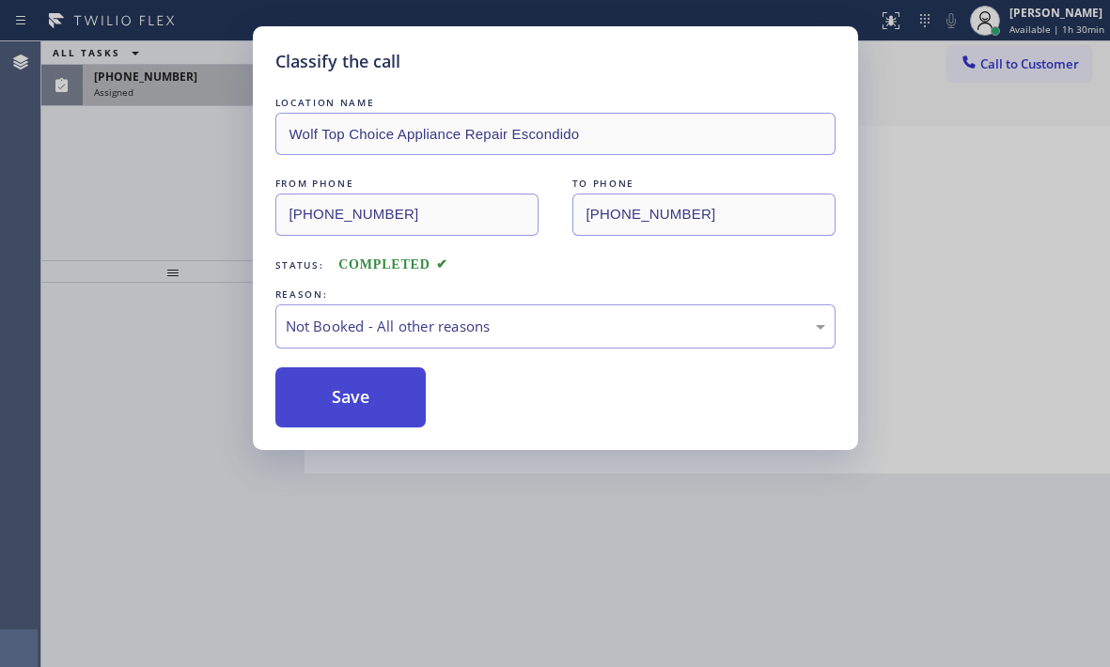
click at [343, 397] on button "Save" at bounding box center [350, 397] width 151 height 60
click at [195, 78] on div "Classify the call LOCATION NAME Wolf Top Choice Appliance Repair Escondido FROM…" at bounding box center [555, 333] width 1110 height 667
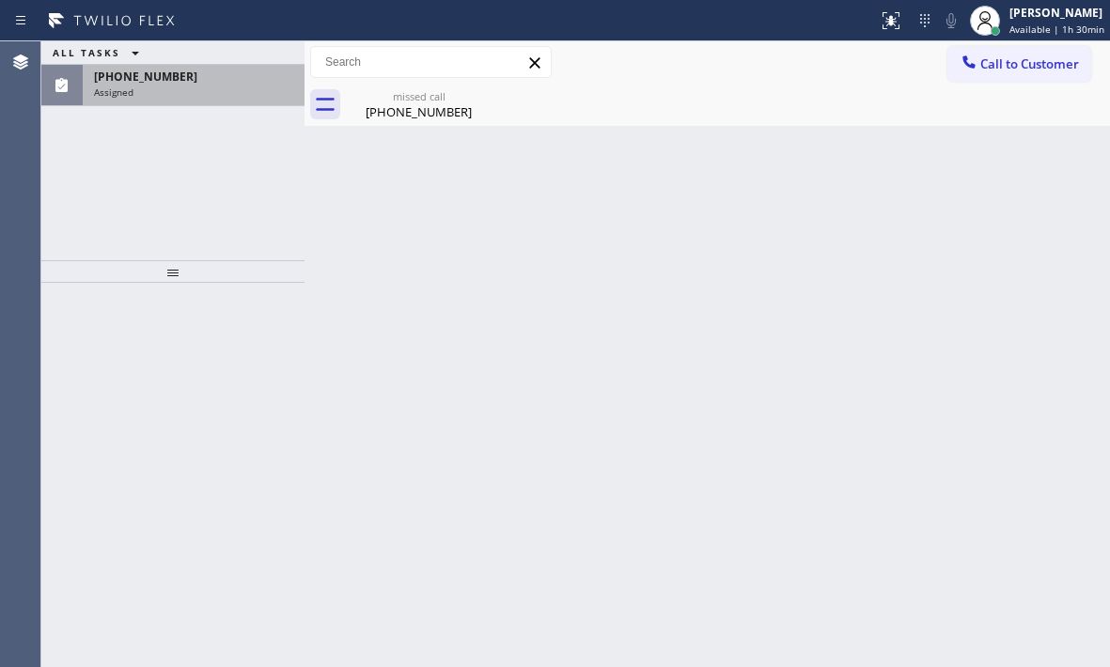
click at [195, 80] on div "[PHONE_NUMBER]" at bounding box center [193, 77] width 199 height 16
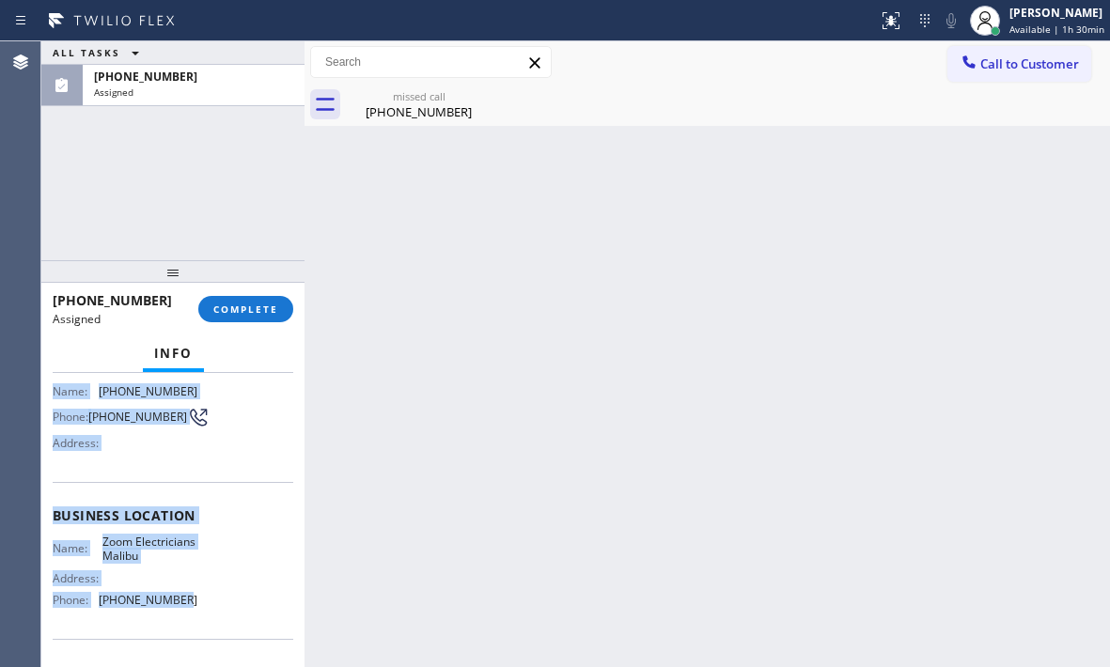
scroll to position [189, 0]
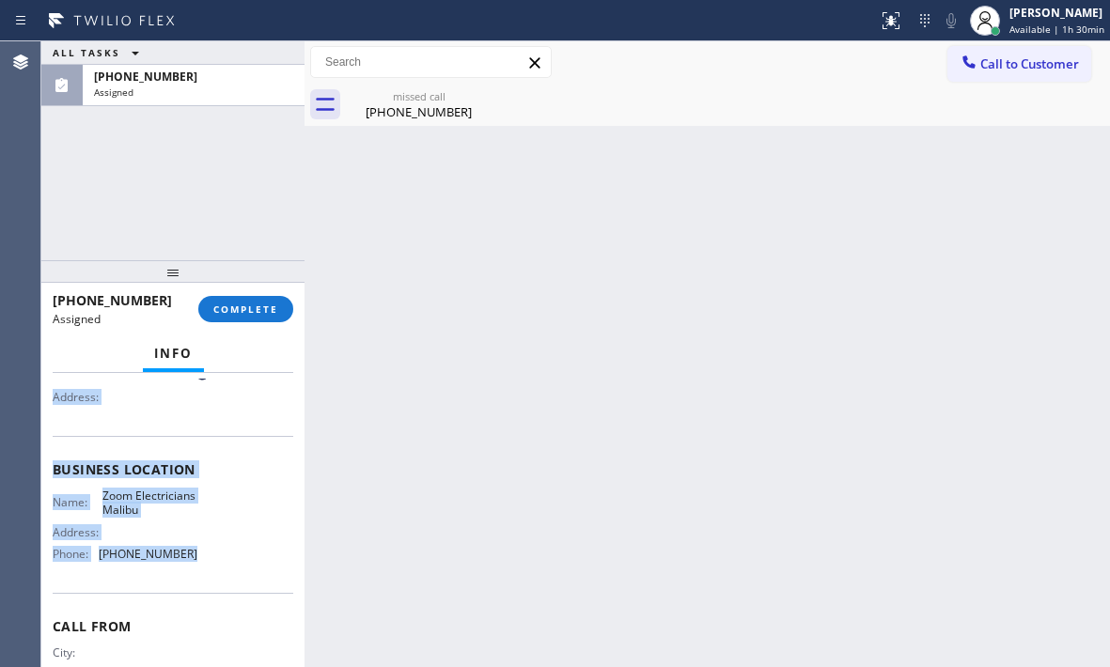
drag, startPoint x: 48, startPoint y: 405, endPoint x: 214, endPoint y: 596, distance: 253.1
click at [214, 596] on div "Context Queue: [Test] All Priority: 0 Task Age: Customer Name: [PHONE_NUMBER] P…" at bounding box center [172, 520] width 263 height 294
click at [262, 313] on span "COMPLETE" at bounding box center [245, 309] width 65 height 13
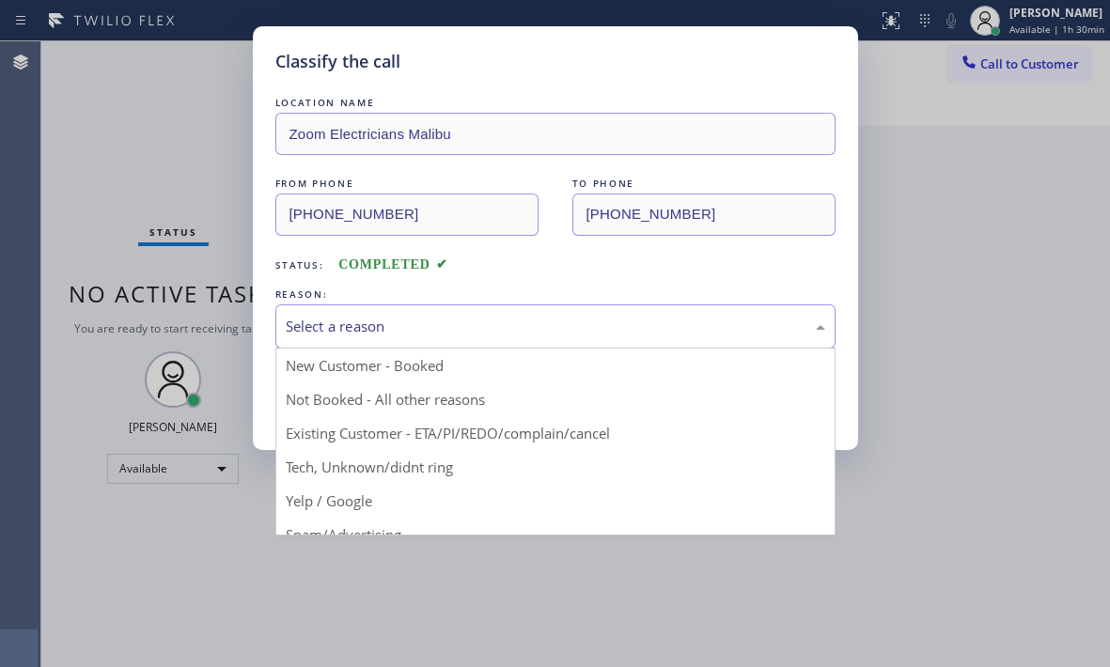
click at [539, 312] on div "Select a reason" at bounding box center [555, 326] width 560 height 44
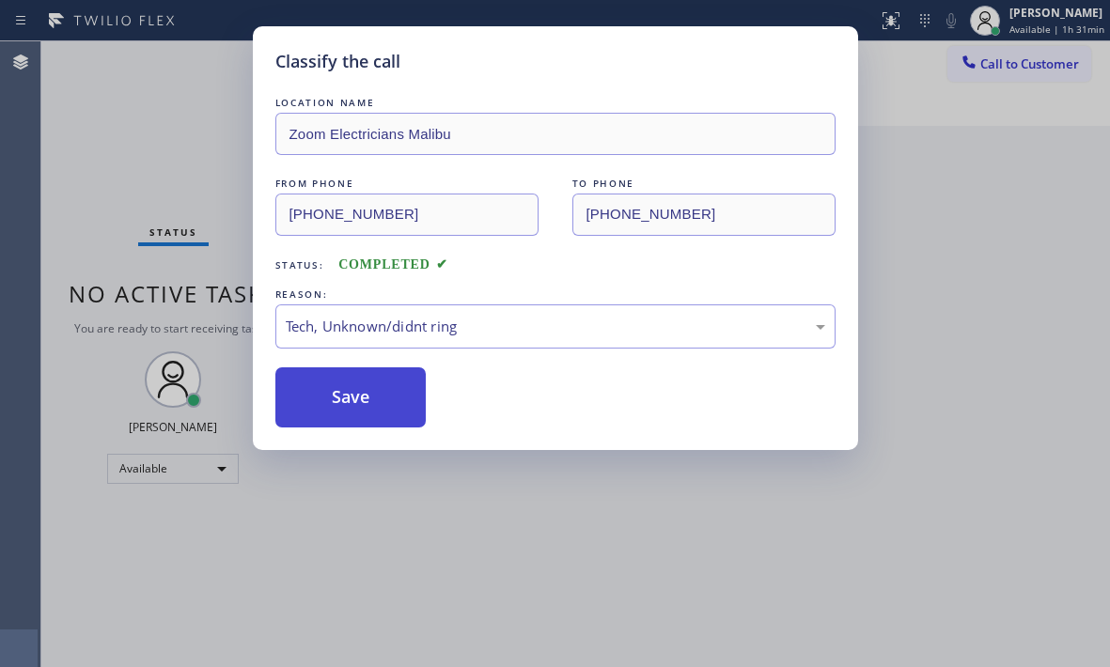
click at [365, 418] on button "Save" at bounding box center [350, 397] width 151 height 60
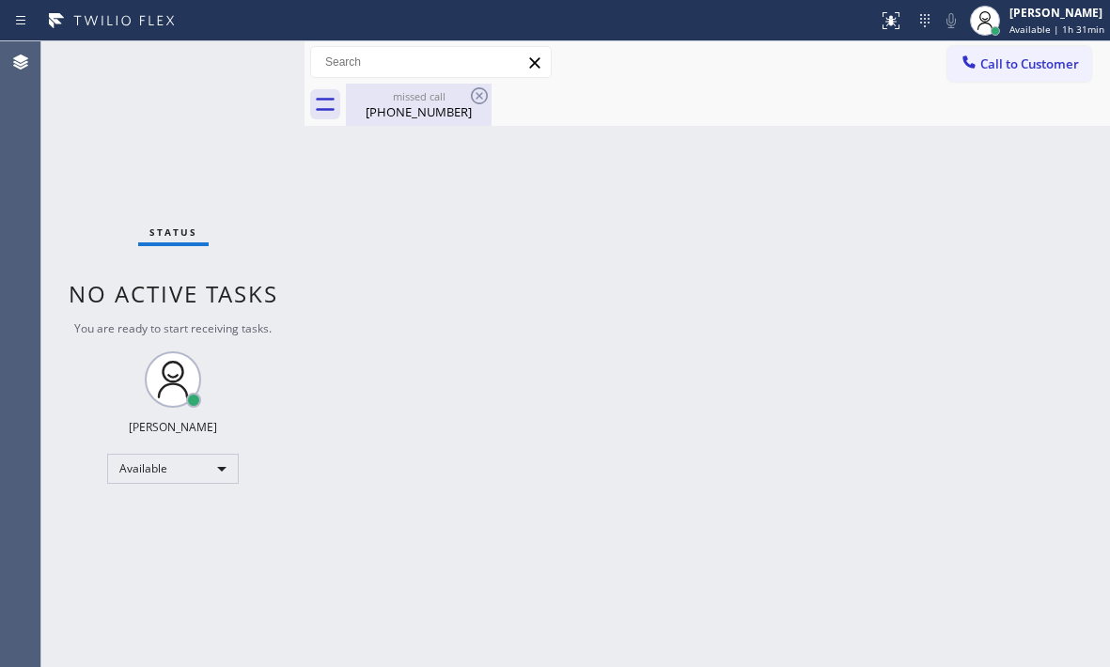
click at [409, 112] on div "[PHONE_NUMBER]" at bounding box center [419, 111] width 142 height 17
click at [725, 350] on div "Back to Dashboard Change Sender ID Customers Technicians Select a contact Outbo…" at bounding box center [706, 354] width 805 height 626
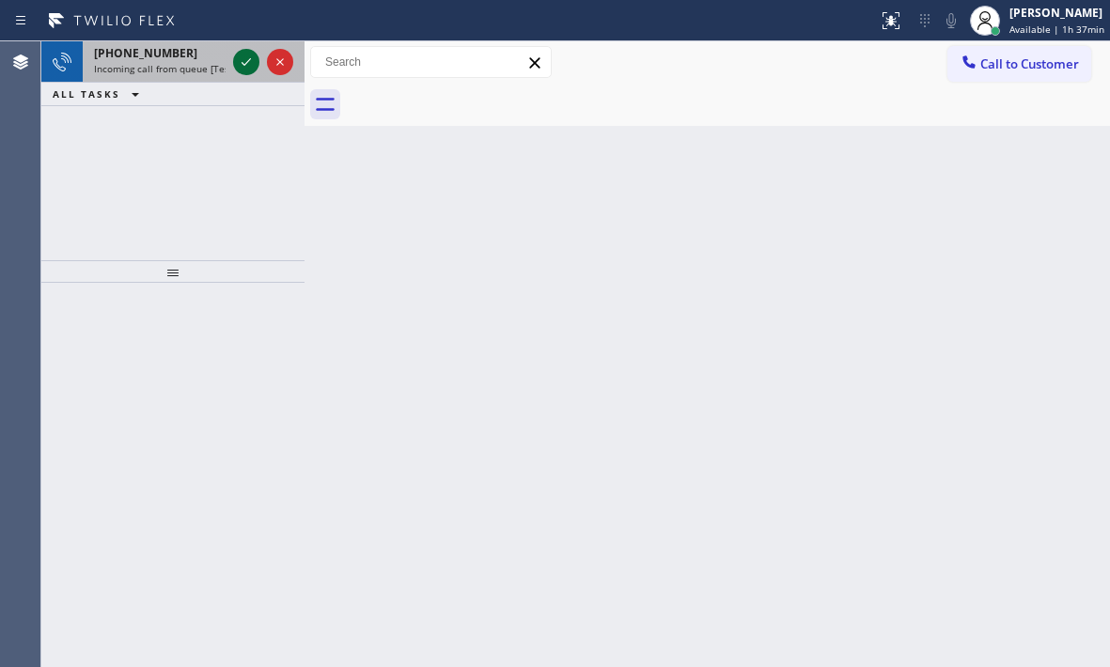
click at [242, 60] on icon at bounding box center [246, 62] width 23 height 23
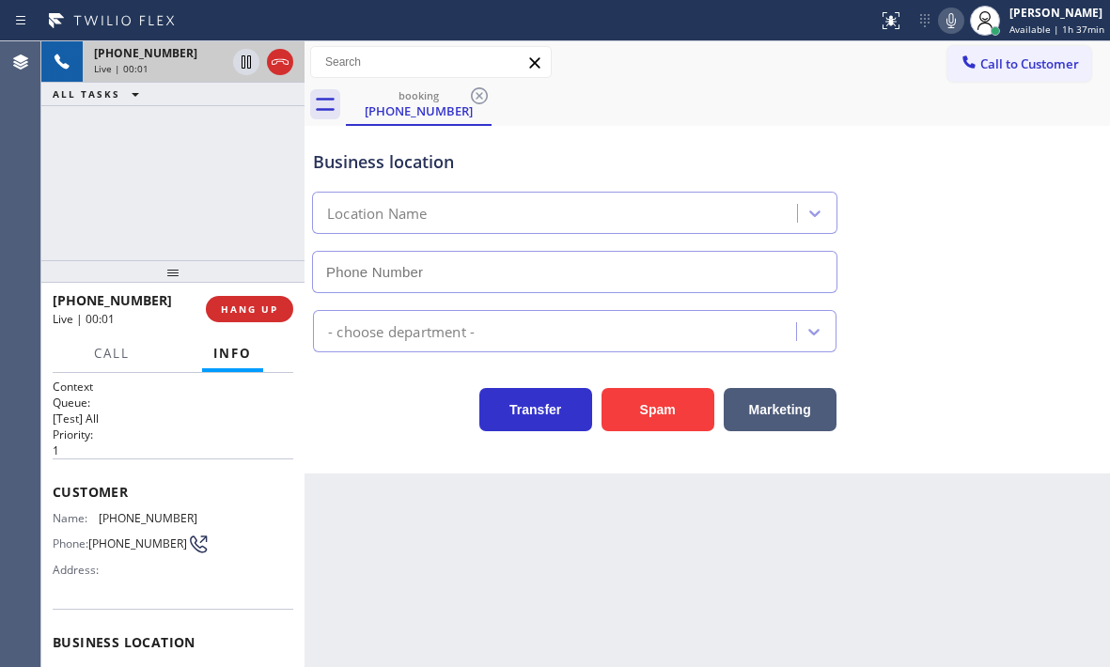
type input "[PHONE_NUMBER]"
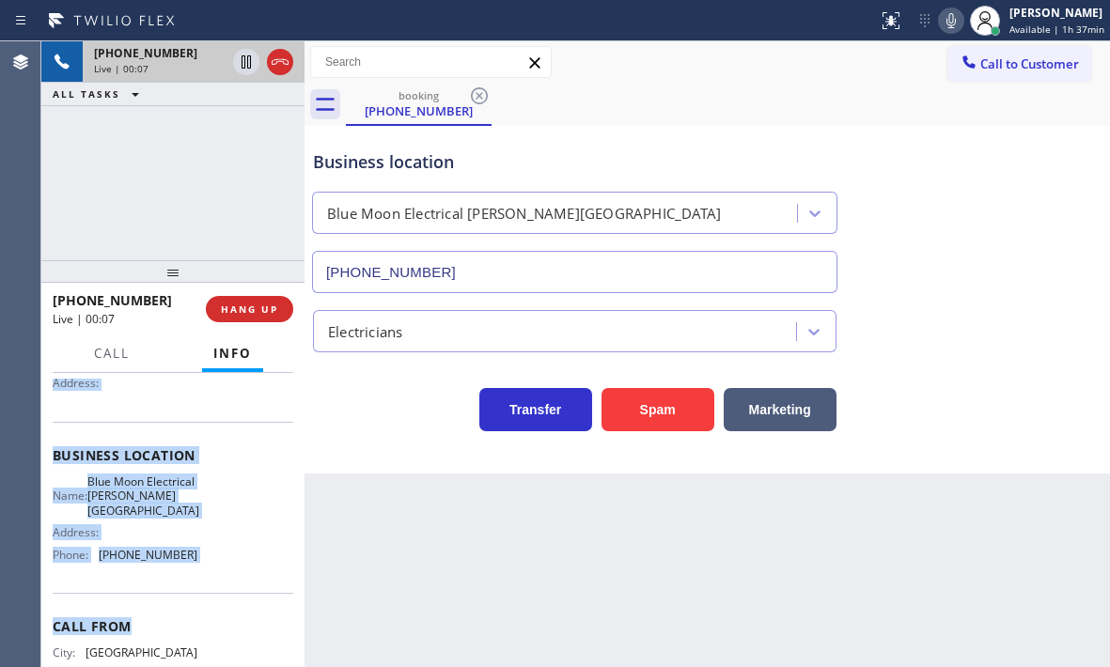
scroll to position [188, 0]
drag, startPoint x: 52, startPoint y: 486, endPoint x: 200, endPoint y: 561, distance: 166.4
click at [200, 561] on div "Context Queue: [Test] All Priority: 1 Customer Name: [PHONE_NUMBER] Phone: [PHO…" at bounding box center [172, 520] width 263 height 294
click at [244, 67] on icon at bounding box center [245, 61] width 9 height 13
click at [243, 64] on icon at bounding box center [246, 61] width 13 height 13
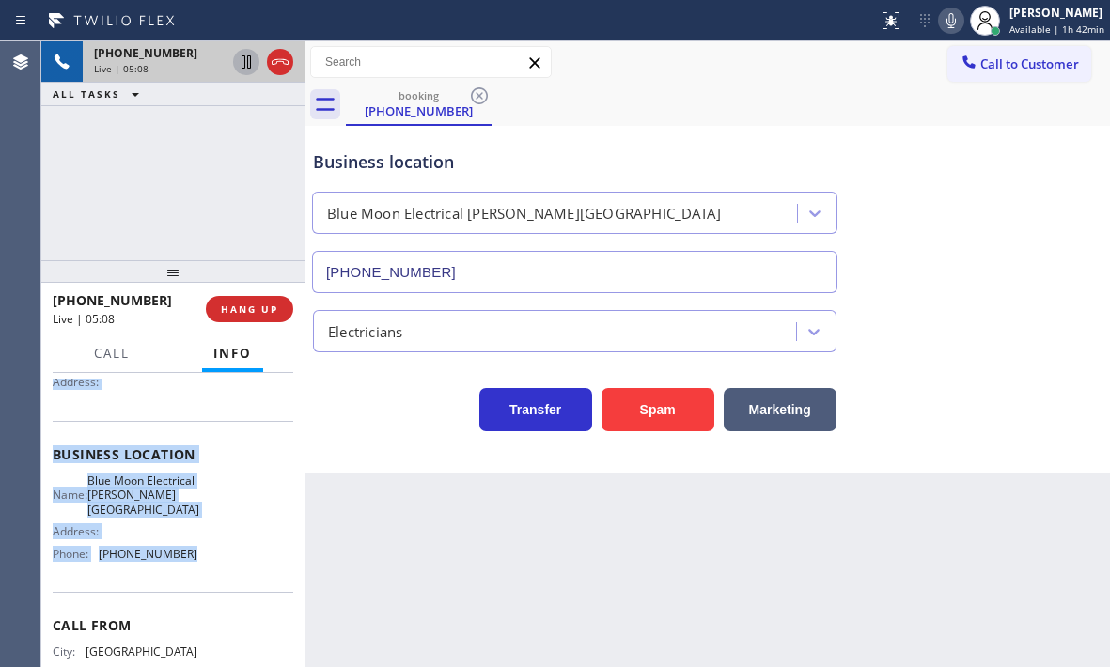
click at [242, 65] on icon at bounding box center [245, 61] width 9 height 13
click at [247, 60] on icon at bounding box center [246, 62] width 23 height 23
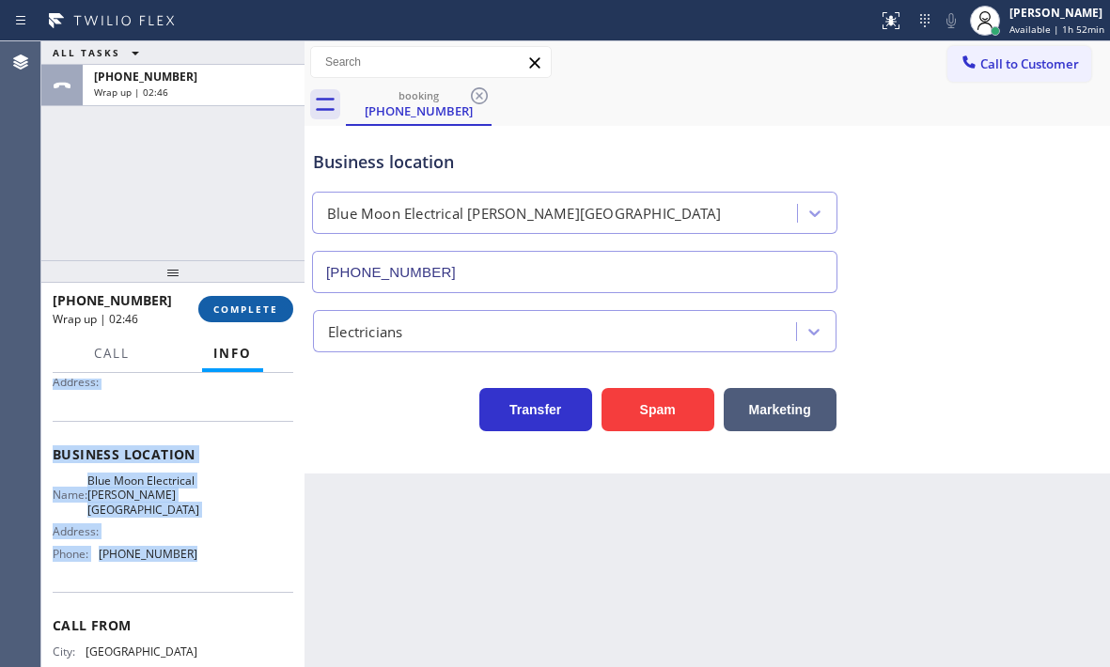
click at [236, 304] on span "COMPLETE" at bounding box center [245, 309] width 65 height 13
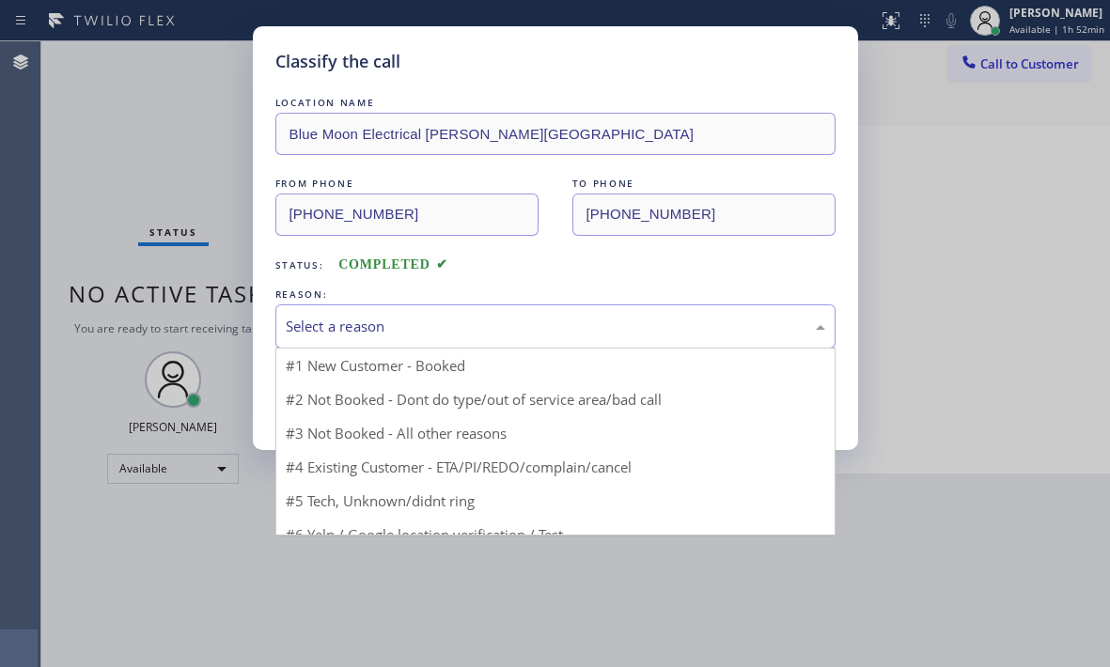
click at [344, 318] on div "Select a reason" at bounding box center [555, 327] width 539 height 22
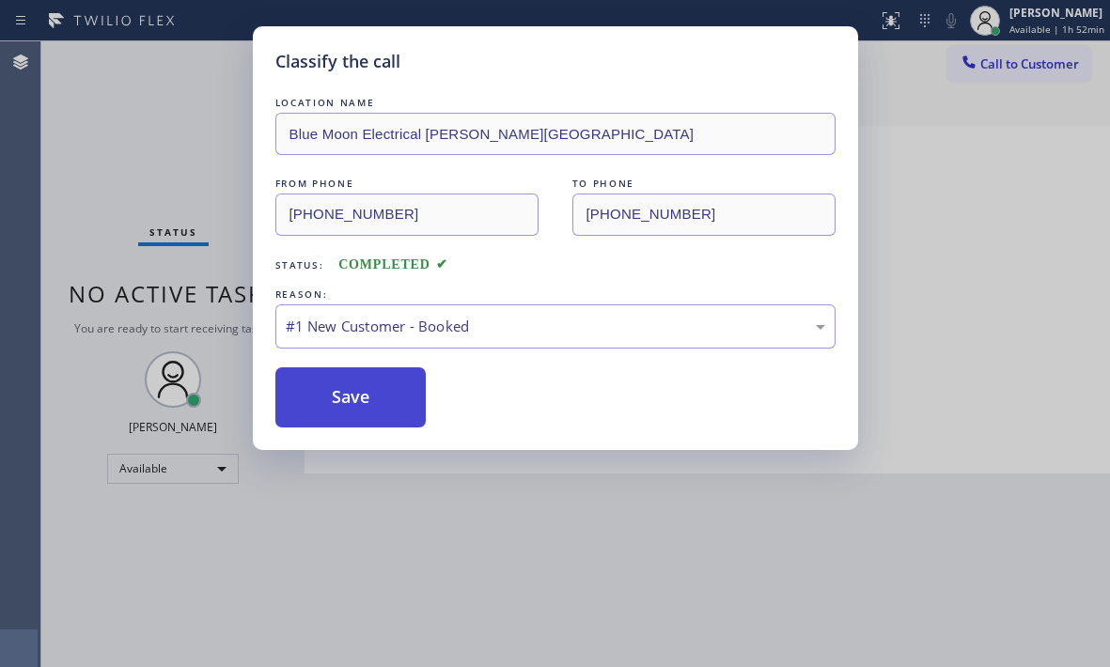
click at [323, 390] on button "Save" at bounding box center [350, 397] width 151 height 60
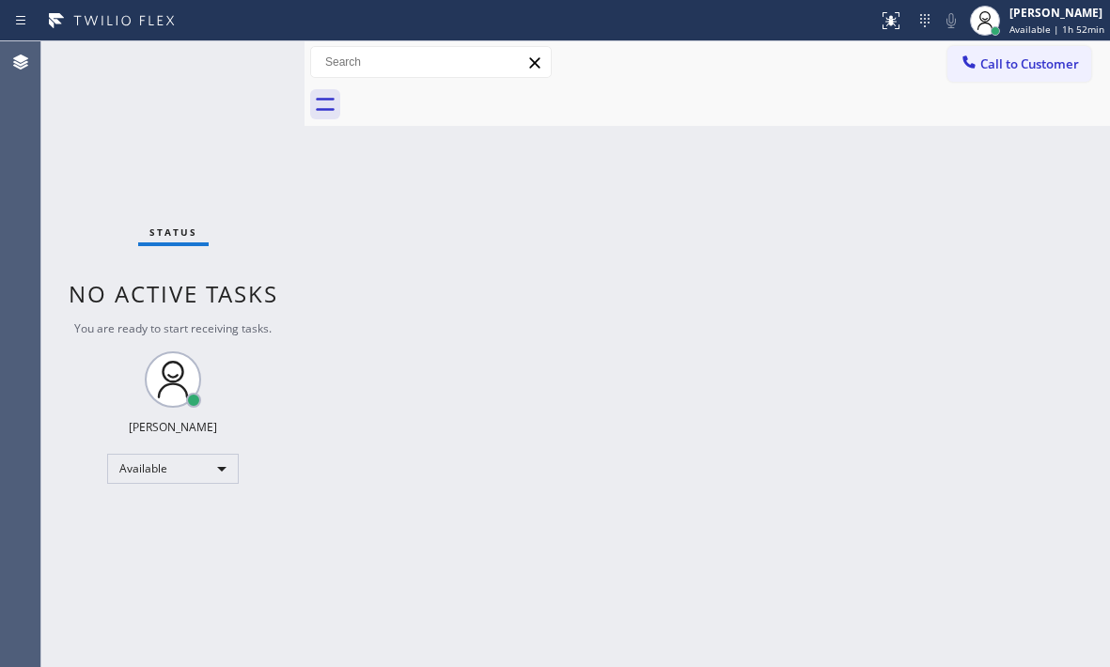
click at [734, 141] on div "Back to Dashboard Change Sender ID Customers Technicians Select a contact Outbo…" at bounding box center [706, 354] width 805 height 626
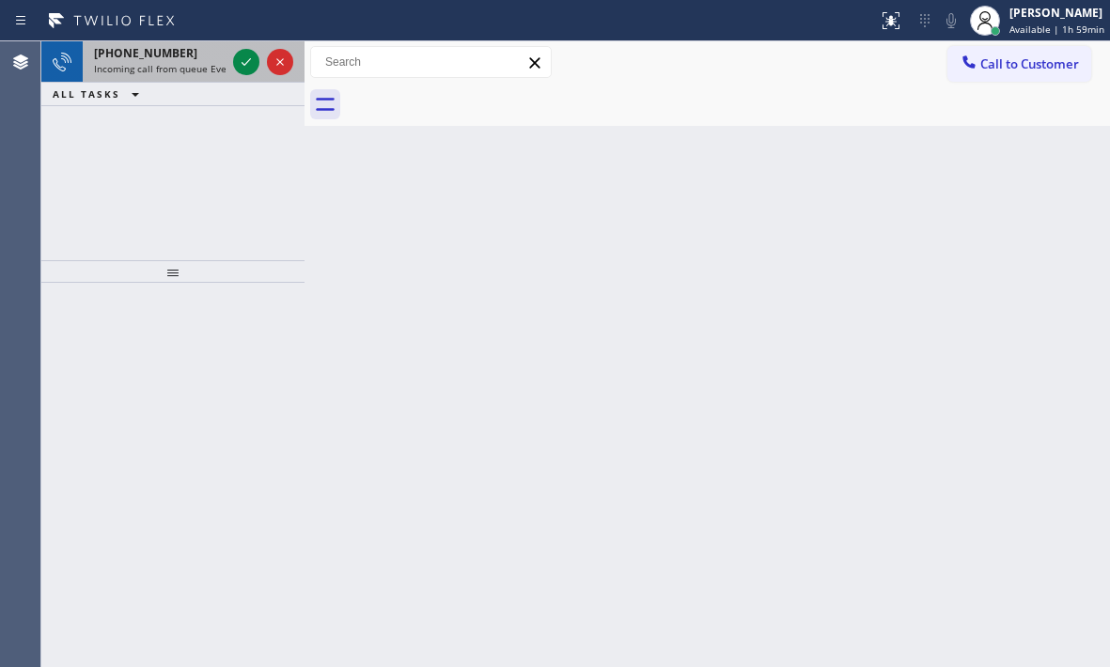
click at [163, 53] on span "[PHONE_NUMBER]" at bounding box center [145, 53] width 103 height 16
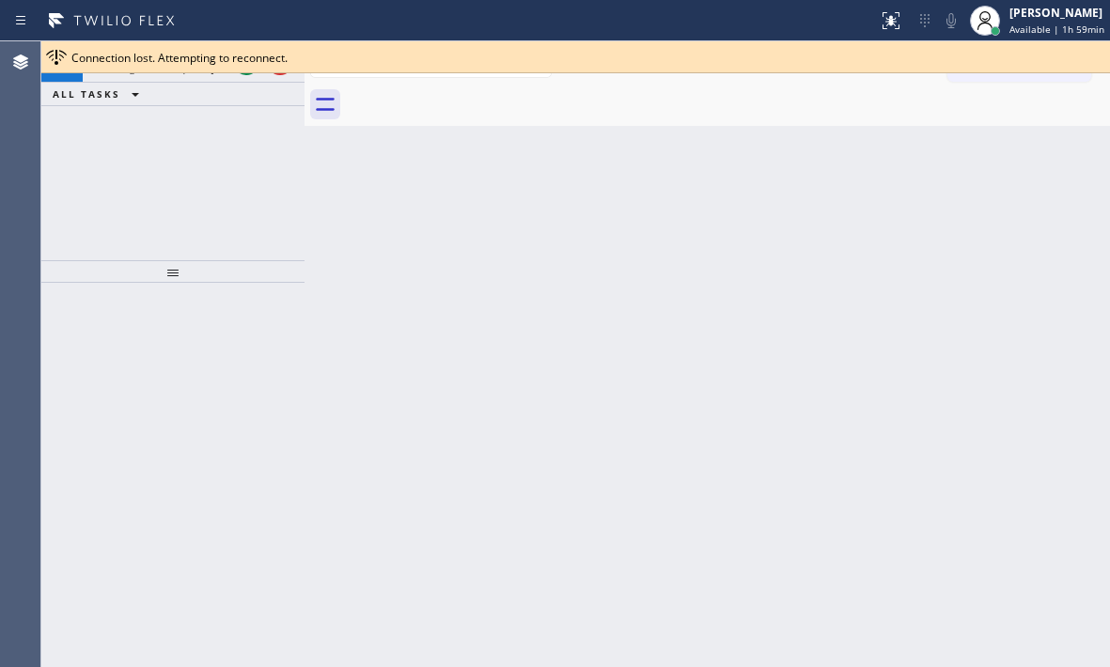
click at [160, 95] on div "ALL TASKS ALL TASKS ACTIVE TASKS TASKS IN WRAP UP" at bounding box center [172, 94] width 263 height 23
click at [224, 94] on div "ALL TASKS ALL TASKS ACTIVE TASKS TASKS IN WRAP UP" at bounding box center [172, 94] width 263 height 23
click at [232, 88] on div "ALL TASKS ALL TASKS ACTIVE TASKS TASKS IN WRAP UP" at bounding box center [172, 94] width 263 height 23
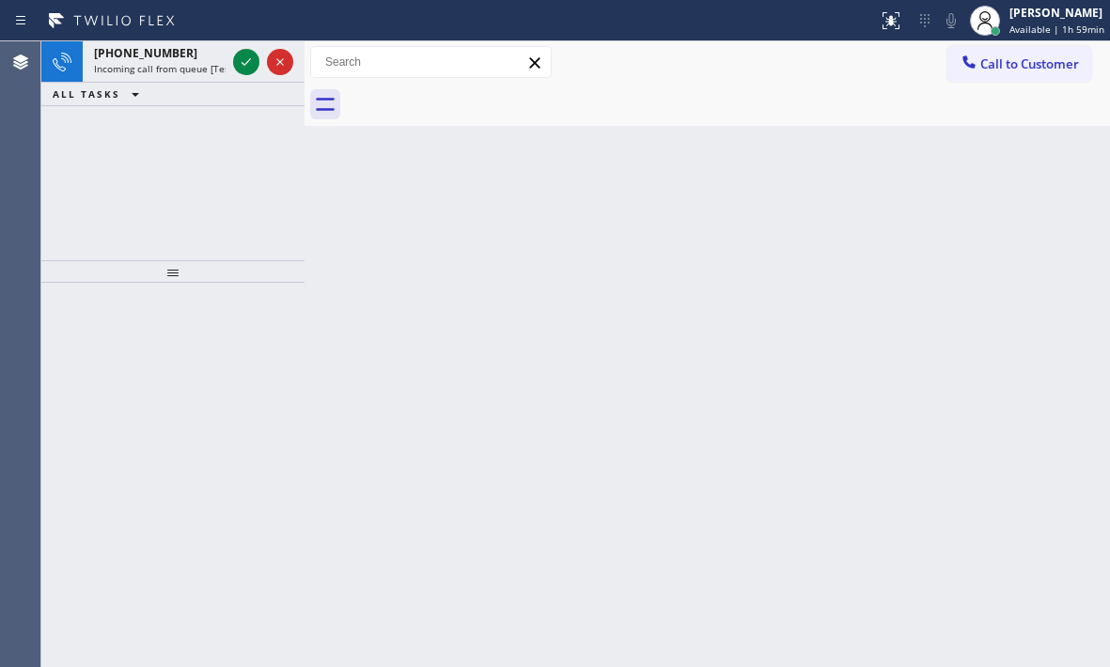
click at [232, 88] on div "ALL TASKS ALL TASKS ACTIVE TASKS TASKS IN WRAP UP" at bounding box center [172, 94] width 263 height 23
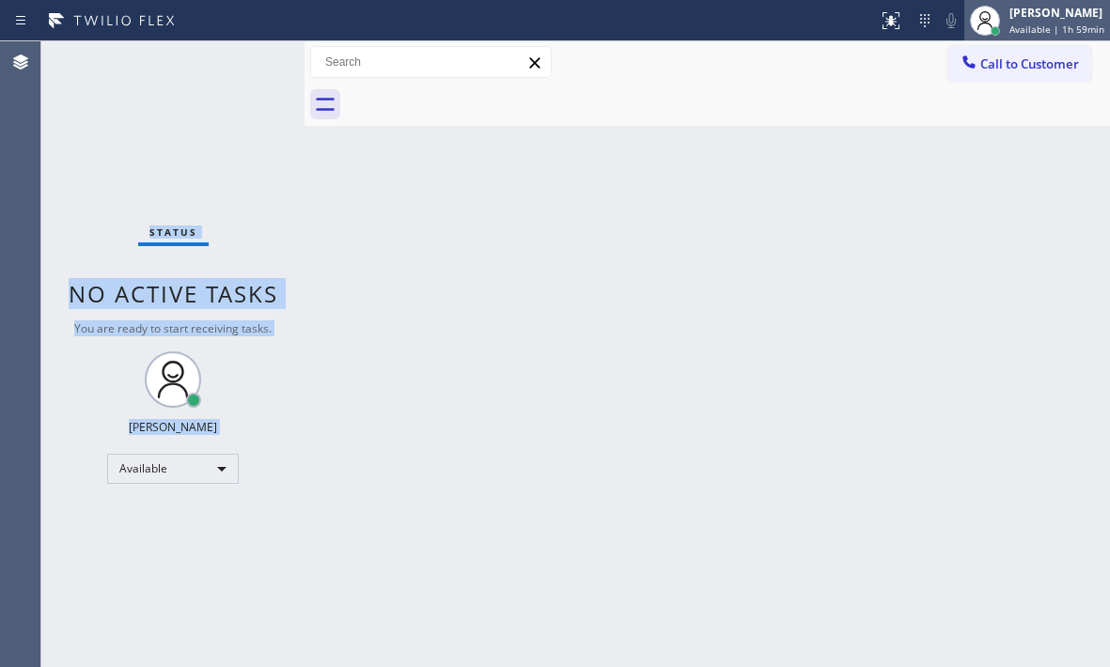
click at [1012, 22] on div "[PERSON_NAME] Available | 1h 59min" at bounding box center [1057, 20] width 104 height 33
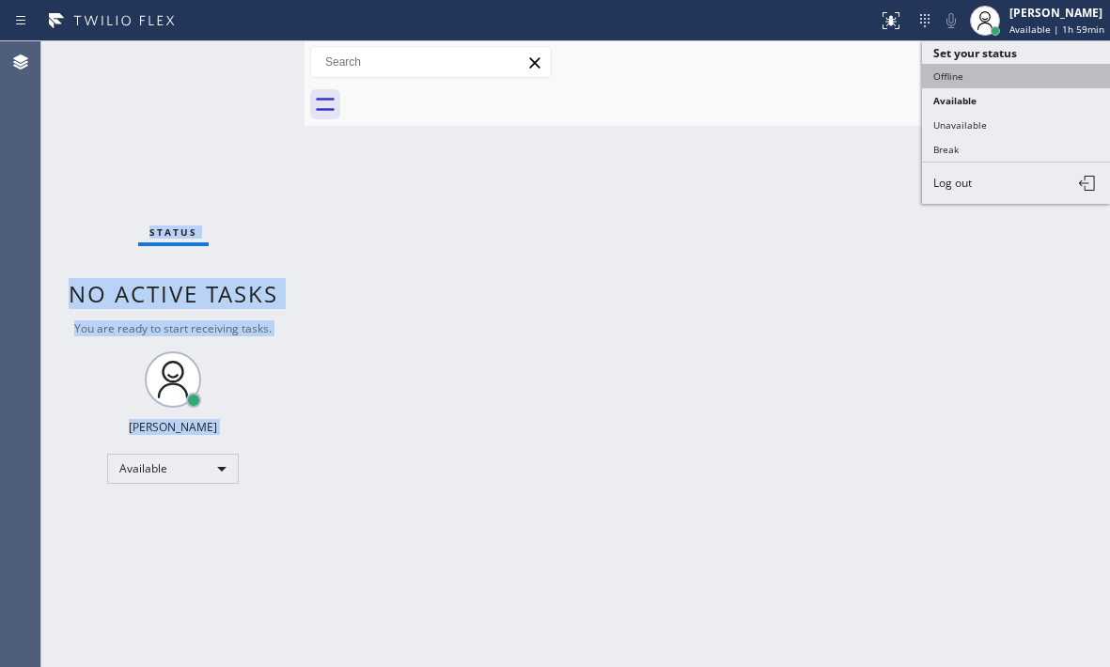
click at [968, 78] on button "Offline" at bounding box center [1016, 76] width 188 height 24
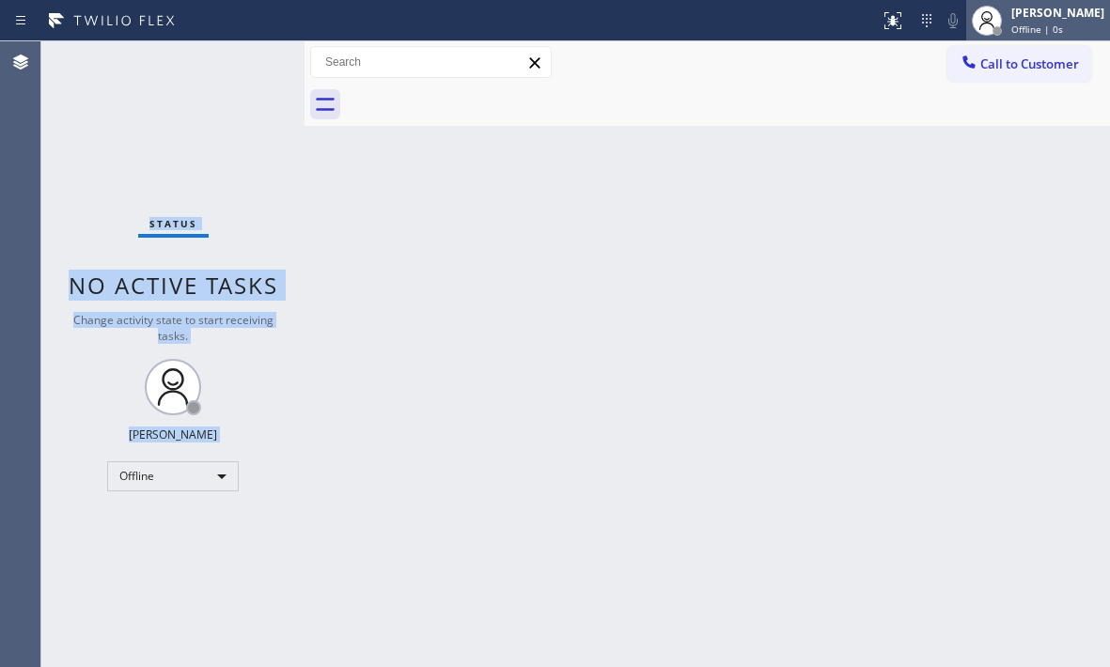
click at [1028, 18] on div "[PERSON_NAME]" at bounding box center [1057, 13] width 93 height 16
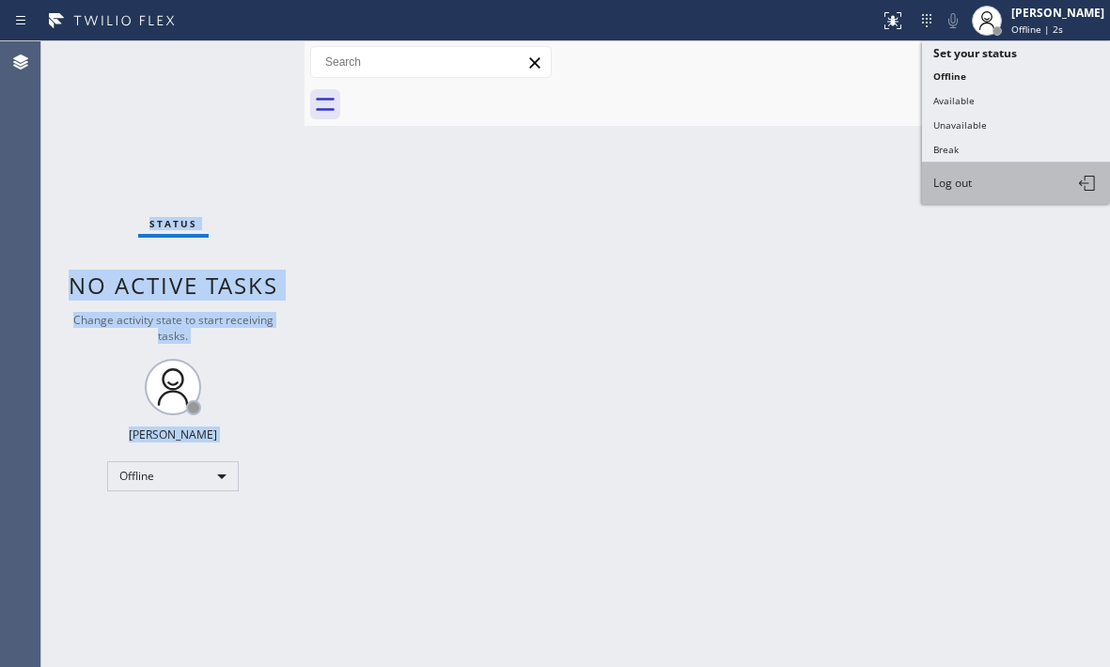
click at [987, 190] on button "Log out" at bounding box center [1016, 183] width 188 height 41
